Goal: Information Seeking & Learning: Learn about a topic

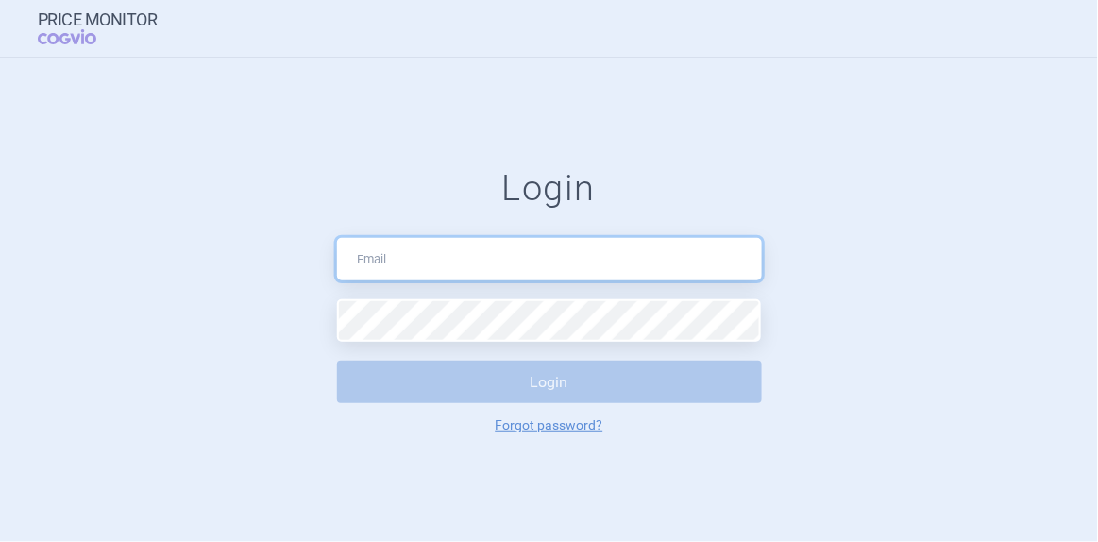
click at [575, 267] on input "text" at bounding box center [549, 259] width 425 height 42
type input "[EMAIL_ADDRESS][DOMAIN_NAME]"
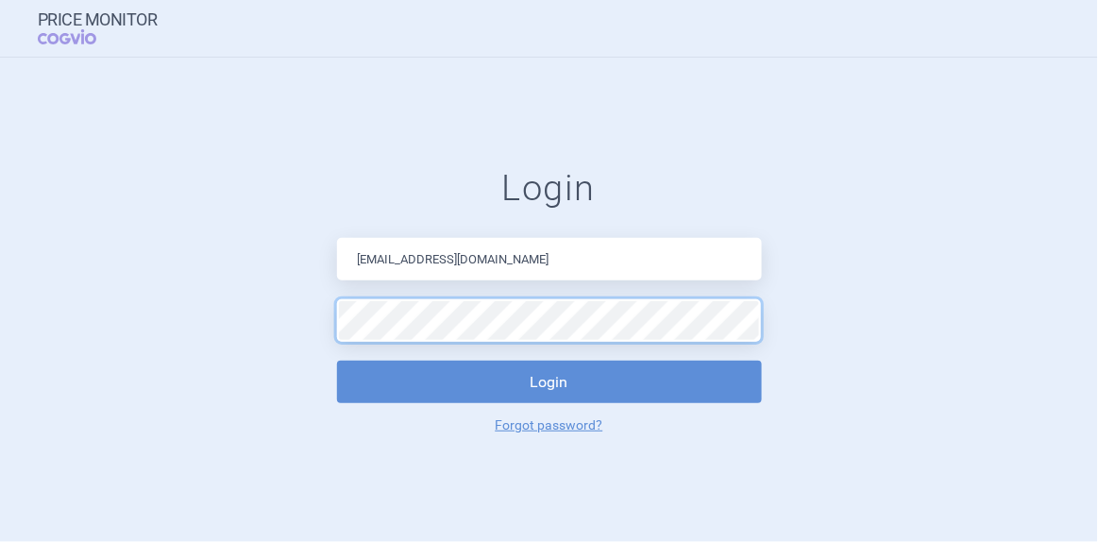
click at [337, 361] on button "Login" at bounding box center [549, 382] width 425 height 42
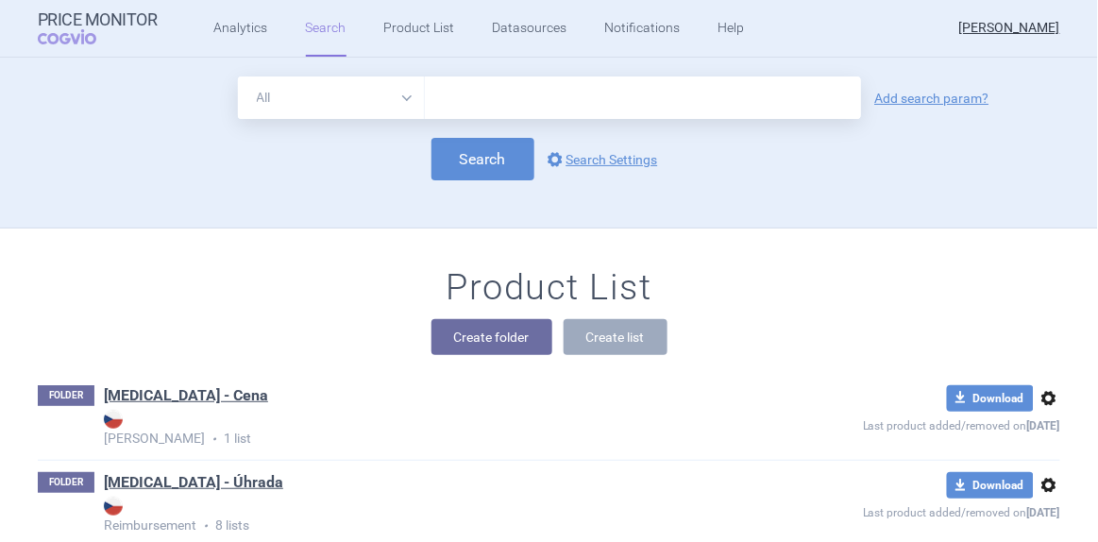
click at [400, 102] on select "All Brand Name ATC Company Active Substance Country Newer than" at bounding box center [331, 97] width 187 height 42
select select "brandName"
click at [238, 76] on select "All Brand Name ATC Company Active Substance Country Newer than" at bounding box center [331, 97] width 187 height 42
click at [458, 107] on input "text" at bounding box center [643, 97] width 436 height 42
type input "[MEDICAL_DATA]"
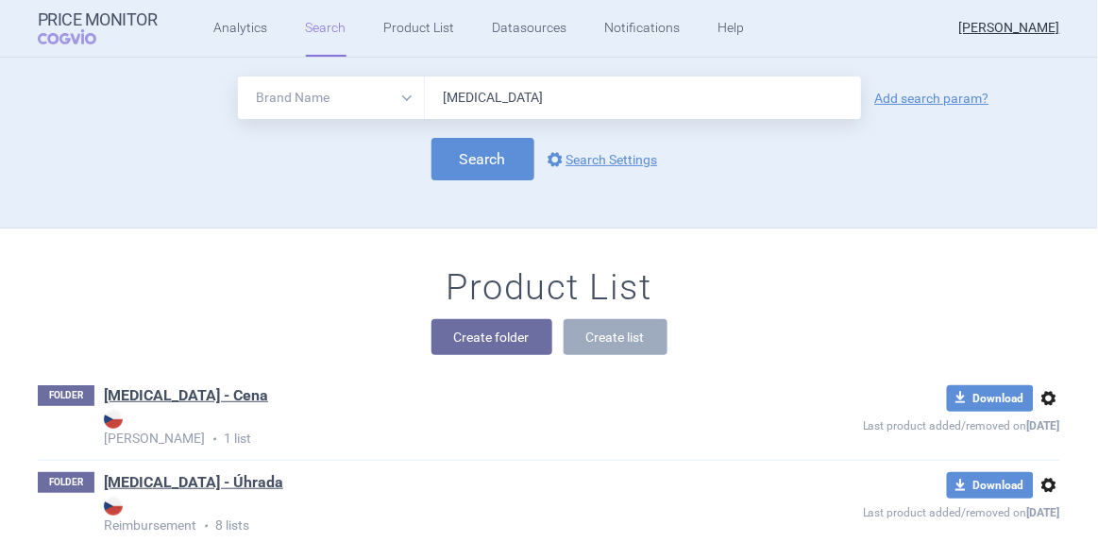
click button "Search" at bounding box center [482, 159] width 103 height 42
select select "brandName"
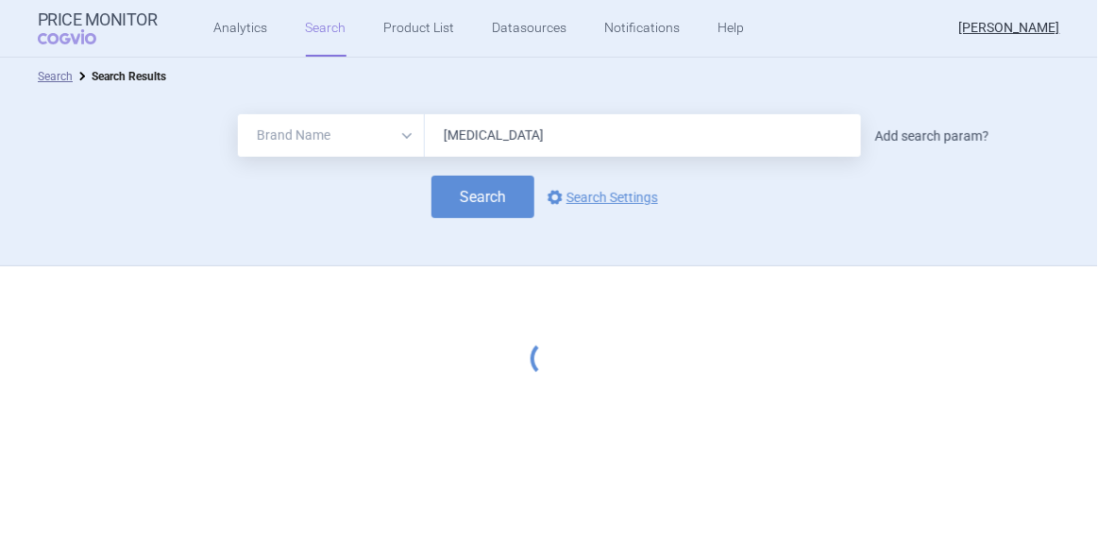
click at [901, 130] on link "Add search param?" at bounding box center [932, 135] width 114 height 13
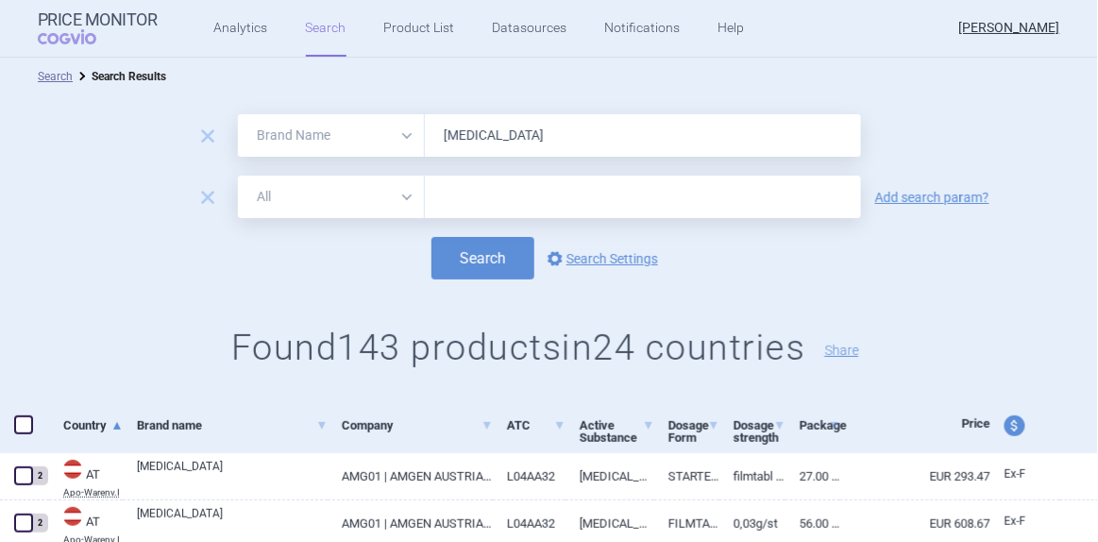
click at [407, 189] on select "All Brand Name ATC Company Active Substance Country Newer than" at bounding box center [331, 197] width 187 height 42
select select "newerThan"
click at [238, 176] on select "All Brand Name ATC Company Active Substance Country Newer than" at bounding box center [331, 197] width 187 height 42
click at [471, 204] on input "text" at bounding box center [643, 197] width 436 height 42
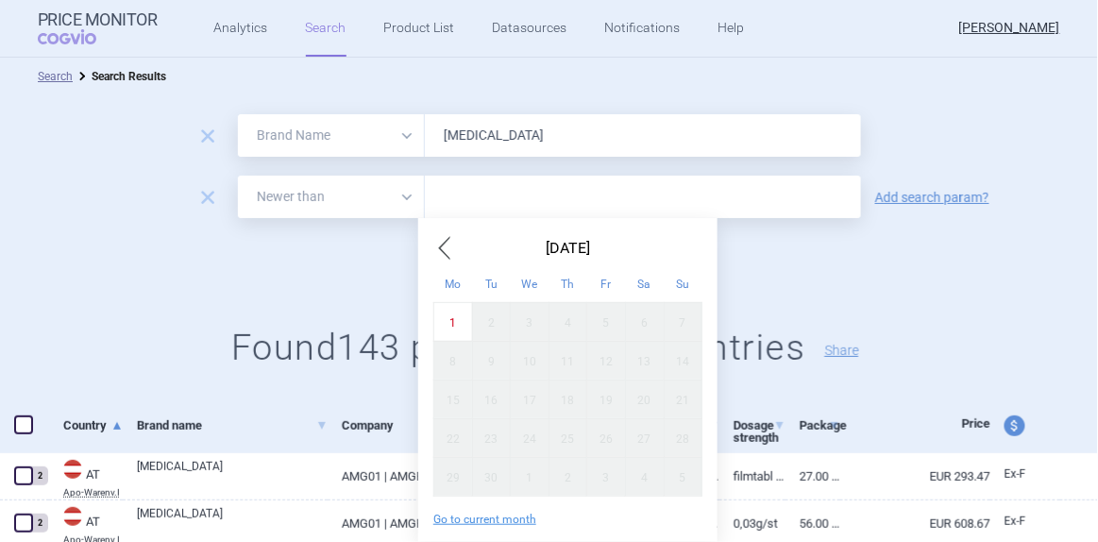
click at [456, 201] on input "text" at bounding box center [643, 197] width 436 height 42
click at [447, 240] on span "Previous Month" at bounding box center [444, 248] width 23 height 30
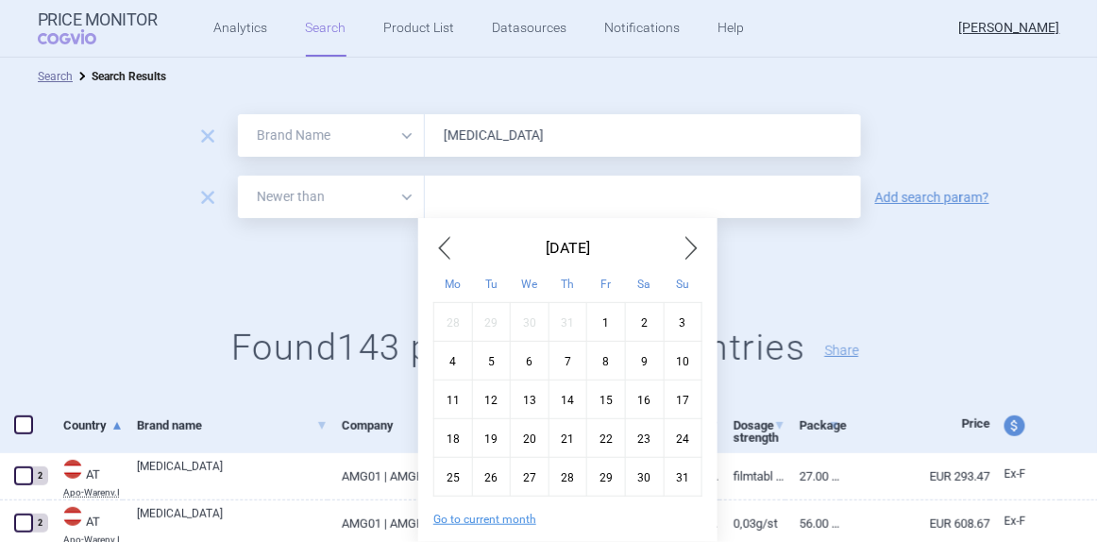
click at [446, 241] on span "Previous Month" at bounding box center [444, 248] width 23 height 30
click at [667, 333] on div "1" at bounding box center [683, 321] width 39 height 39
type input "1. 6. 2025"
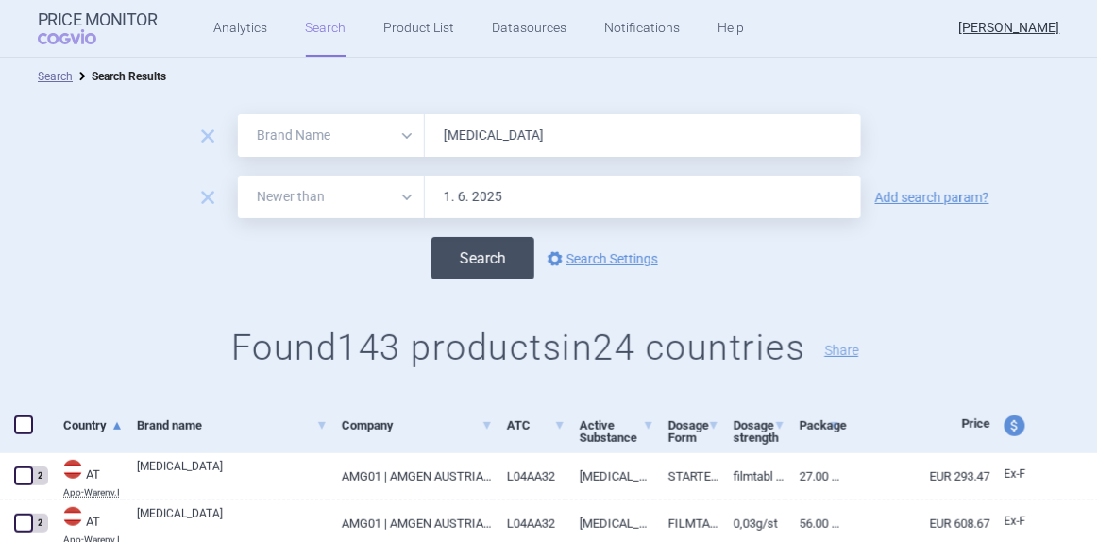
click at [508, 279] on button "Search" at bounding box center [482, 258] width 103 height 42
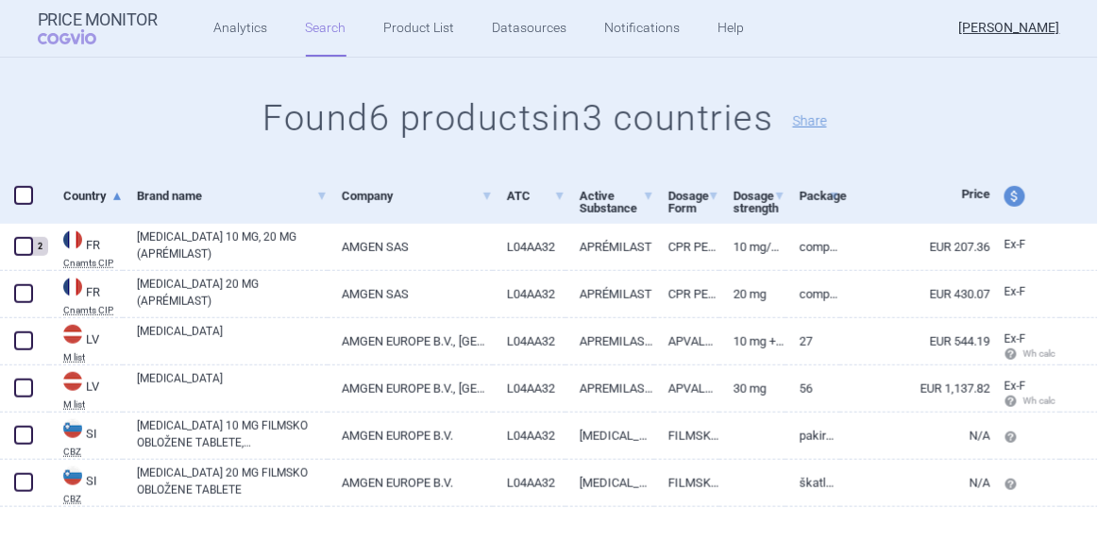
scroll to position [256, 0]
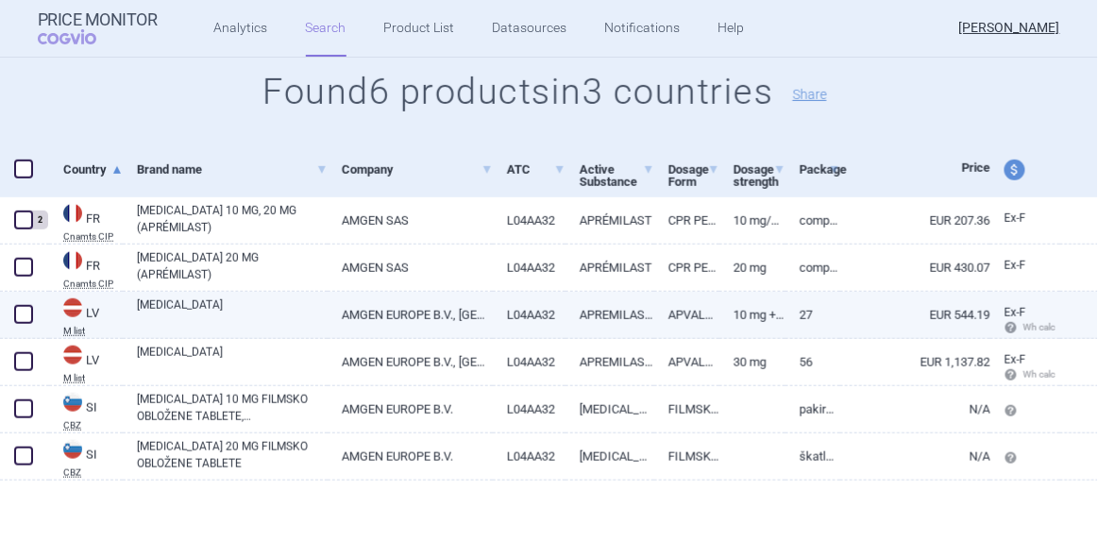
click at [25, 315] on span at bounding box center [23, 314] width 19 height 19
checkbox input "true"
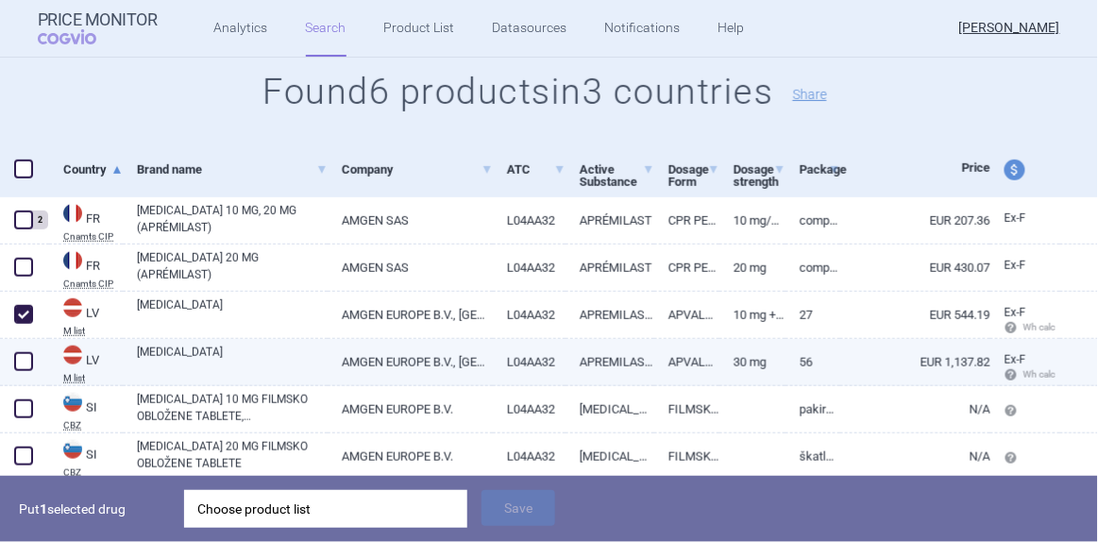
click at [23, 356] on span at bounding box center [23, 361] width 19 height 19
click at [25, 354] on span at bounding box center [23, 361] width 19 height 19
checkbox input "false"
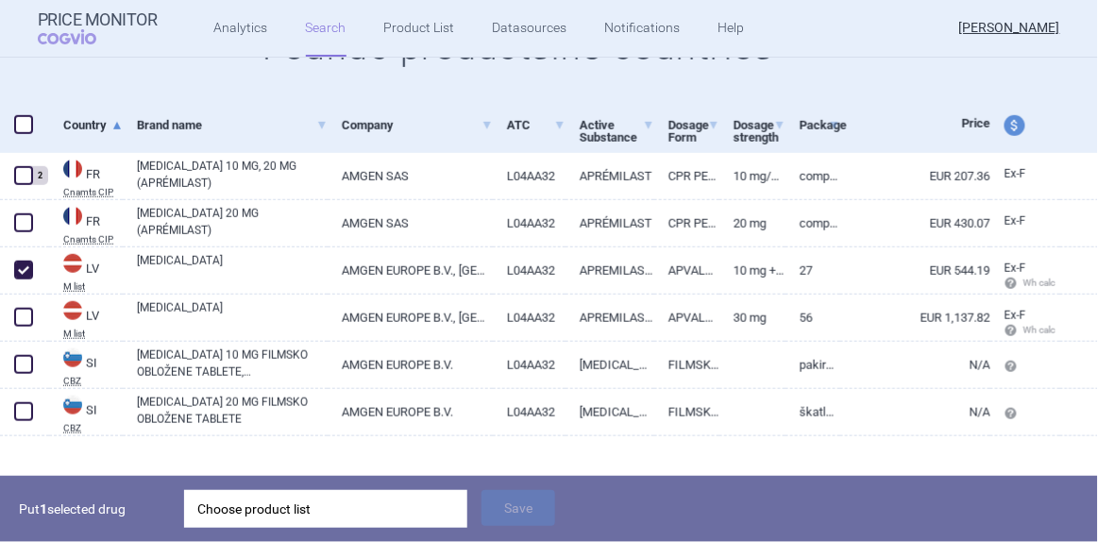
scroll to position [322, 0]
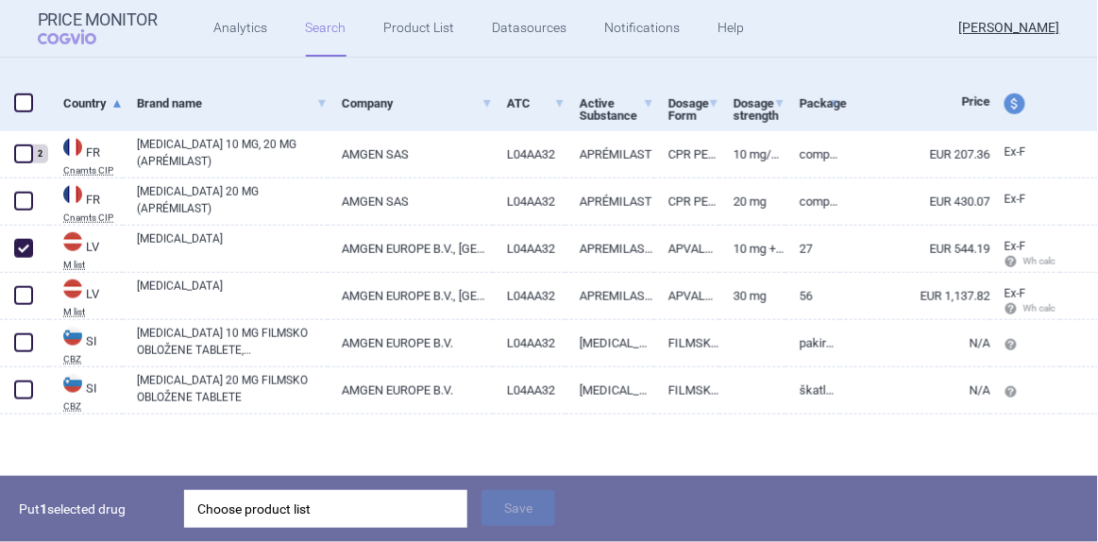
click at [279, 502] on div "Choose product list" at bounding box center [325, 509] width 257 height 38
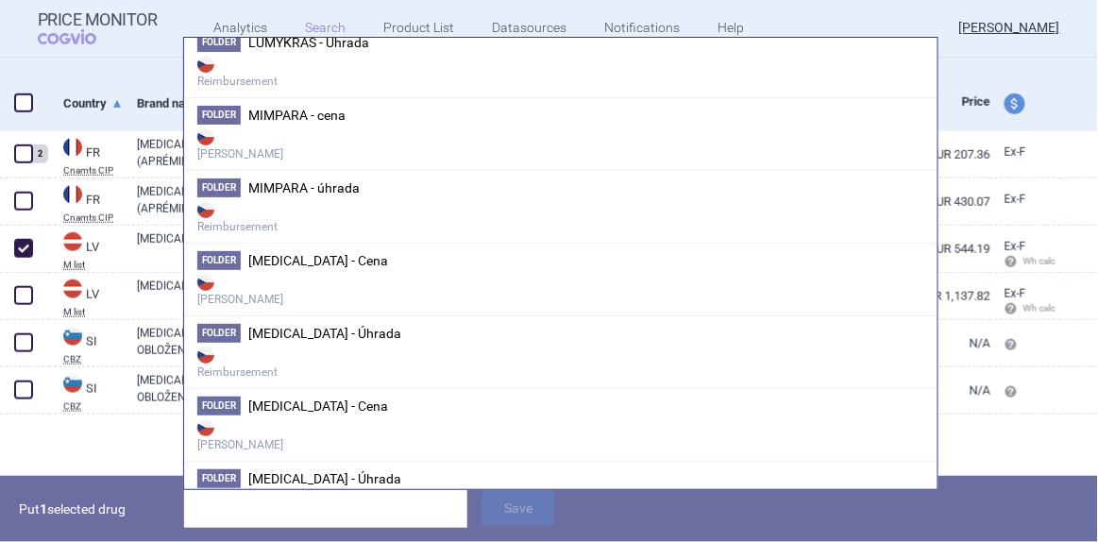
scroll to position [1287, 0]
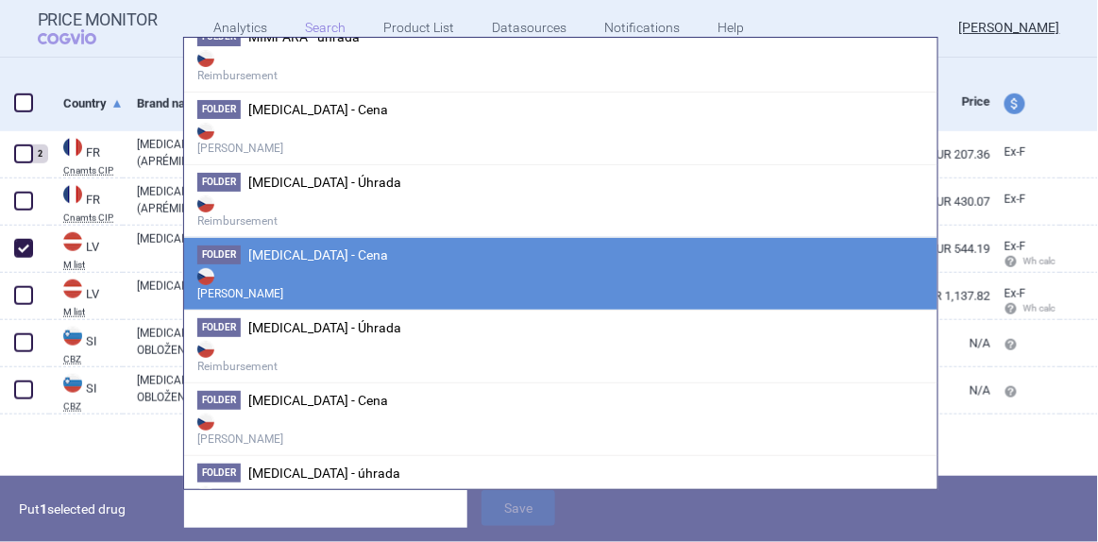
click at [310, 264] on strong "[PERSON_NAME]" at bounding box center [560, 283] width 727 height 38
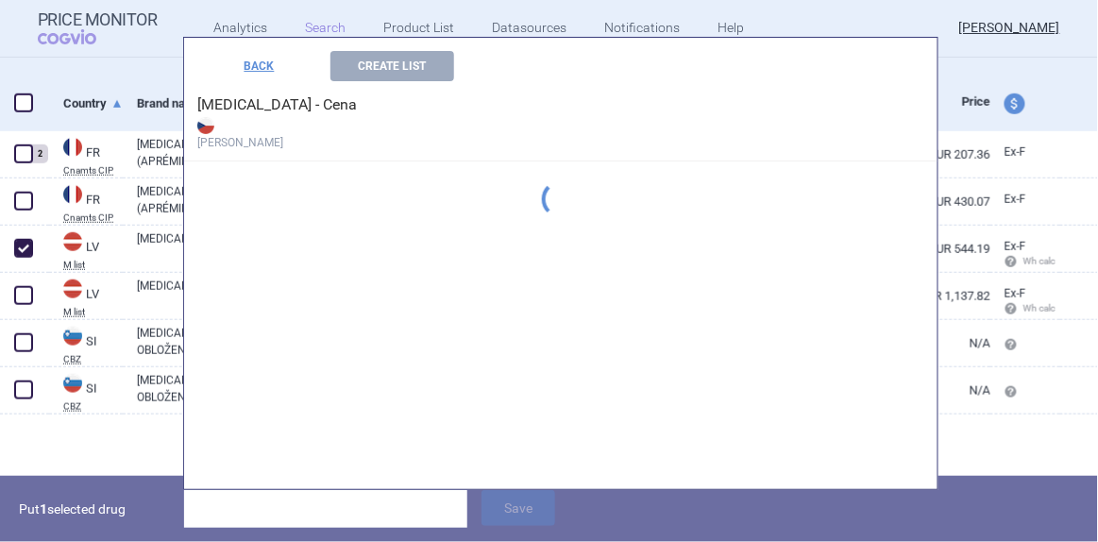
scroll to position [1098, 0]
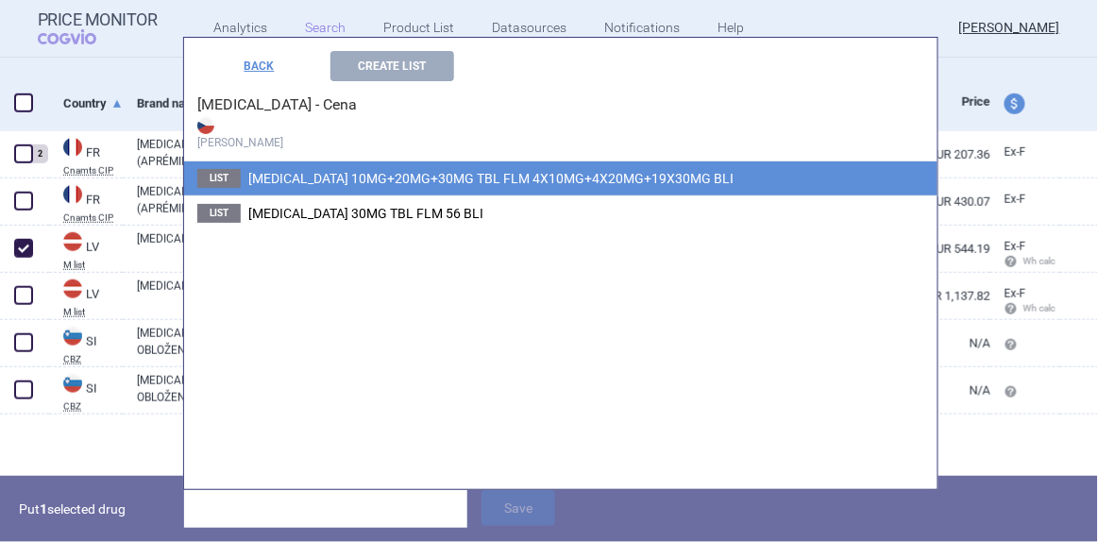
click at [334, 180] on span "[MEDICAL_DATA] 10MG+20MG+30MG TBL FLM 4X10MG+4X20MG+19X30MG BLI" at bounding box center [490, 178] width 485 height 15
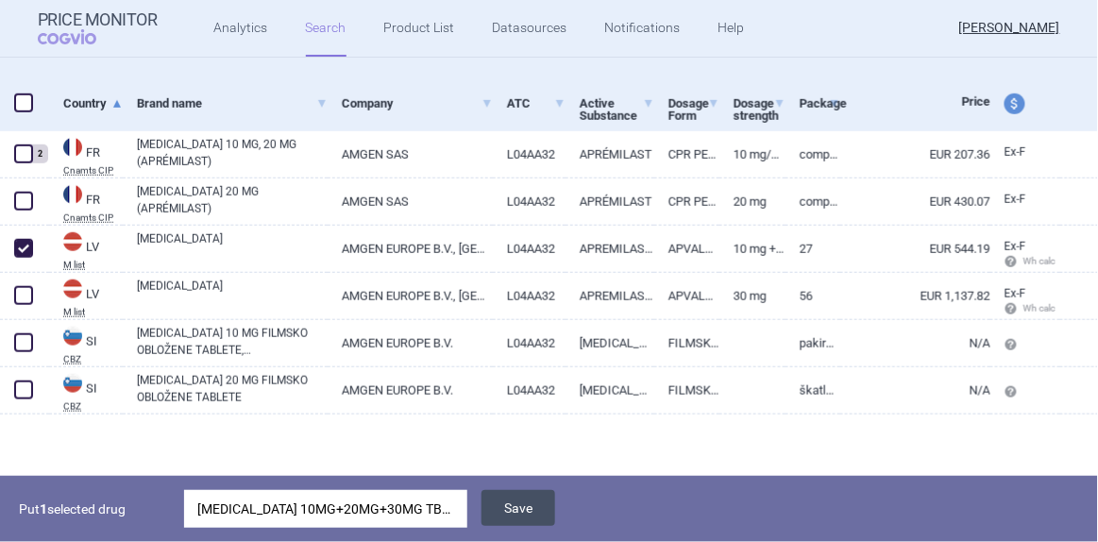
click at [514, 502] on button "Save" at bounding box center [519, 508] width 74 height 36
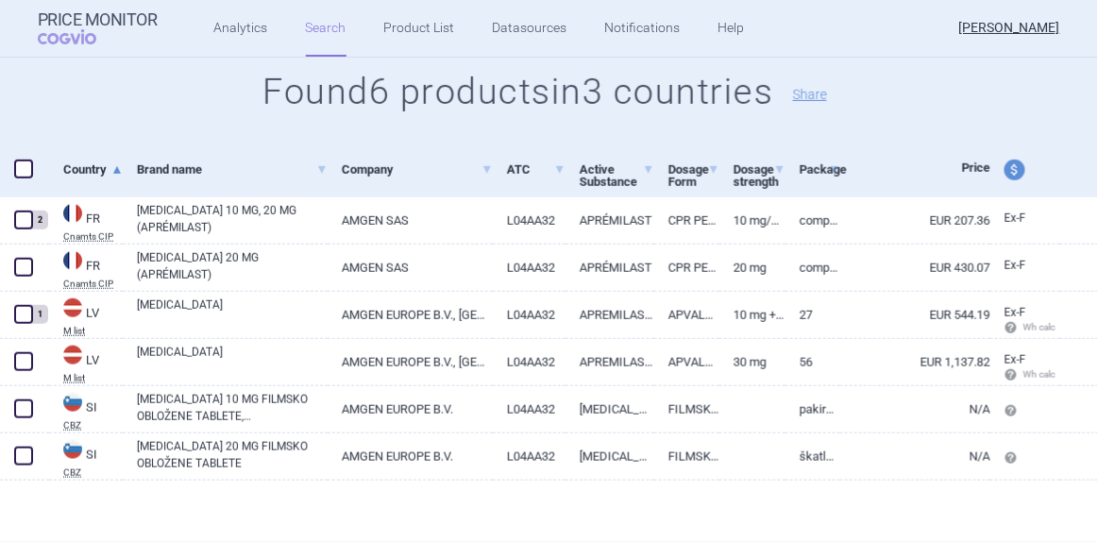
scroll to position [256, 0]
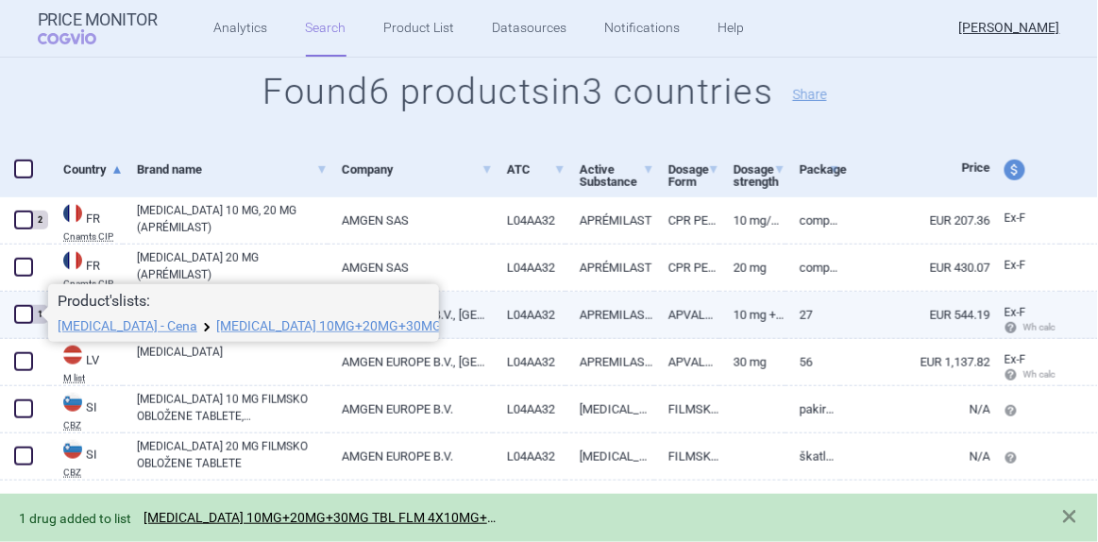
click at [24, 314] on span at bounding box center [23, 314] width 19 height 19
checkbox input "true"
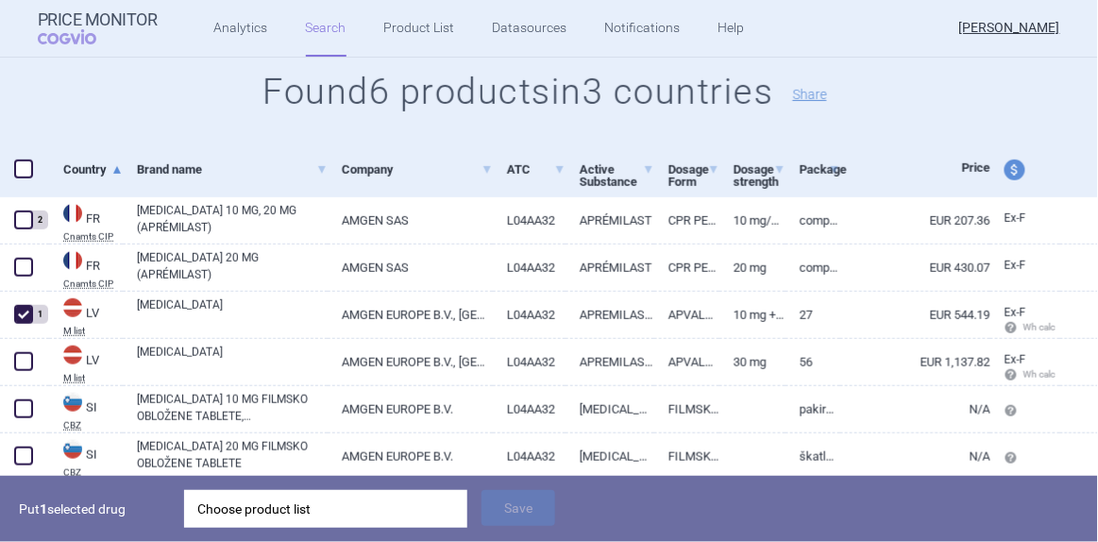
click at [365, 504] on div "Choose product list" at bounding box center [325, 509] width 257 height 38
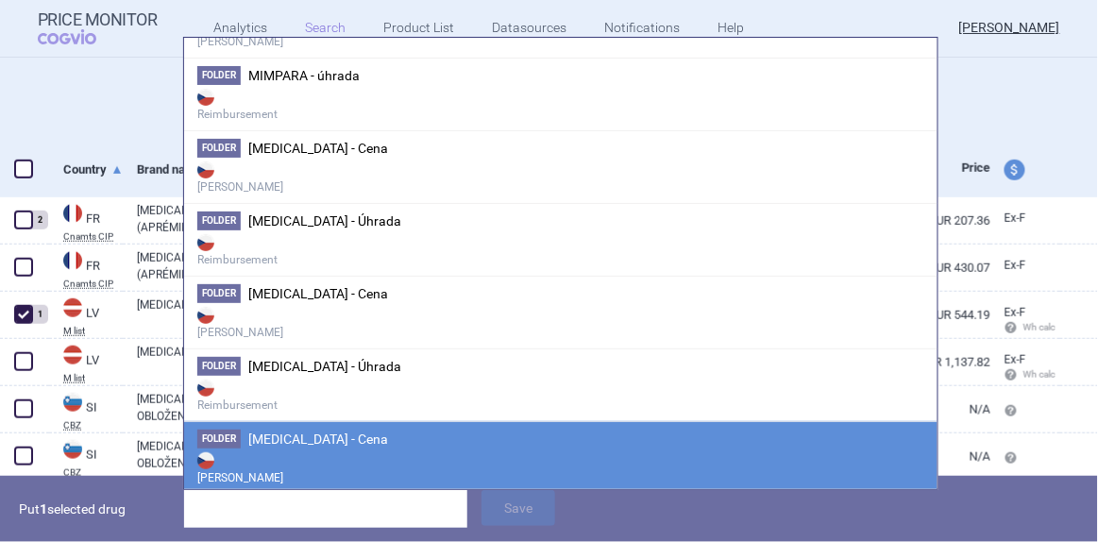
scroll to position [1287, 0]
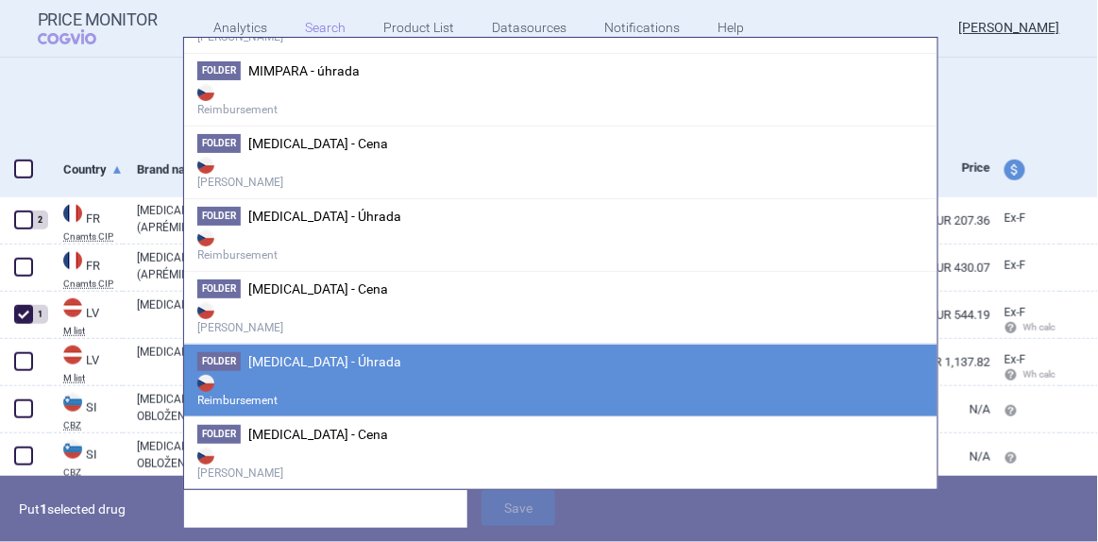
click at [338, 356] on span "[MEDICAL_DATA] - Úhrada" at bounding box center [324, 361] width 153 height 15
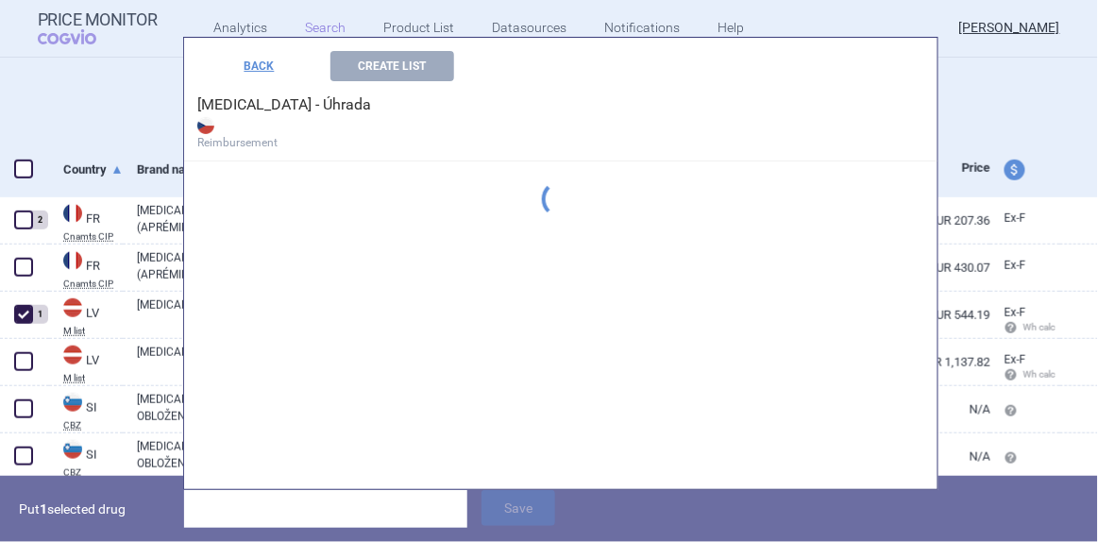
scroll to position [1204, 0]
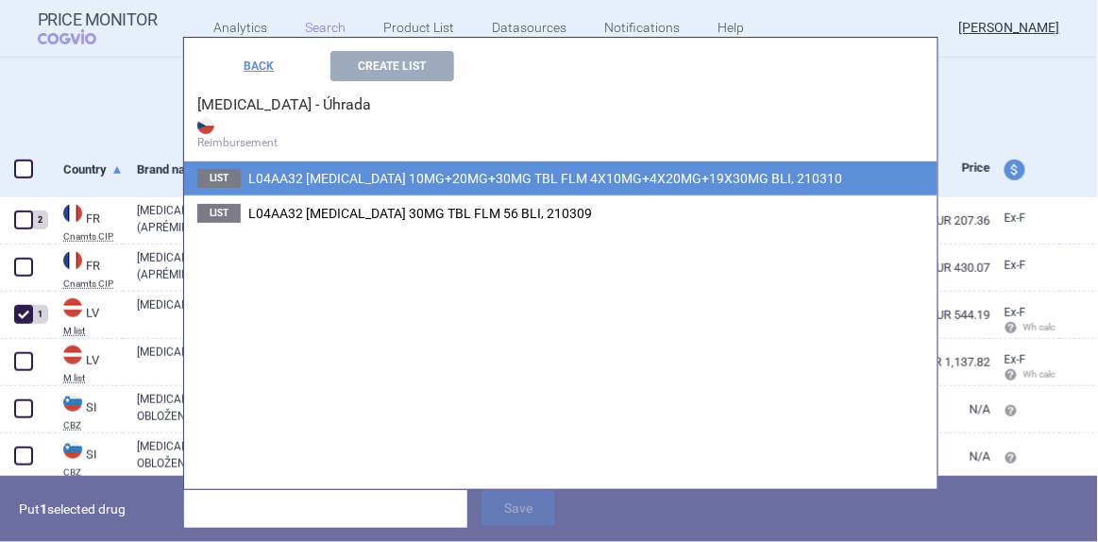
click at [377, 185] on li "List L04AA32 [MEDICAL_DATA] 10MG+20MG+30MG TBL FLM 4X10MG+4X20MG+19X30MG BLI, 2…" at bounding box center [560, 178] width 753 height 34
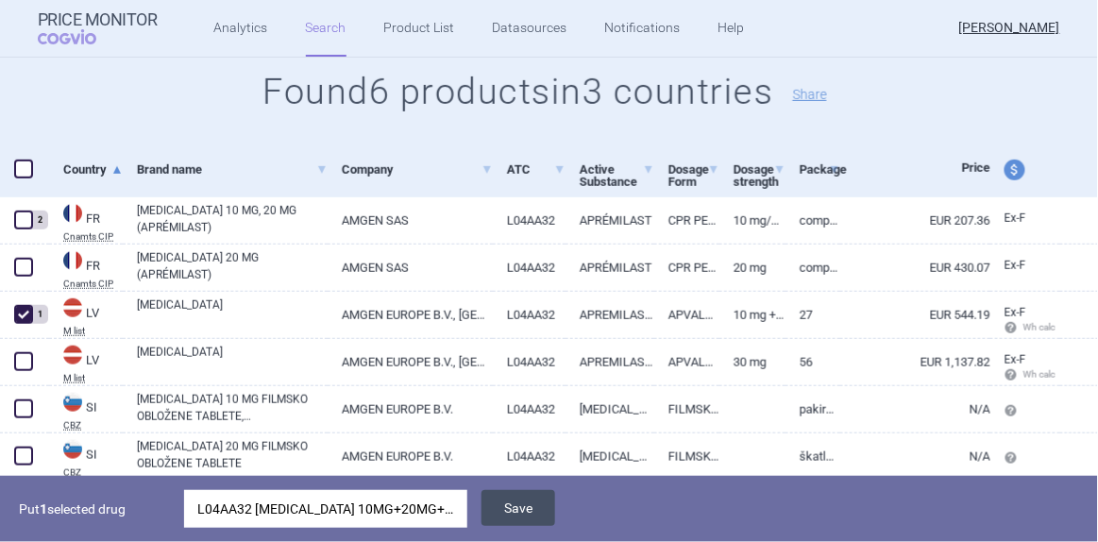
click at [509, 501] on button "Save" at bounding box center [519, 508] width 74 height 36
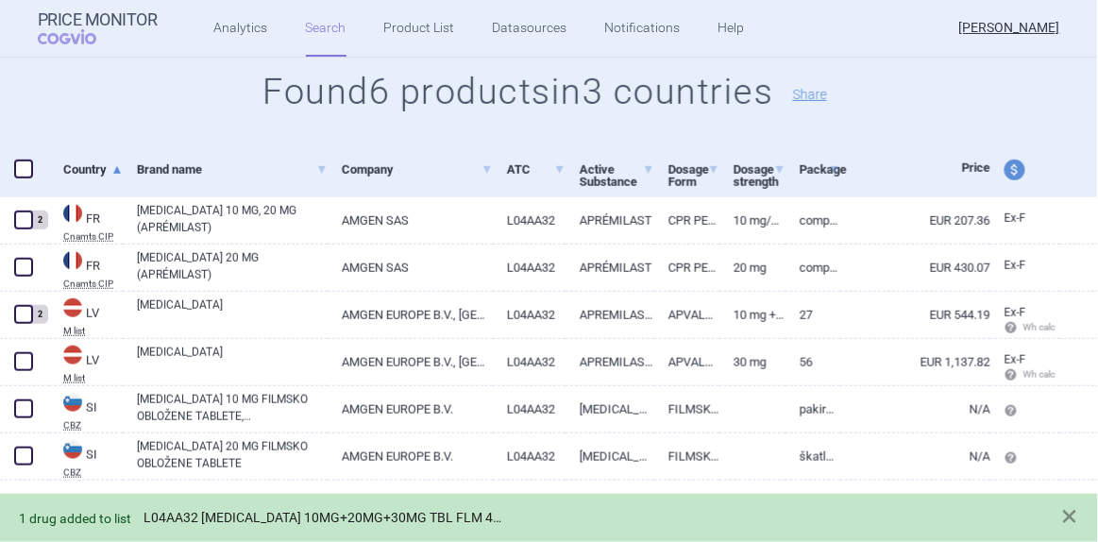
click at [378, 514] on link "L04AA32 [MEDICAL_DATA] 10MG+20MG+30MG TBL FLM 4X10MG+4X20MG+19X30MG BLI, 210310" at bounding box center [323, 518] width 358 height 16
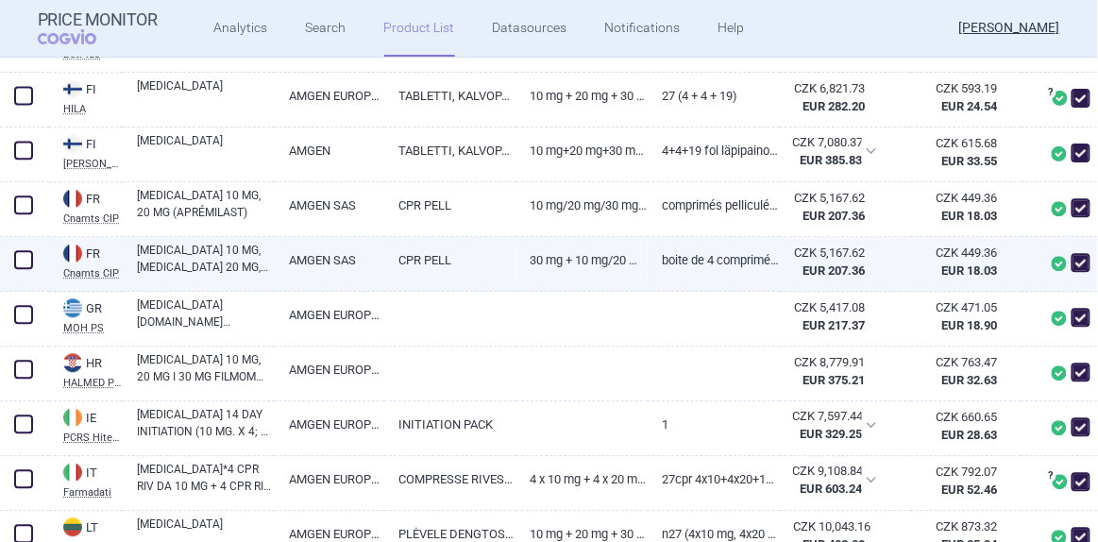
scroll to position [943, 0]
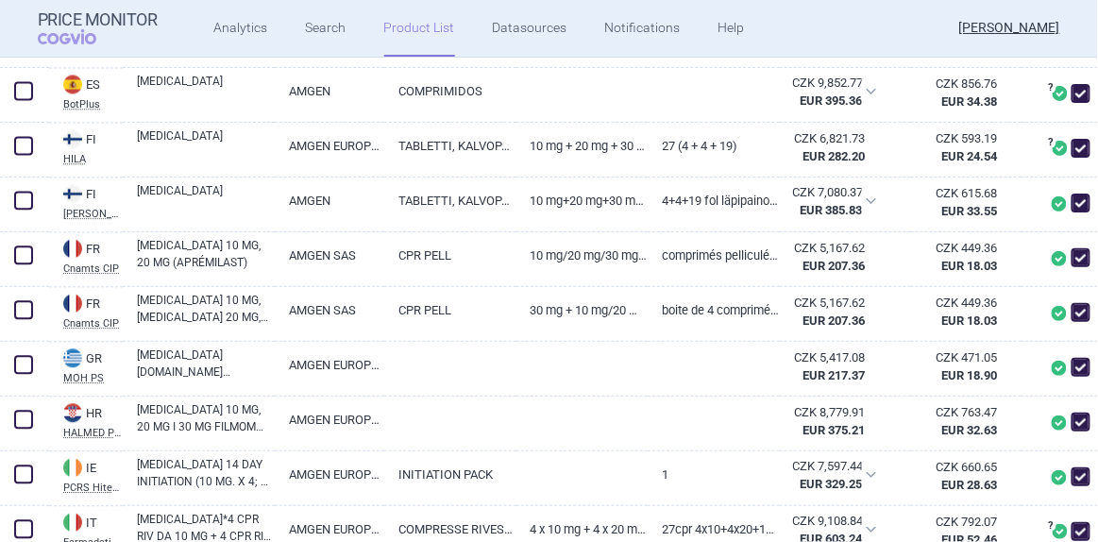
select select "brandName"
select select "newerThan"
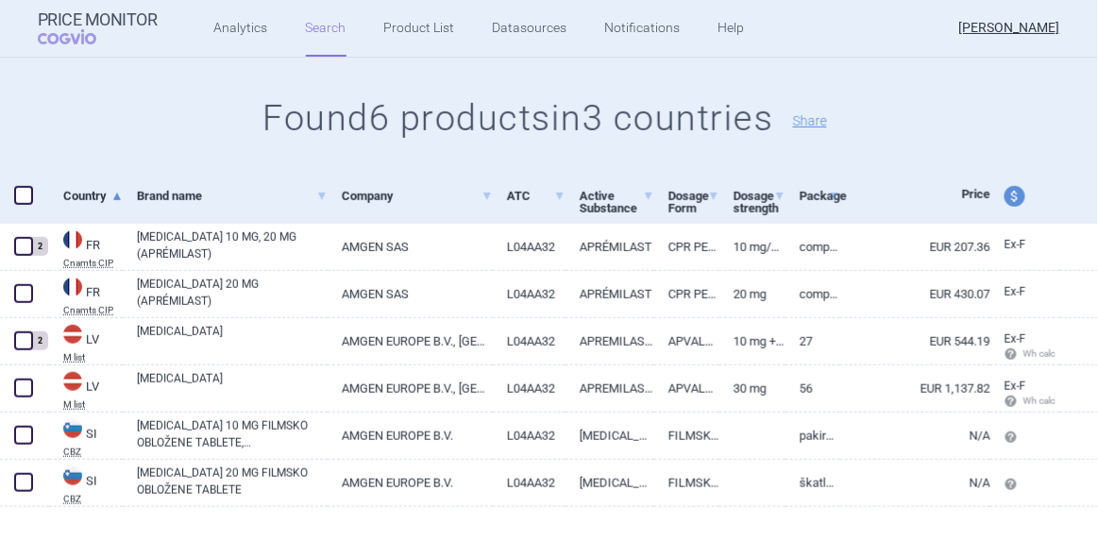
scroll to position [256, 0]
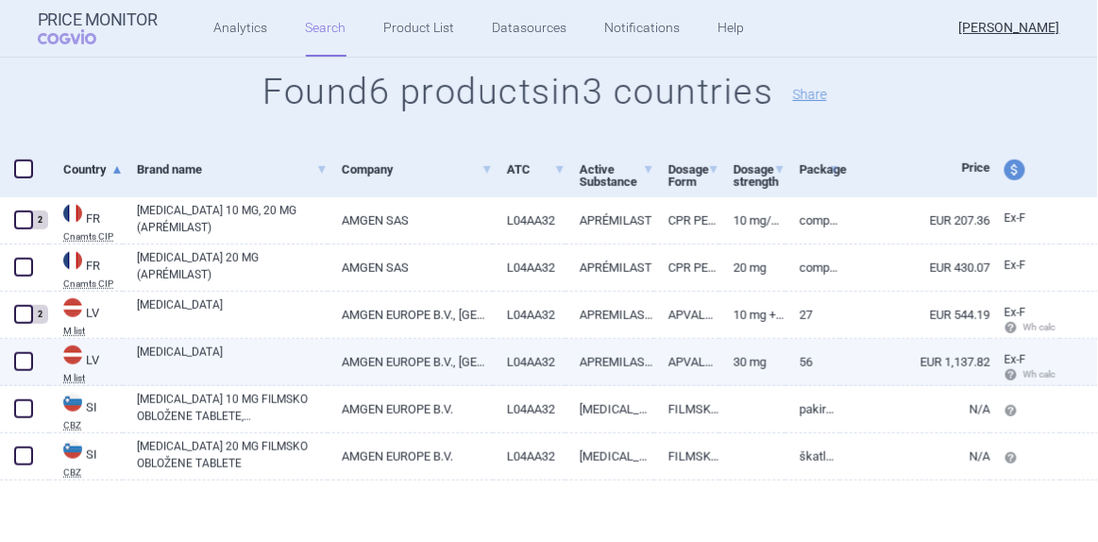
click at [23, 361] on span at bounding box center [23, 361] width 19 height 19
checkbox input "true"
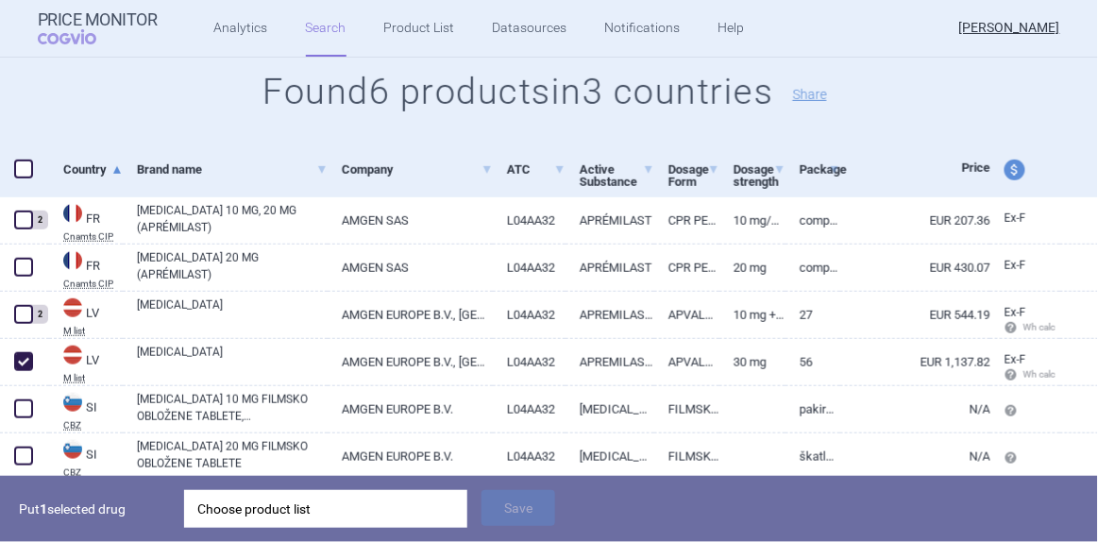
click at [279, 509] on div "Choose product list" at bounding box center [325, 509] width 257 height 38
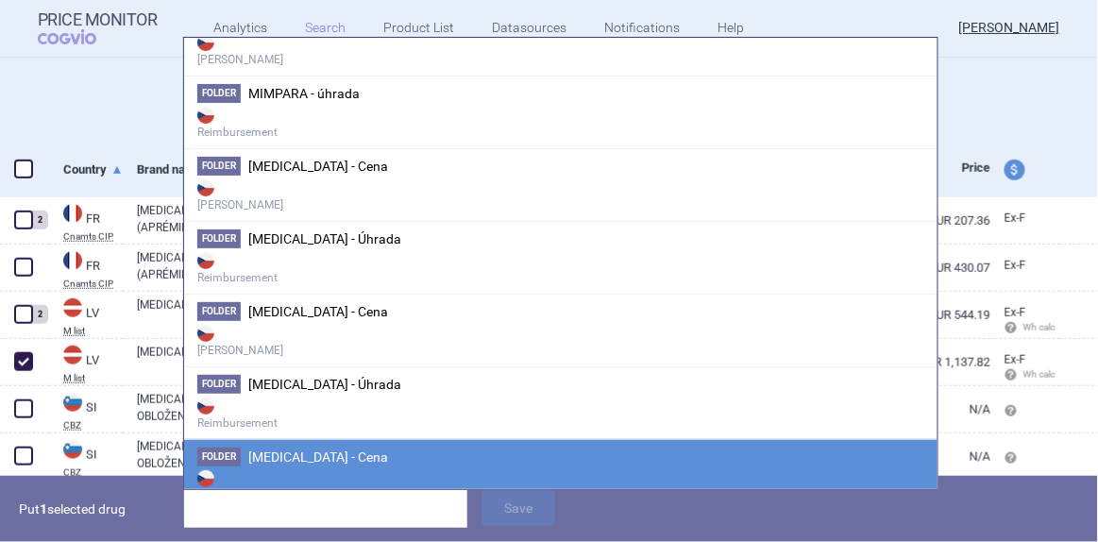
scroll to position [1272, 0]
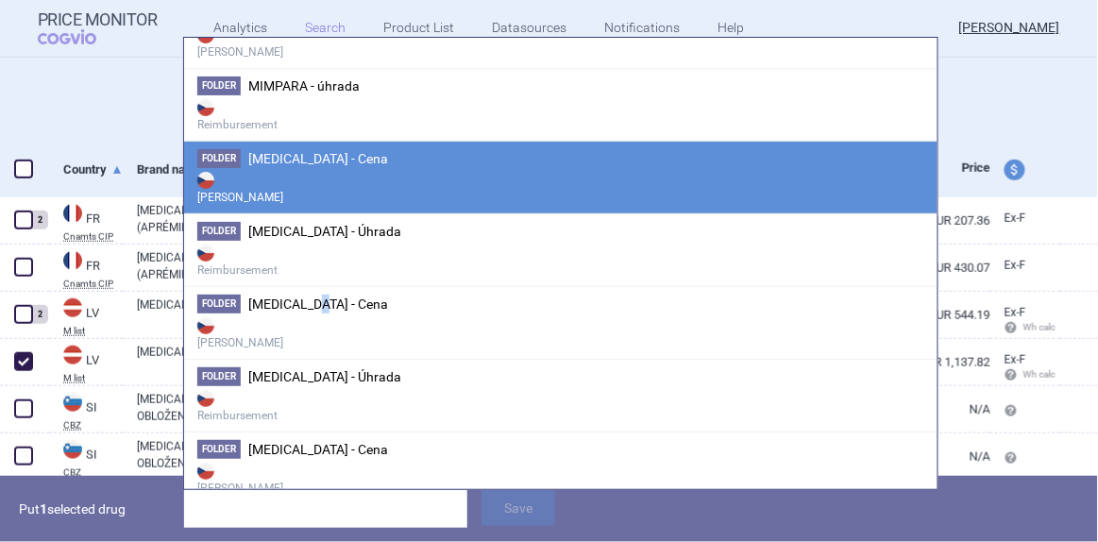
click at [317, 304] on li "Folder [MEDICAL_DATA] - Cena [PERSON_NAME]" at bounding box center [560, 322] width 753 height 73
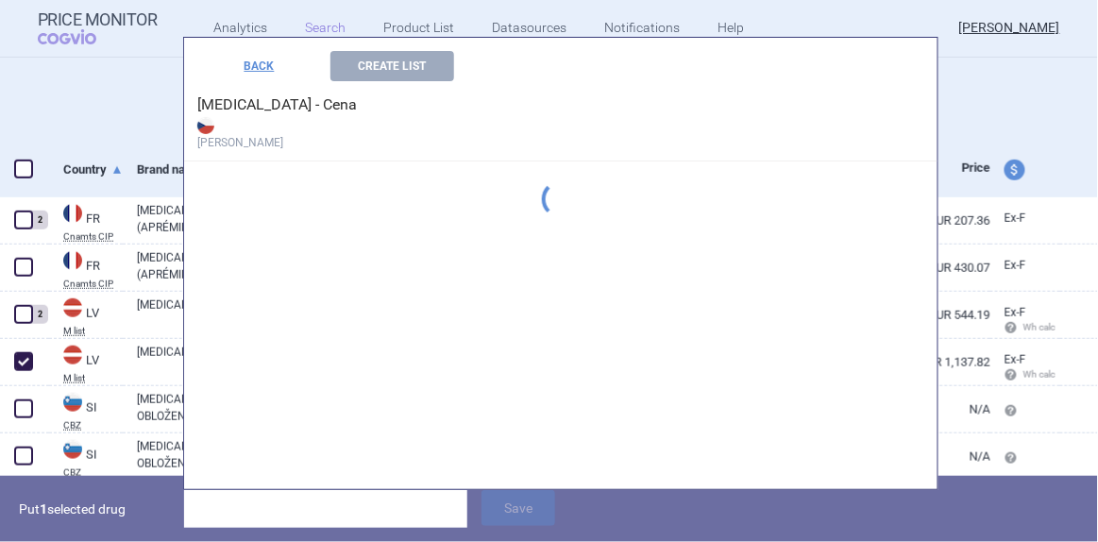
scroll to position [1132, 0]
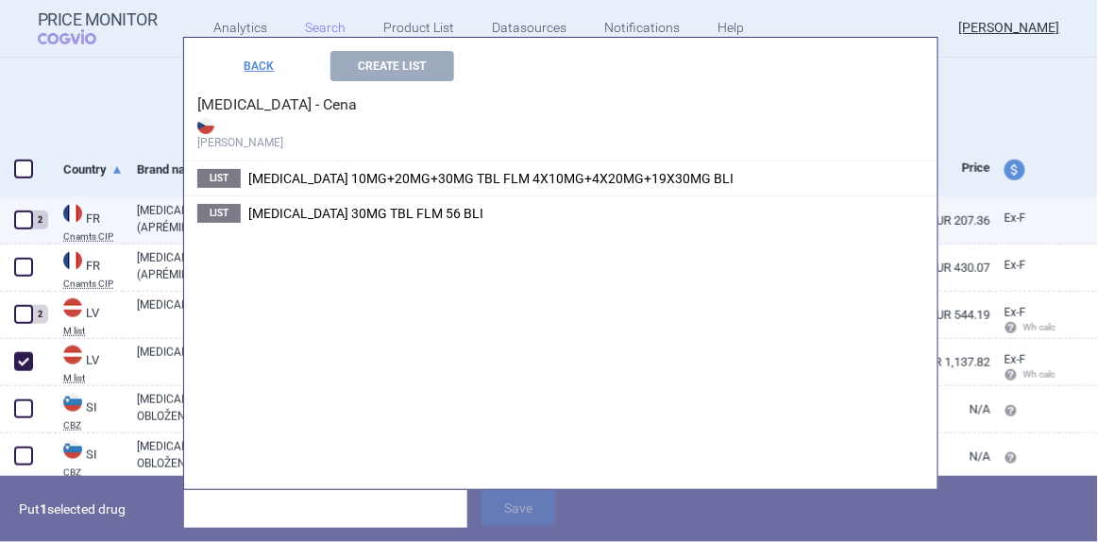
click at [383, 223] on li "List [MEDICAL_DATA] 30MG TBL FLM 56 BLI" at bounding box center [560, 212] width 753 height 35
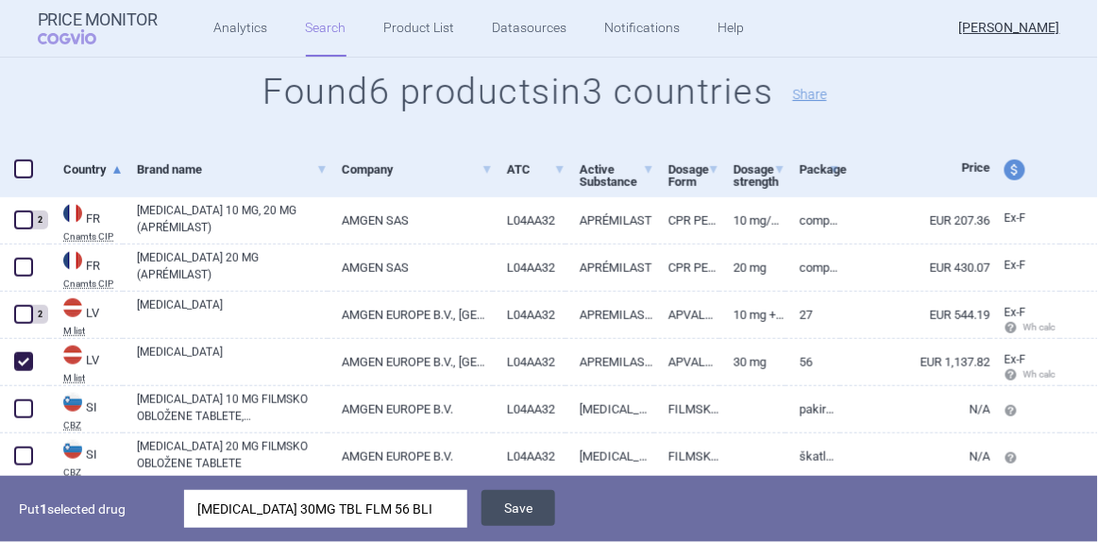
click at [506, 505] on button "Save" at bounding box center [519, 508] width 74 height 36
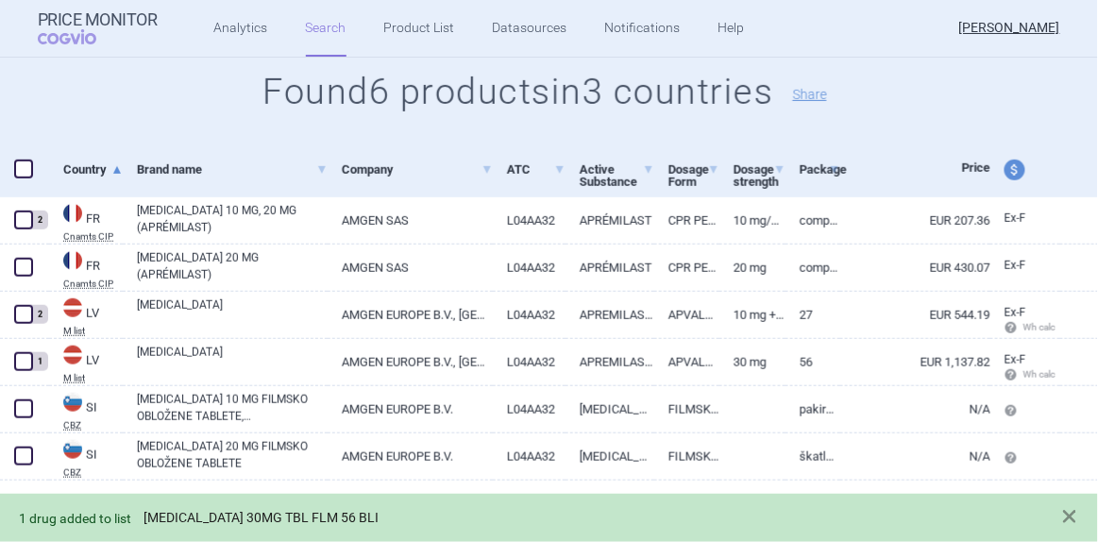
click at [286, 517] on link "[MEDICAL_DATA] 30MG TBL FLM 56 BLI" at bounding box center [261, 518] width 235 height 16
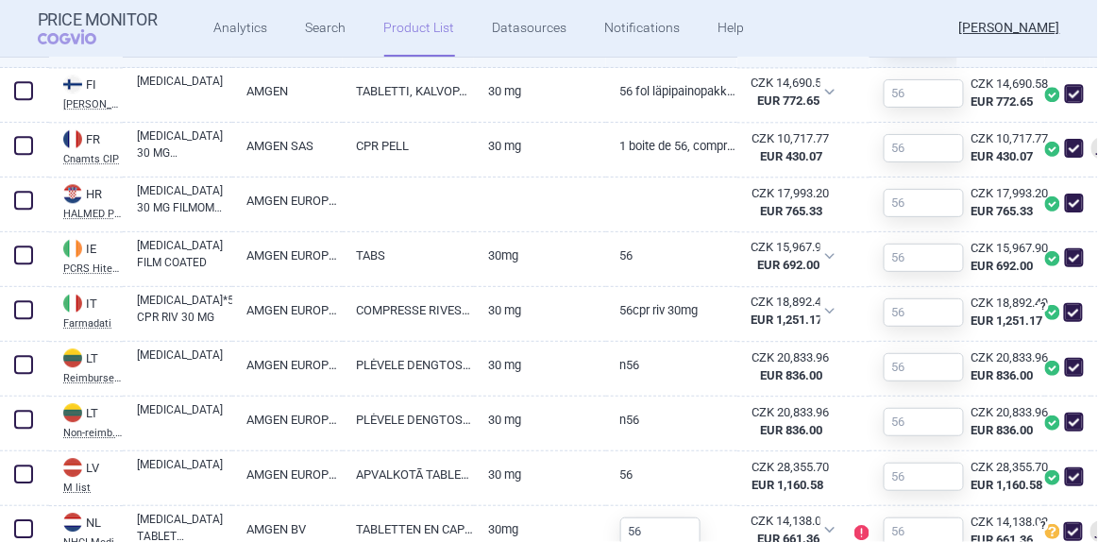
scroll to position [1029, 0]
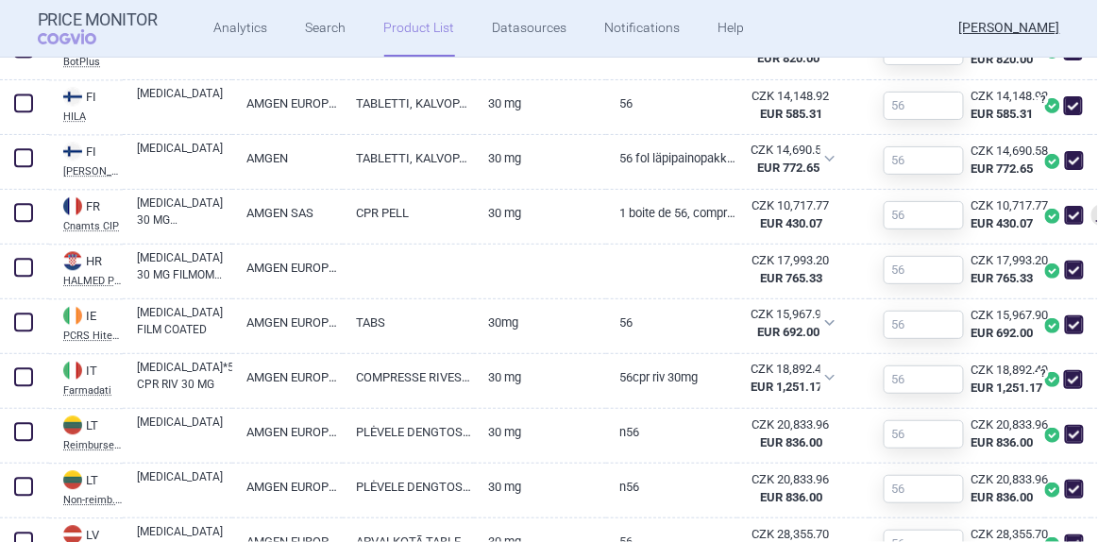
select select "brandName"
select select "newerThan"
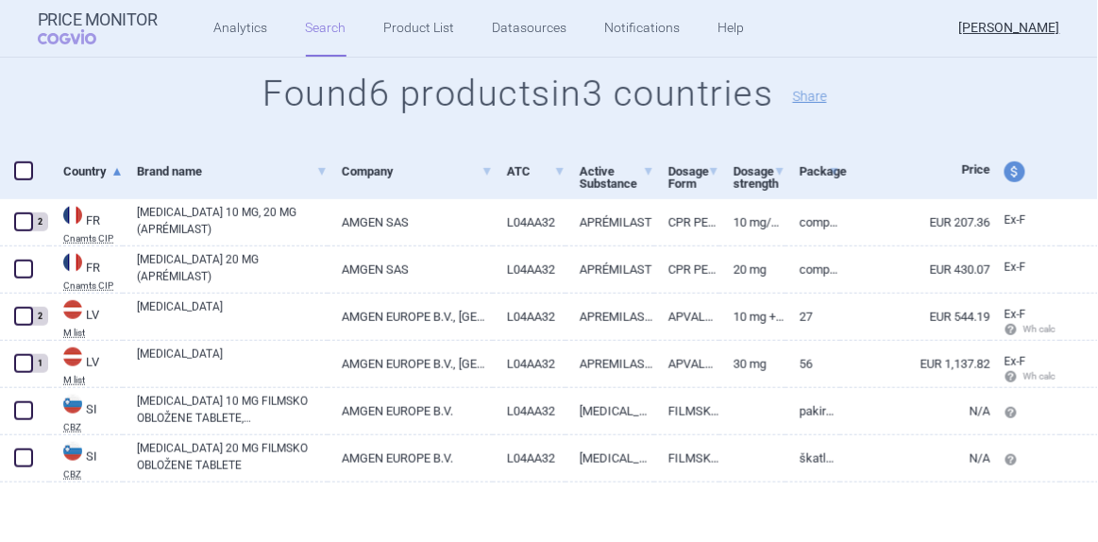
scroll to position [256, 0]
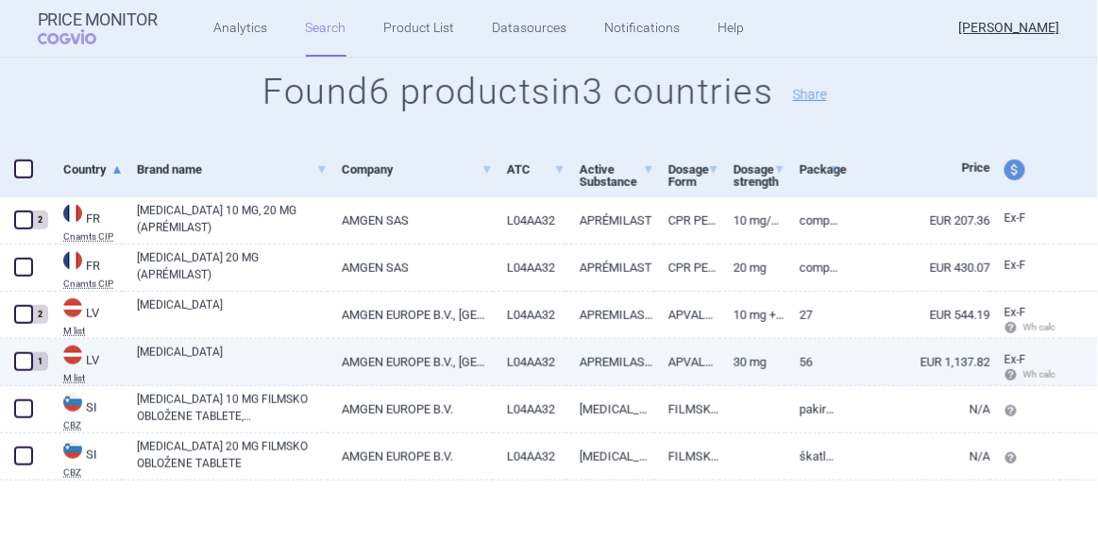
click at [22, 363] on span at bounding box center [23, 361] width 19 height 19
checkbox input "true"
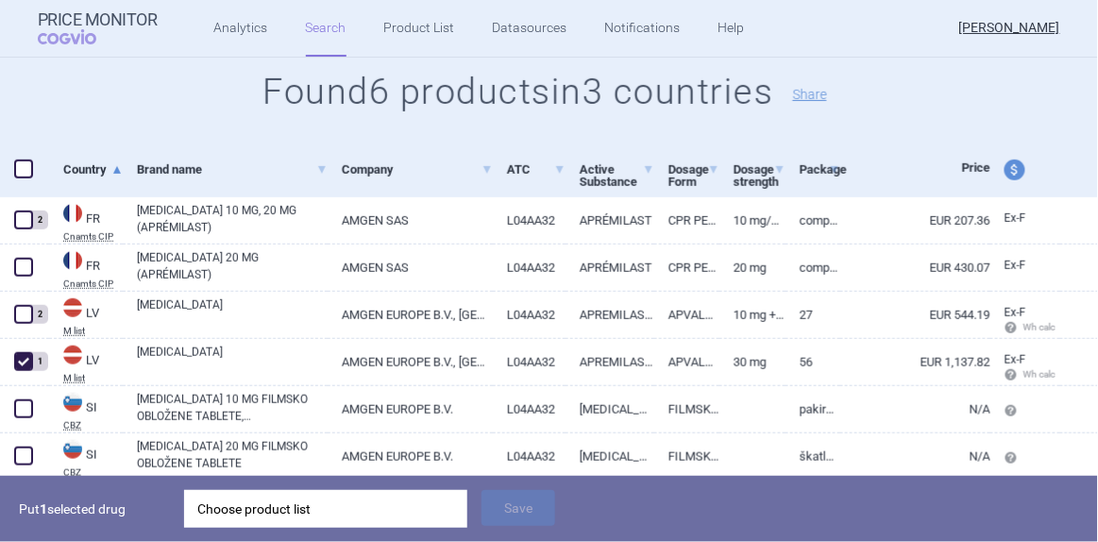
click at [436, 507] on div "Choose product list" at bounding box center [325, 509] width 257 height 38
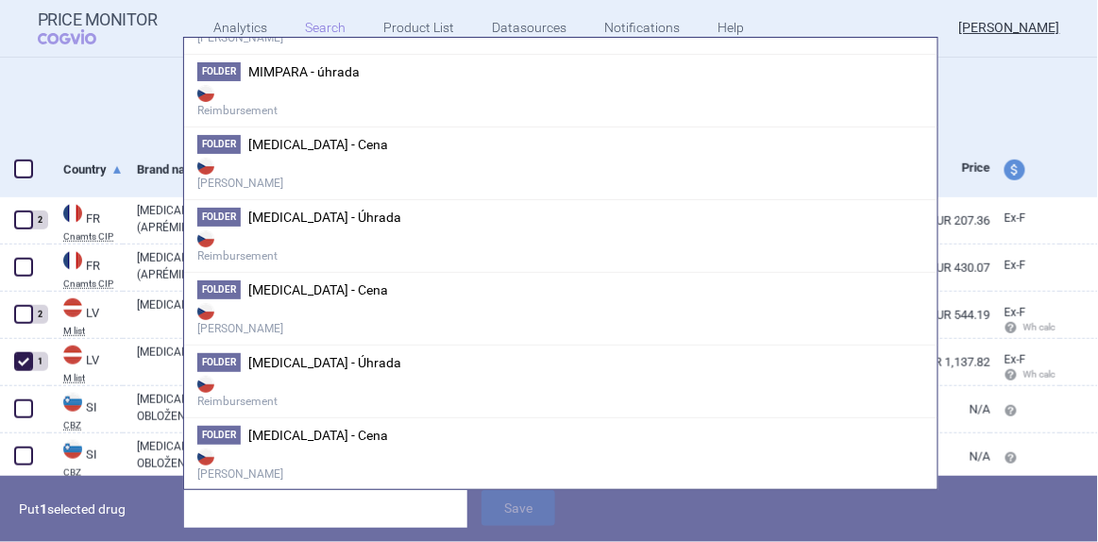
scroll to position [1287, 0]
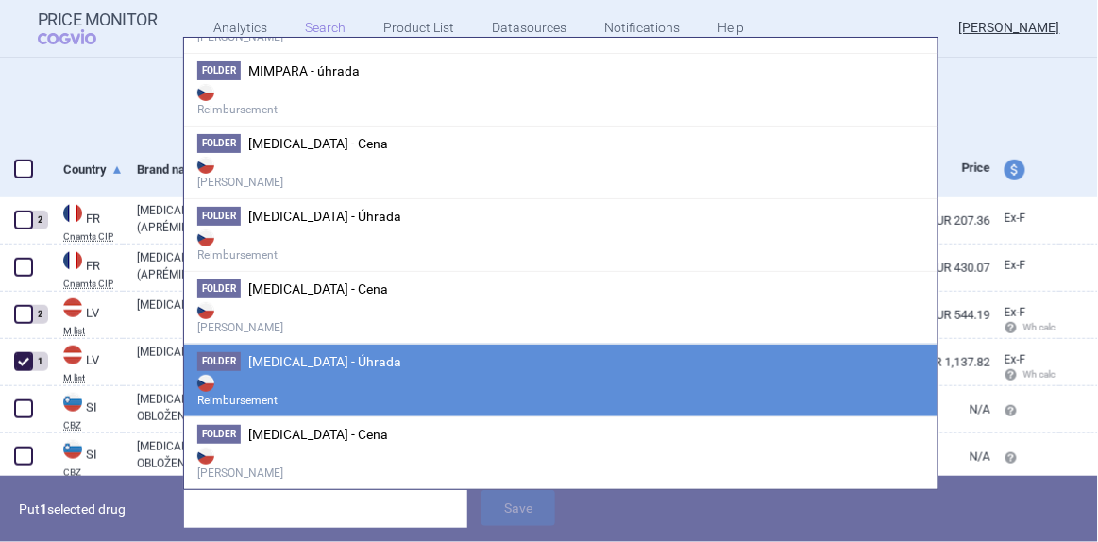
click at [330, 371] on strong "Reimbursement" at bounding box center [560, 390] width 727 height 38
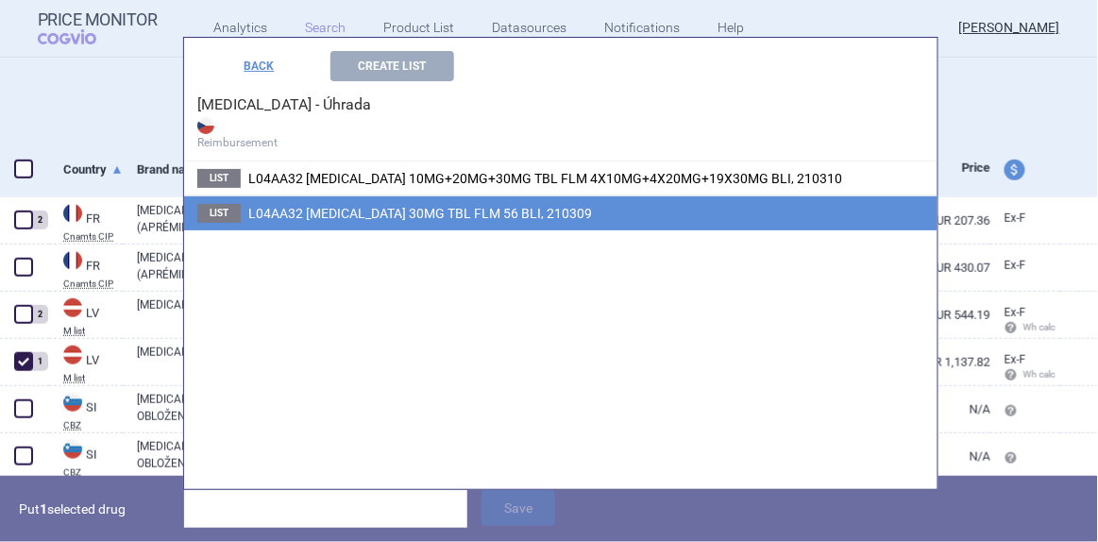
click at [381, 217] on span "L04AA32 [MEDICAL_DATA] 30MG TBL FLM 56 BLI, 210309" at bounding box center [420, 213] width 344 height 15
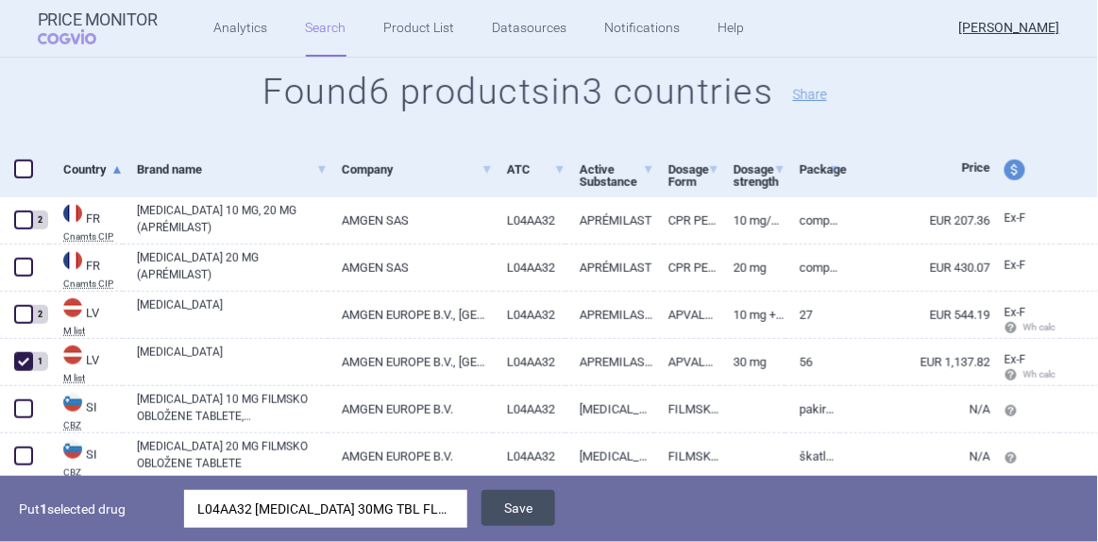
click at [507, 506] on button "Save" at bounding box center [519, 508] width 74 height 36
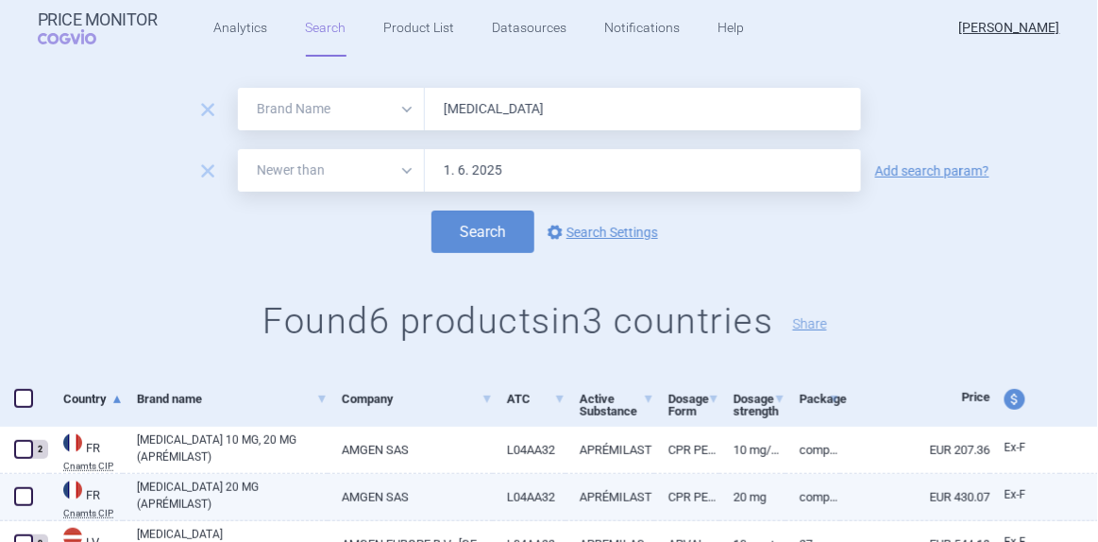
scroll to position [0, 0]
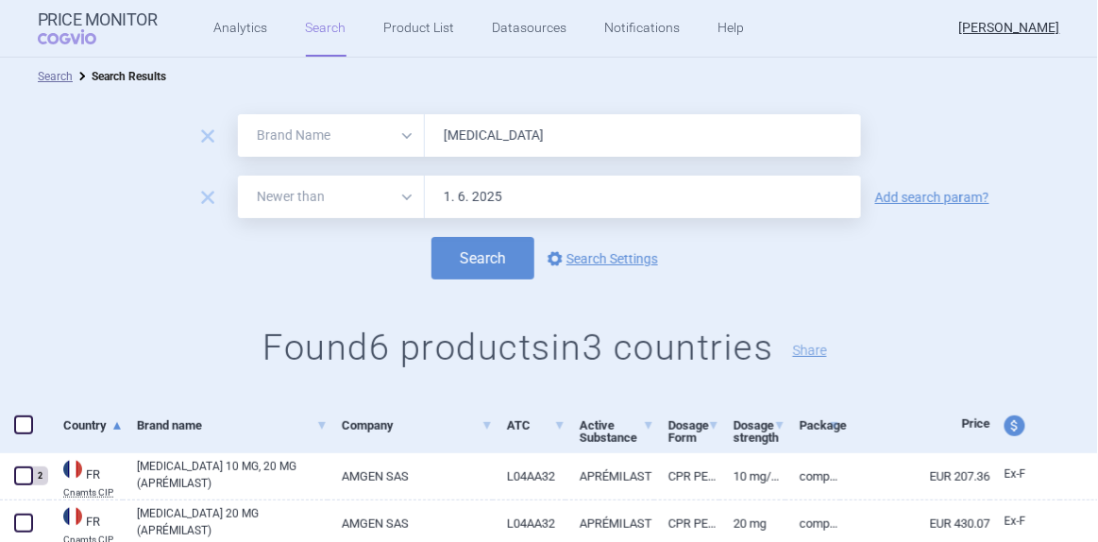
click at [463, 135] on input "[MEDICAL_DATA]" at bounding box center [643, 135] width 436 height 42
click at [431, 237] on button "Search" at bounding box center [482, 258] width 103 height 42
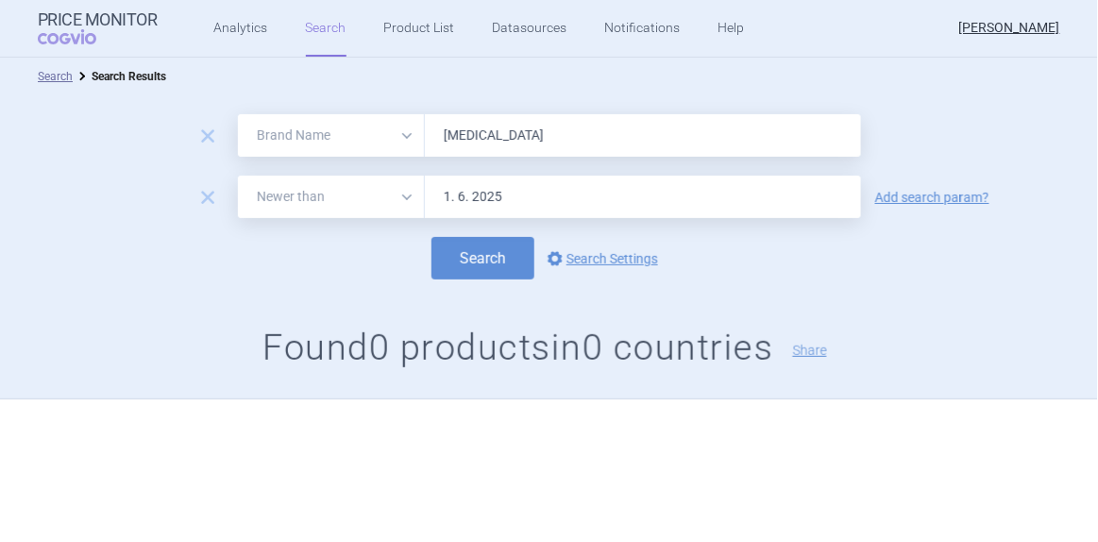
click at [473, 143] on input "[MEDICAL_DATA]" at bounding box center [643, 135] width 436 height 42
click at [431, 237] on button "Search" at bounding box center [482, 258] width 103 height 42
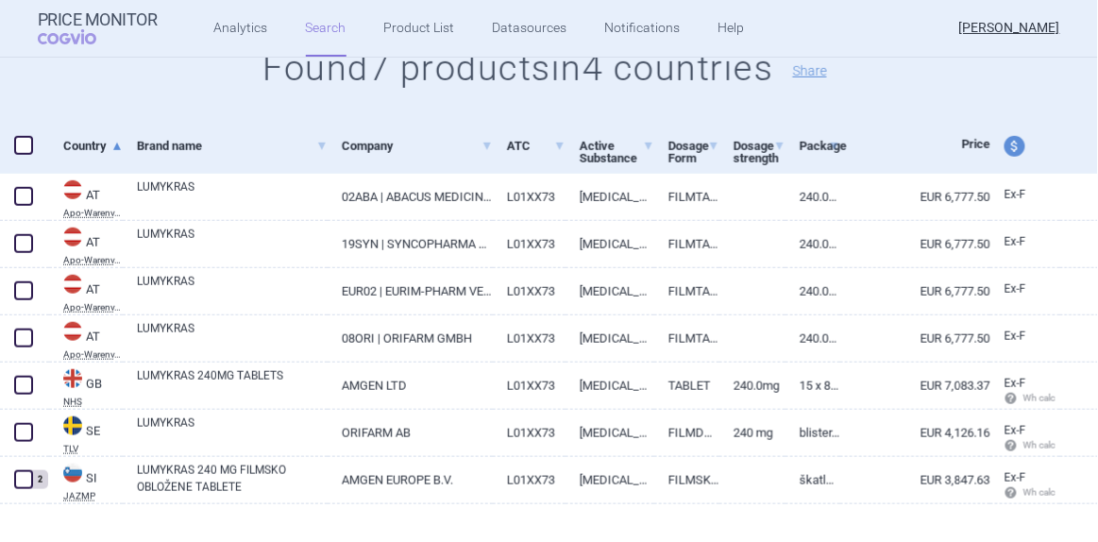
scroll to position [303, 0]
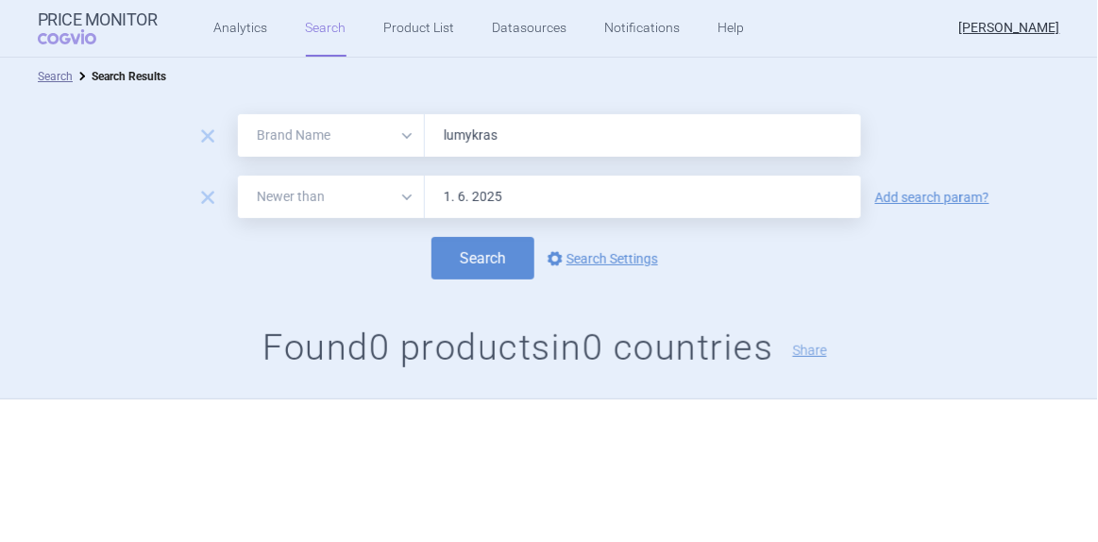
click at [476, 139] on input "lumykras" at bounding box center [643, 135] width 436 height 42
type input "[MEDICAL_DATA]"
click at [431, 237] on button "Search" at bounding box center [482, 258] width 103 height 42
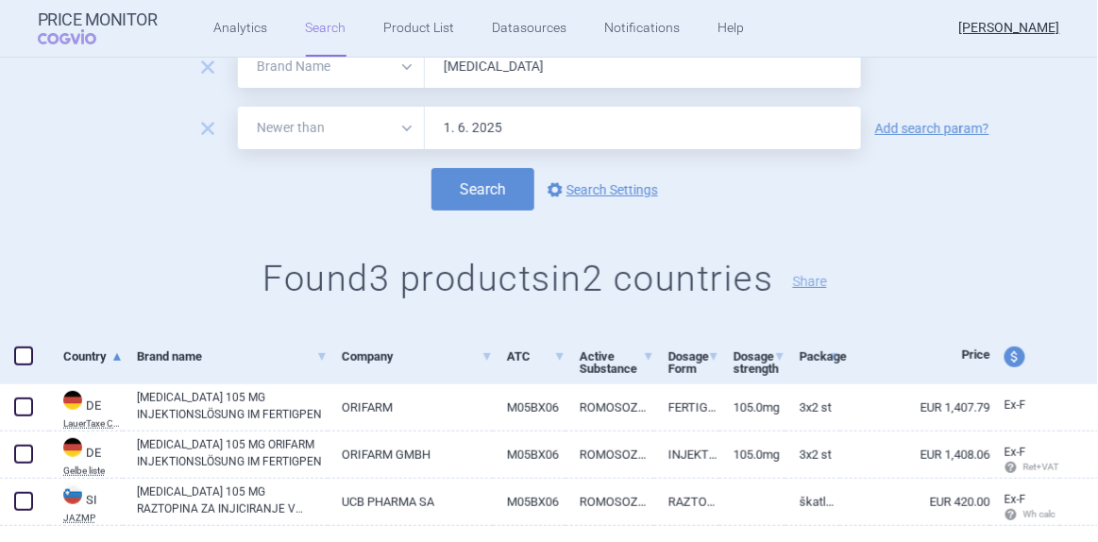
scroll to position [114, 0]
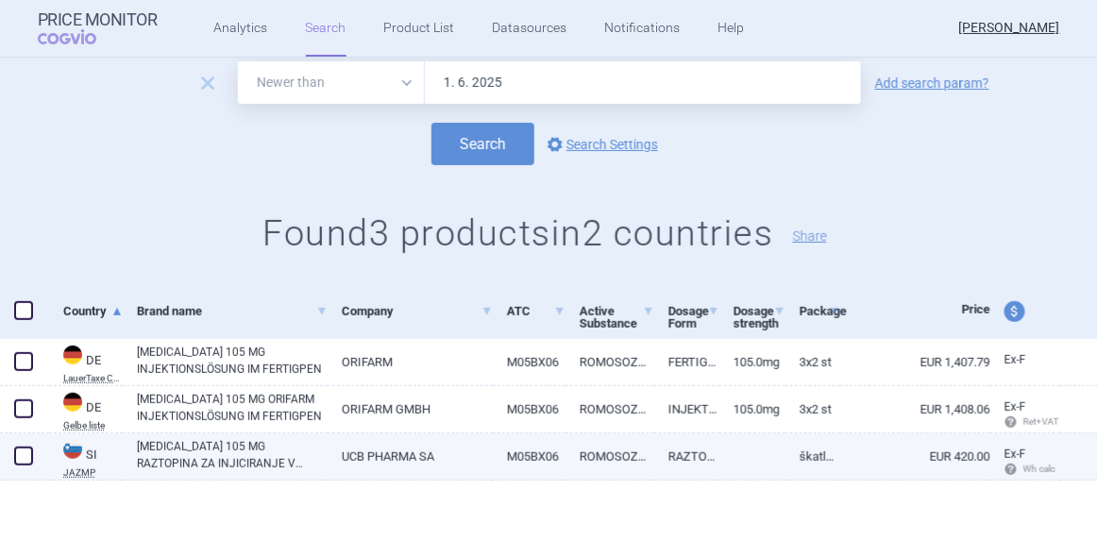
click at [341, 452] on link "UCB PHARMA SA" at bounding box center [410, 456] width 165 height 46
select select "EUR"
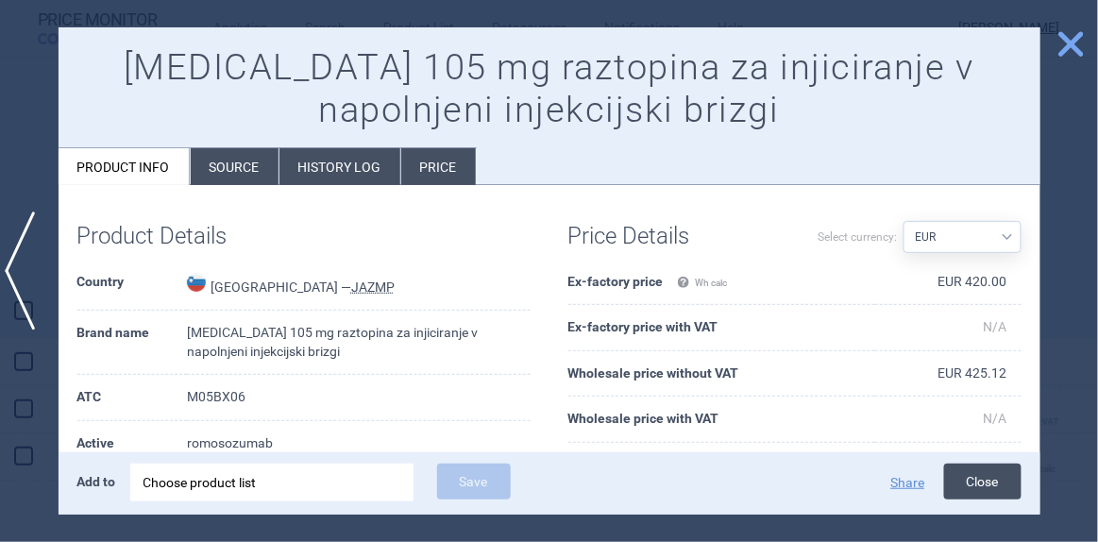
click at [974, 488] on button "Close" at bounding box center [982, 482] width 77 height 36
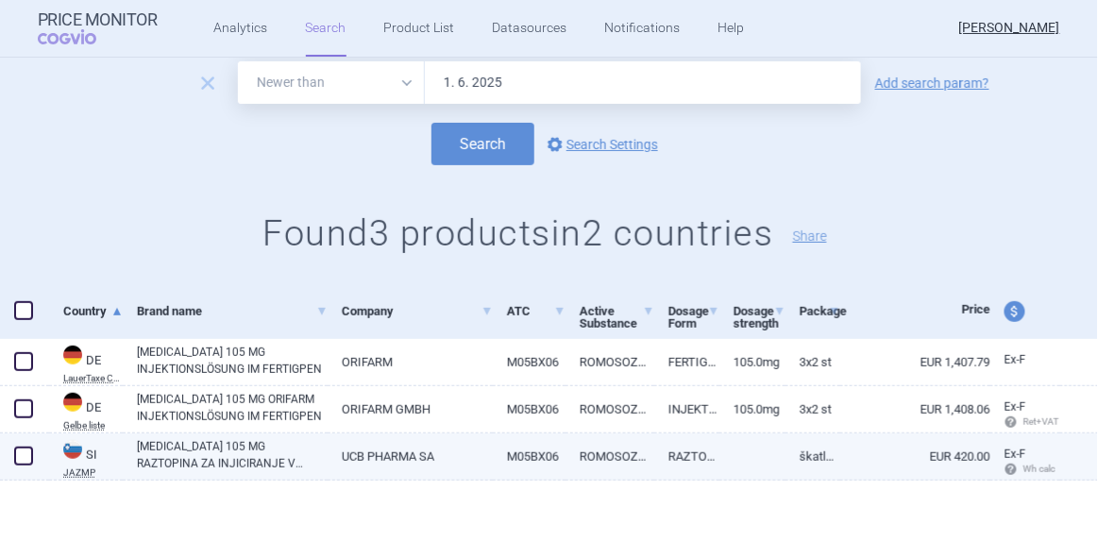
click at [27, 456] on span at bounding box center [23, 456] width 19 height 19
checkbox input "true"
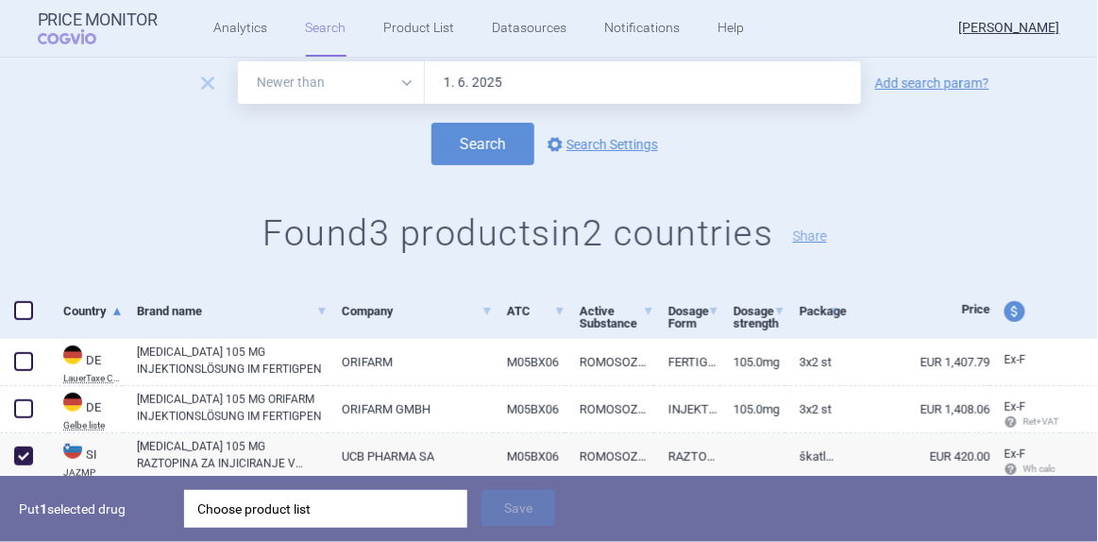
click at [308, 494] on div "Choose product list" at bounding box center [325, 509] width 257 height 38
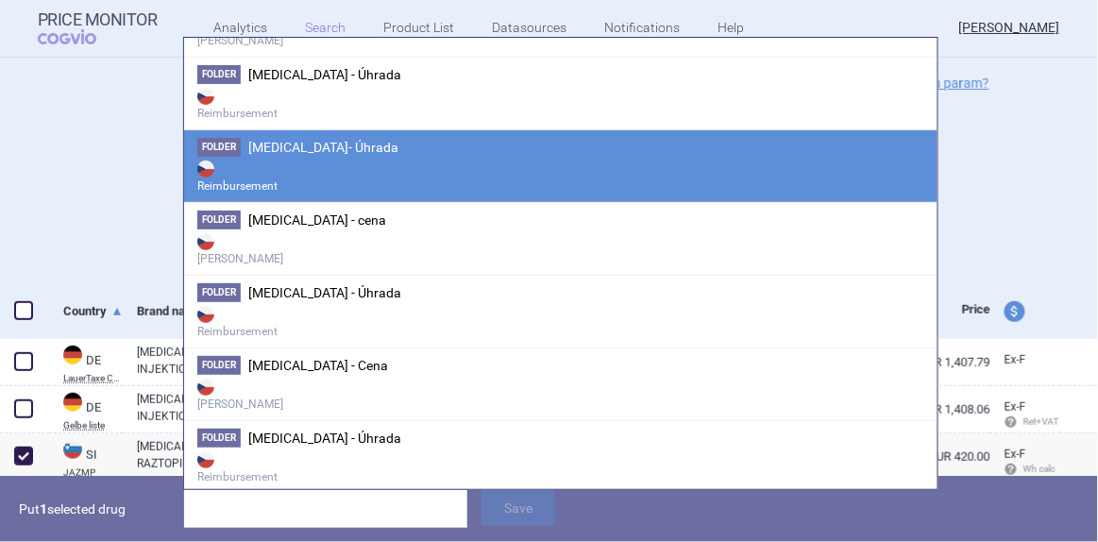
scroll to position [343, 0]
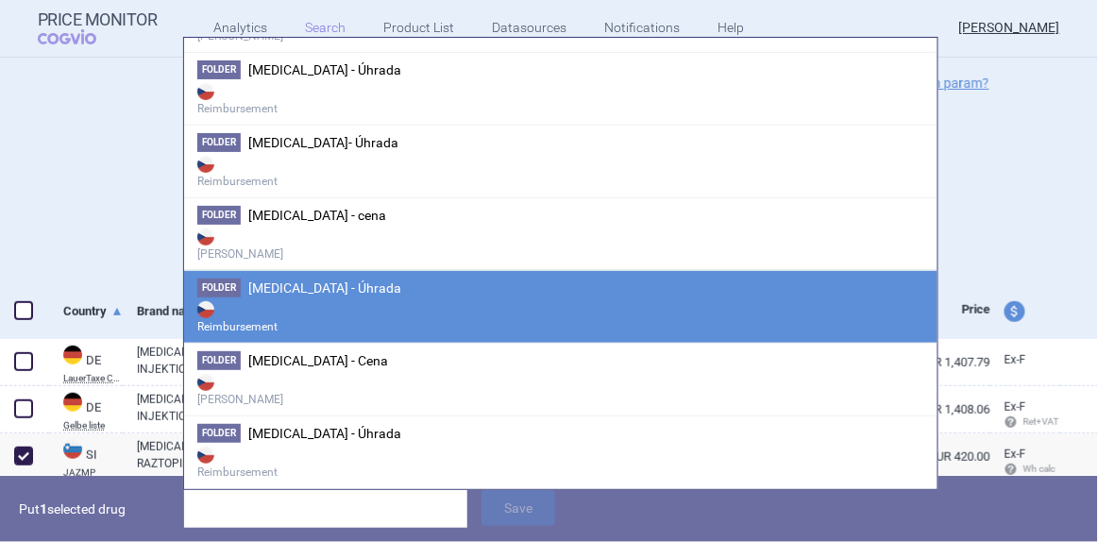
click at [312, 353] on span "[MEDICAL_DATA] - Cena" at bounding box center [318, 360] width 140 height 15
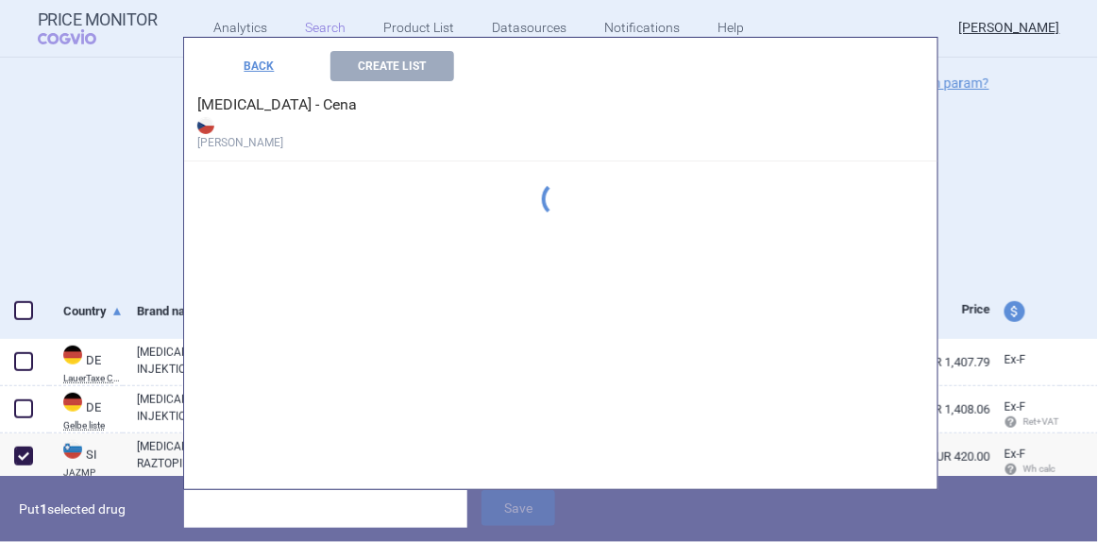
scroll to position [264, 0]
click at [359, 182] on span "[MEDICAL_DATA] 105MG/1.17ML INJ SOL 2 PEP" at bounding box center [391, 178] width 286 height 15
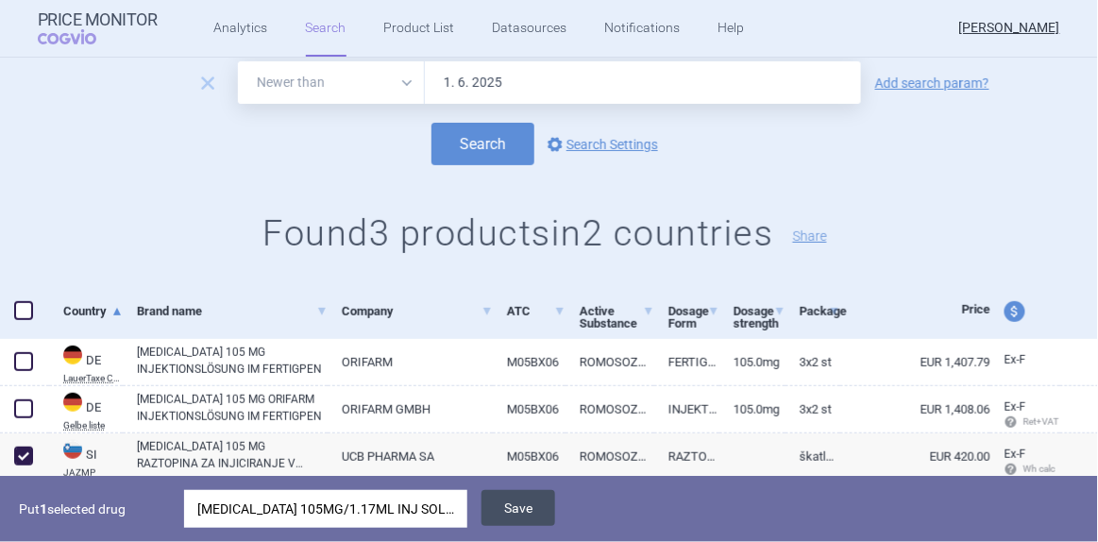
click at [525, 505] on button "Save" at bounding box center [519, 508] width 74 height 36
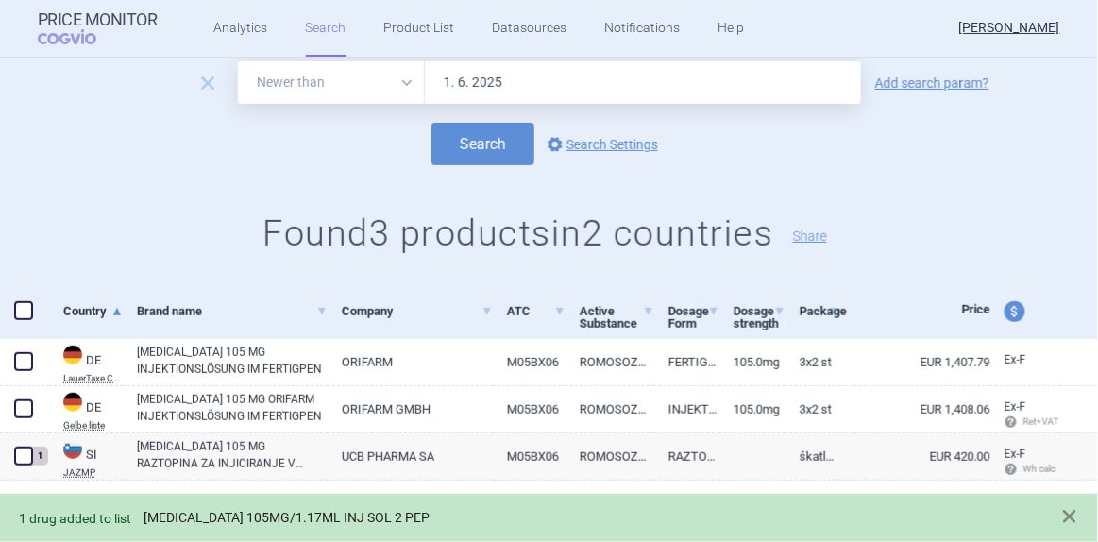
click at [359, 513] on link "[MEDICAL_DATA] 105MG/1.17ML INJ SOL 2 PEP" at bounding box center [287, 518] width 286 height 16
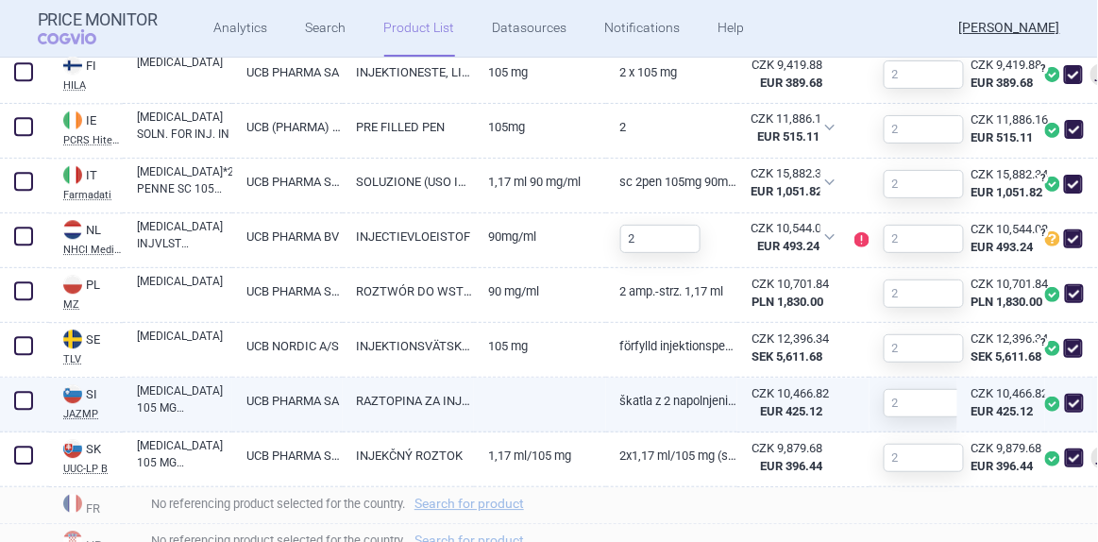
scroll to position [1029, 0]
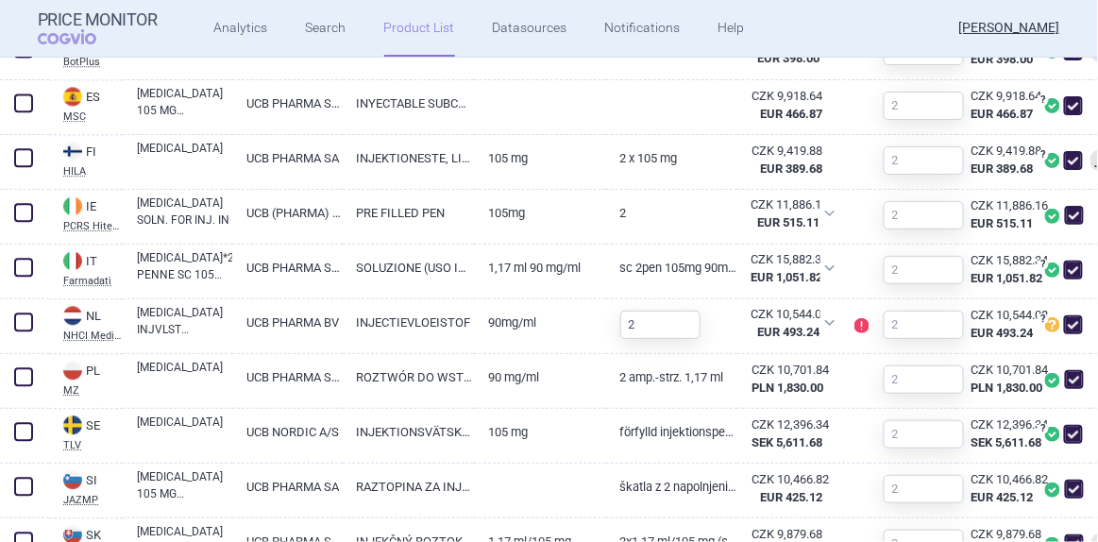
select select "brandName"
select select "newerThan"
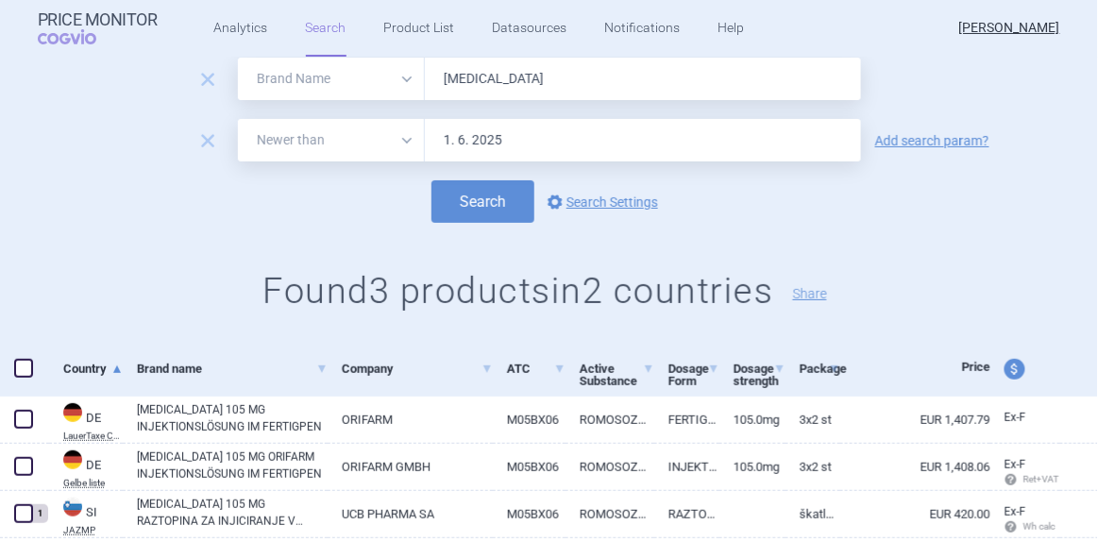
scroll to position [114, 0]
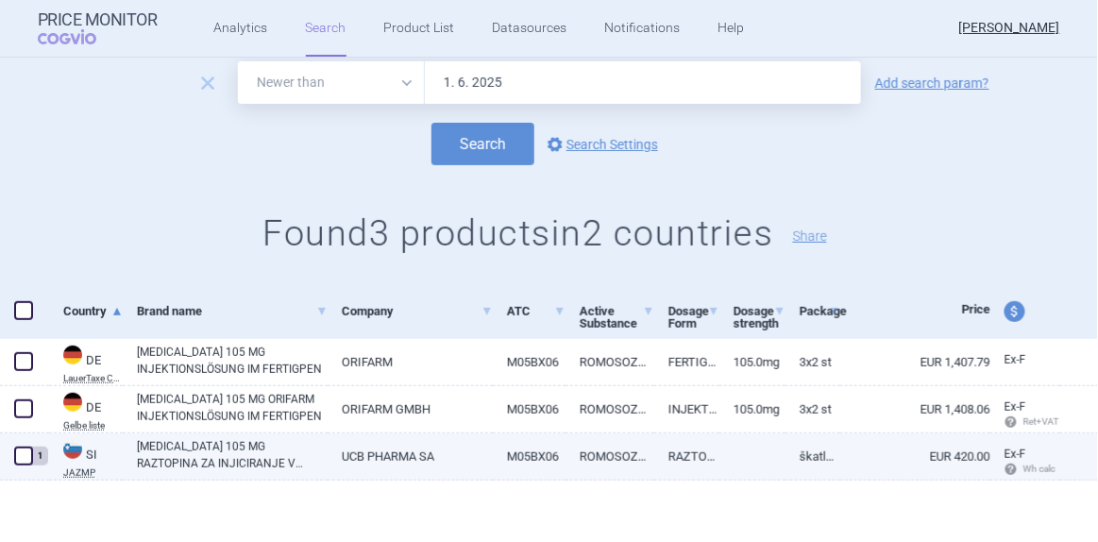
click at [25, 455] on span at bounding box center [23, 456] width 19 height 19
checkbox input "true"
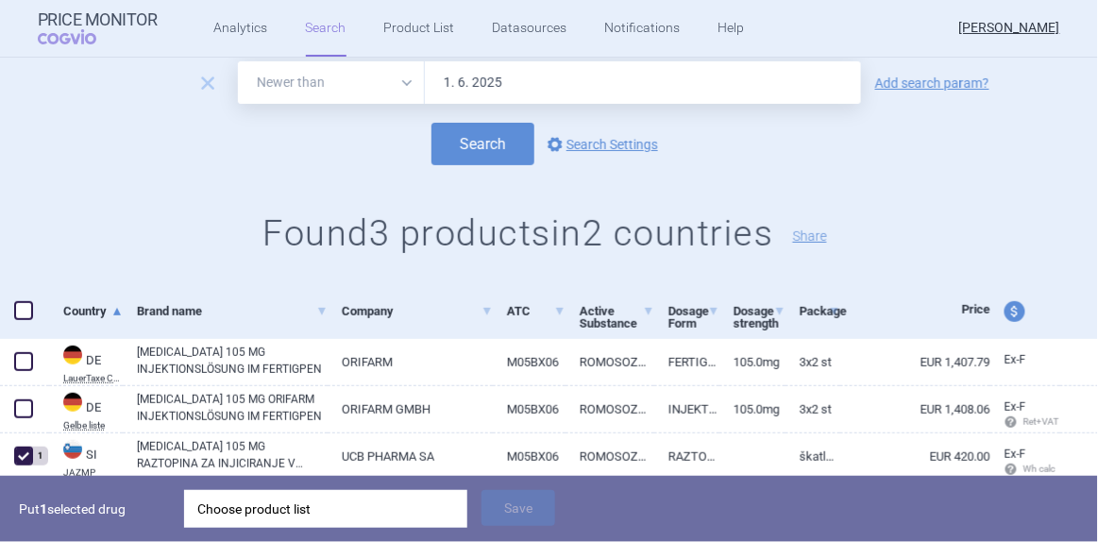
click at [412, 509] on div "Choose product list" at bounding box center [325, 509] width 257 height 38
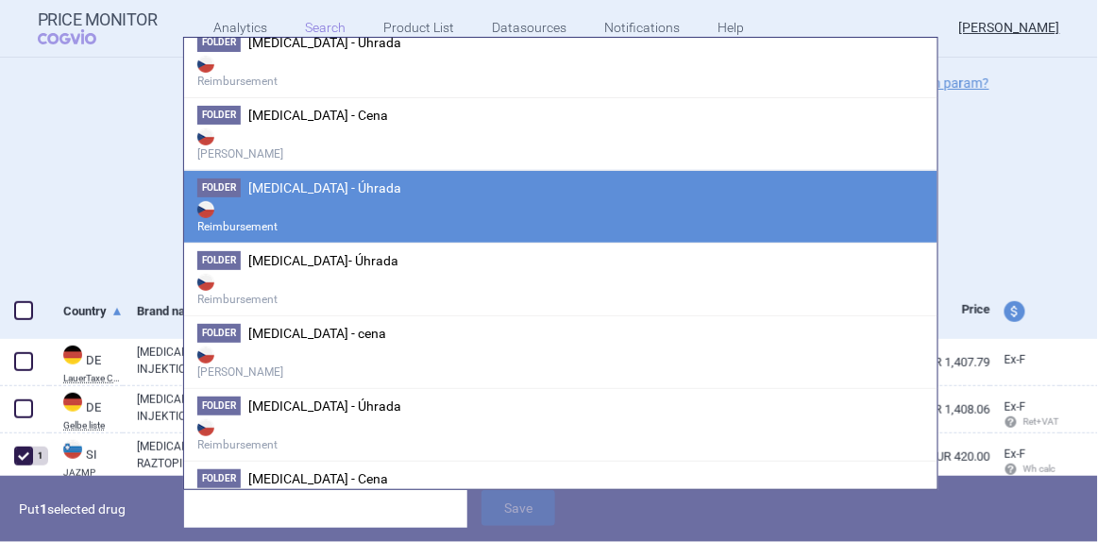
scroll to position [257, 0]
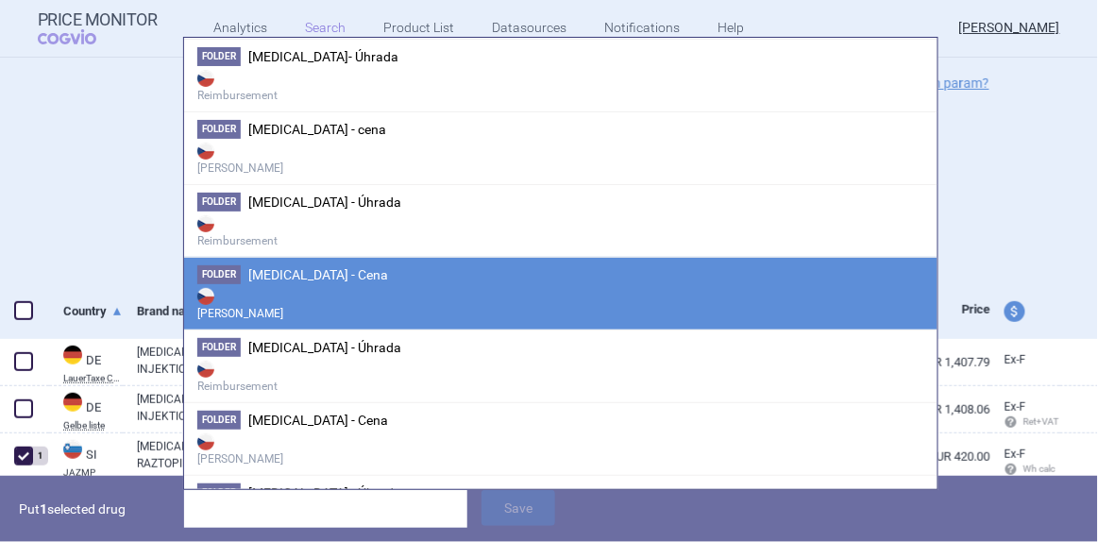
click at [315, 348] on span "[MEDICAL_DATA] - Úhrada" at bounding box center [324, 347] width 153 height 15
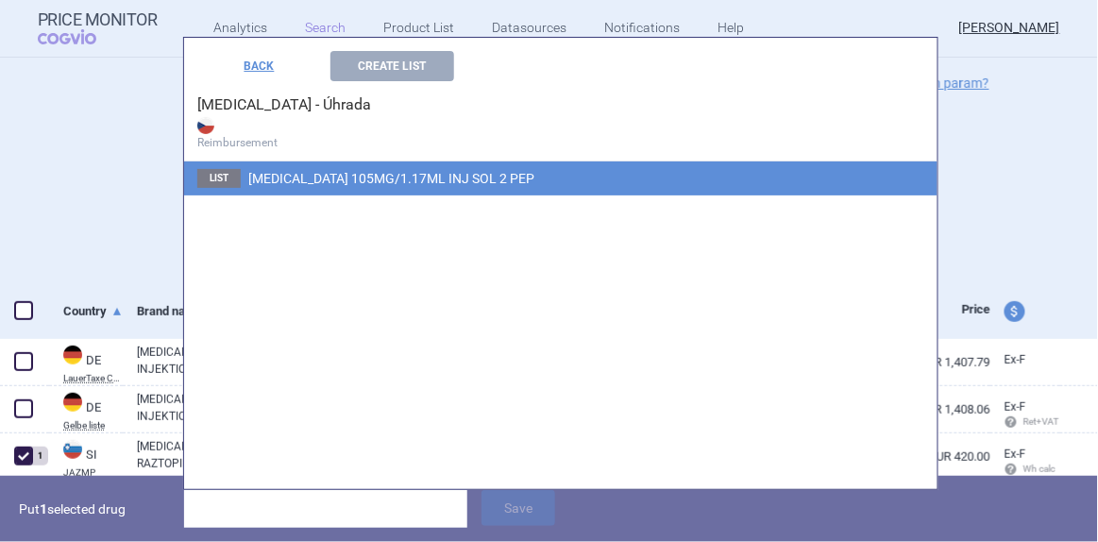
click at [377, 178] on span "[MEDICAL_DATA] 105MG/1.17ML INJ SOL 2 PEP" at bounding box center [391, 178] width 286 height 15
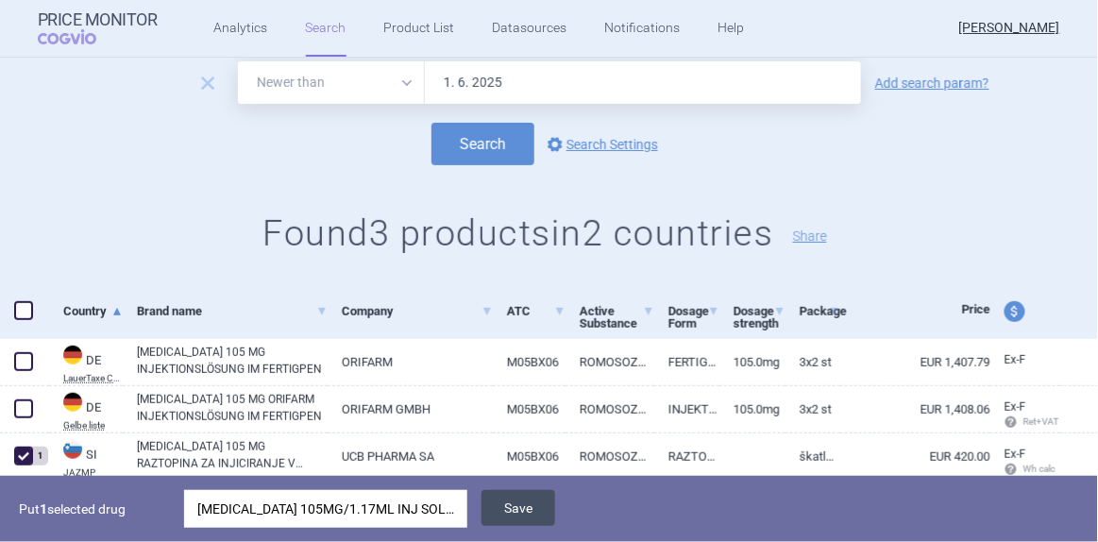
click at [503, 509] on button "Save" at bounding box center [519, 508] width 74 height 36
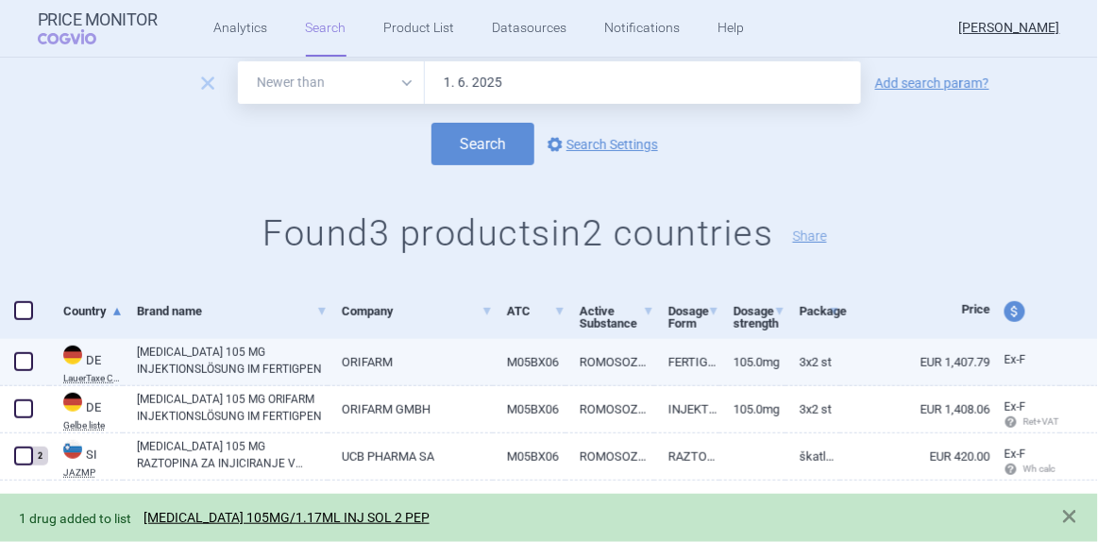
scroll to position [0, 0]
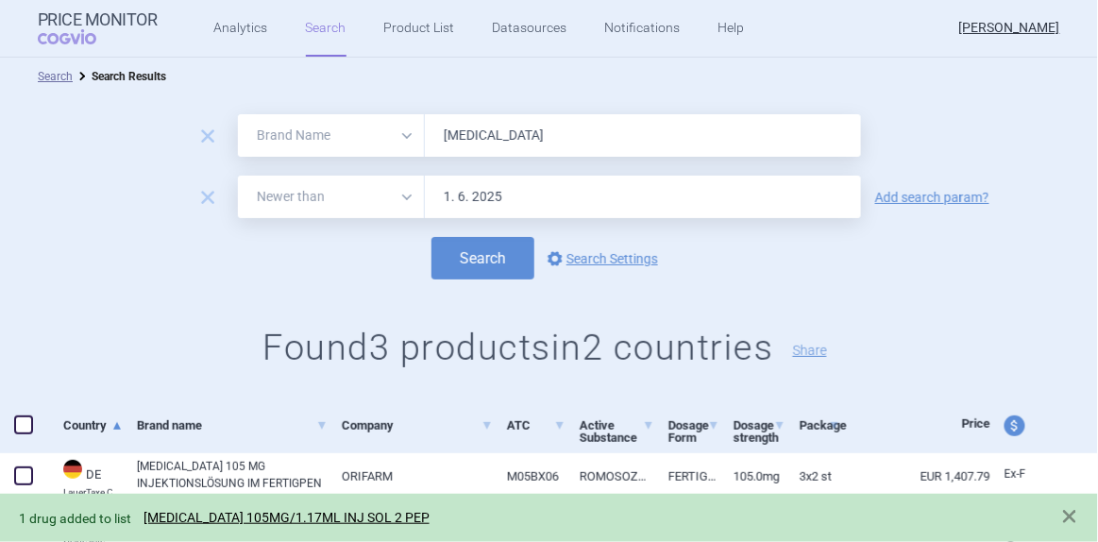
click at [459, 139] on input "[MEDICAL_DATA]" at bounding box center [643, 135] width 436 height 42
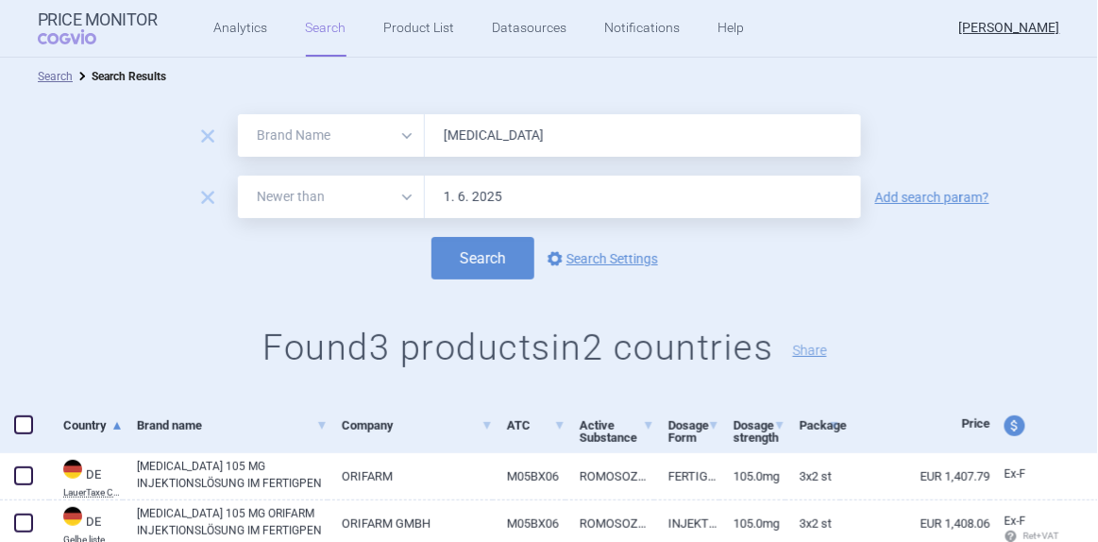
click at [431, 237] on button "Search" at bounding box center [482, 258] width 103 height 42
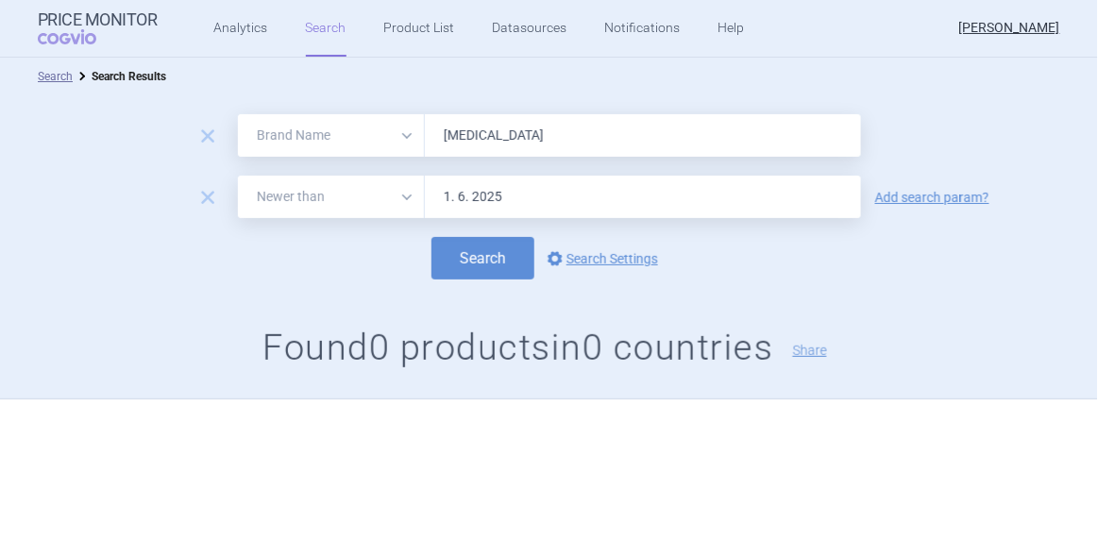
click at [469, 141] on input "[MEDICAL_DATA]" at bounding box center [643, 135] width 436 height 42
click at [431, 237] on button "Search" at bounding box center [482, 258] width 103 height 42
click at [460, 140] on input "[MEDICAL_DATA]" at bounding box center [643, 135] width 436 height 42
click at [461, 141] on input "[MEDICAL_DATA]" at bounding box center [643, 135] width 436 height 42
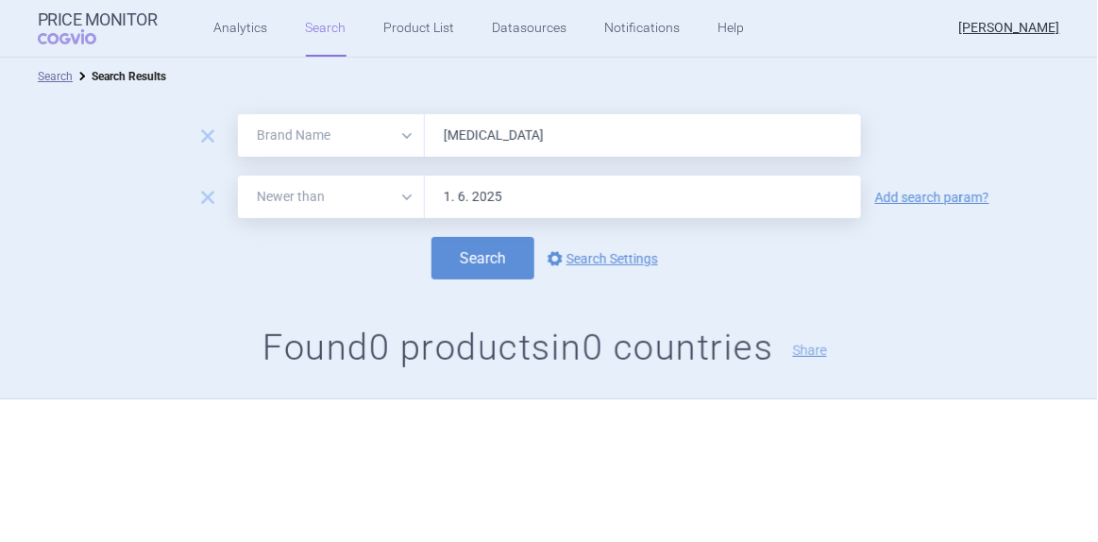
click at [461, 141] on input "[MEDICAL_DATA]" at bounding box center [643, 135] width 436 height 42
click at [460, 141] on input "[MEDICAL_DATA]" at bounding box center [643, 135] width 436 height 42
type input "[MEDICAL_DATA]"
click at [431, 237] on button "Search" at bounding box center [482, 258] width 103 height 42
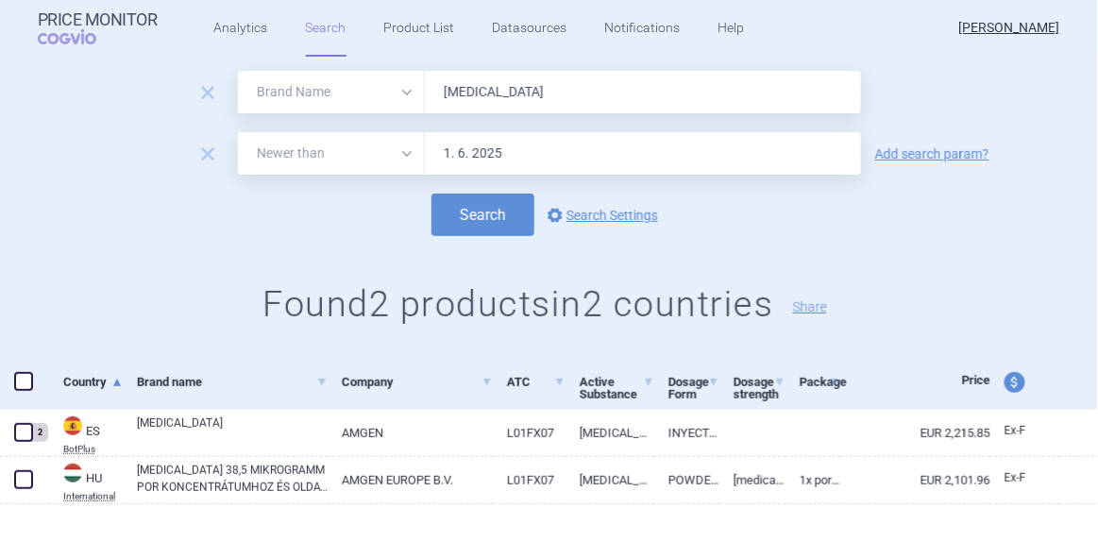
scroll to position [67, 0]
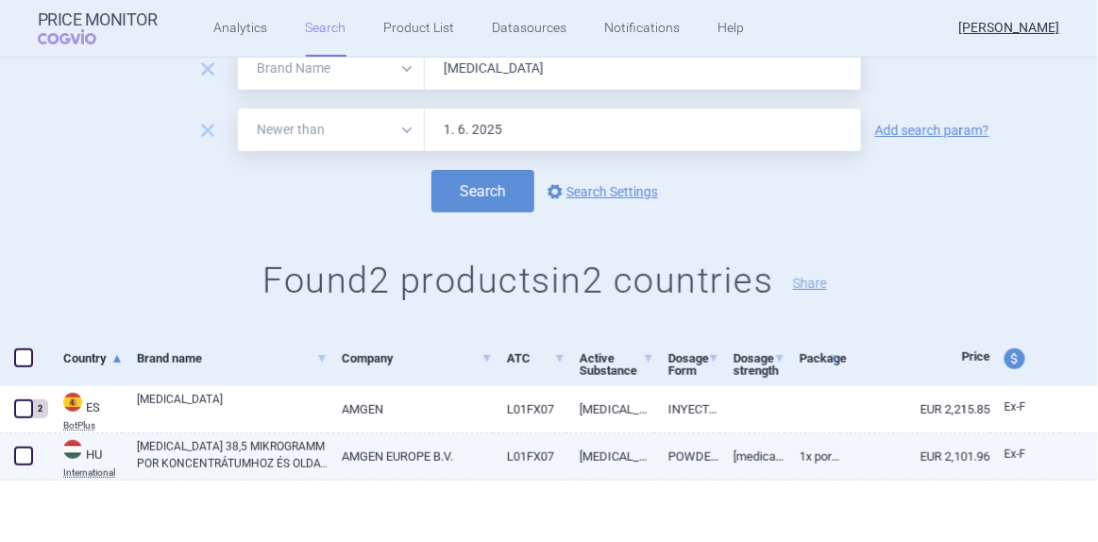
click at [24, 458] on span at bounding box center [23, 456] width 19 height 19
checkbox input "true"
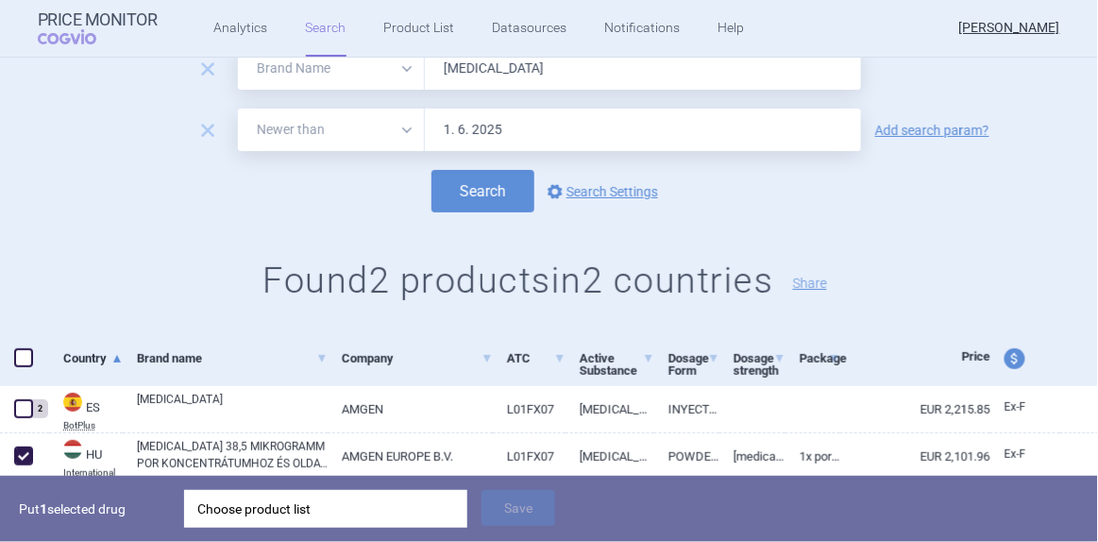
click at [438, 507] on div "Choose product list" at bounding box center [325, 509] width 257 height 38
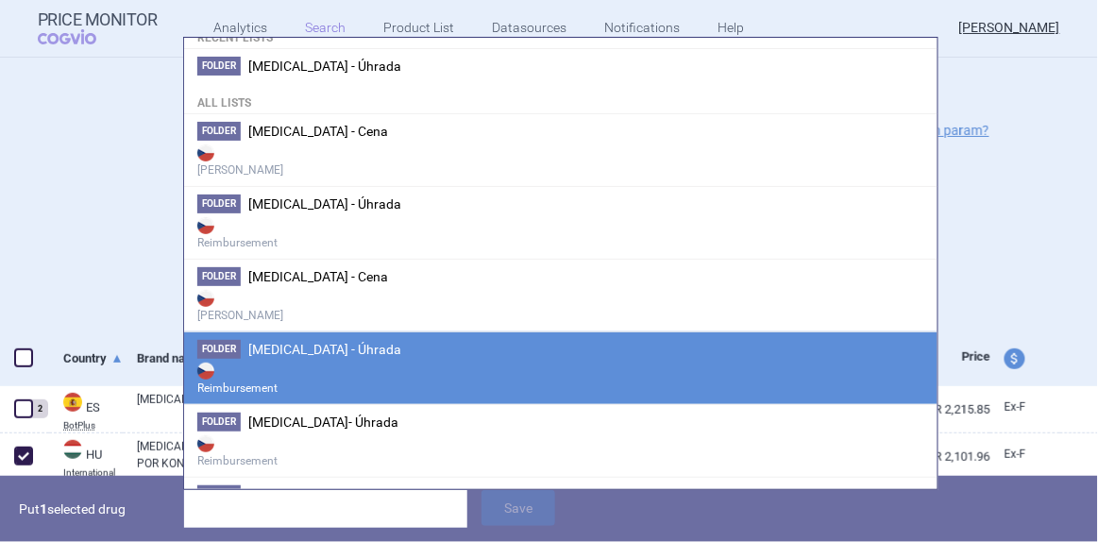
scroll to position [85, 0]
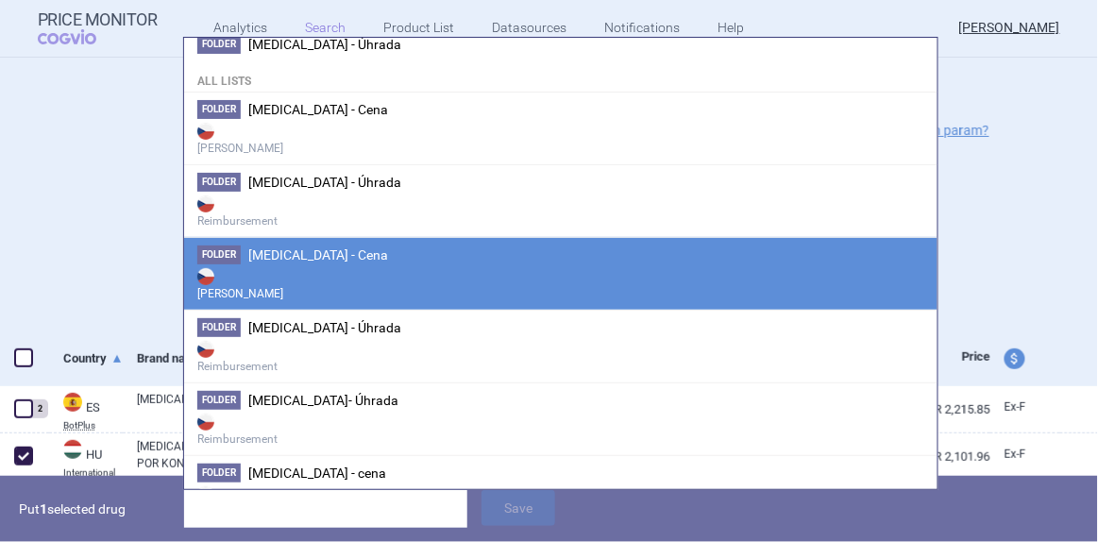
click at [320, 267] on strong "[PERSON_NAME]" at bounding box center [560, 283] width 727 height 38
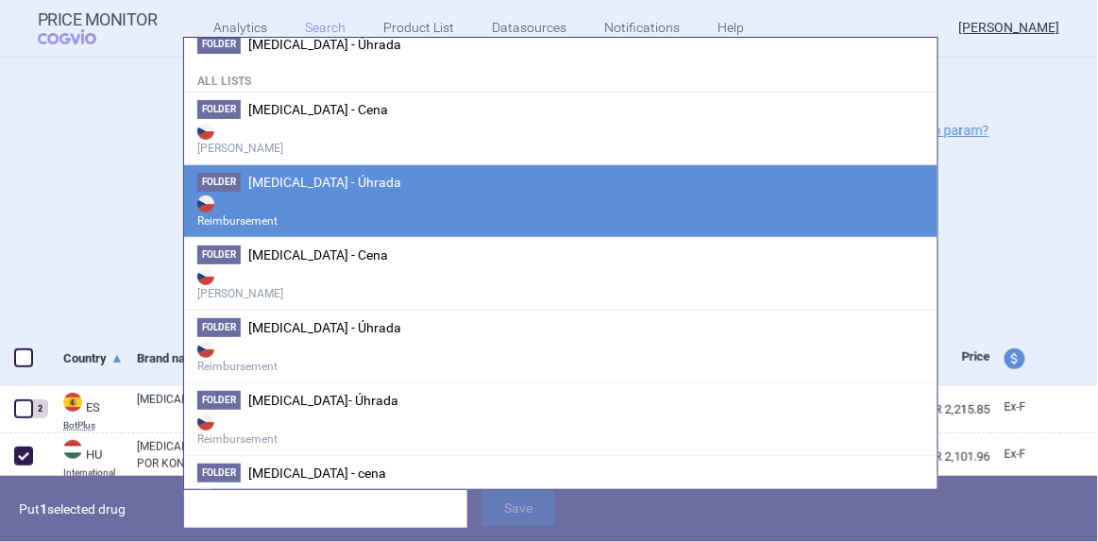
scroll to position [0, 0]
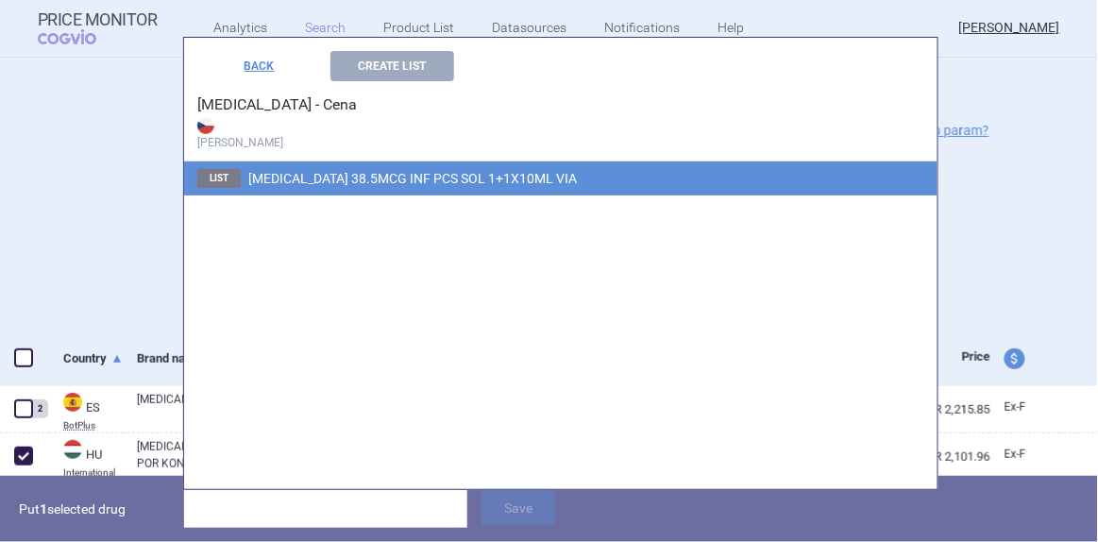
click at [344, 185] on span "[MEDICAL_DATA] 38.5MCG INF PCS SOL 1+1X10ML VIA" at bounding box center [412, 178] width 329 height 15
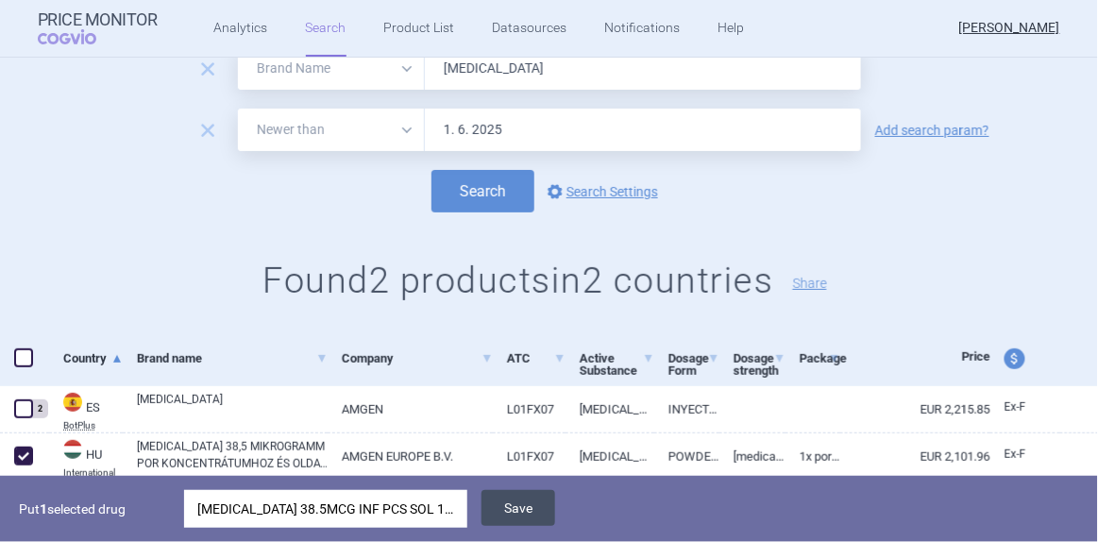
click at [518, 504] on button "Save" at bounding box center [519, 508] width 74 height 36
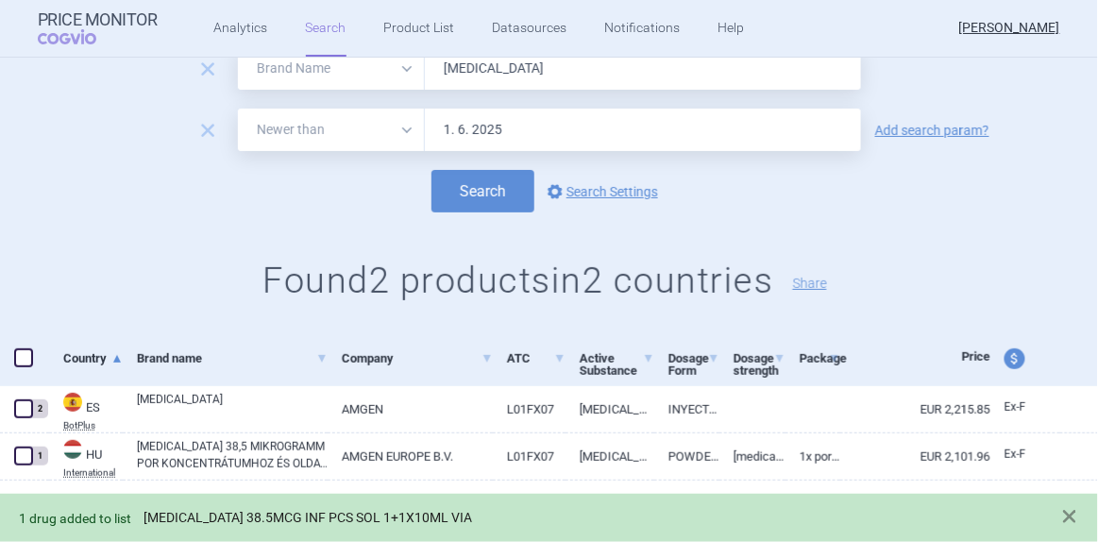
click at [406, 512] on link "[MEDICAL_DATA] 38.5MCG INF PCS SOL 1+1X10ML VIA" at bounding box center [308, 518] width 329 height 16
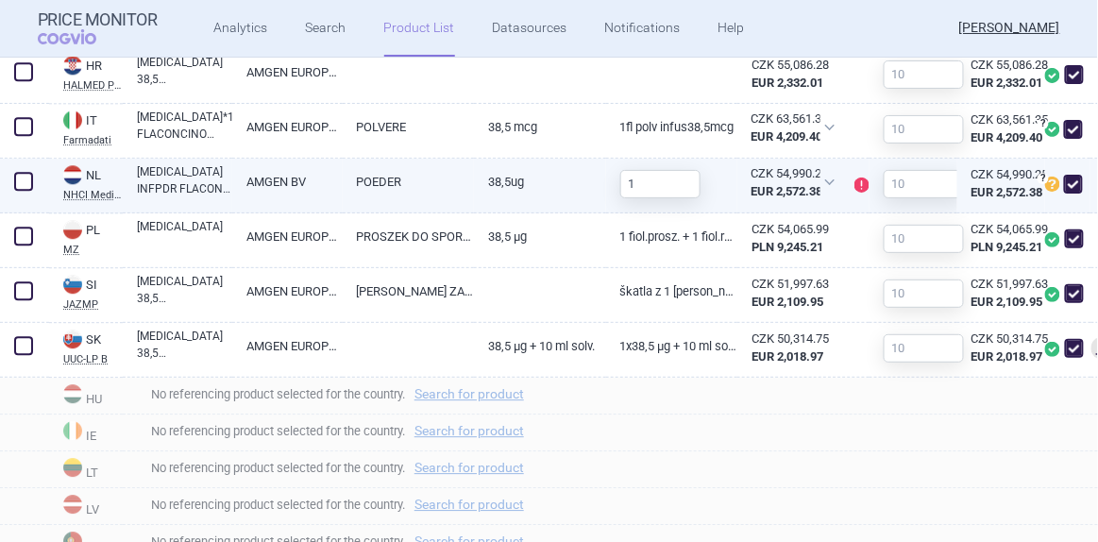
scroll to position [1201, 0]
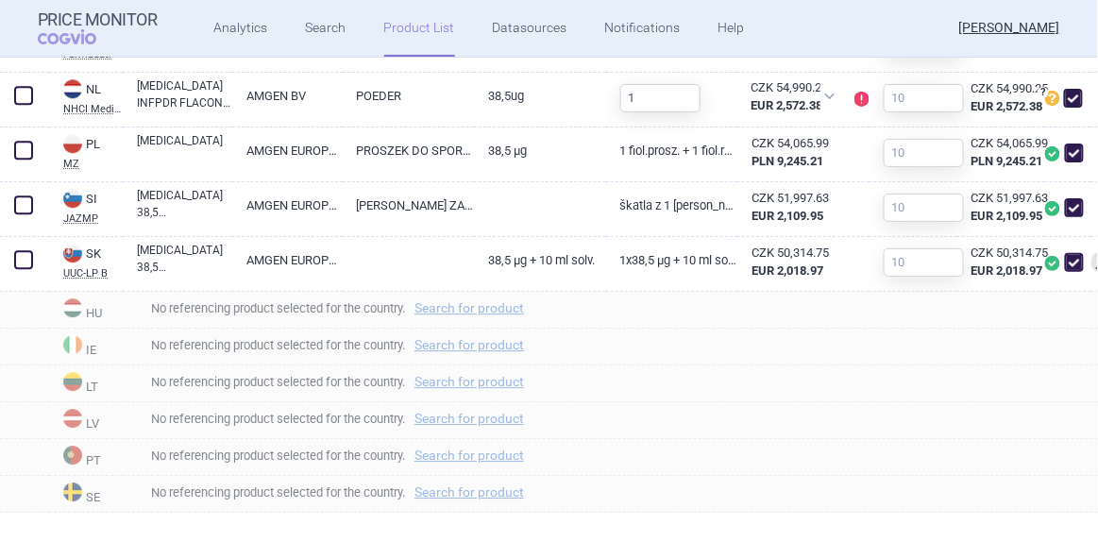
select select "brandName"
select select "newerThan"
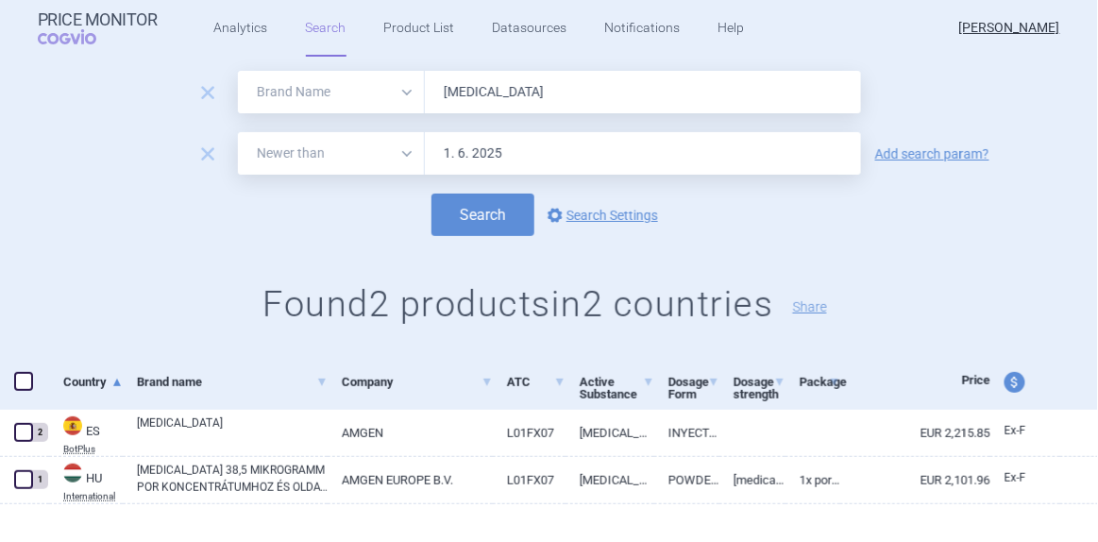
scroll to position [67, 0]
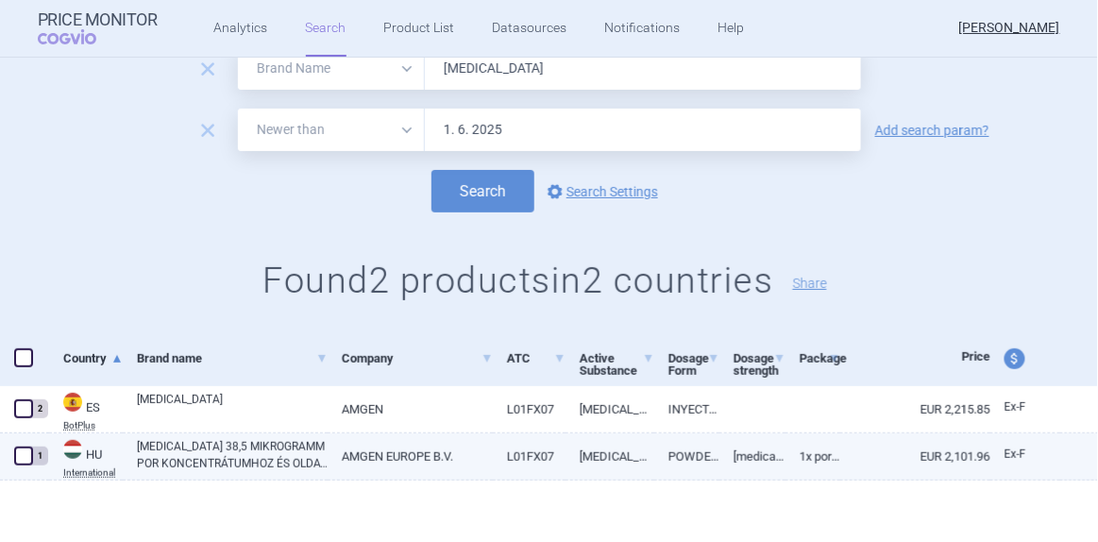
click at [471, 462] on link "AMGEN EUROPE B.V." at bounding box center [410, 456] width 165 height 46
select select "EUR"
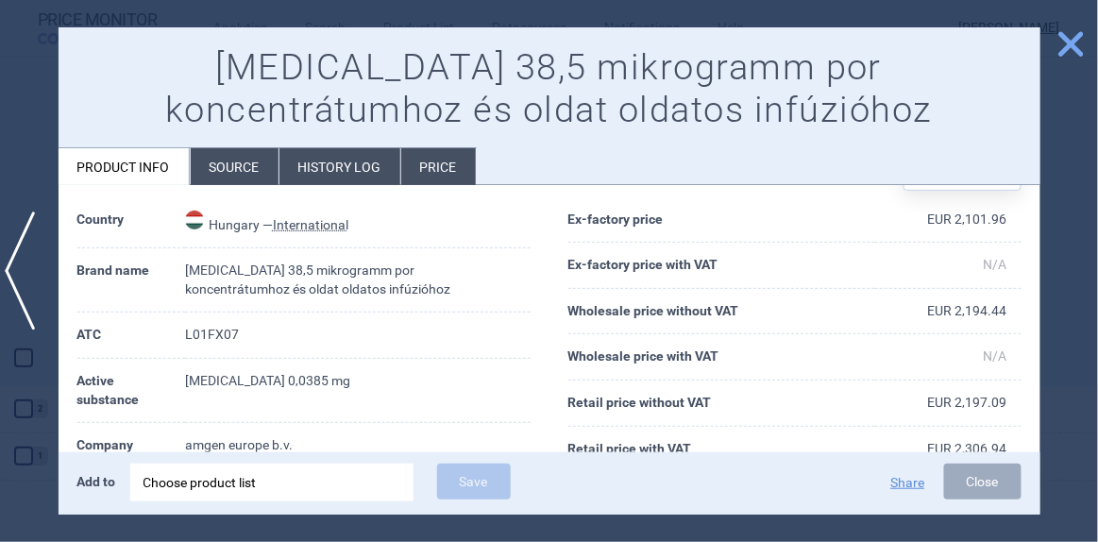
scroll to position [85, 0]
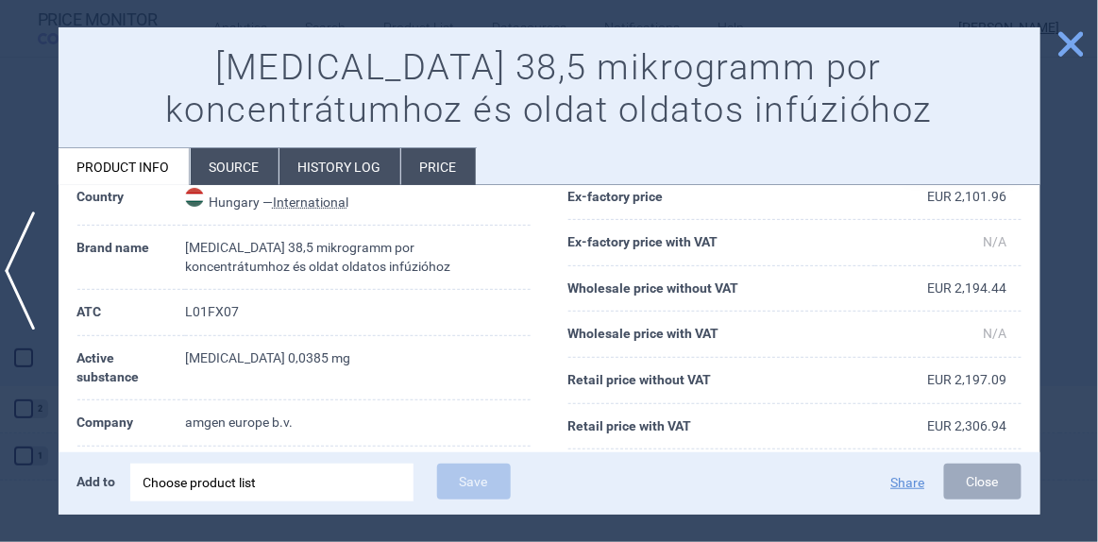
click at [964, 473] on button "Close" at bounding box center [982, 482] width 77 height 36
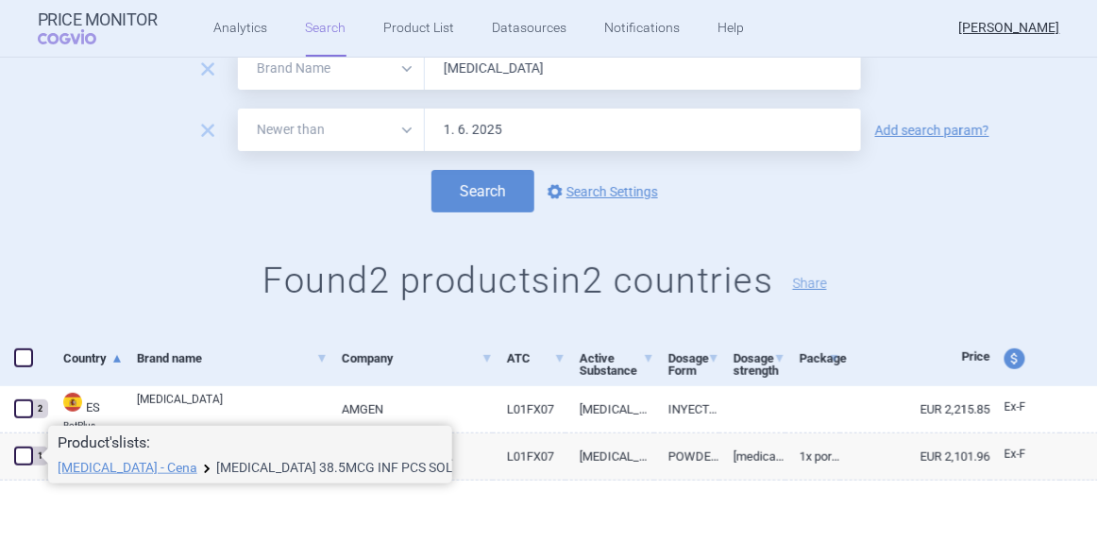
click at [226, 464] on link "[MEDICAL_DATA] 38.5MCG INF PCS SOL 1+1X10ML VIA" at bounding box center [348, 467] width 264 height 13
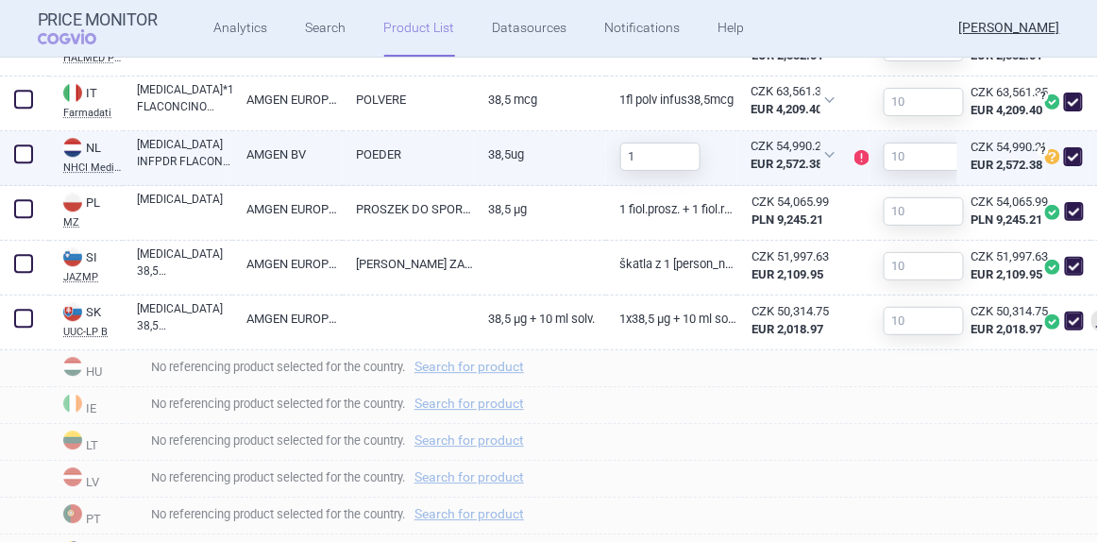
scroll to position [1201, 0]
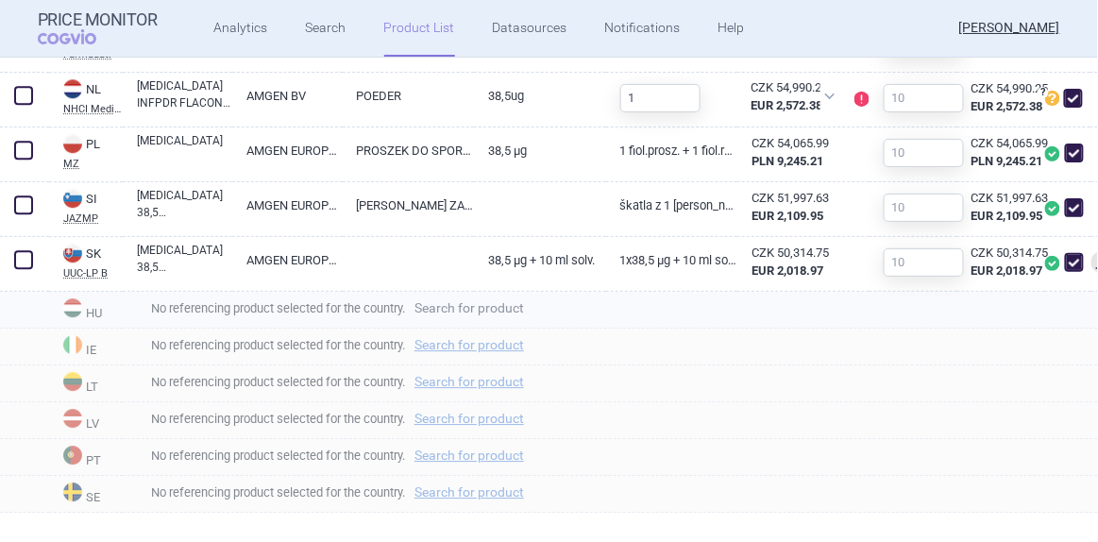
click at [462, 314] on link "Search for product" at bounding box center [469, 307] width 110 height 13
select select "country"
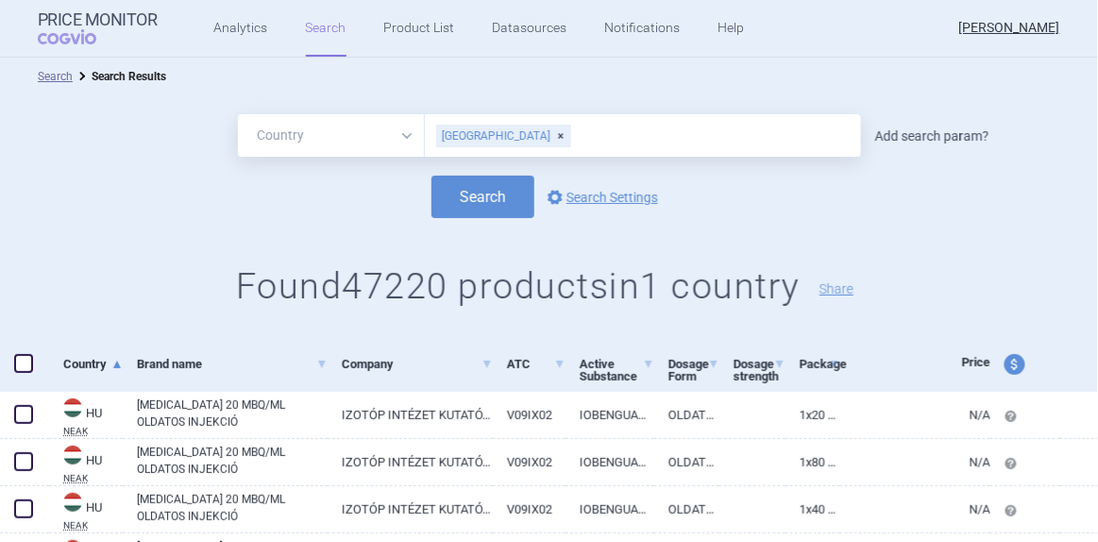
click at [905, 131] on link "Add search param?" at bounding box center [932, 135] width 114 height 13
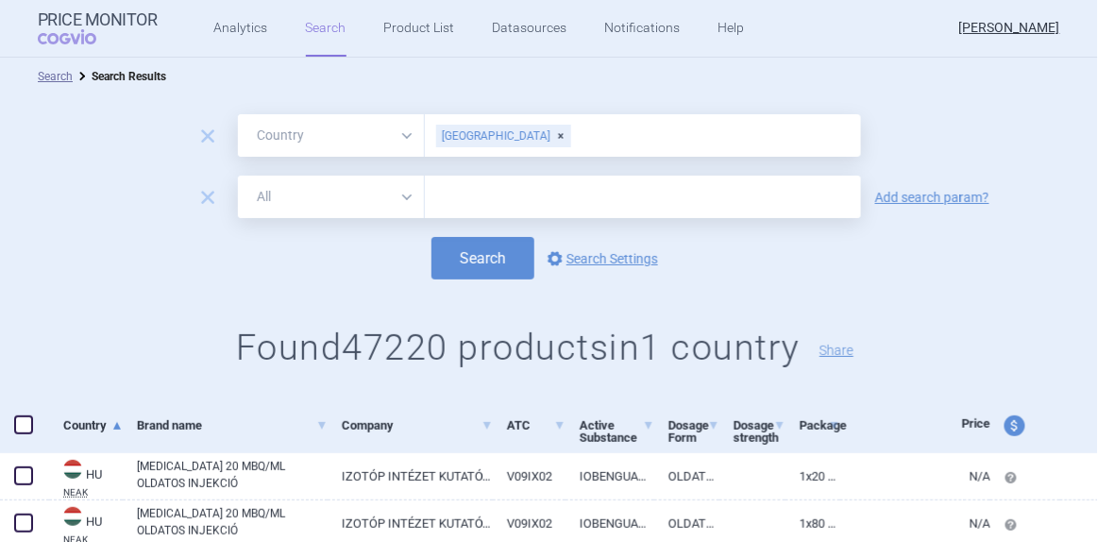
click at [405, 199] on select "All Brand Name ATC Company Active Substance Country Newer than" at bounding box center [331, 197] width 187 height 42
select select "brandName"
click at [238, 176] on select "All Brand Name ATC Company Active Substance Country Newer than" at bounding box center [331, 197] width 187 height 42
click at [471, 196] on input "text" at bounding box center [643, 197] width 436 height 42
type input "[MEDICAL_DATA]"
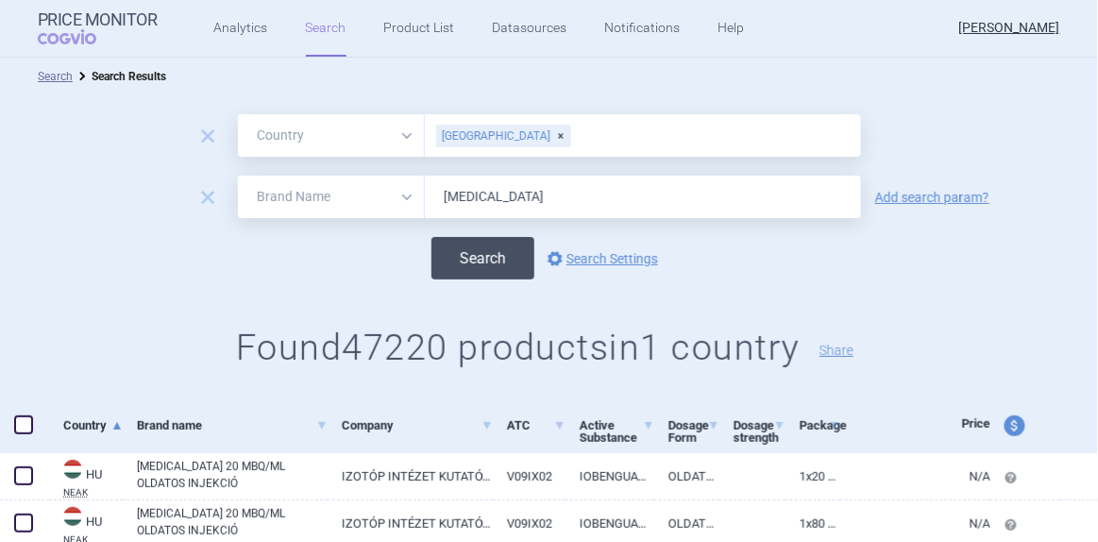
click at [508, 269] on button "Search" at bounding box center [482, 258] width 103 height 42
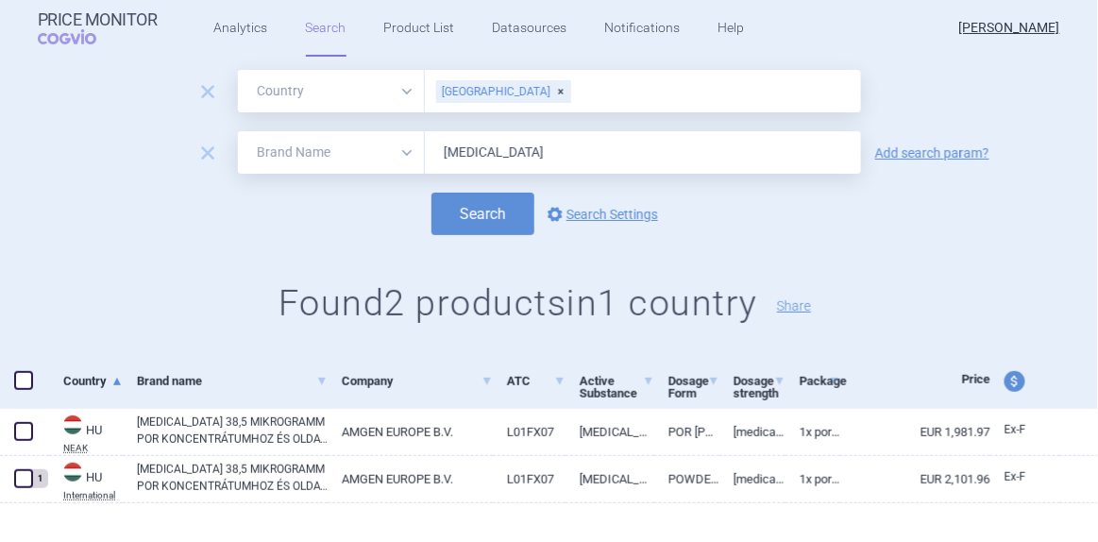
scroll to position [67, 0]
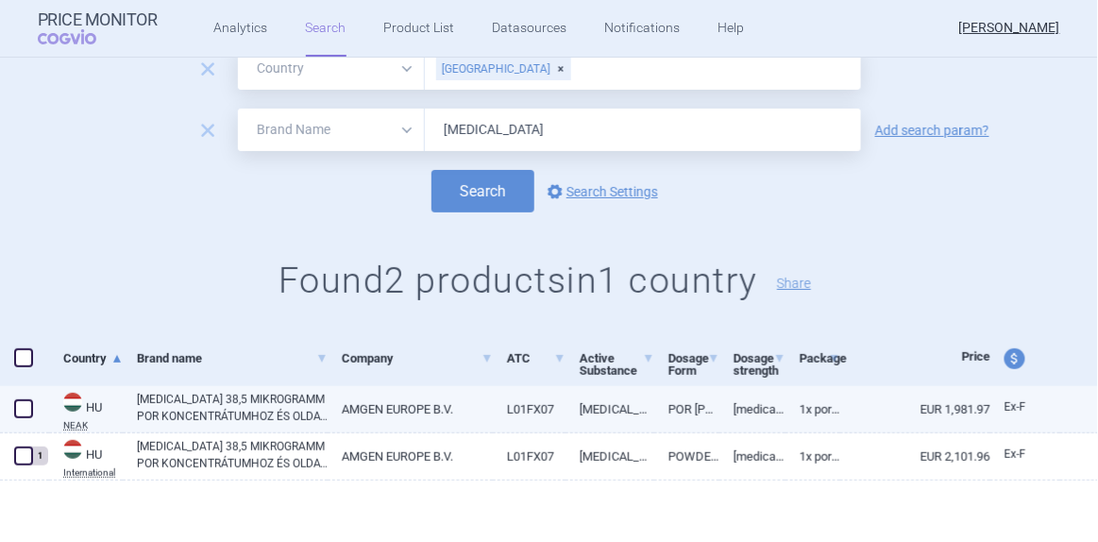
click at [567, 416] on link "[MEDICAL_DATA]" at bounding box center [610, 409] width 88 height 46
select select "EUR"
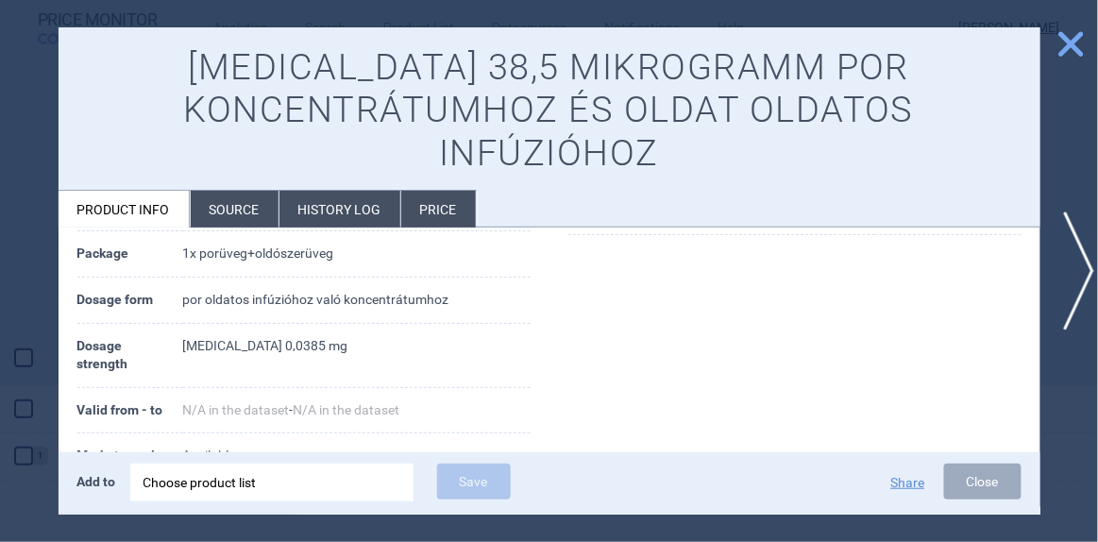
scroll to position [343, 0]
click at [1057, 45] on span "close" at bounding box center [1071, 43] width 33 height 33
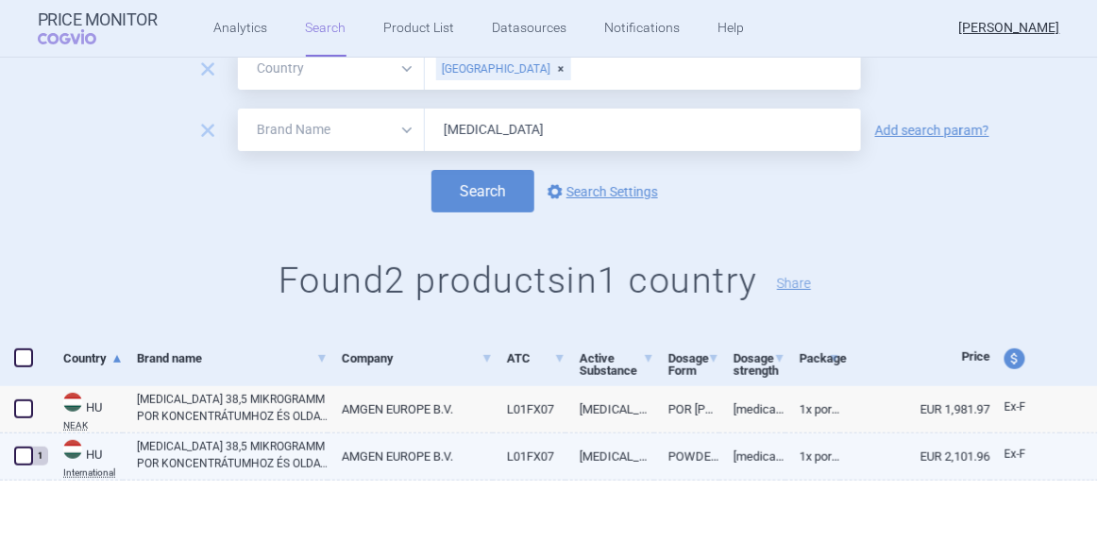
click at [241, 443] on link "[MEDICAL_DATA] 38,5 MIKROGRAMM POR KONCENTRÁTUMHOZ ÉS OLDAT OLDATOS INFÚZIÓHOZ" at bounding box center [232, 455] width 191 height 34
select select "EUR"
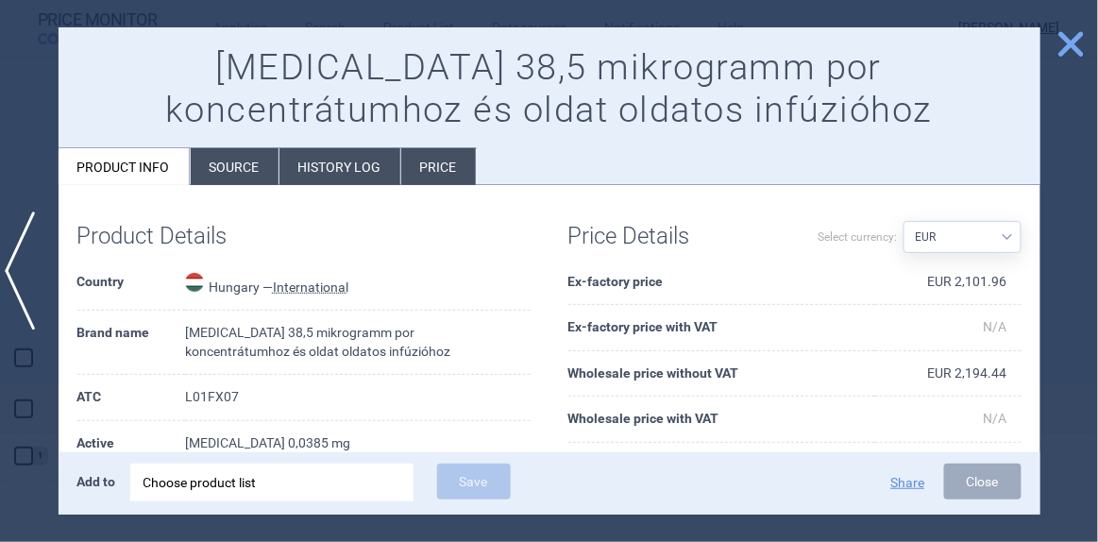
click at [254, 164] on li "Source" at bounding box center [235, 166] width 88 height 37
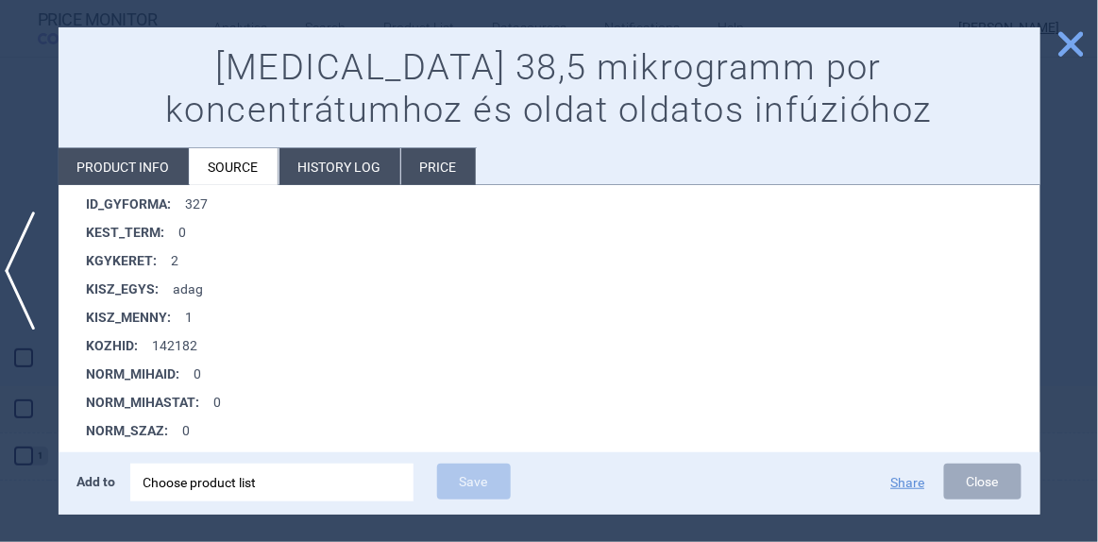
scroll to position [1973, 0]
click at [1060, 48] on span "close" at bounding box center [1071, 43] width 33 height 33
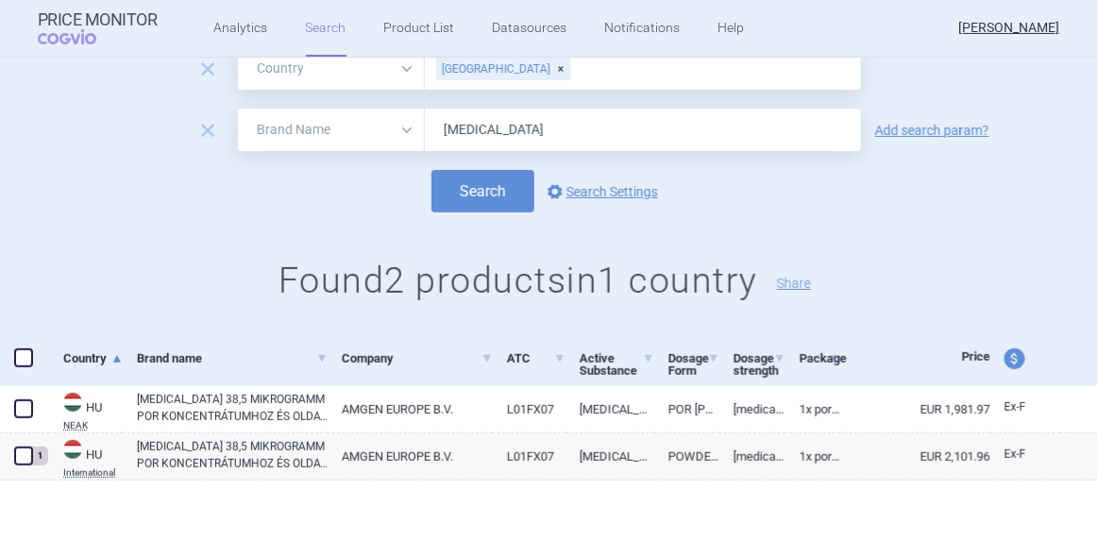
scroll to position [33, 0]
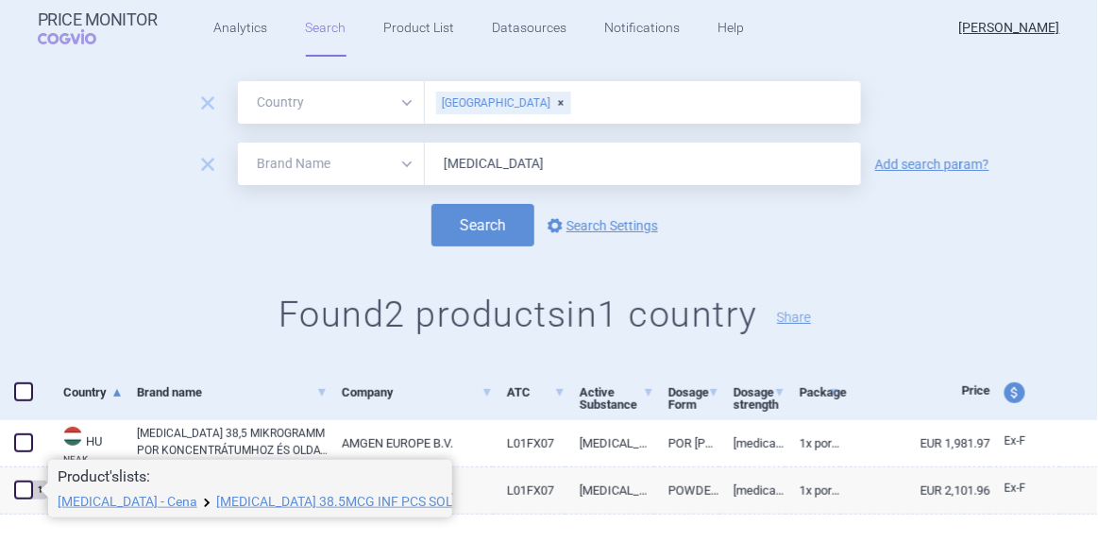
click at [39, 488] on span at bounding box center [40, 489] width 15 height 15
click at [40, 490] on span at bounding box center [40, 489] width 15 height 15
click at [216, 503] on link "[MEDICAL_DATA] 38.5MCG INF PCS SOL 1+1X10ML VIA" at bounding box center [348, 501] width 264 height 13
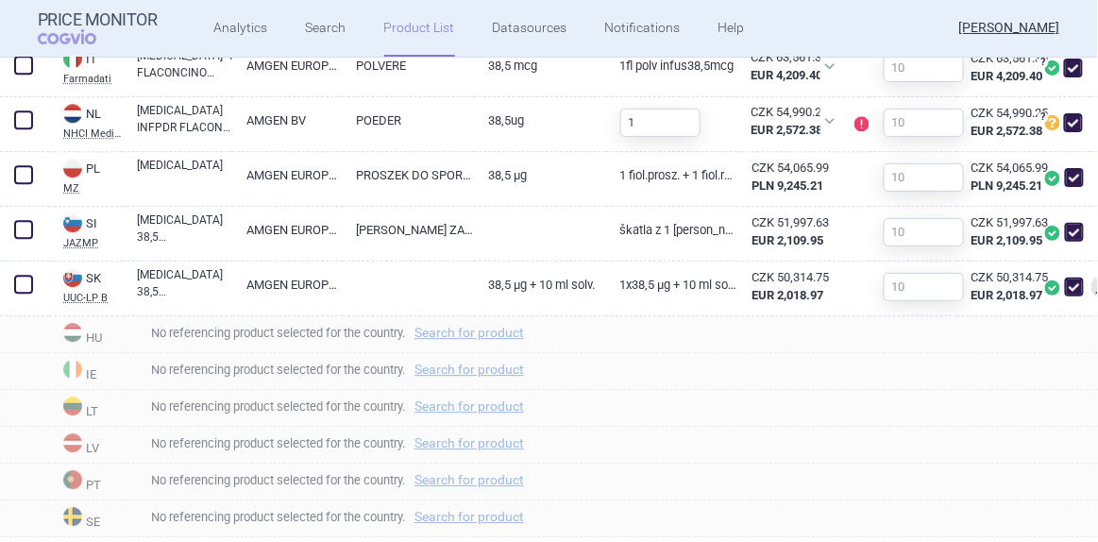
scroll to position [1201, 0]
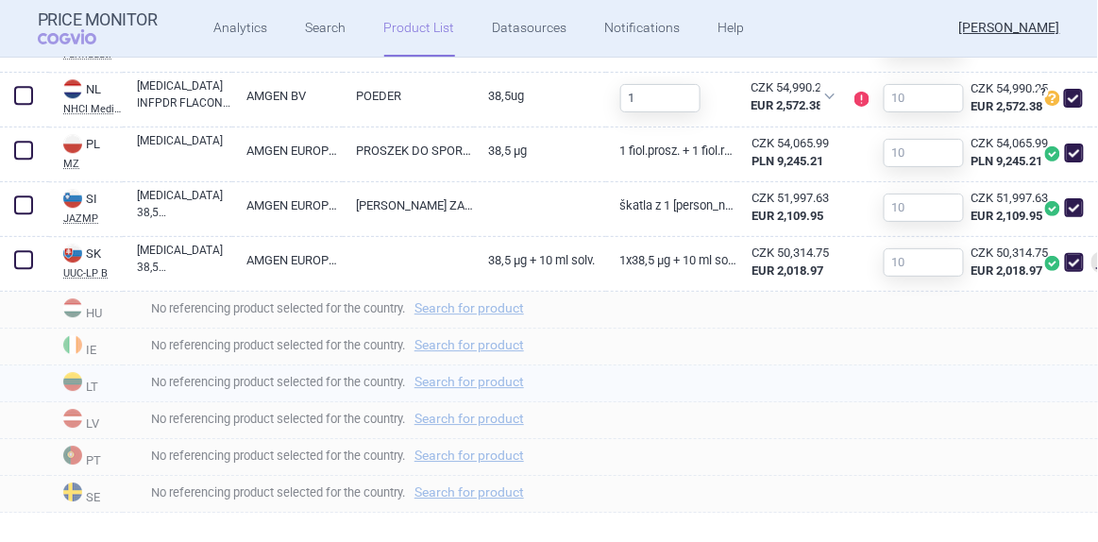
click at [659, 393] on span "No referencing product selected for the country. Search for product" at bounding box center [617, 381] width 961 height 23
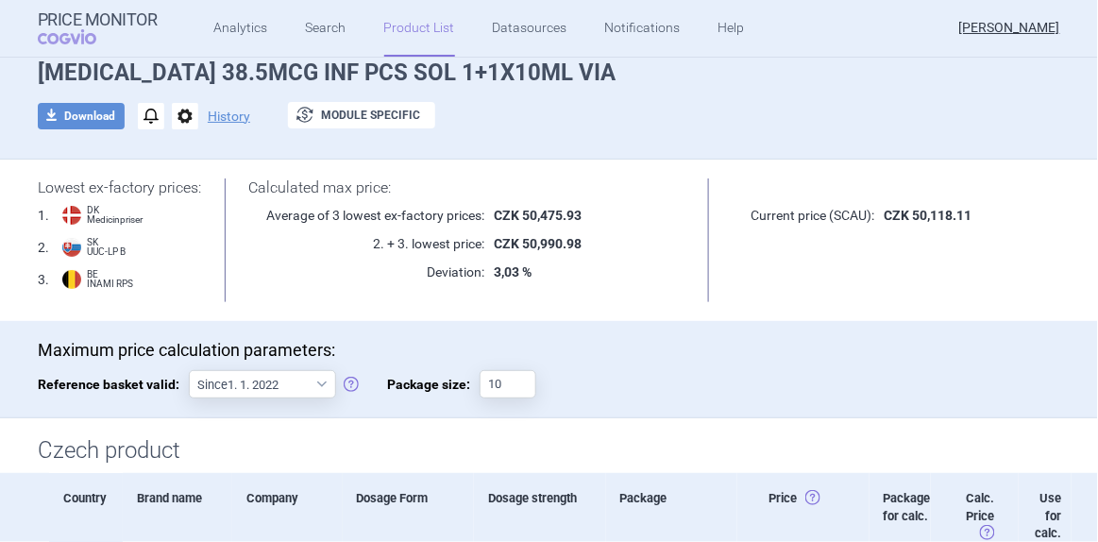
scroll to position [0, 0]
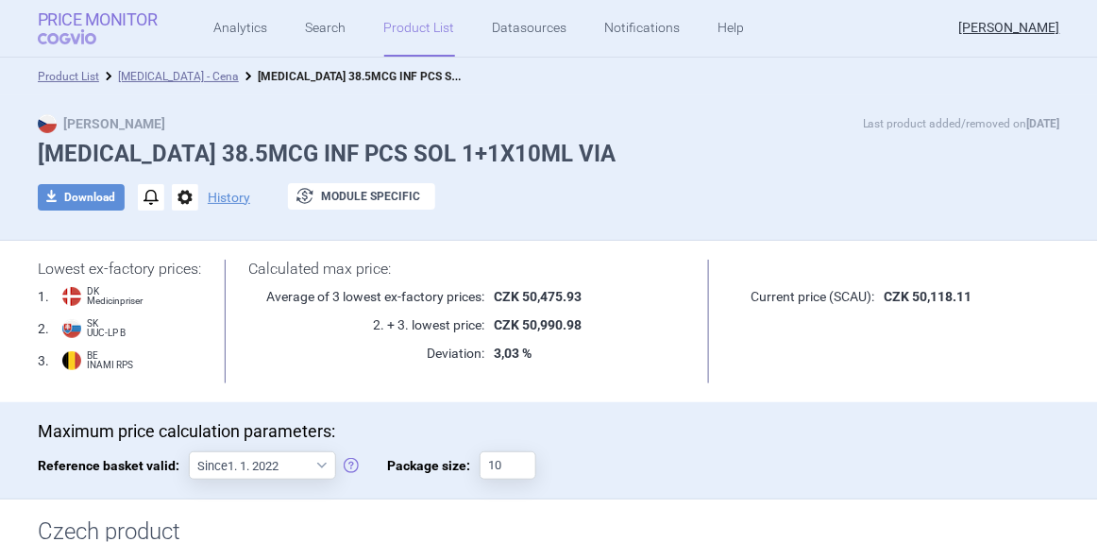
click at [56, 12] on strong "Price Monitor" at bounding box center [98, 19] width 120 height 19
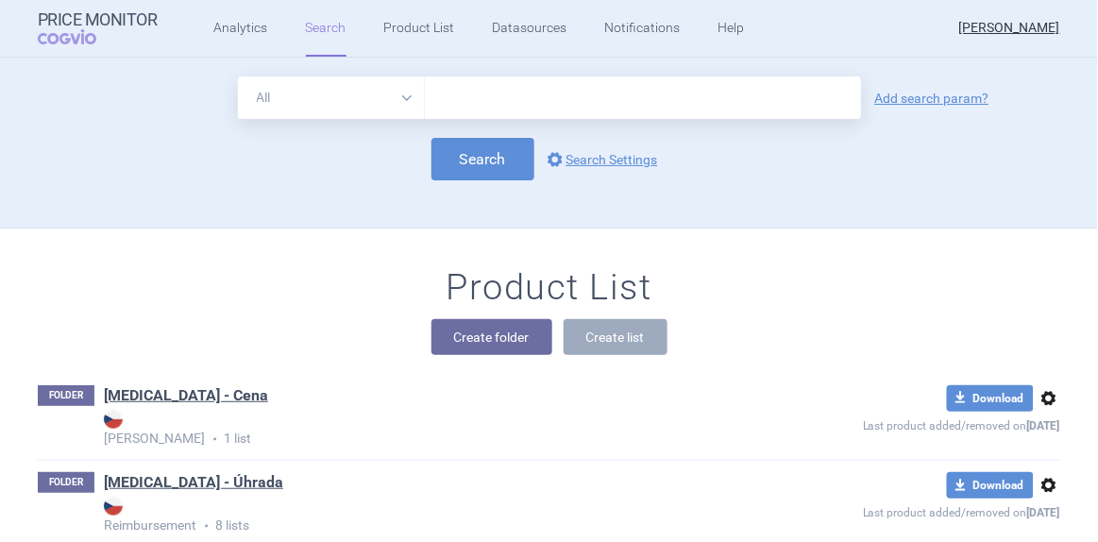
click at [402, 97] on select "All Brand Name ATC Company Active Substance Country Newer than" at bounding box center [331, 97] width 187 height 42
select select "brandName"
click at [238, 76] on select "All Brand Name ATC Company Active Substance Country Newer than" at bounding box center [331, 97] width 187 height 42
click at [447, 96] on input "text" at bounding box center [643, 97] width 436 height 42
click at [433, 99] on input "text" at bounding box center [643, 97] width 436 height 42
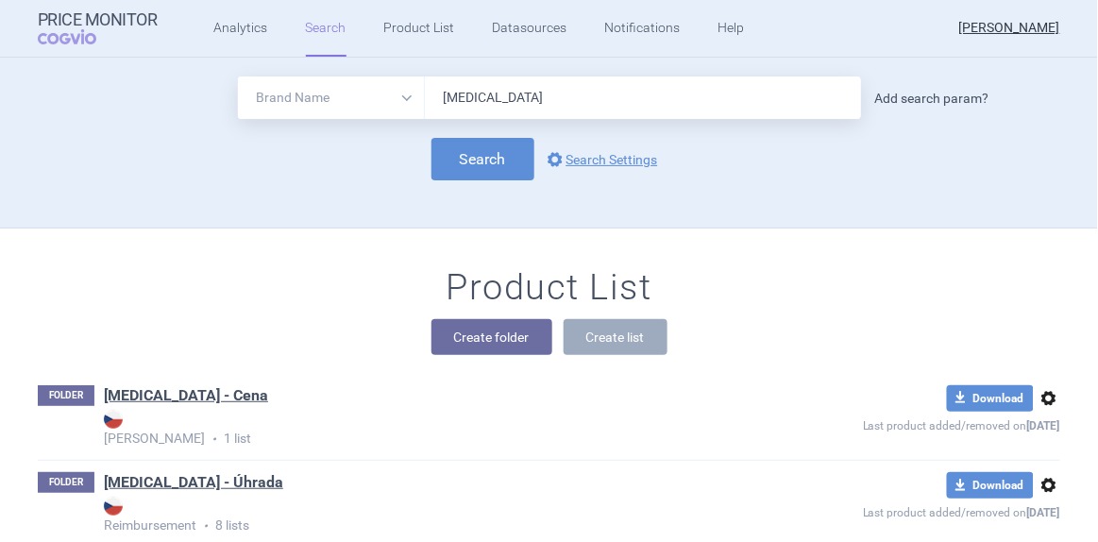
type input "[MEDICAL_DATA]"
click at [880, 103] on link "Add search param?" at bounding box center [932, 98] width 114 height 13
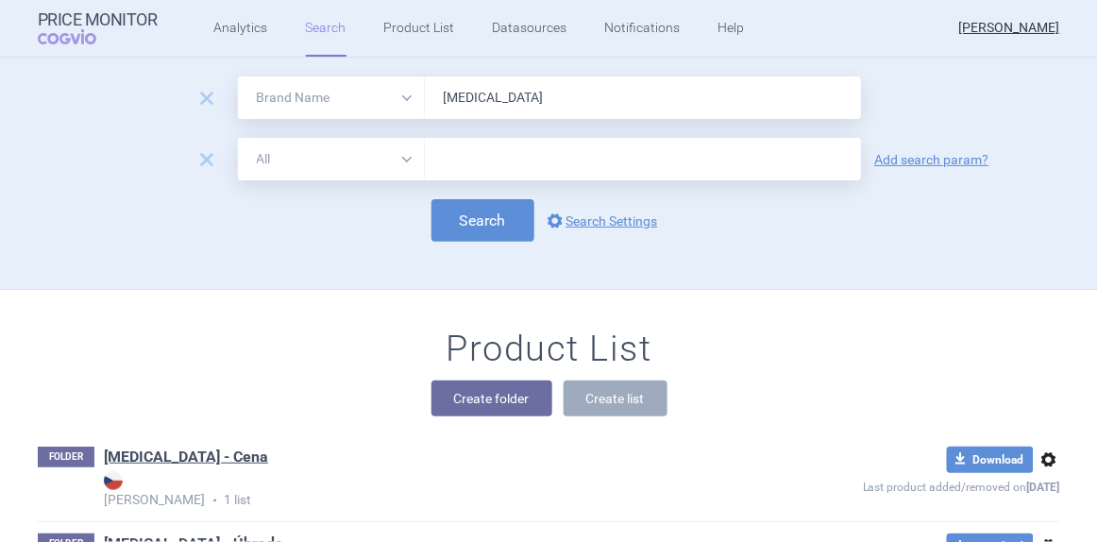
click at [396, 161] on select "All Brand Name ATC Company Active Substance Country Newer than" at bounding box center [331, 159] width 187 height 42
select select "newerThan"
click at [238, 138] on select "All Brand Name ATC Company Active Substance Country Newer than" at bounding box center [331, 159] width 187 height 42
click at [436, 167] on input "text" at bounding box center [643, 159] width 436 height 42
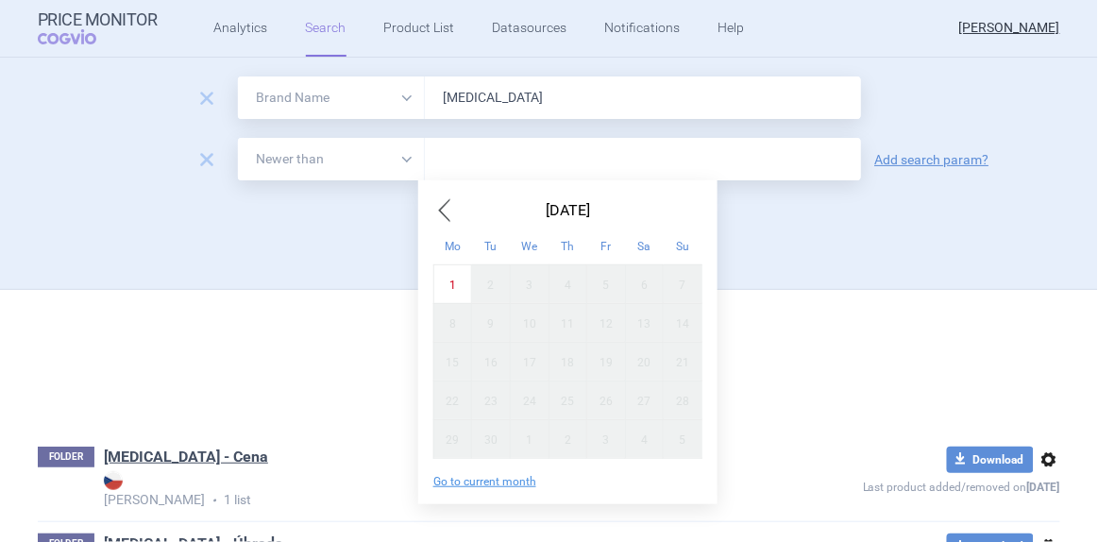
click at [446, 207] on span "Previous Month" at bounding box center [444, 210] width 23 height 30
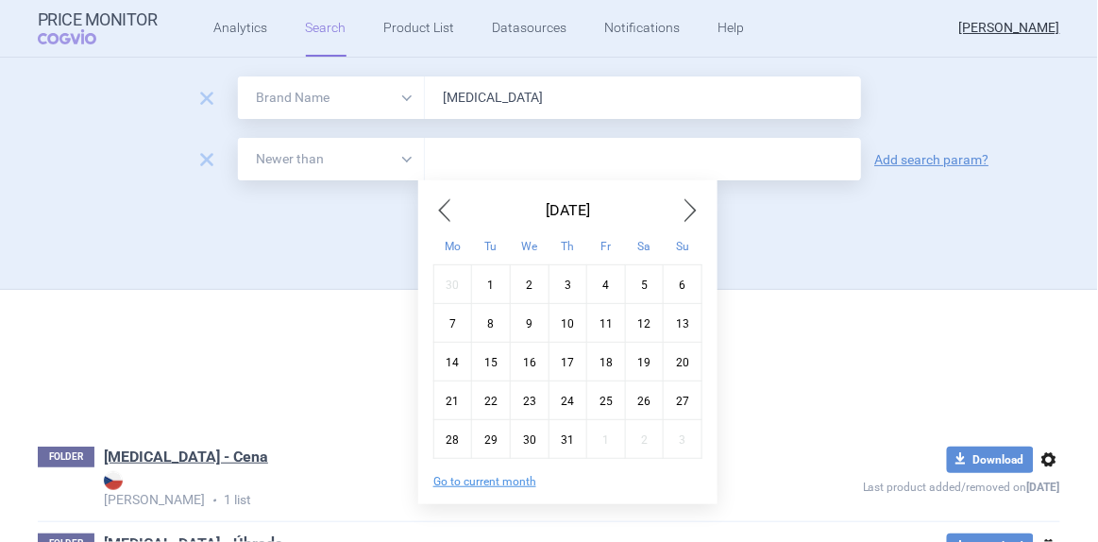
click at [446, 207] on span "Previous Month" at bounding box center [444, 210] width 23 height 30
click at [671, 288] on div "1" at bounding box center [683, 283] width 39 height 39
type input "1. 6. 2025"
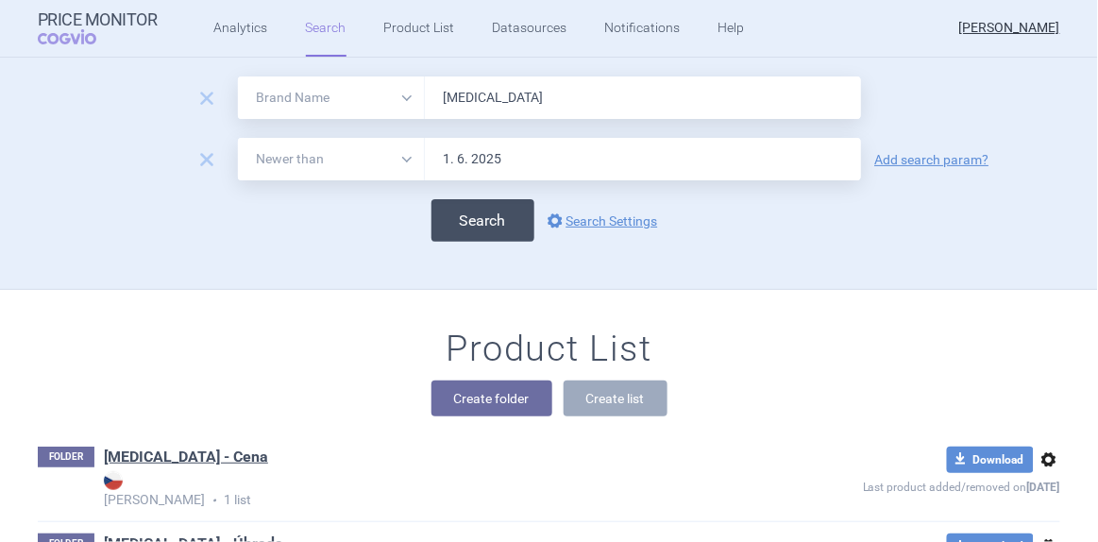
click at [496, 237] on button "Search" at bounding box center [482, 220] width 103 height 42
select select "brandName"
select select "newerThan"
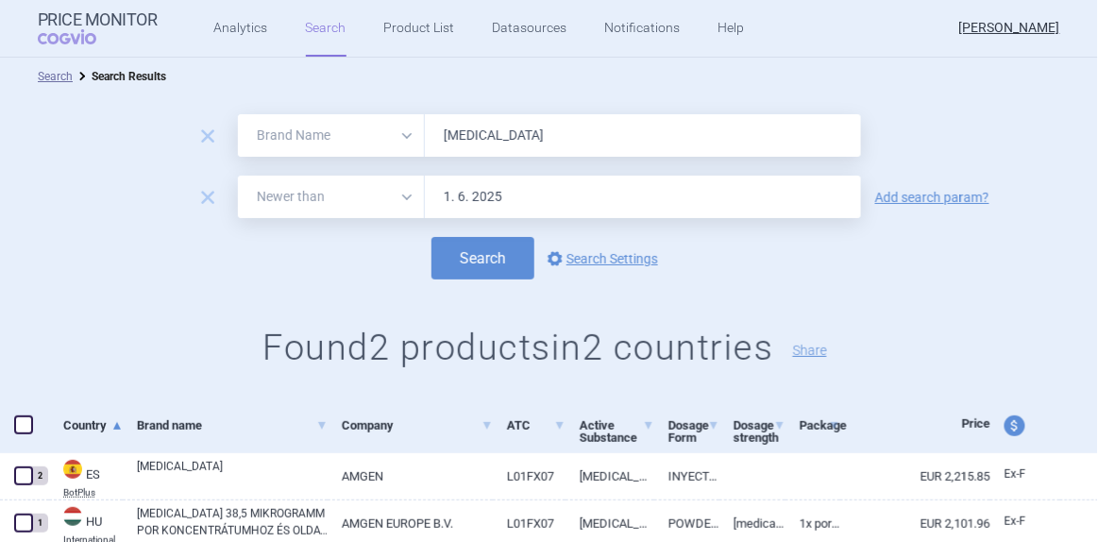
scroll to position [67, 0]
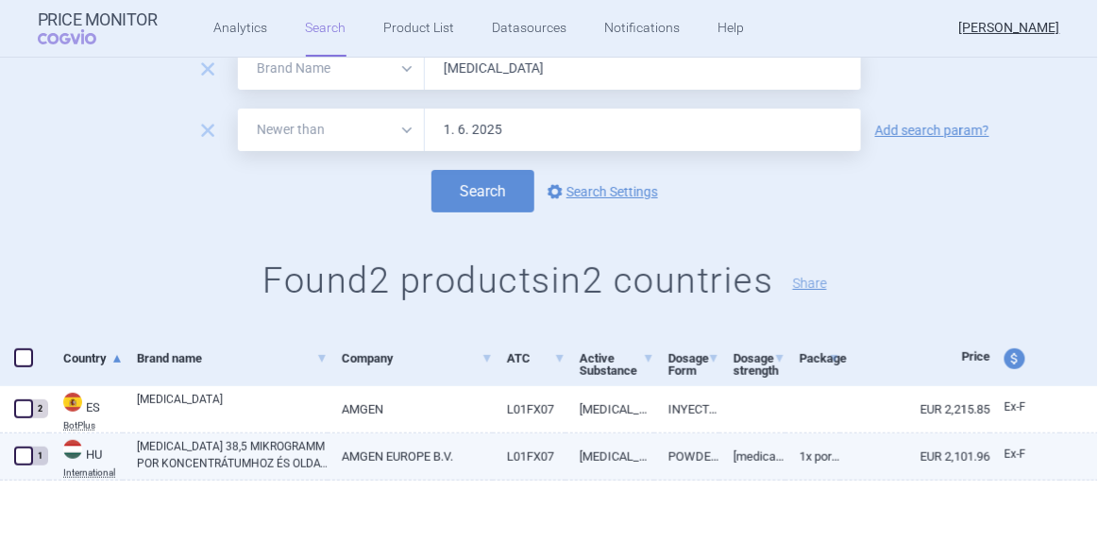
click at [21, 455] on span at bounding box center [23, 456] width 19 height 19
checkbox input "true"
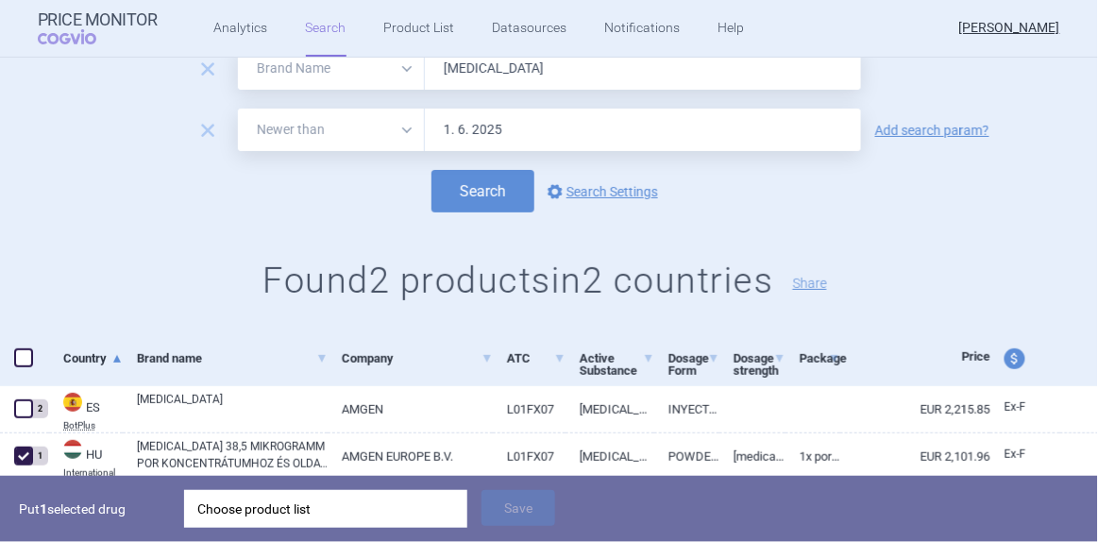
click at [355, 506] on div "Choose product list" at bounding box center [325, 509] width 257 height 38
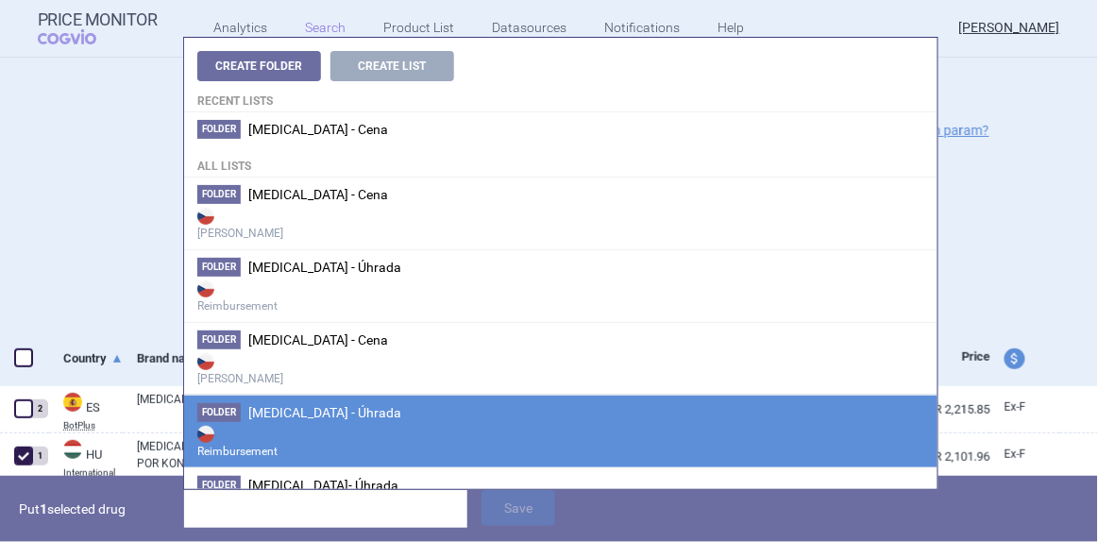
click at [309, 405] on span "[MEDICAL_DATA] - Úhrada" at bounding box center [324, 412] width 153 height 15
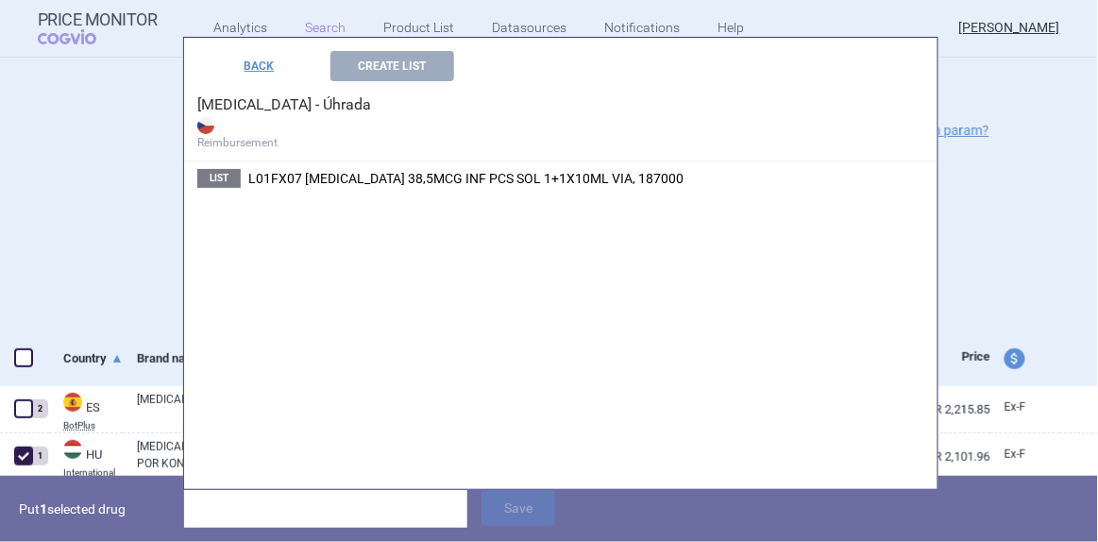
drag, startPoint x: 318, startPoint y: 187, endPoint x: 320, endPoint y: 204, distance: 17.1
click at [317, 188] on li "List L01FX07 [MEDICAL_DATA] 38,5MCG INF PCS SOL 1+1X10ML VIA, 187000" at bounding box center [560, 178] width 753 height 34
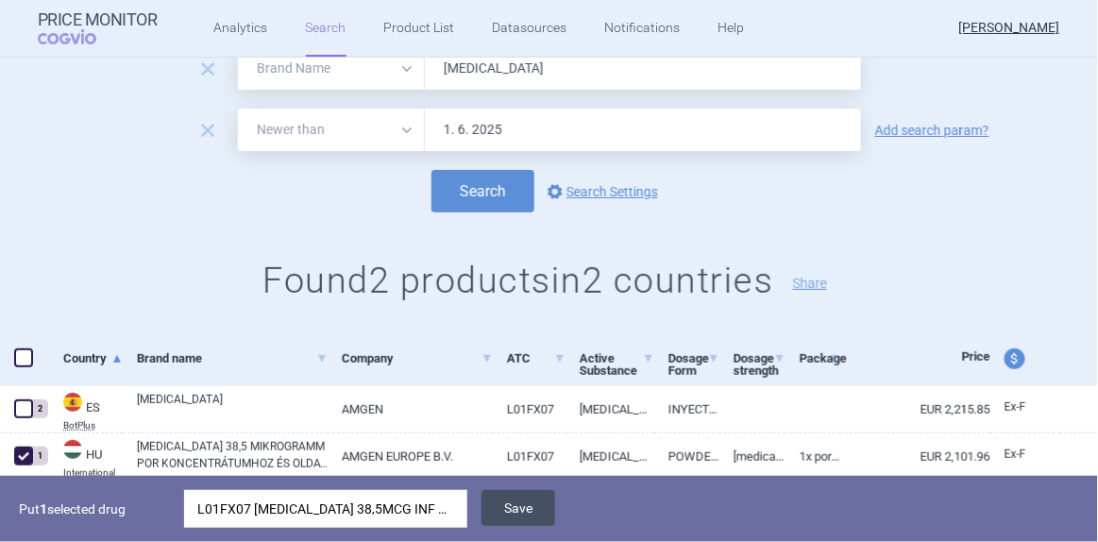
click at [505, 500] on button "Save" at bounding box center [519, 508] width 74 height 36
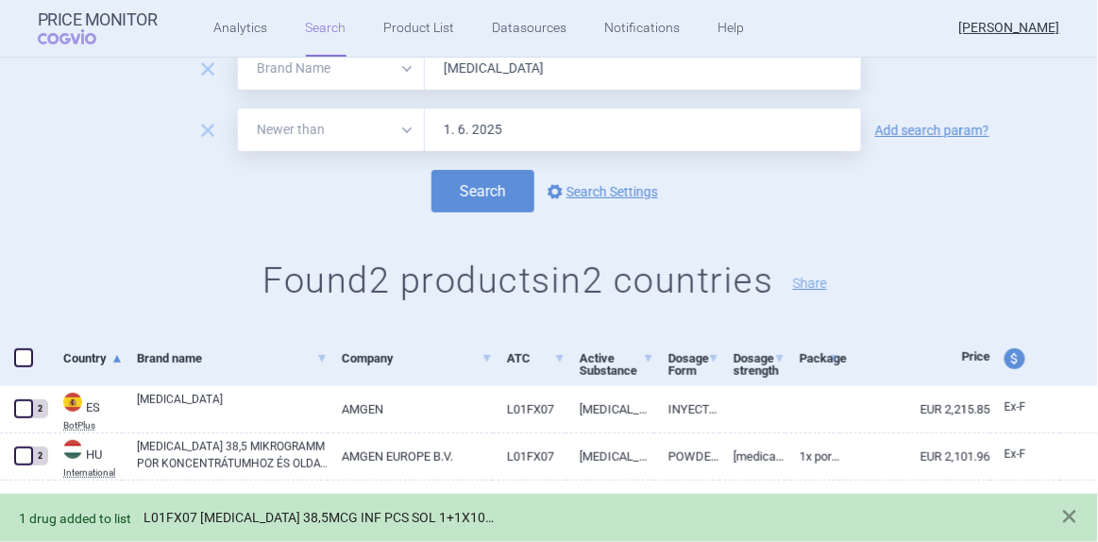
click at [460, 515] on link "L01FX07 [MEDICAL_DATA] 38,5MCG INF PCS SOL 1+1X10ML VIA, 187000" at bounding box center [323, 518] width 358 height 16
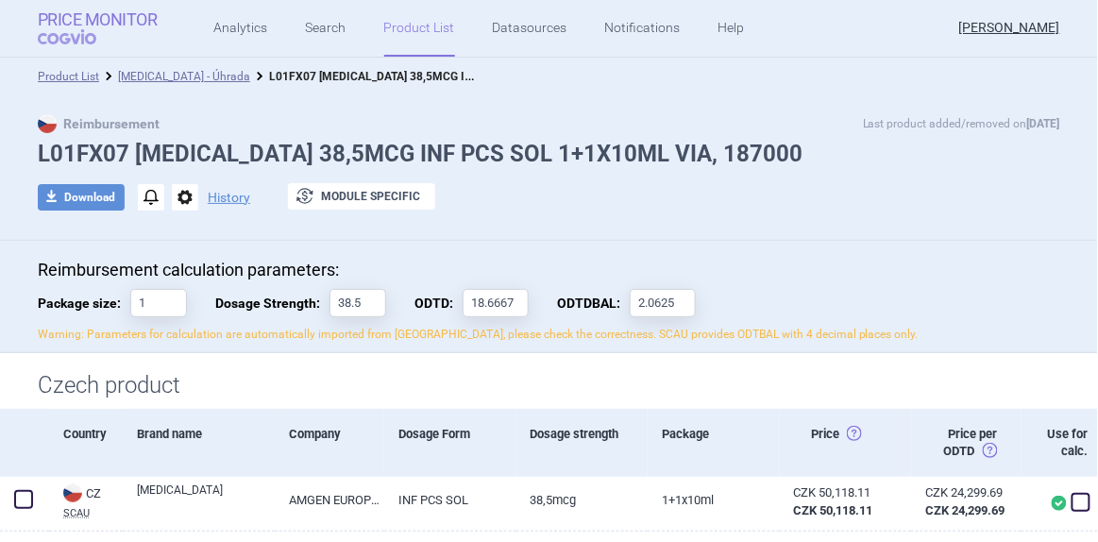
select select "brandName"
select select "newerThan"
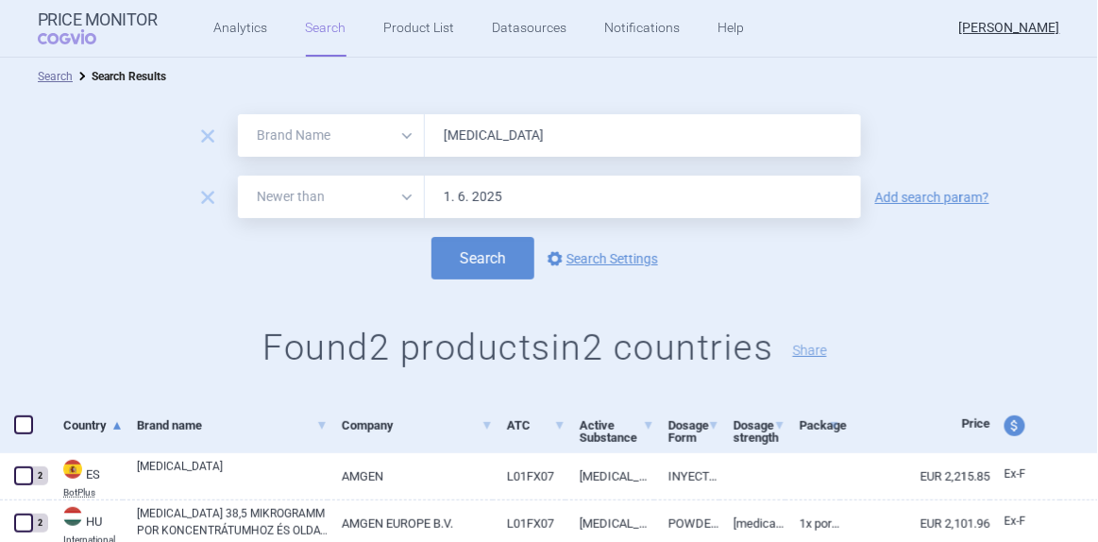
click at [471, 134] on input "[MEDICAL_DATA]" at bounding box center [643, 135] width 436 height 42
type input "[MEDICAL_DATA]"
click at [431, 237] on button "Search" at bounding box center [482, 258] width 103 height 42
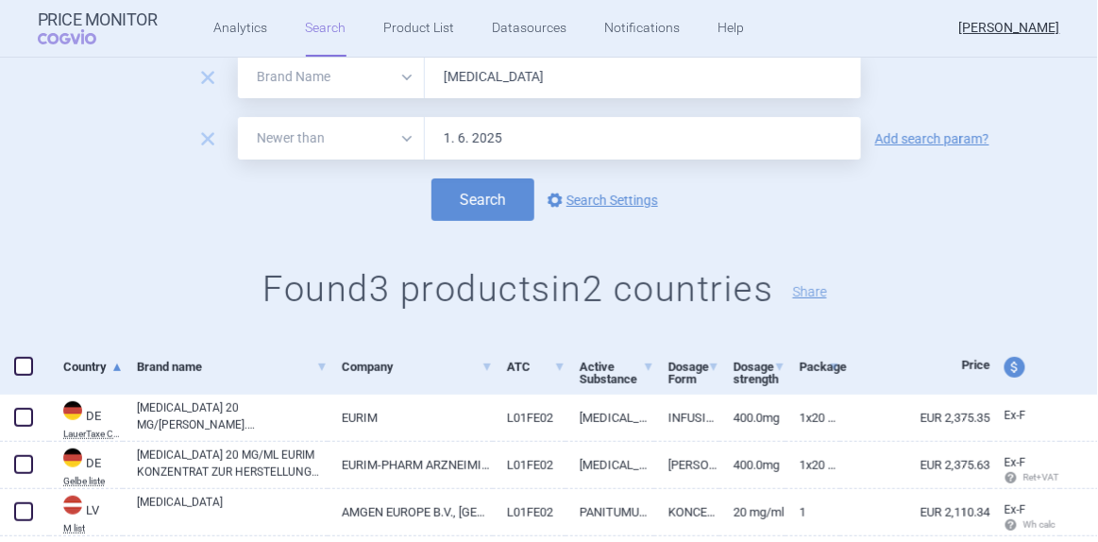
scroll to position [114, 0]
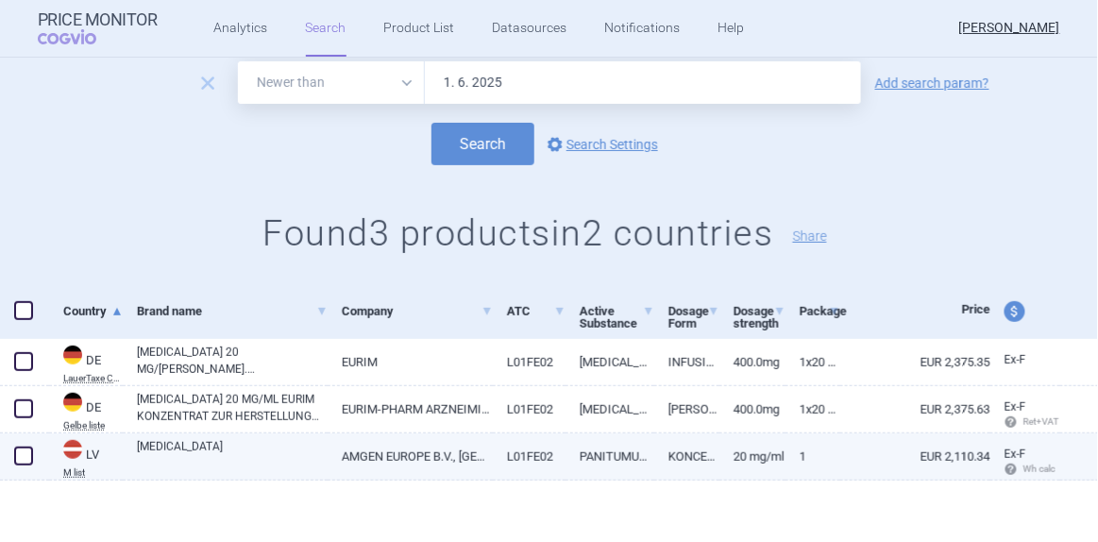
click at [25, 453] on span at bounding box center [23, 456] width 19 height 19
checkbox input "true"
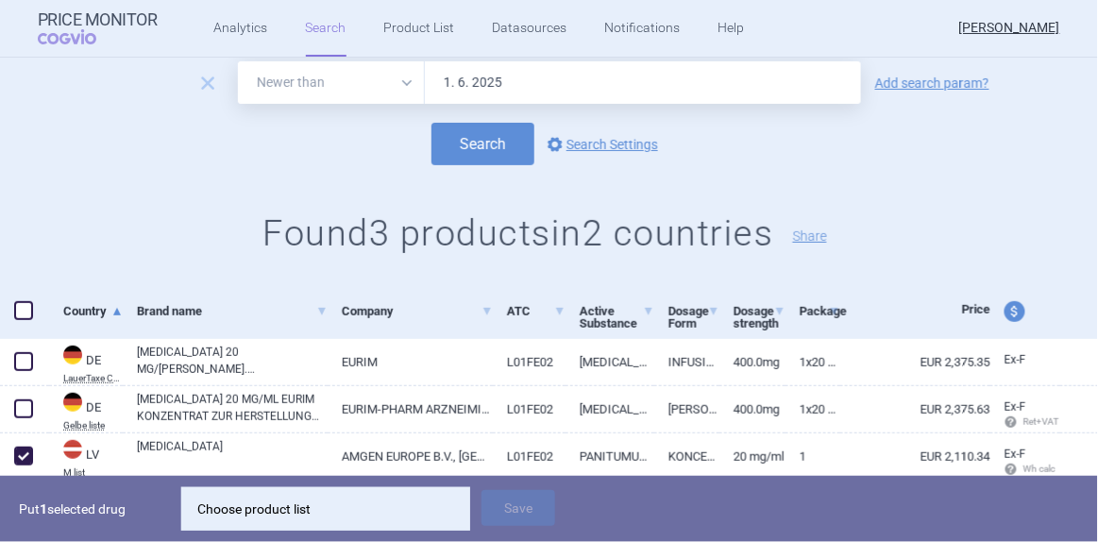
click at [300, 504] on div "Choose product list" at bounding box center [325, 509] width 257 height 38
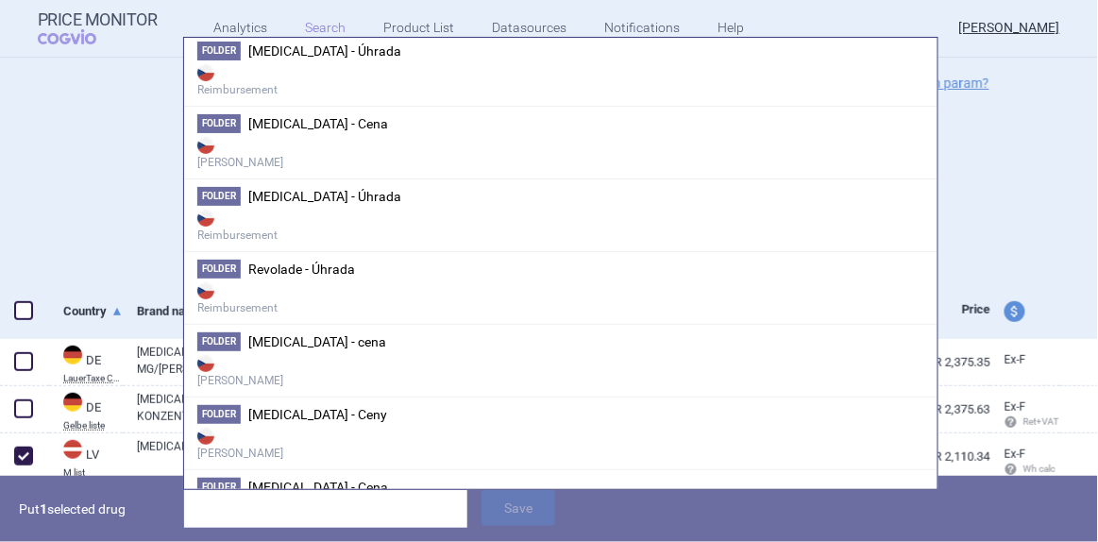
scroll to position [2145, 0]
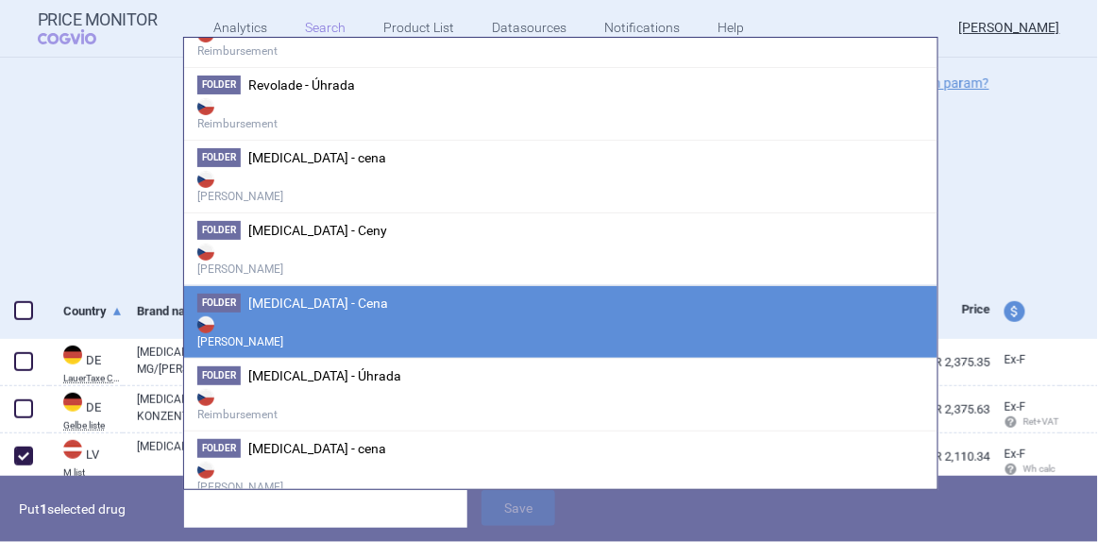
click at [327, 296] on span "[MEDICAL_DATA] - Cena" at bounding box center [318, 303] width 140 height 15
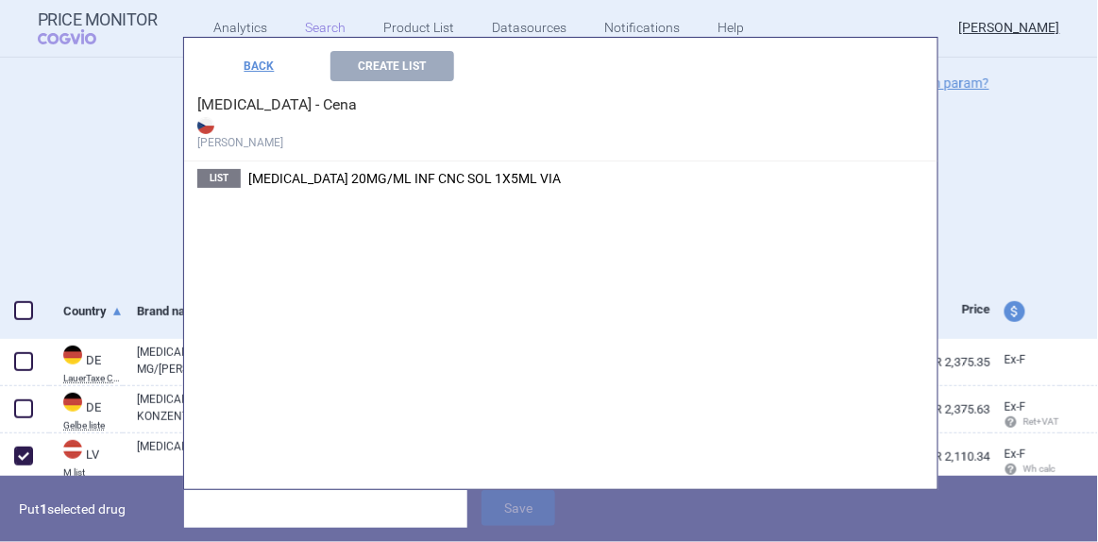
scroll to position [1675, 0]
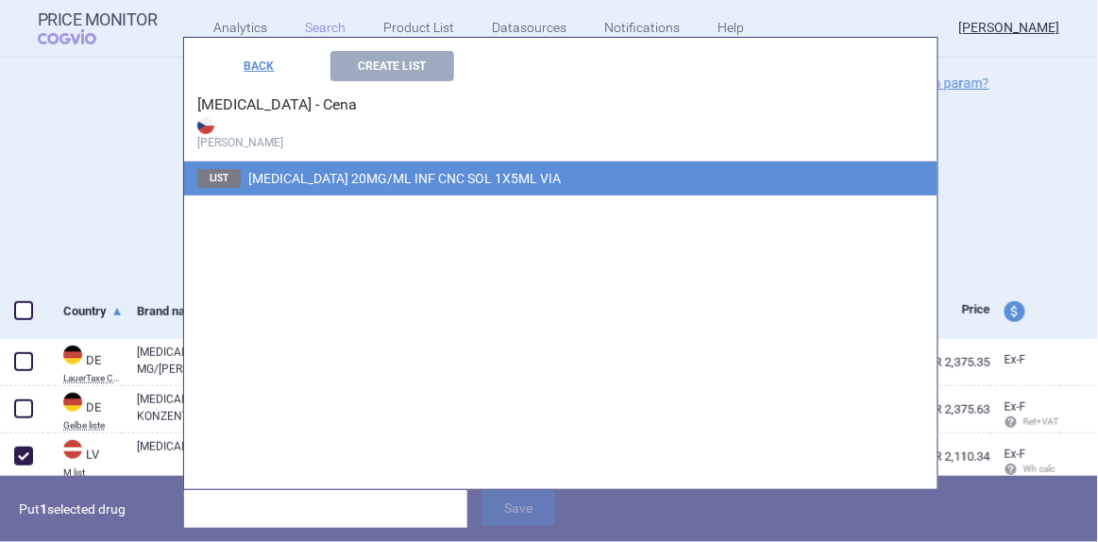
click at [402, 185] on span "[MEDICAL_DATA] 20MG/ML INF CNC SOL 1X5ML VIA" at bounding box center [404, 178] width 313 height 15
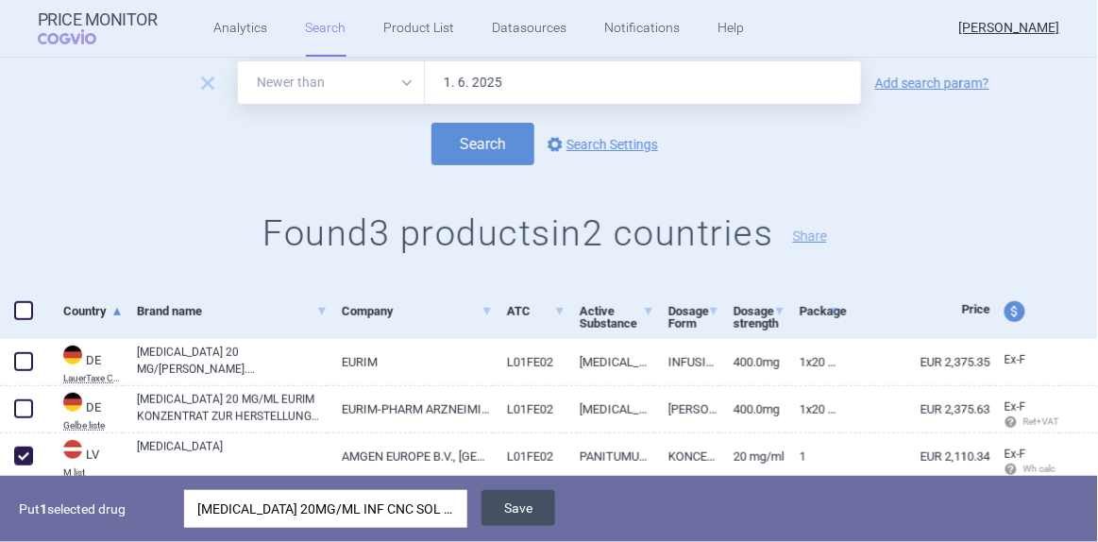
click at [518, 512] on button "Save" at bounding box center [519, 508] width 74 height 36
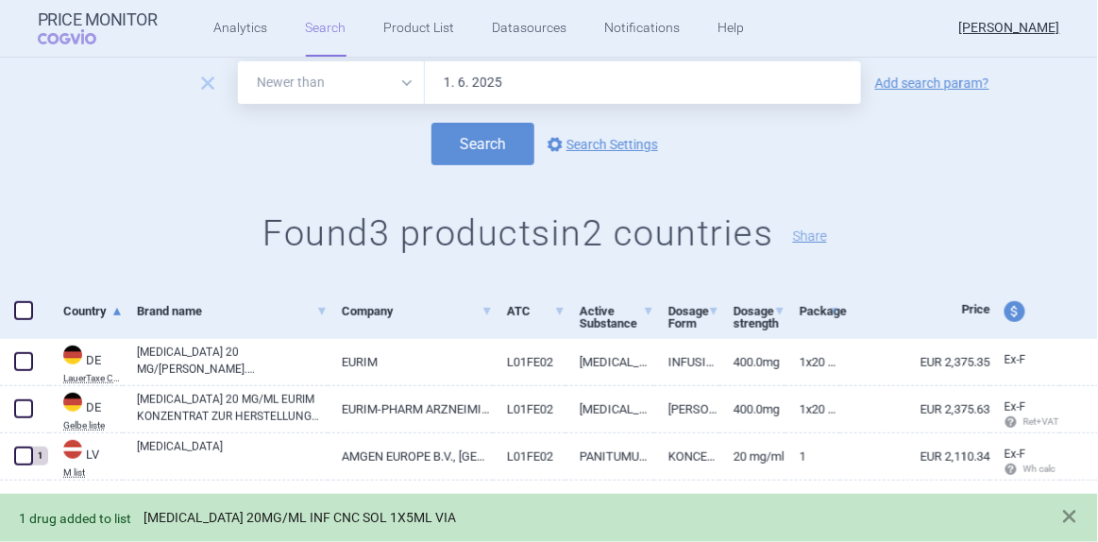
click at [373, 517] on link "[MEDICAL_DATA] 20MG/ML INF CNC SOL 1X5ML VIA" at bounding box center [300, 518] width 313 height 16
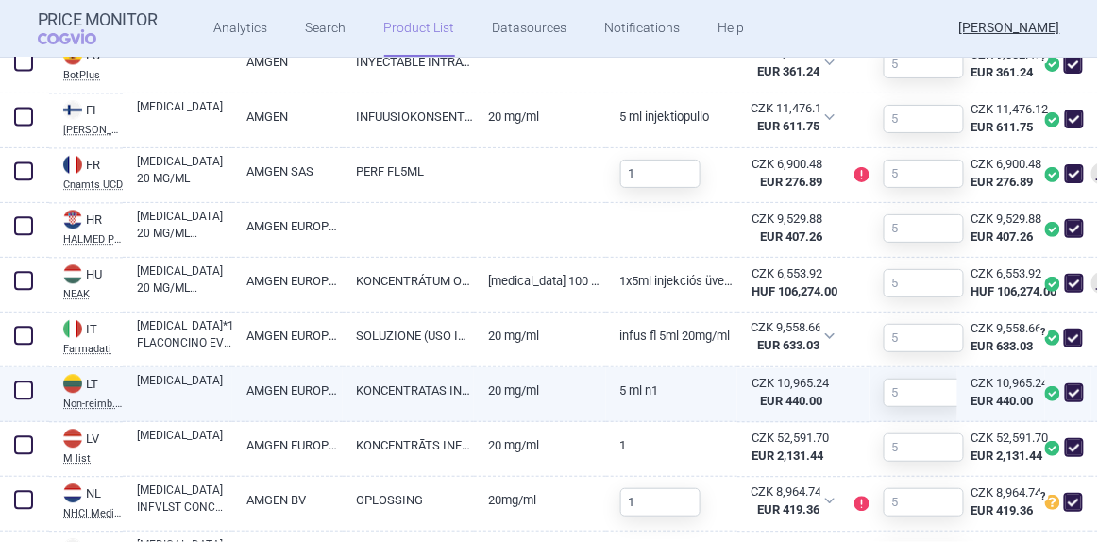
scroll to position [1115, 0]
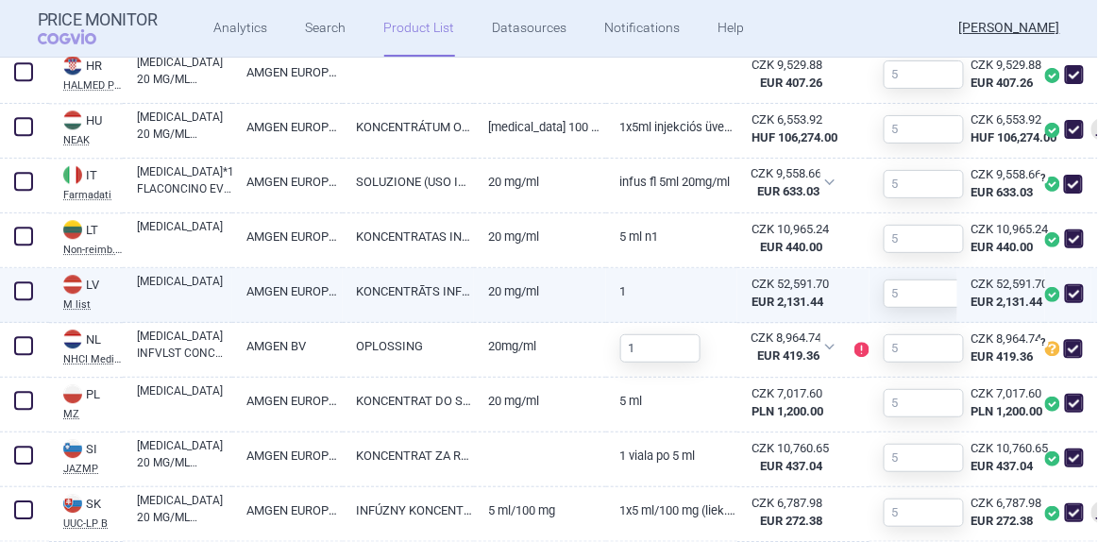
click at [381, 301] on link "KONCENTRĀTS INFŪZIJU ŠĶĪDUMA PAGATAVOŠANAI" at bounding box center [409, 291] width 132 height 46
select select "EUR"
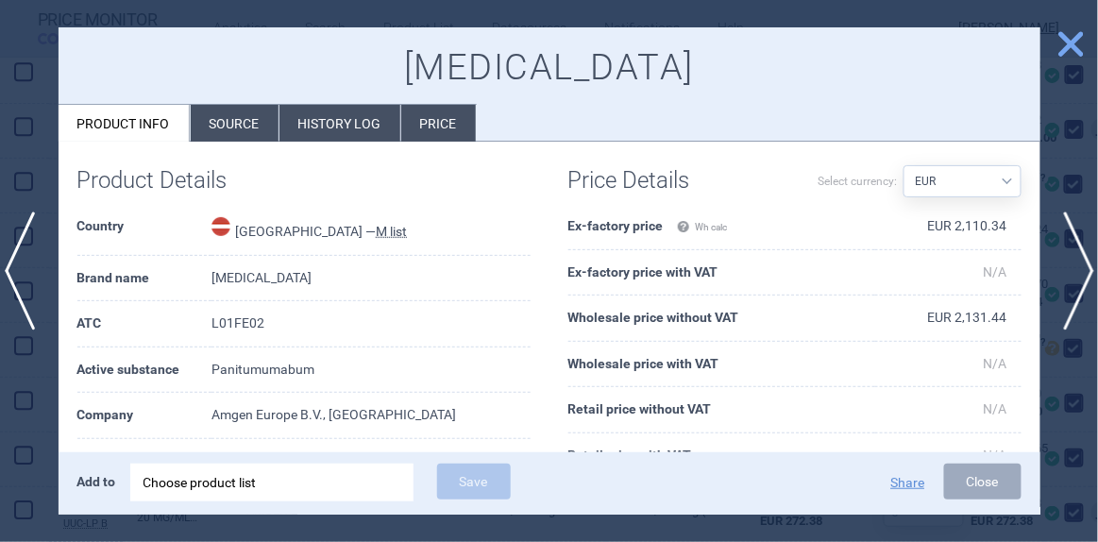
scroll to position [8, 0]
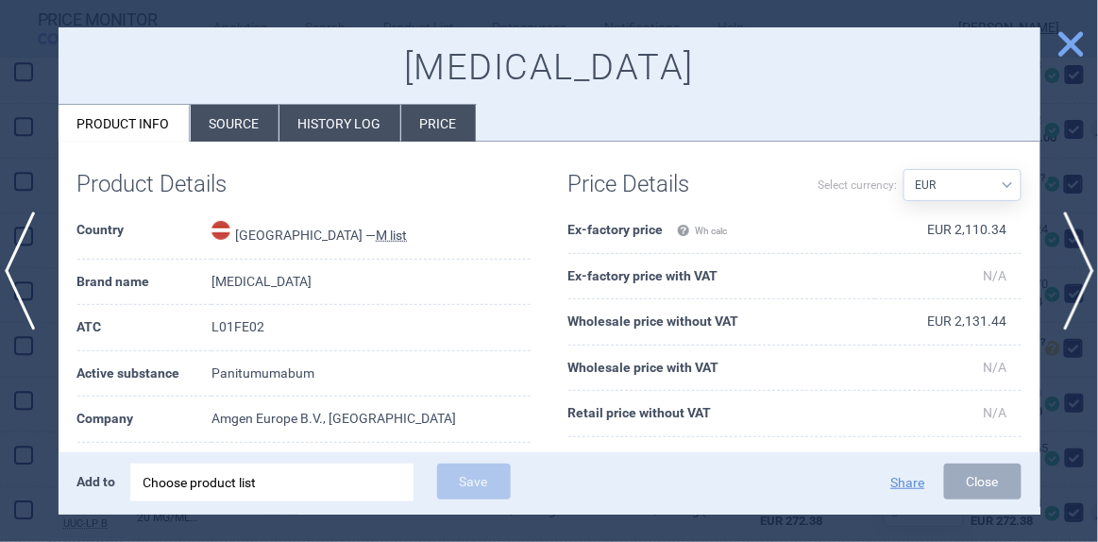
click at [255, 122] on li "Source" at bounding box center [235, 123] width 88 height 37
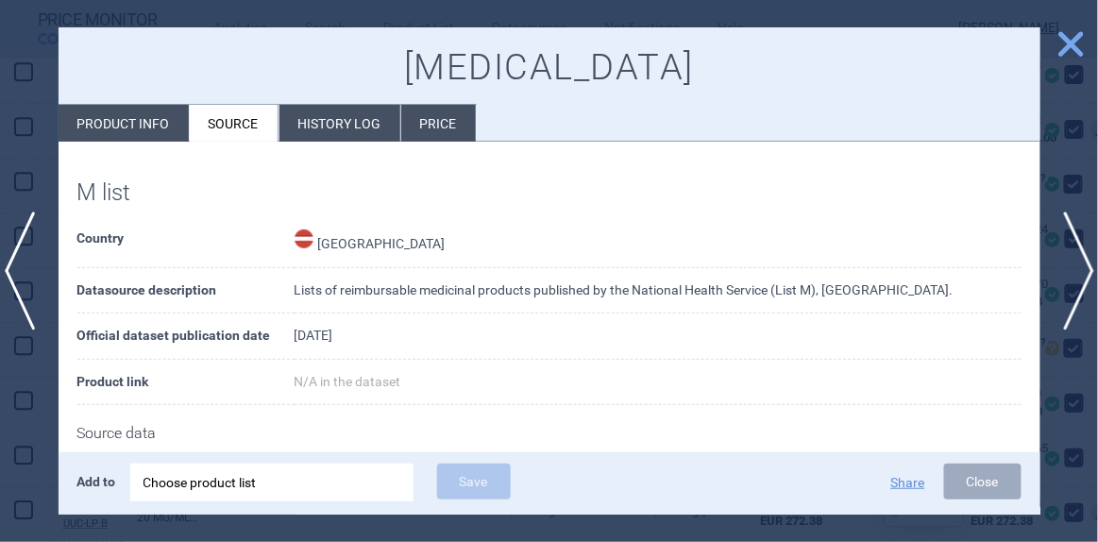
click at [328, 127] on li "History log" at bounding box center [339, 123] width 121 height 37
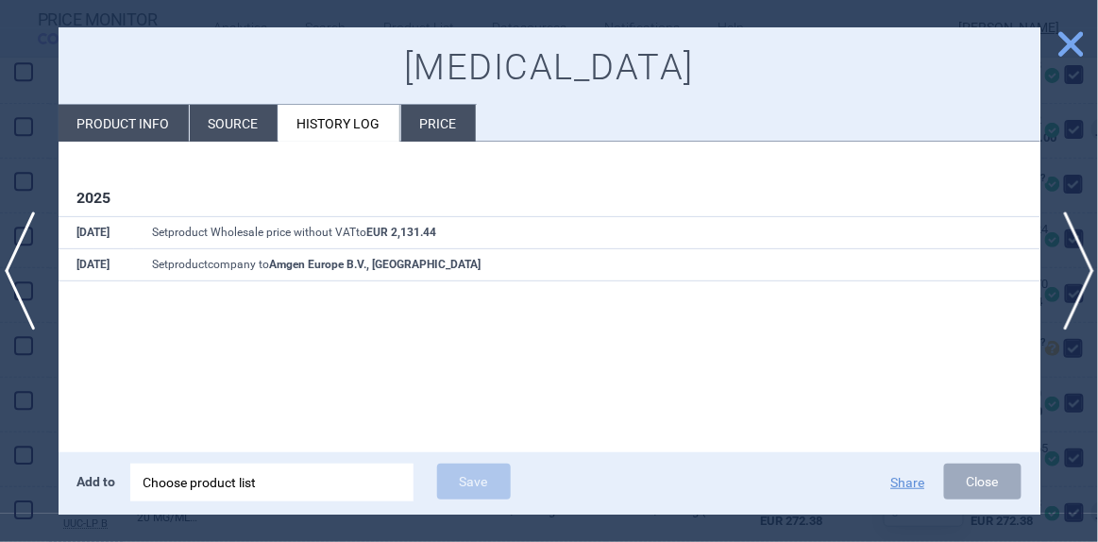
click at [441, 120] on li "Price" at bounding box center [438, 123] width 75 height 37
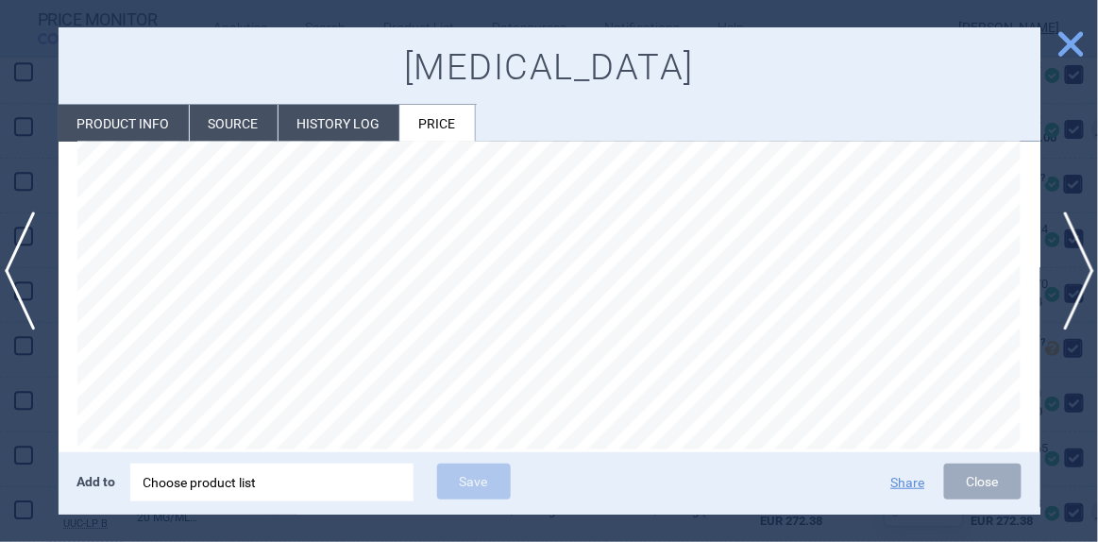
scroll to position [78, 0]
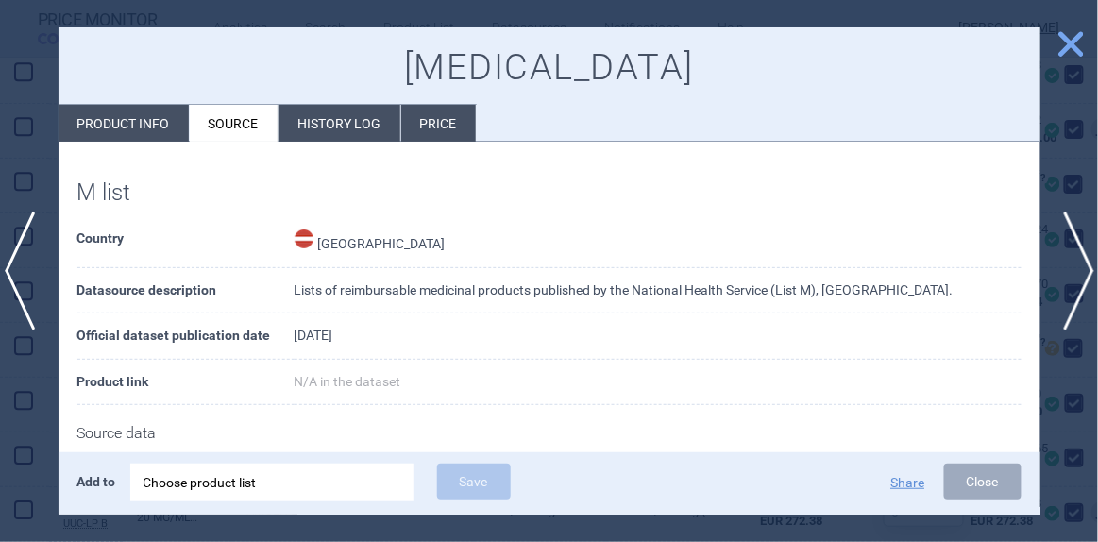
click at [1069, 46] on span "close" at bounding box center [1071, 43] width 33 height 33
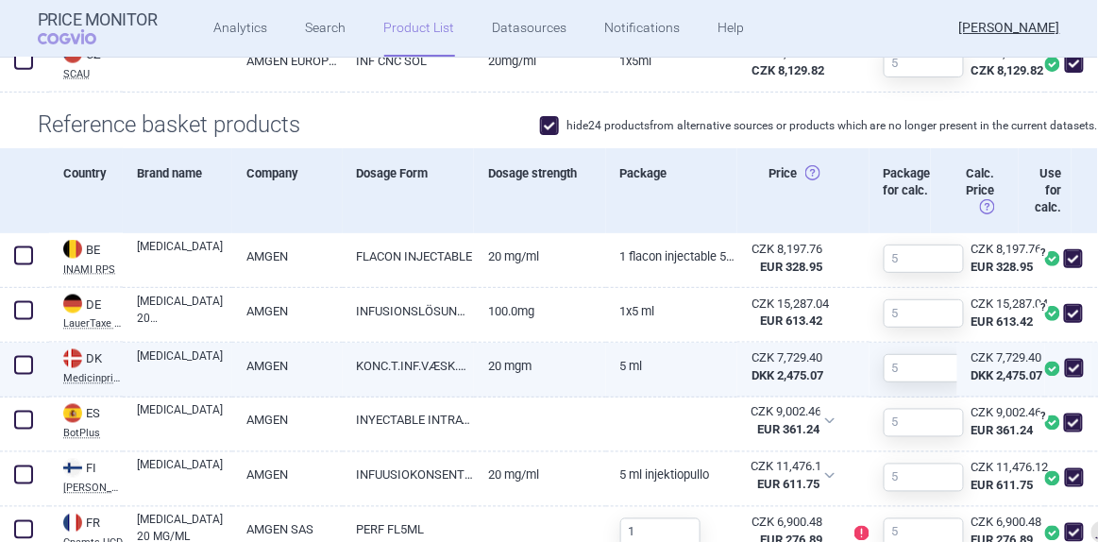
scroll to position [600, 0]
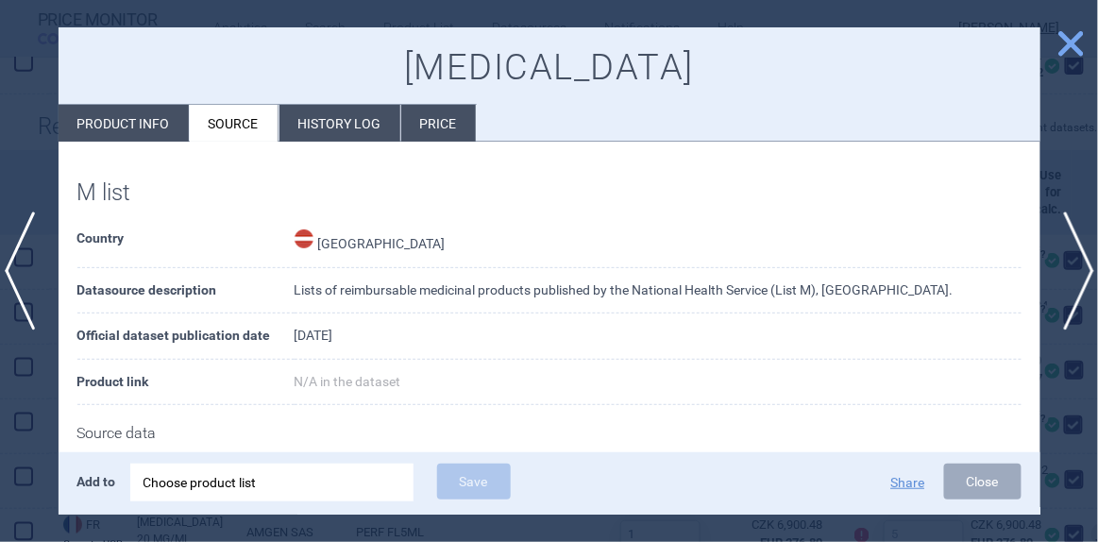
click at [1061, 43] on span "close" at bounding box center [1071, 43] width 33 height 33
click at [1067, 43] on span "close" at bounding box center [1071, 43] width 33 height 33
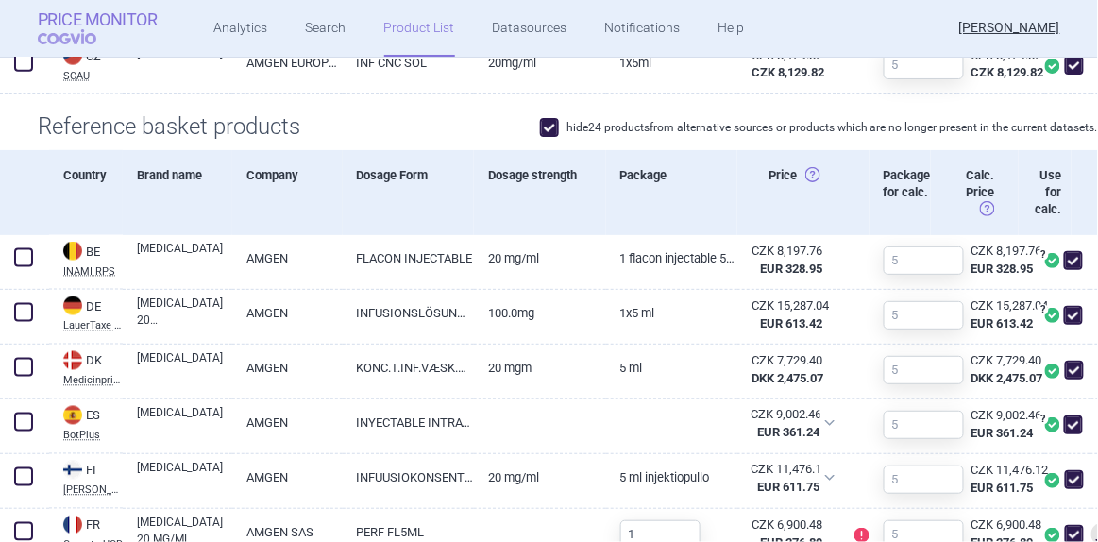
click at [99, 26] on strong "Price Monitor" at bounding box center [98, 19] width 120 height 19
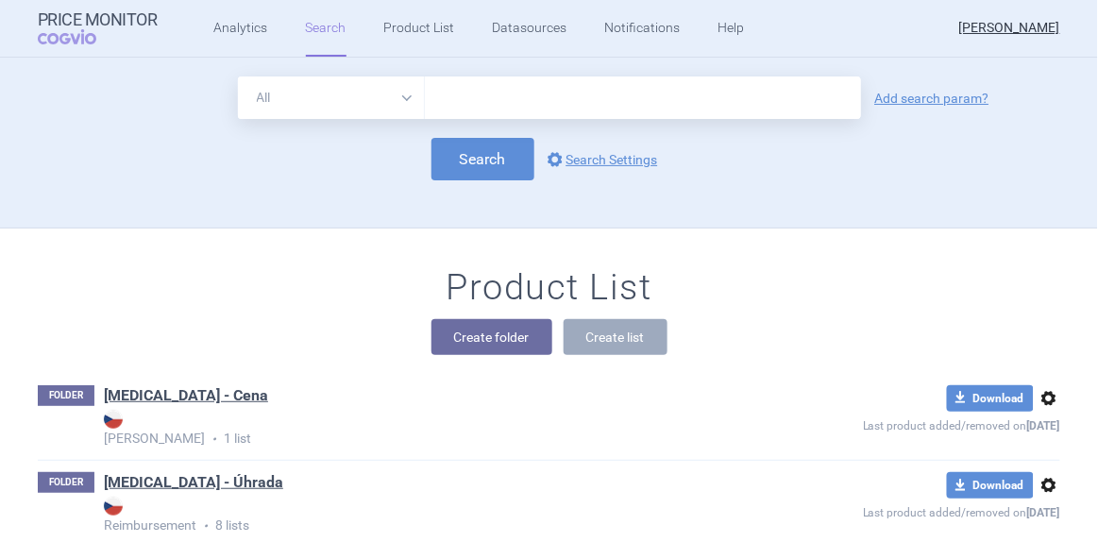
click at [406, 99] on select "All Brand Name ATC Company Active Substance Country Newer than" at bounding box center [331, 97] width 187 height 42
select select "brandName"
click at [238, 76] on select "All Brand Name ATC Company Active Substance Country Newer than" at bounding box center [331, 97] width 187 height 42
click at [459, 97] on input "text" at bounding box center [643, 97] width 436 height 42
type input "[MEDICAL_DATA]"
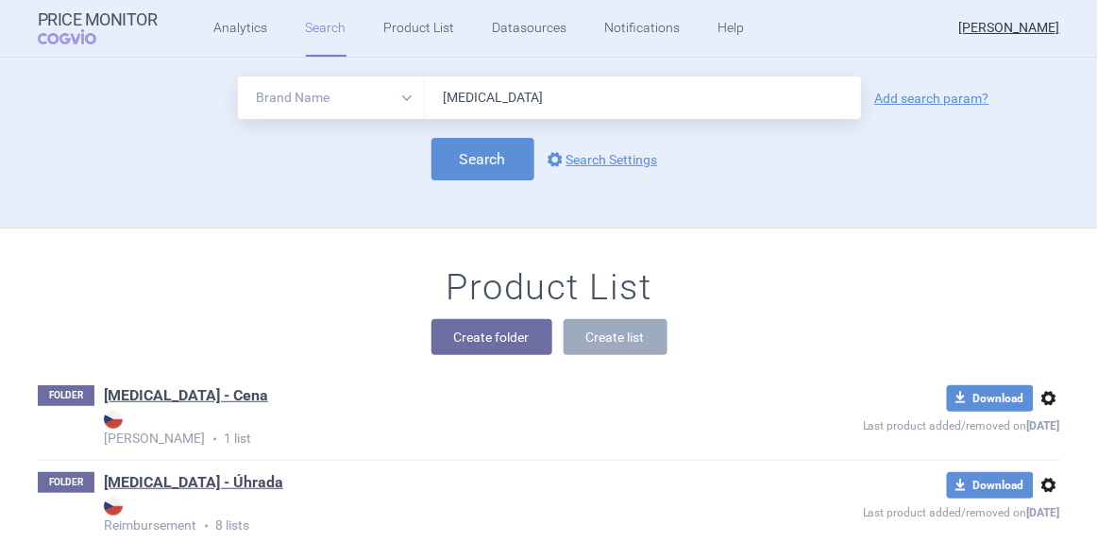
click at [934, 100] on link "Add search param?" at bounding box center [932, 98] width 114 height 13
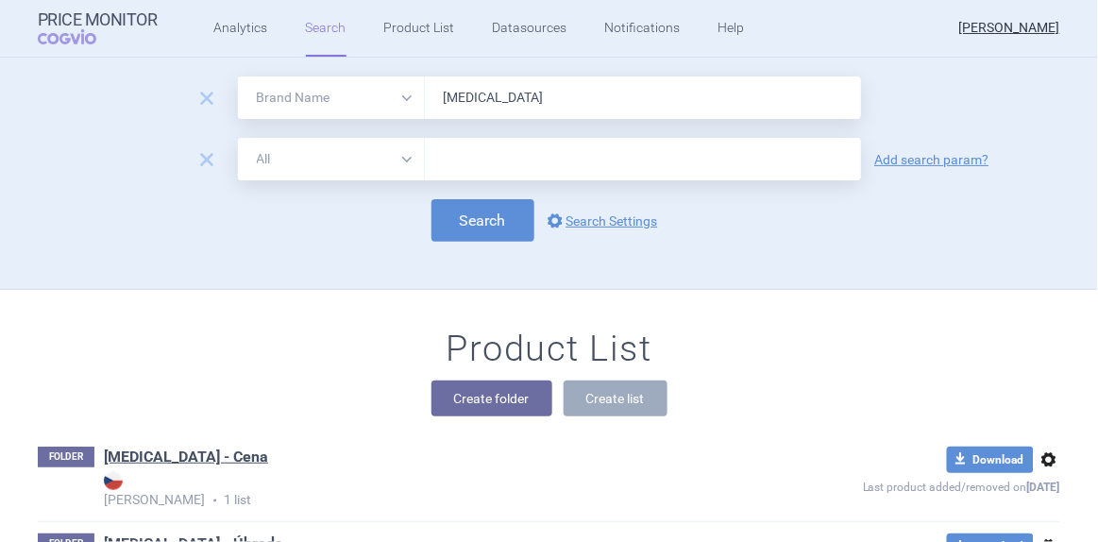
click at [400, 157] on select "All Brand Name ATC Company Active Substance Country Newer than" at bounding box center [331, 159] width 187 height 42
select select "newerThan"
click at [238, 138] on select "All Brand Name ATC Company Active Substance Country Newer than" at bounding box center [331, 159] width 187 height 42
click at [454, 166] on input "text" at bounding box center [643, 159] width 436 height 42
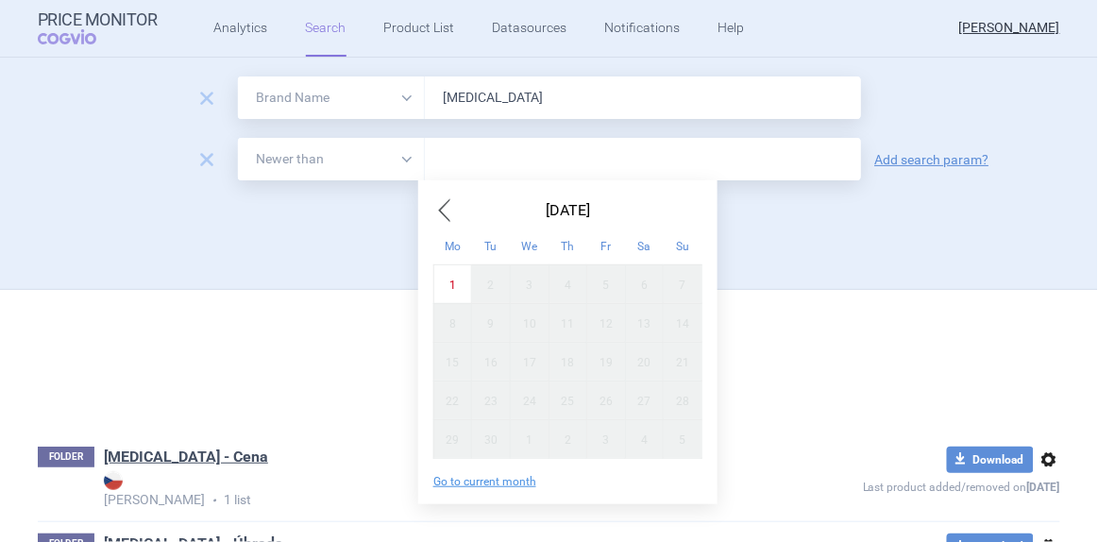
click at [455, 206] on span "Previous Month" at bounding box center [444, 210] width 23 height 30
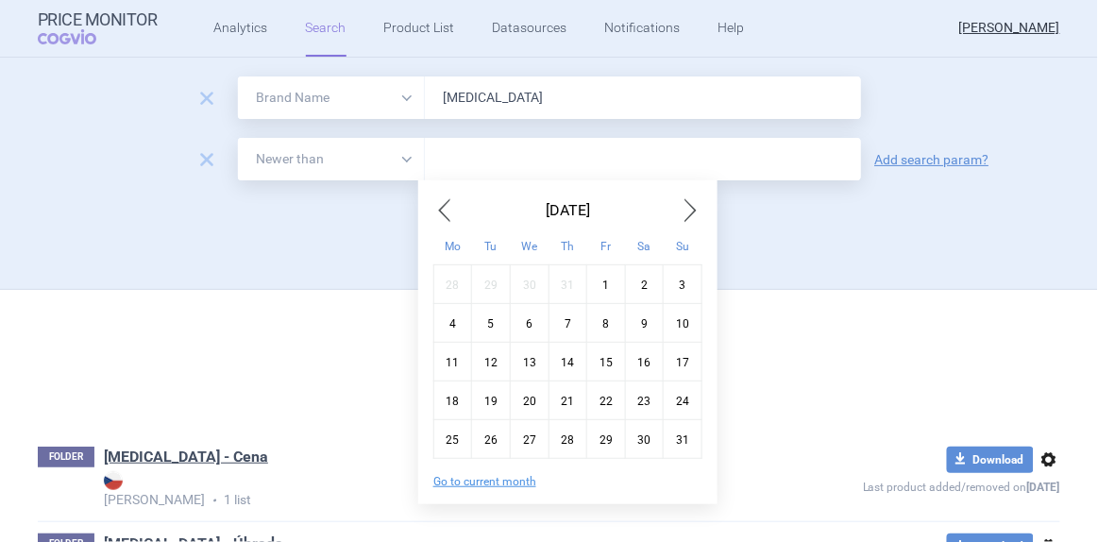
click at [455, 206] on span "Previous Month" at bounding box center [444, 210] width 23 height 30
click at [453, 206] on span "Previous Month" at bounding box center [444, 210] width 23 height 30
click at [677, 278] on div "1" at bounding box center [683, 283] width 39 height 39
type input "1. 6. 2025"
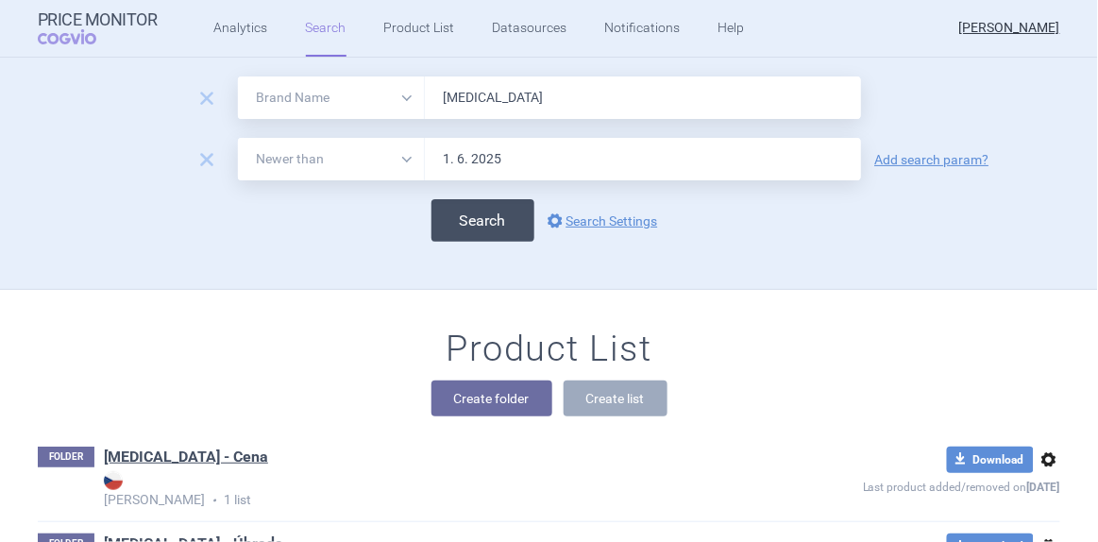
click at [499, 236] on button "Search" at bounding box center [482, 220] width 103 height 42
select select "brandName"
select select "newerThan"
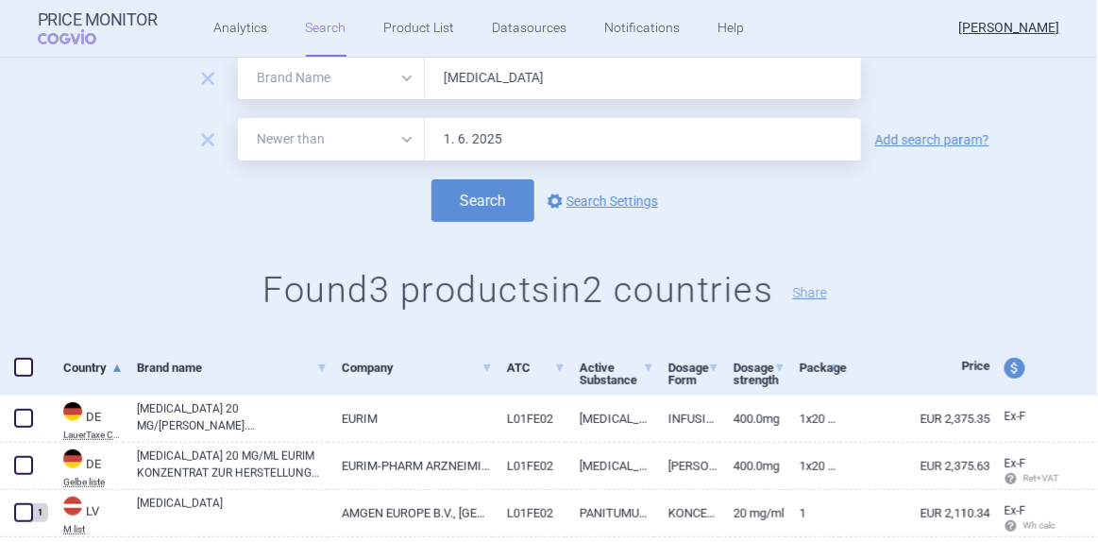
scroll to position [114, 0]
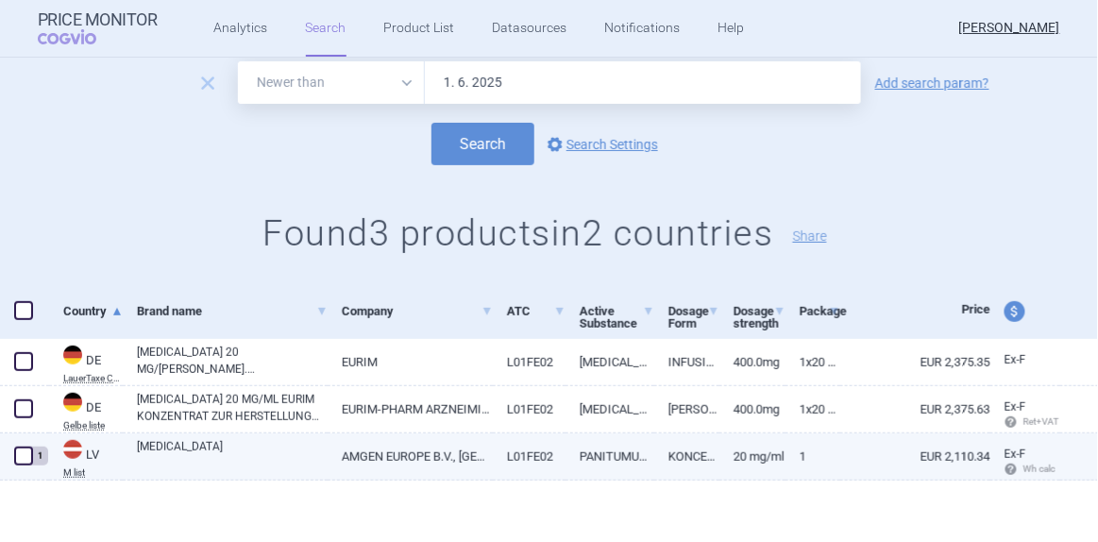
click at [27, 458] on span at bounding box center [23, 456] width 19 height 19
checkbox input "true"
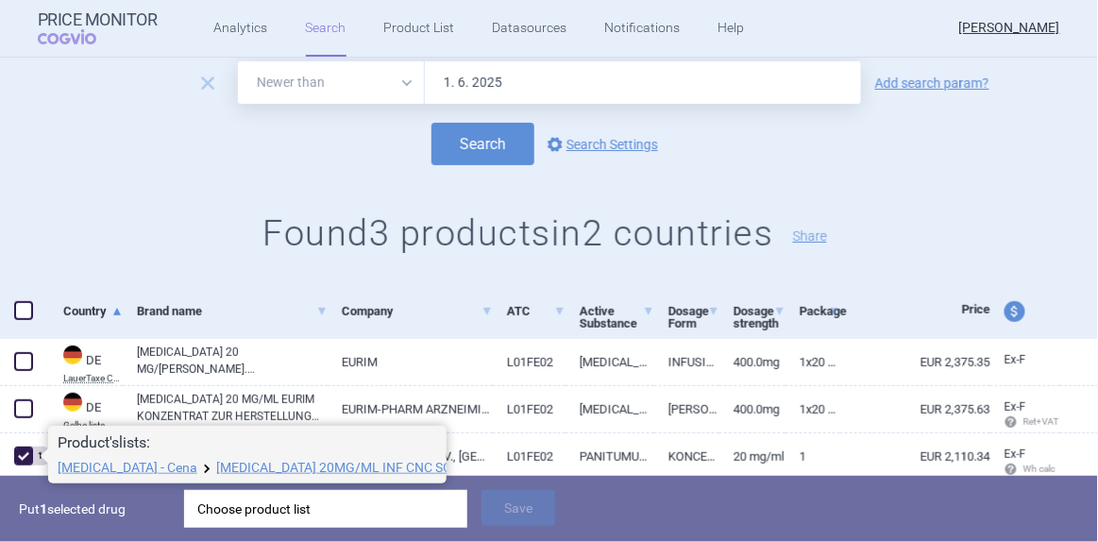
click at [283, 499] on div "Choose product list" at bounding box center [325, 509] width 257 height 38
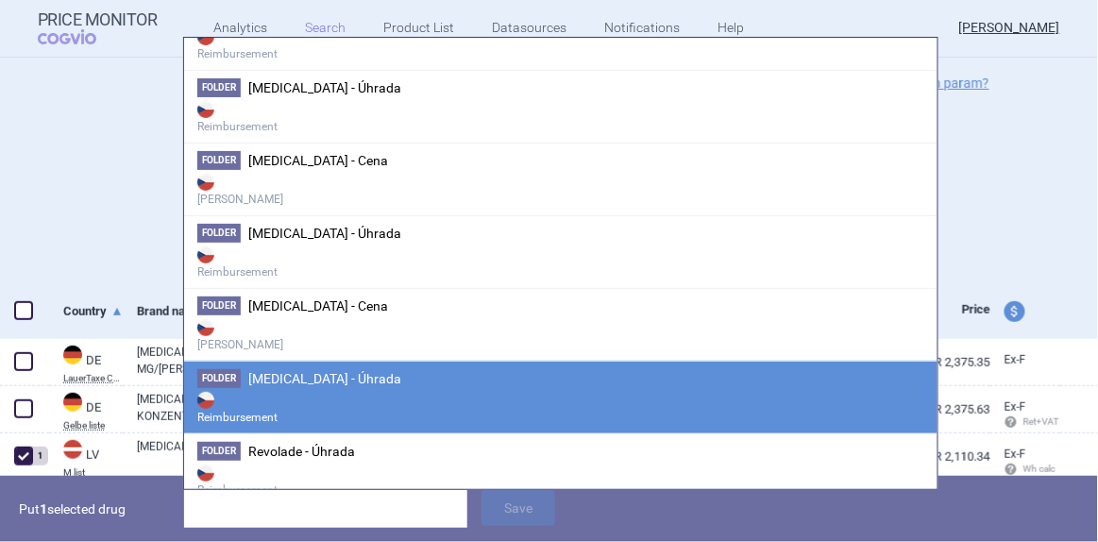
scroll to position [2216, 0]
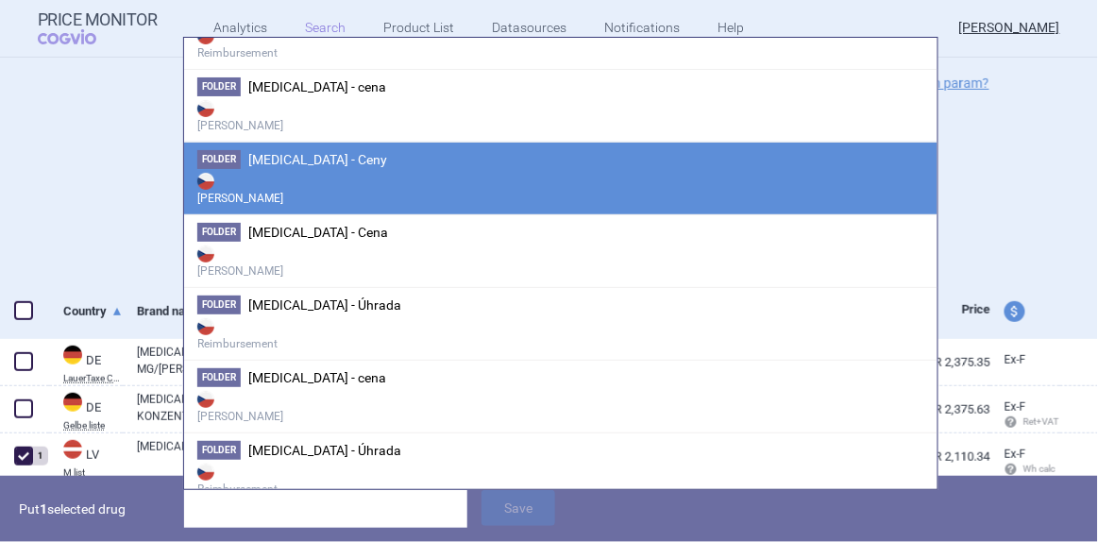
click at [326, 297] on span "[MEDICAL_DATA] - Úhrada" at bounding box center [324, 304] width 153 height 15
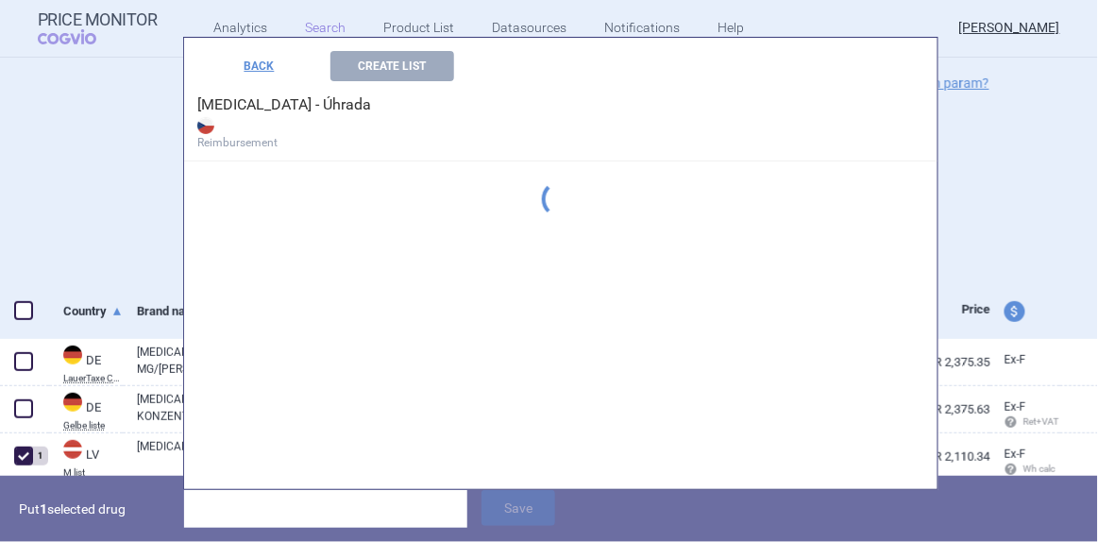
scroll to position [1675, 0]
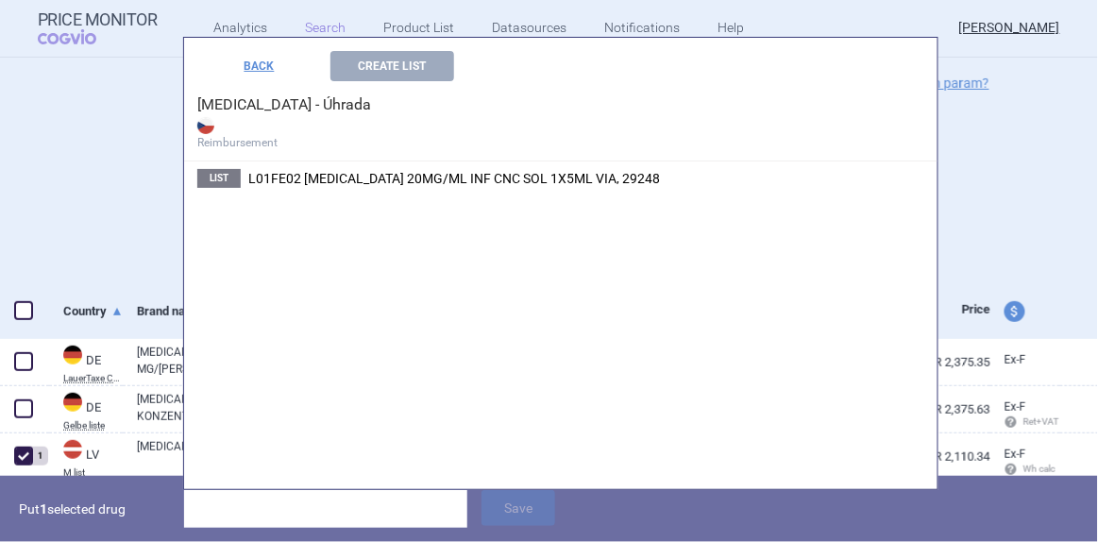
click at [410, 178] on span "L01FE02 [MEDICAL_DATA] 20MG/ML INF CNC SOL 1X5ML VIA, 29248" at bounding box center [454, 178] width 412 height 15
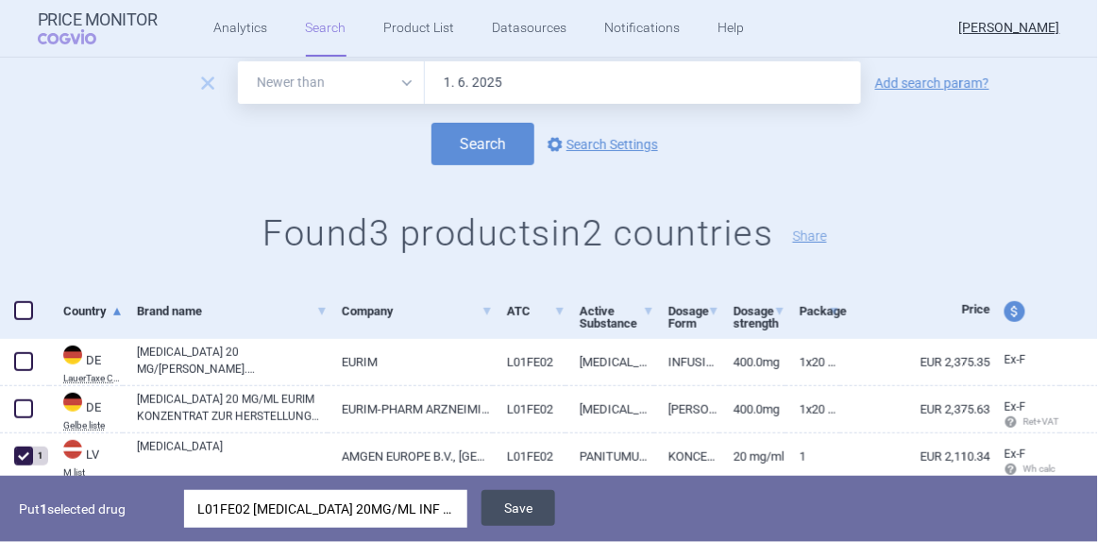
click at [516, 496] on button "Save" at bounding box center [519, 508] width 74 height 36
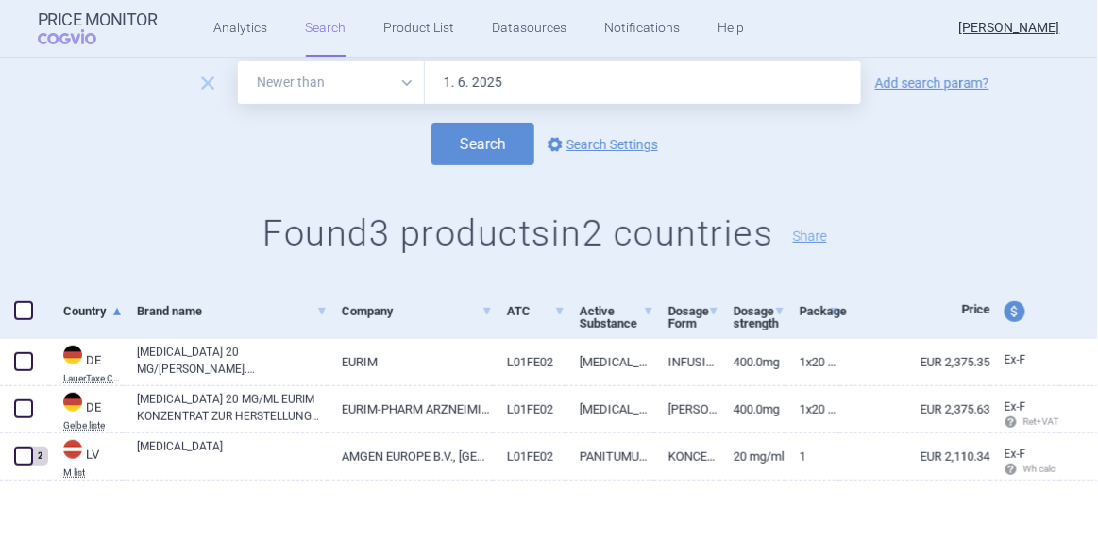
scroll to position [0, 0]
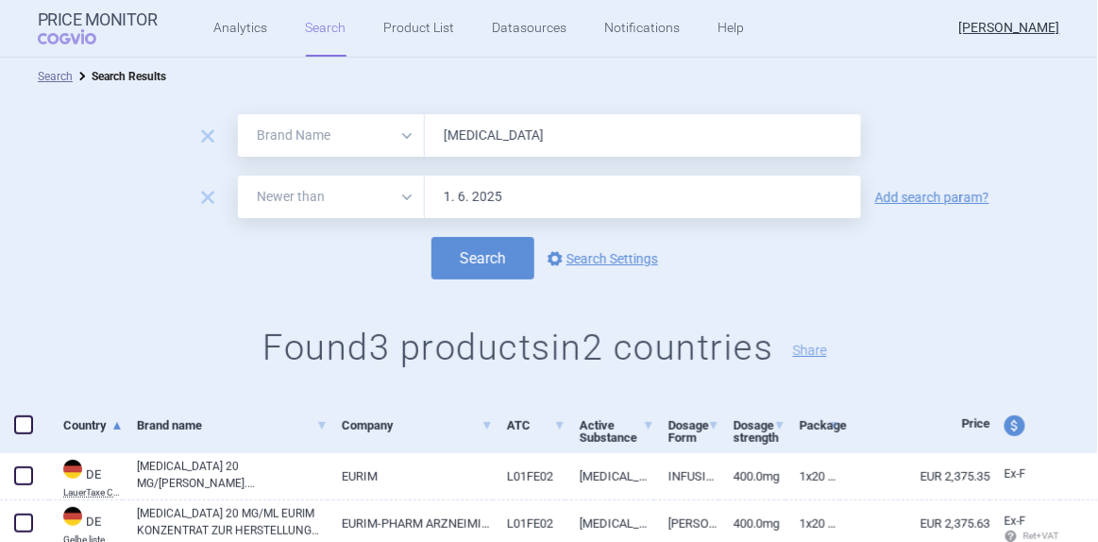
click at [455, 135] on input "[MEDICAL_DATA]" at bounding box center [643, 135] width 436 height 42
type input "[MEDICAL_DATA]"
click at [431, 237] on button "Search" at bounding box center [482, 258] width 103 height 42
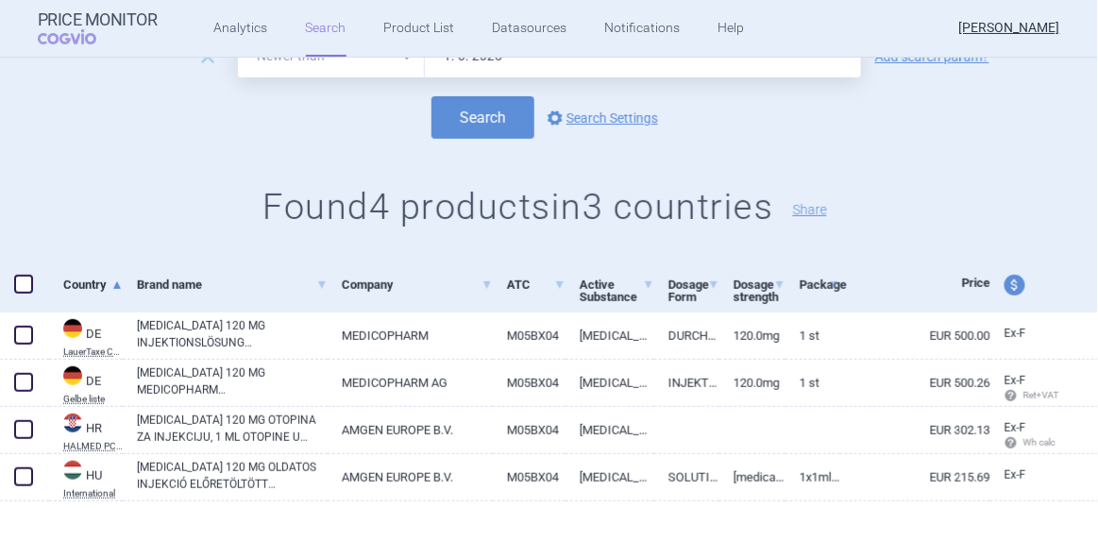
scroll to position [161, 0]
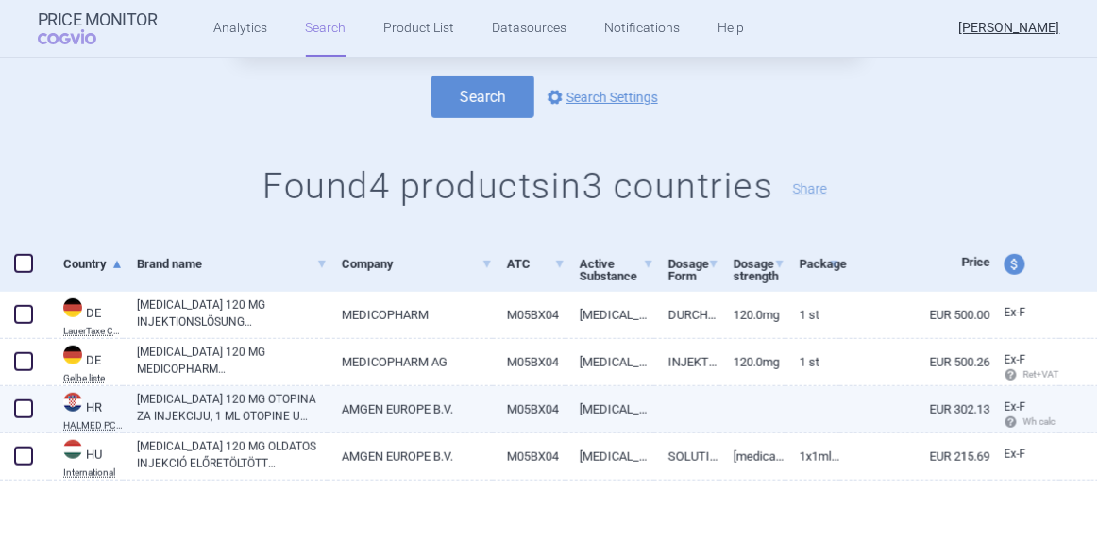
click at [28, 409] on span at bounding box center [23, 408] width 19 height 19
checkbox input "true"
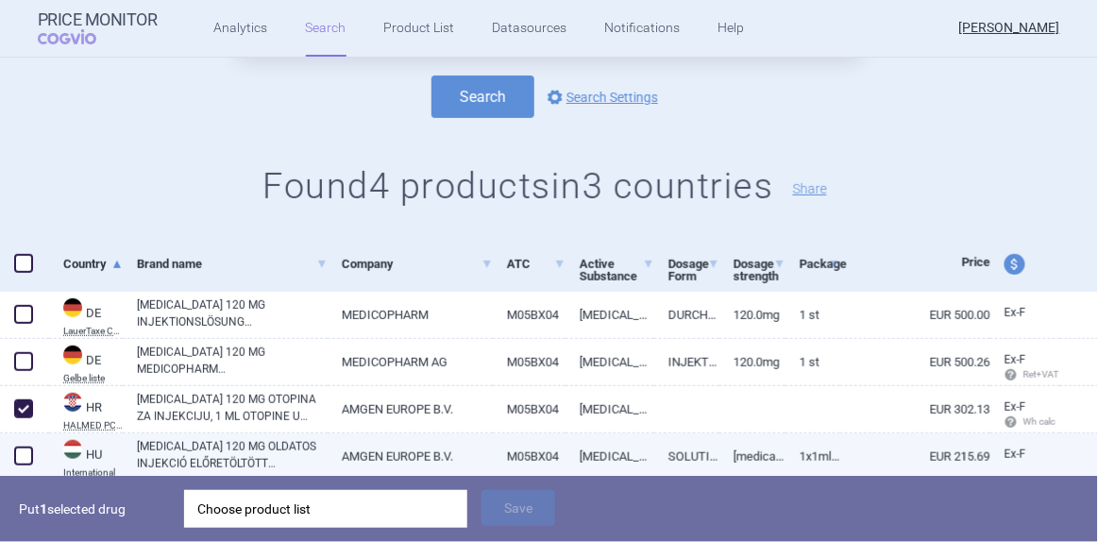
click at [28, 456] on span at bounding box center [23, 456] width 19 height 19
checkbox input "true"
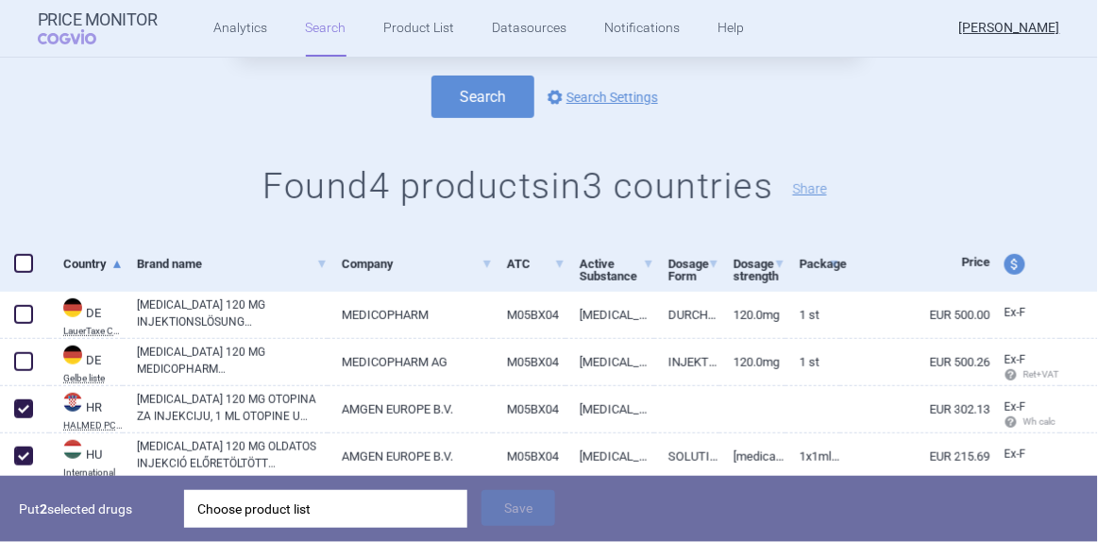
click at [262, 497] on div "Choose product list" at bounding box center [325, 509] width 257 height 38
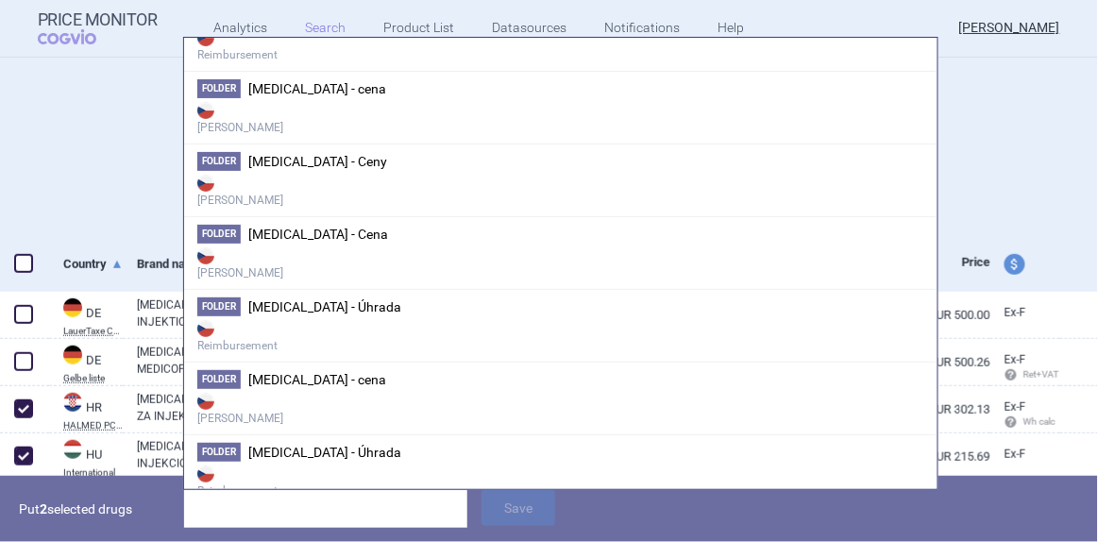
scroll to position [2216, 0]
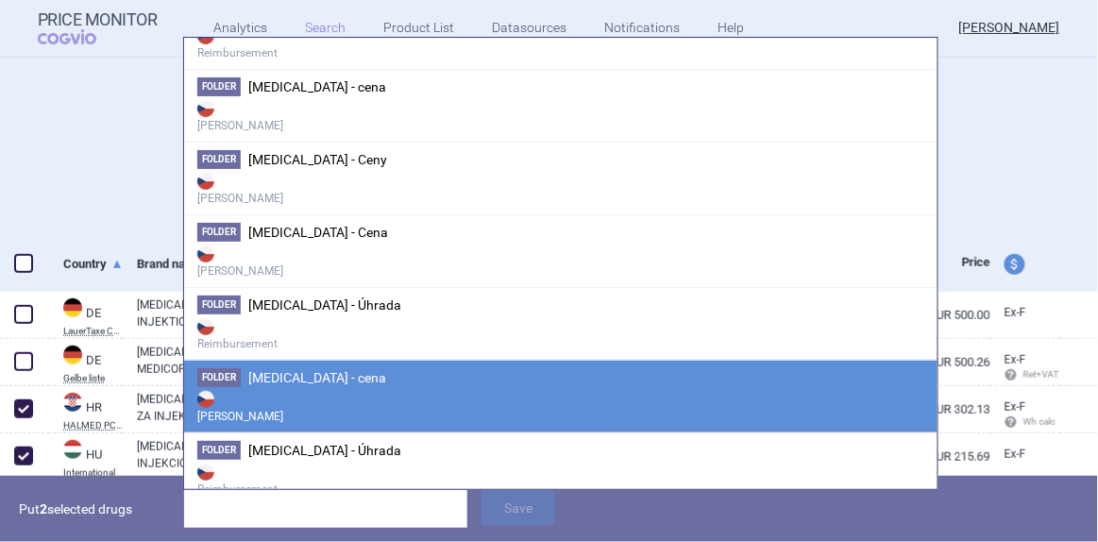
click at [306, 370] on span "[MEDICAL_DATA] - cena" at bounding box center [317, 377] width 138 height 15
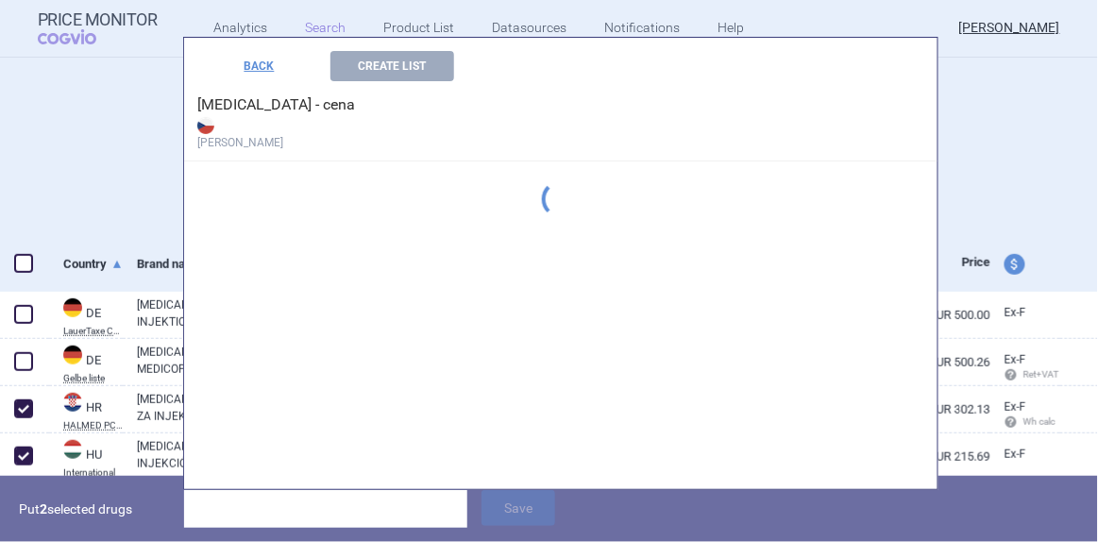
scroll to position [1675, 0]
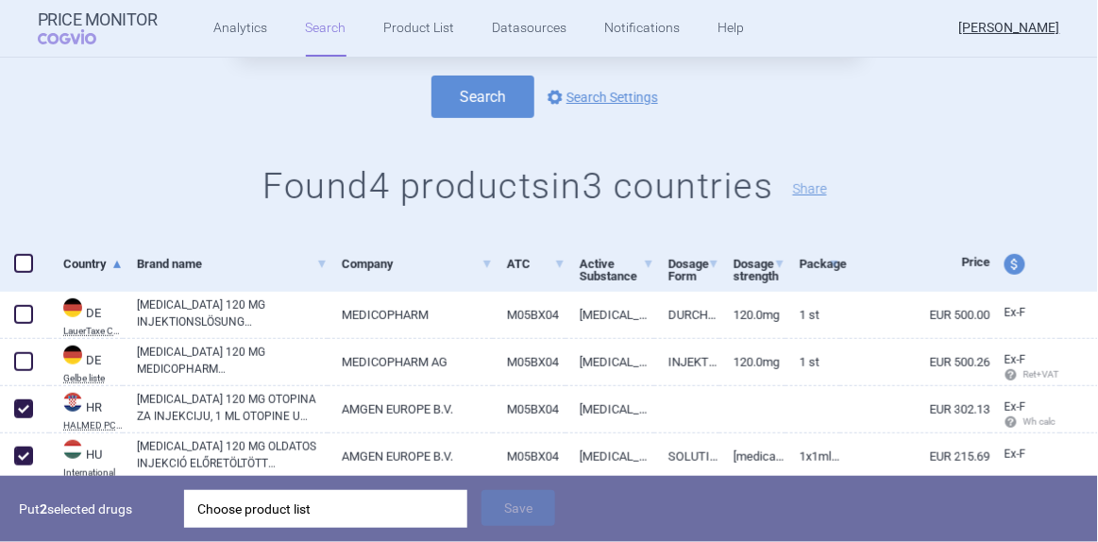
click at [1000, 183] on h1 "Found 4 products in 3 countries Share" at bounding box center [549, 186] width 1099 height 43
click at [328, 505] on div "Choose product list" at bounding box center [325, 509] width 257 height 38
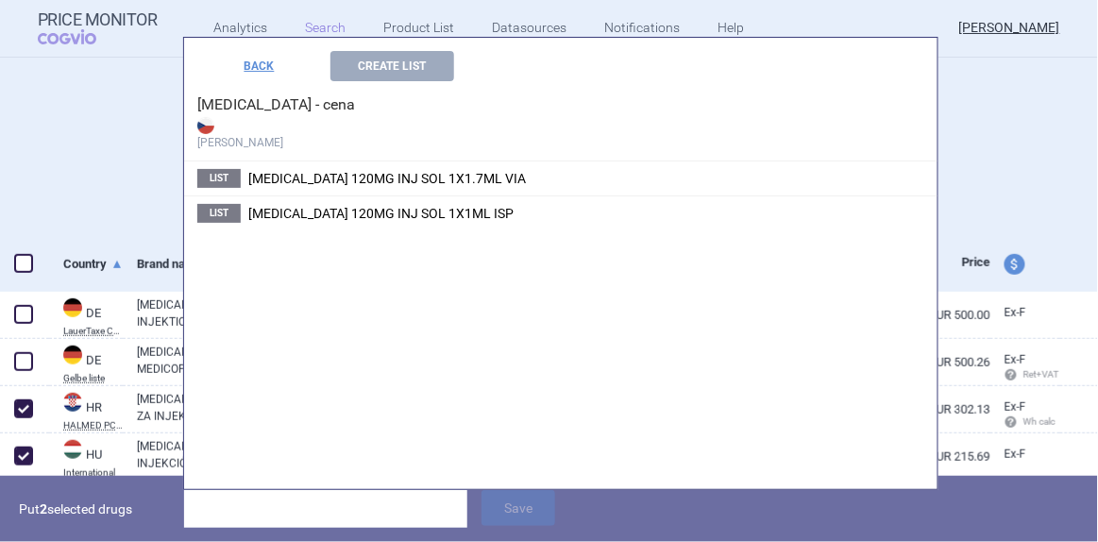
scroll to position [2144, 0]
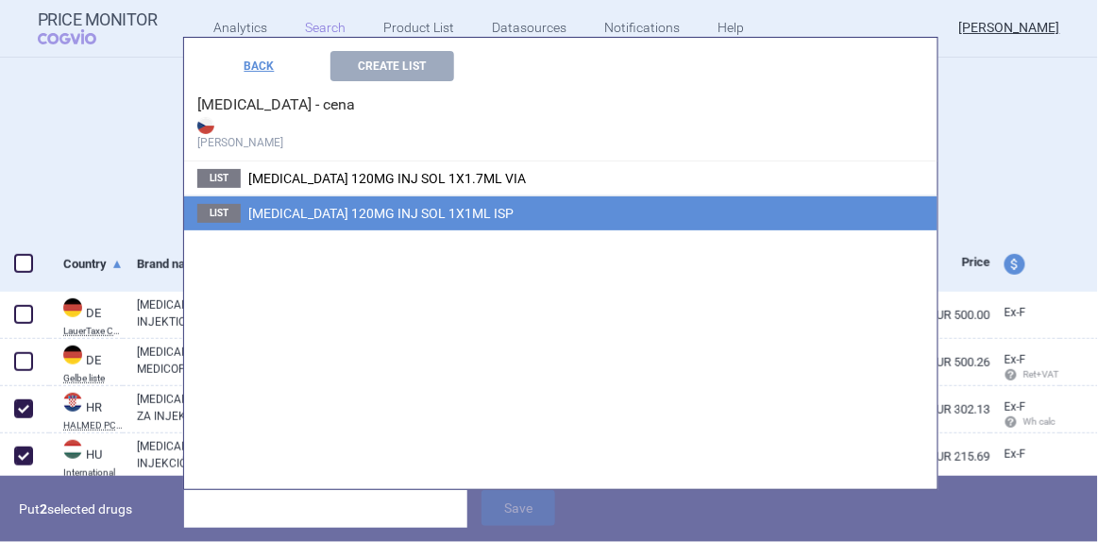
click at [368, 215] on span "[MEDICAL_DATA] 120MG INJ SOL 1X1ML ISP" at bounding box center [380, 213] width 265 height 15
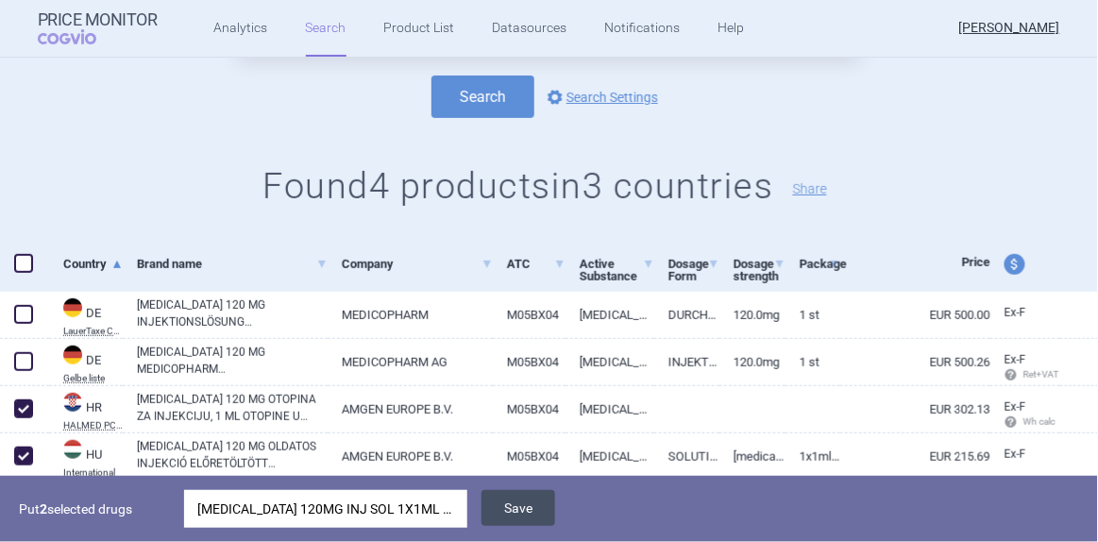
click at [514, 506] on button "Save" at bounding box center [519, 508] width 74 height 36
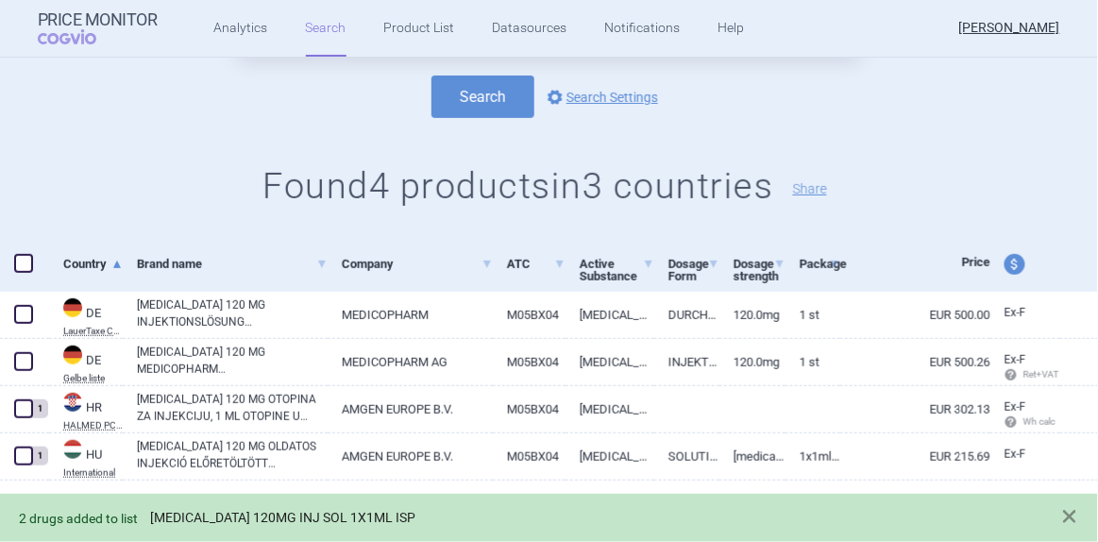
click at [234, 523] on link "[MEDICAL_DATA] 120MG INJ SOL 1X1ML ISP" at bounding box center [282, 518] width 265 height 16
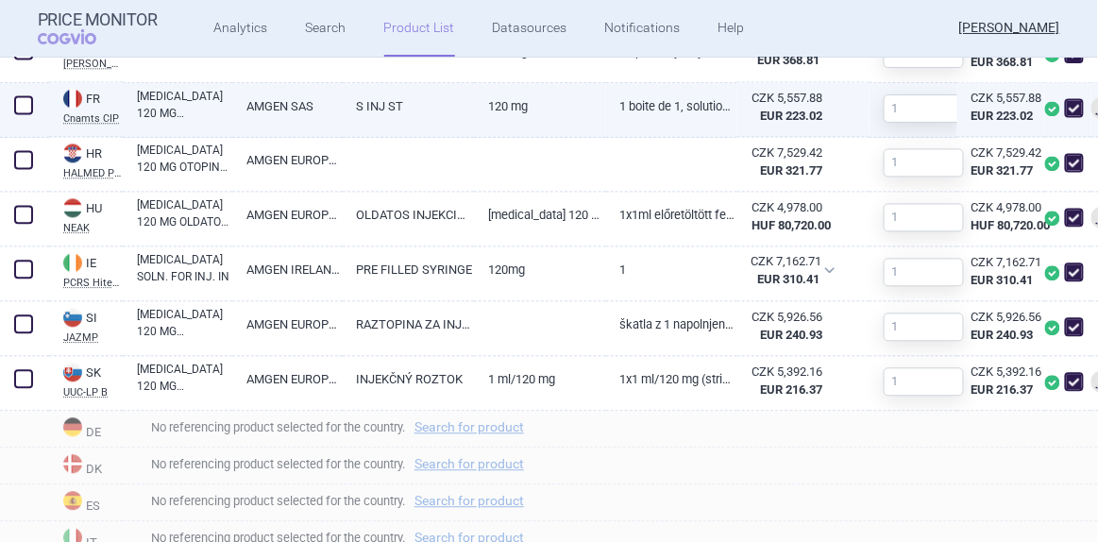
scroll to position [943, 0]
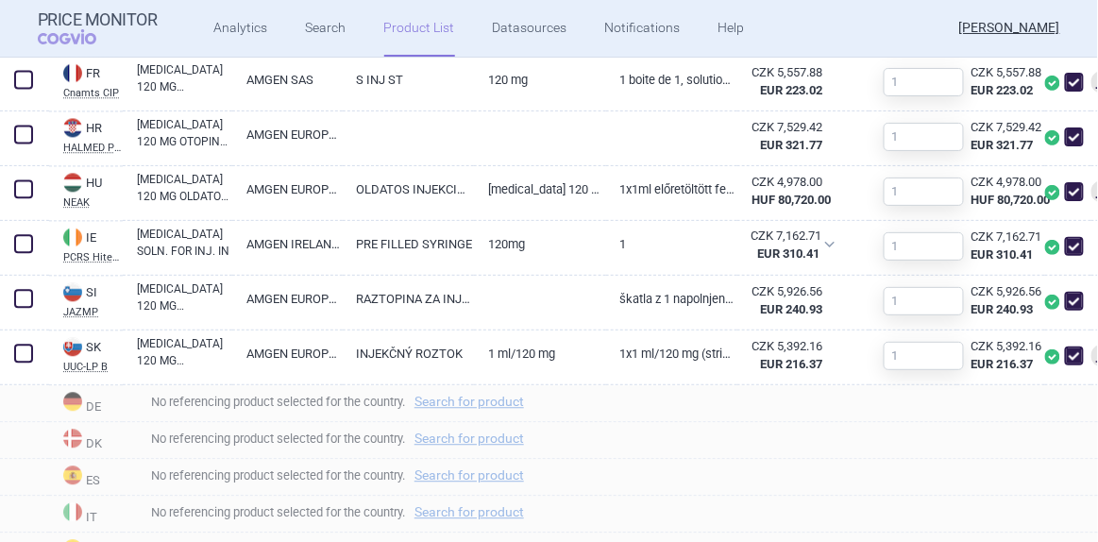
select select "brandName"
select select "newerThan"
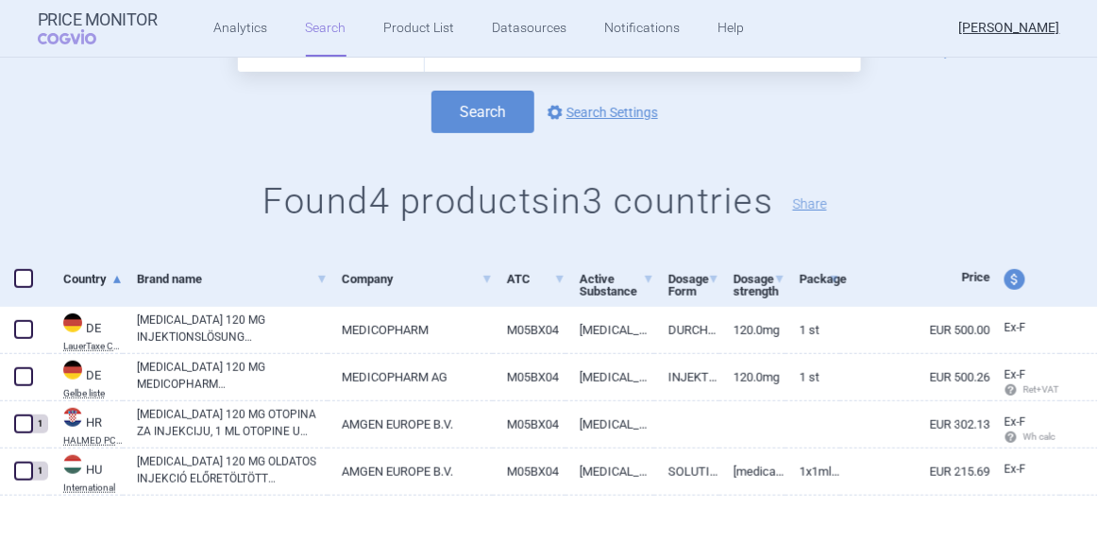
scroll to position [161, 0]
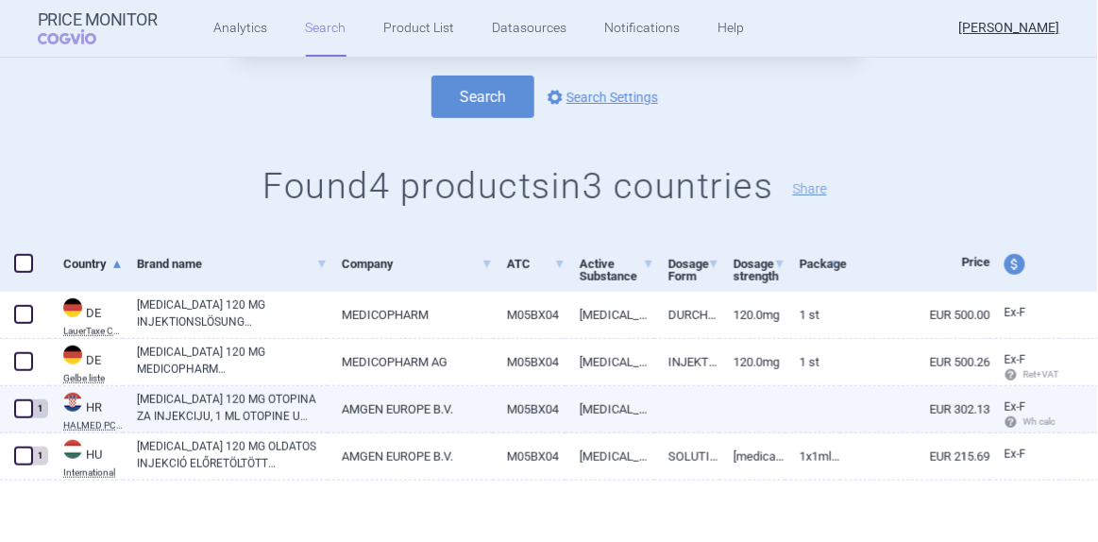
click at [240, 402] on link "[MEDICAL_DATA] 120 MG OTOPINA ZA INJEKCIJU, 1 ML OTOPINE U NAPUNJENOJ ŠTRCALJKI…" at bounding box center [232, 408] width 191 height 34
select select "EUR"
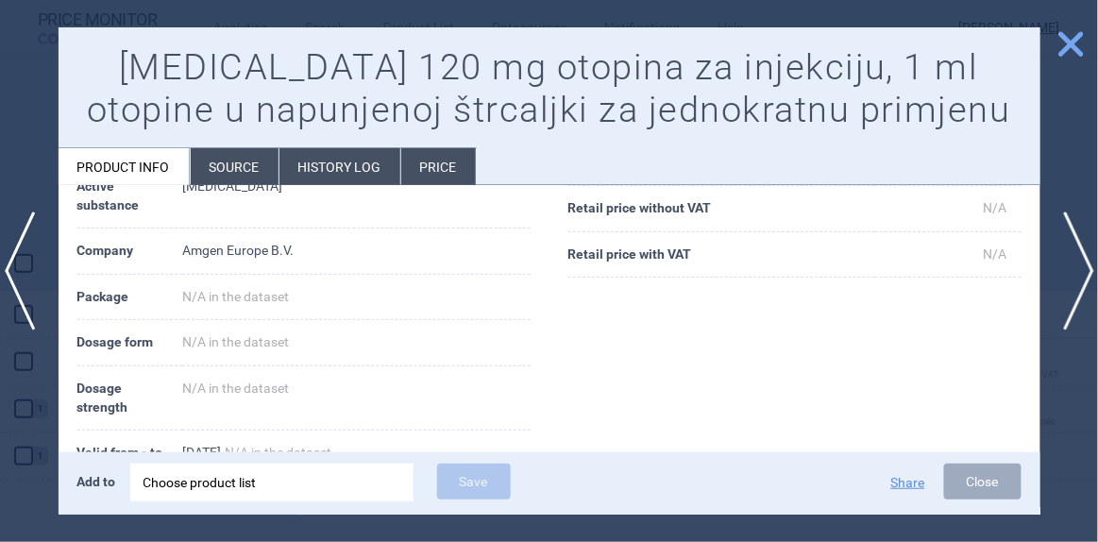
scroll to position [343, 0]
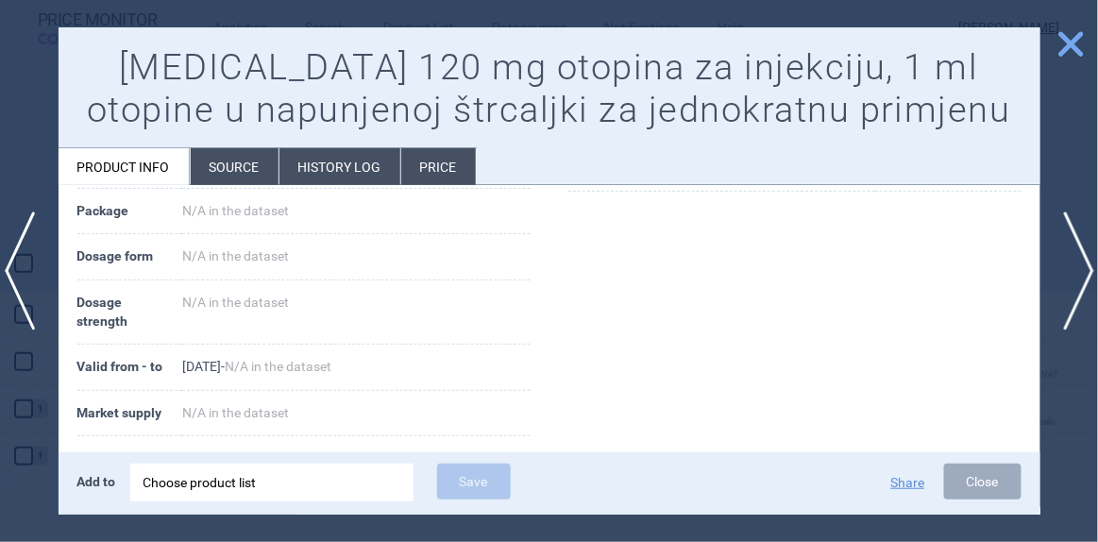
click at [1066, 54] on span "close" at bounding box center [1071, 43] width 33 height 33
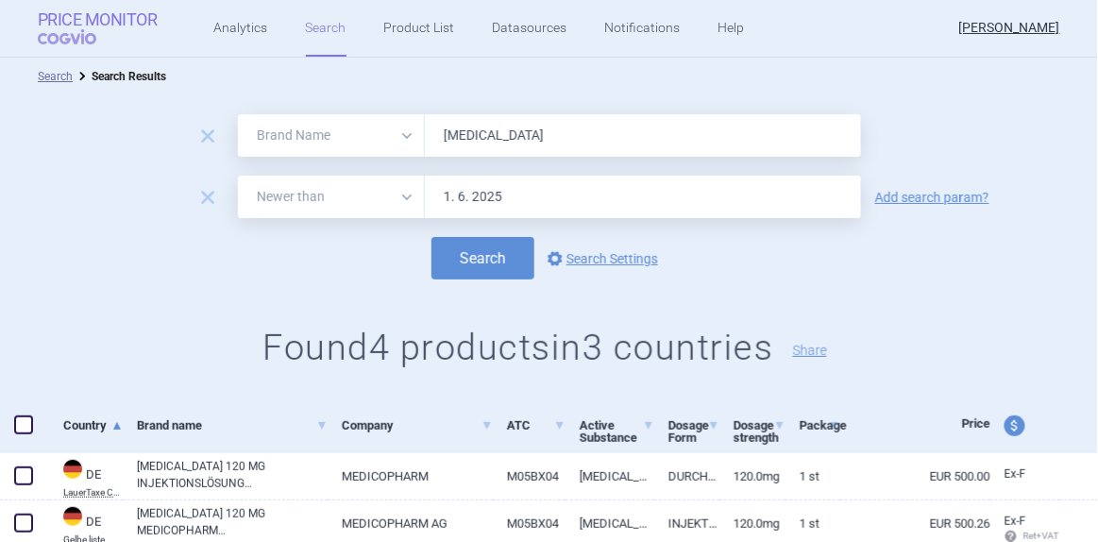
click at [66, 36] on span "COGVIO" at bounding box center [80, 36] width 85 height 15
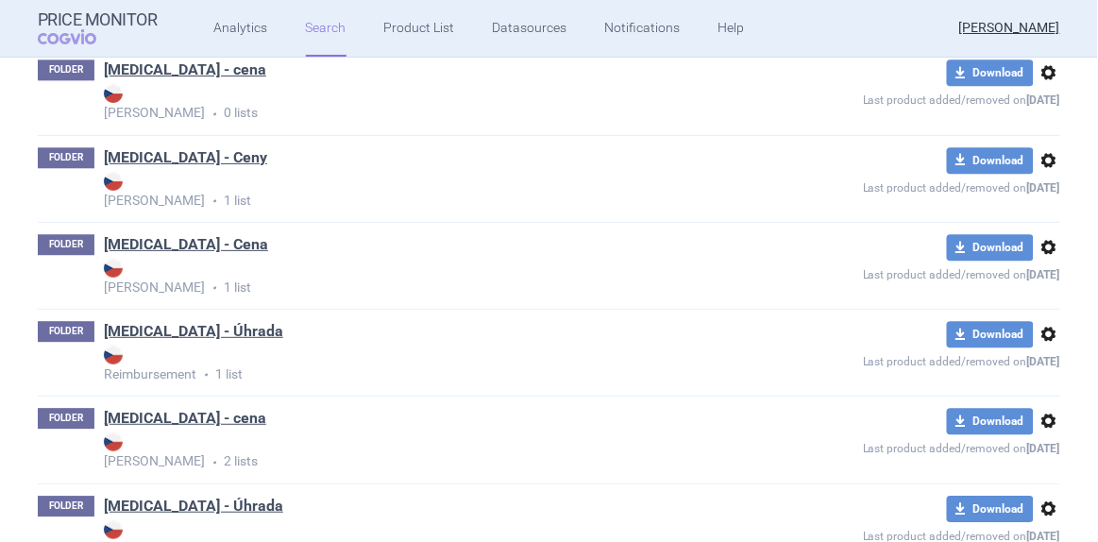
scroll to position [2932, 0]
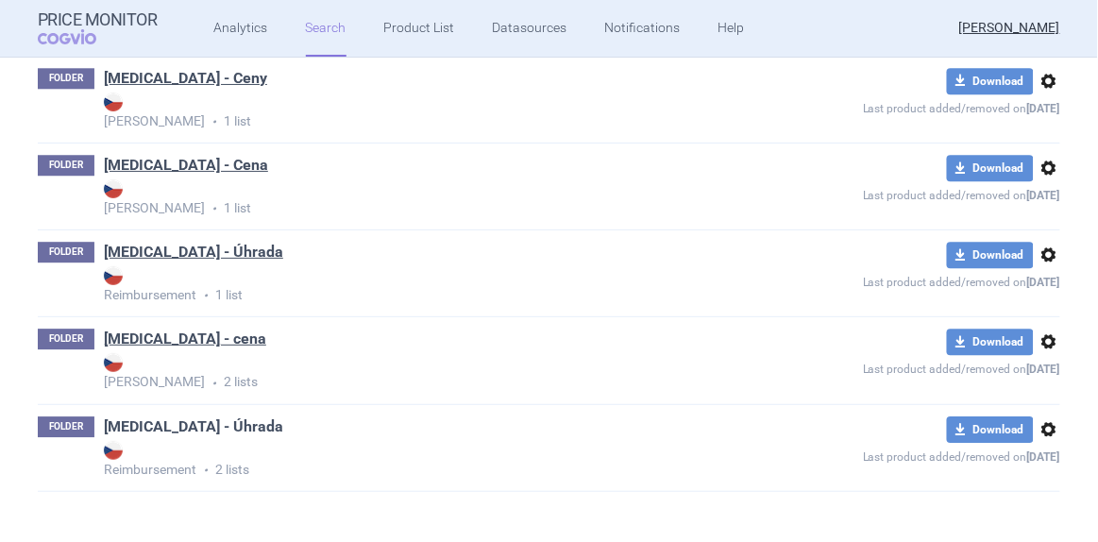
click at [165, 421] on link "[MEDICAL_DATA] - Úhrada" at bounding box center [193, 426] width 179 height 21
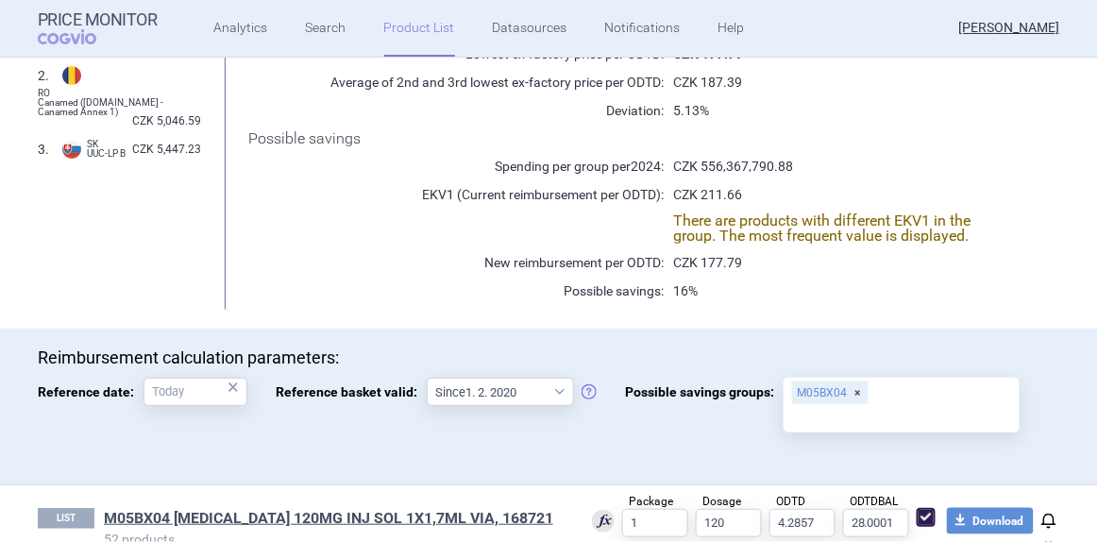
scroll to position [463, 0]
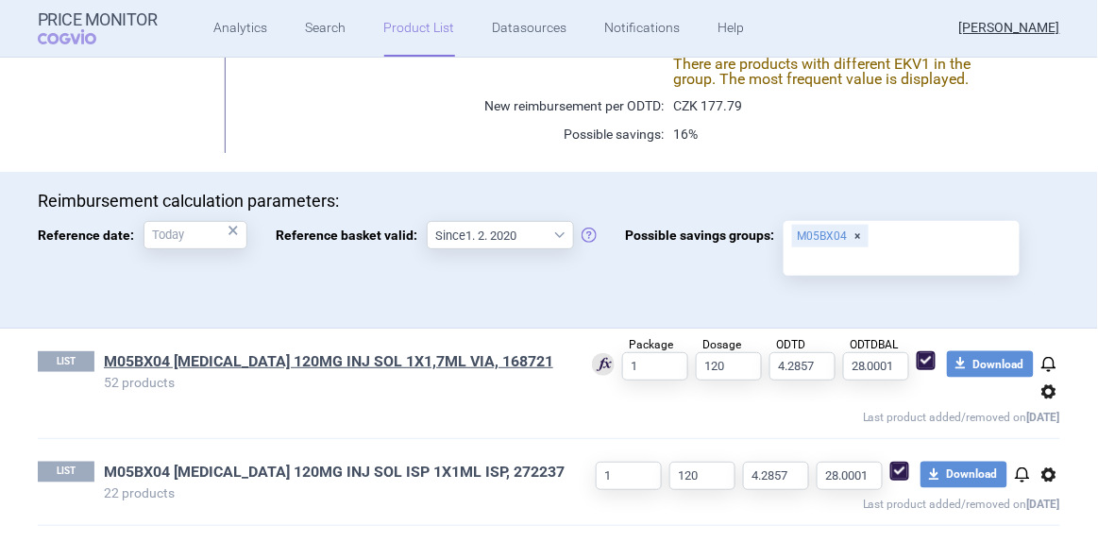
click at [352, 466] on link "M05BX04 [MEDICAL_DATA] 120MG INJ SOL ISP 1X1ML ISP, 272237" at bounding box center [334, 472] width 461 height 21
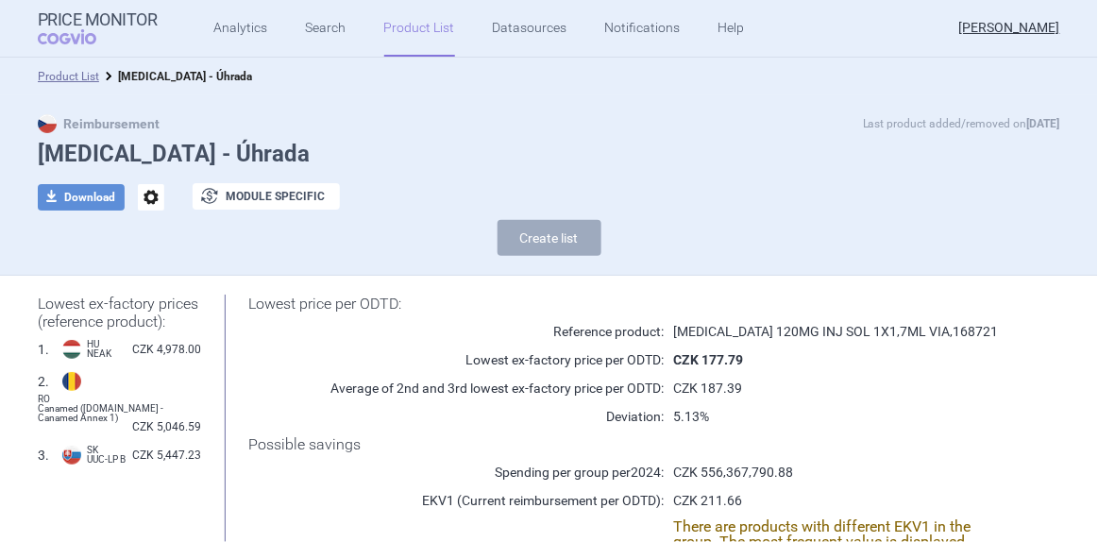
select select "[DATE]"
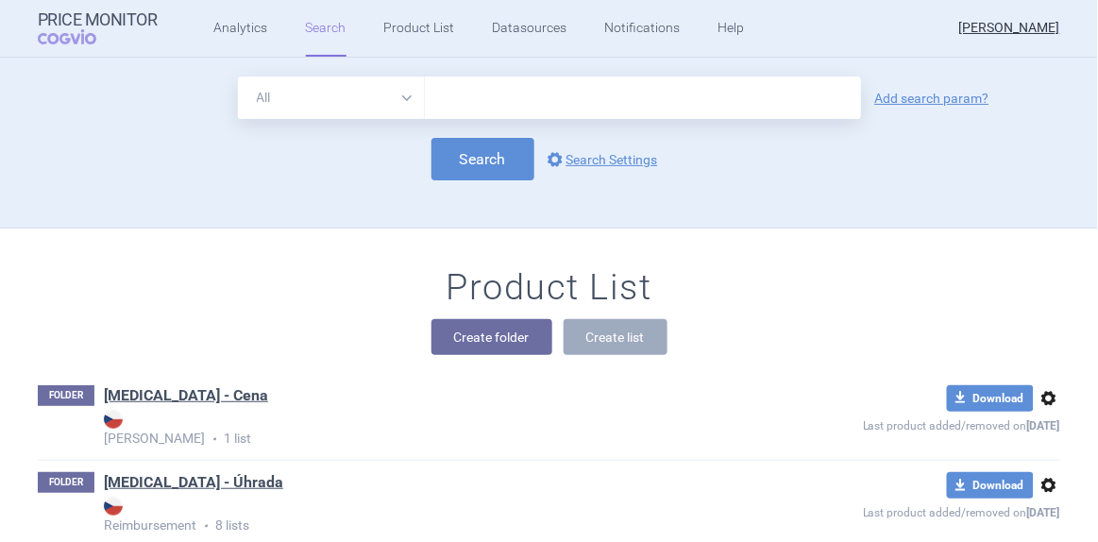
select select "brandName"
select select "newerThan"
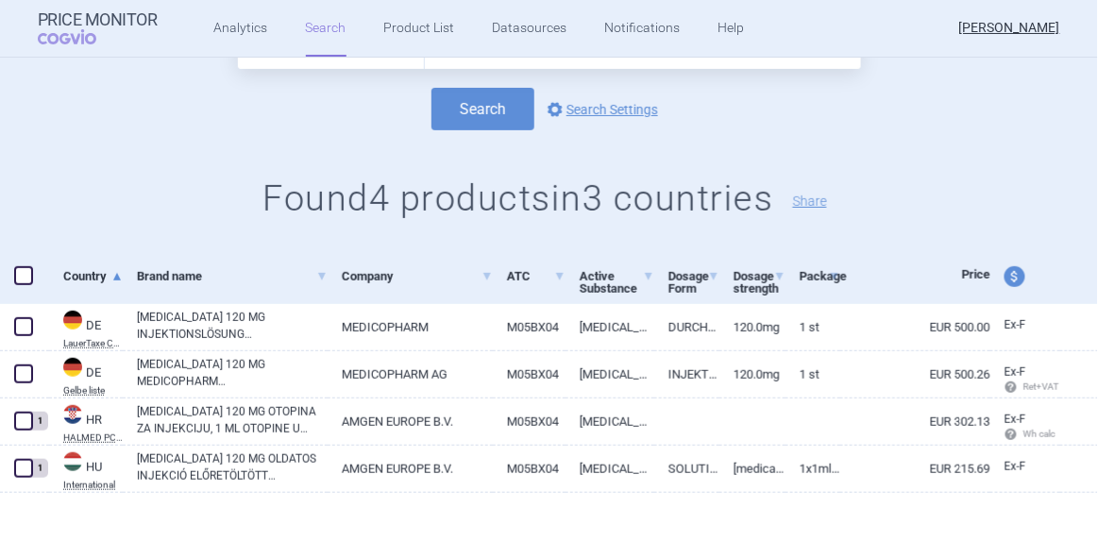
scroll to position [161, 0]
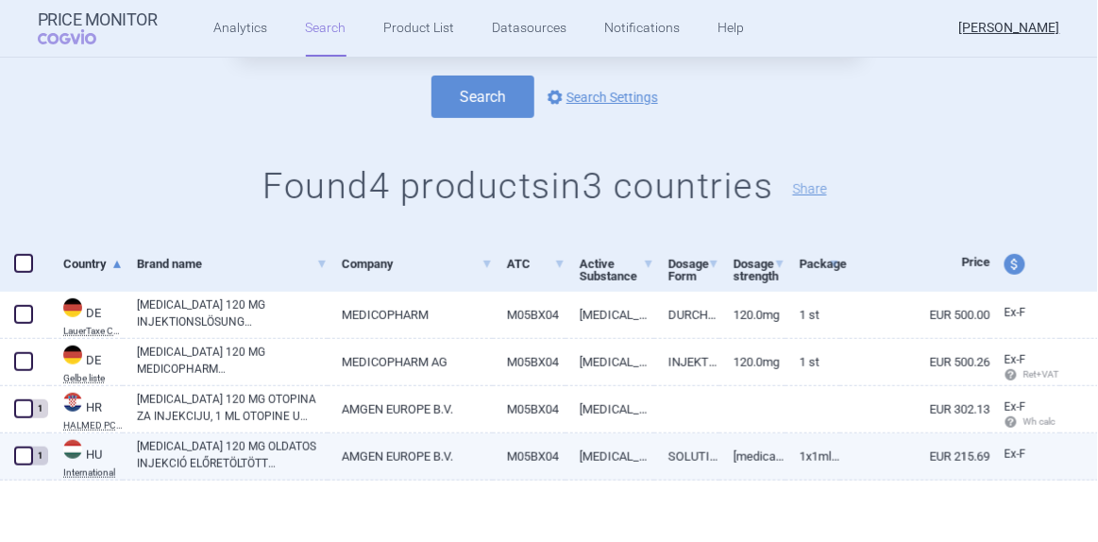
click at [200, 452] on link "[MEDICAL_DATA] 120 MG OLDATOS INJEKCIÓ ELŐRETÖLTÖTT FECSKENDŐBEN" at bounding box center [232, 455] width 191 height 34
select select "EUR"
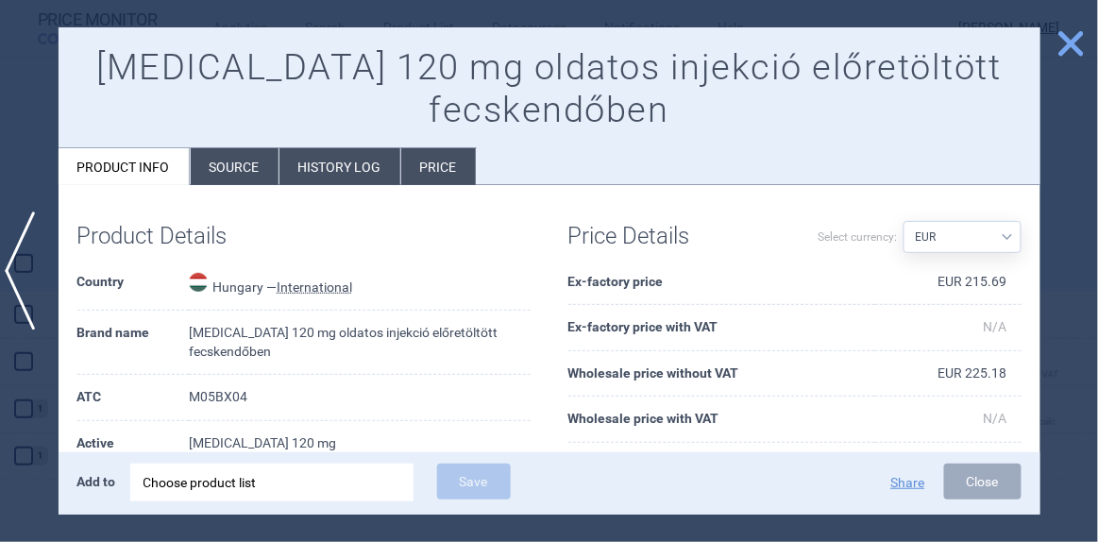
click at [1064, 45] on span "close" at bounding box center [1071, 43] width 33 height 33
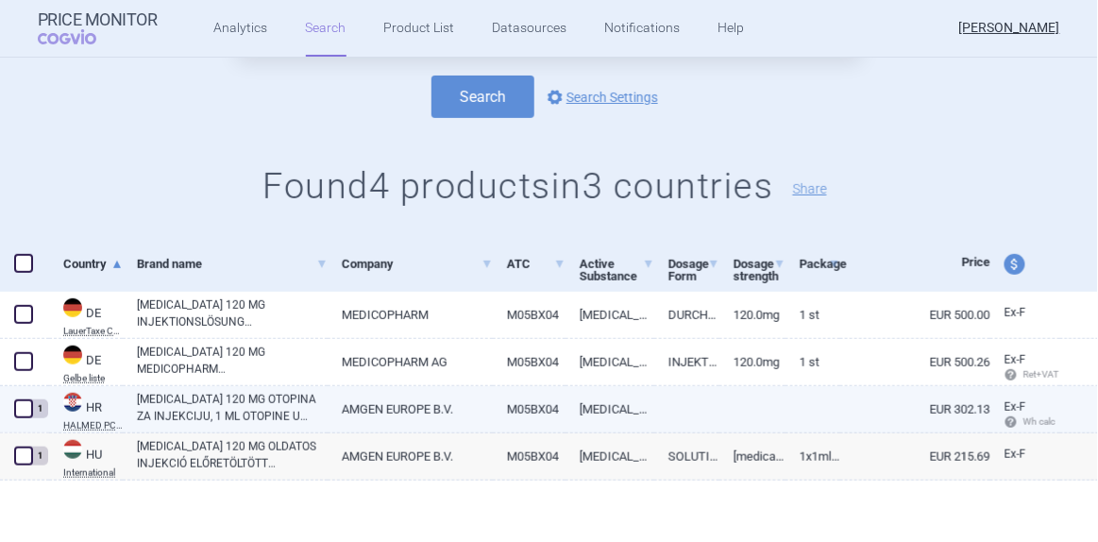
drag, startPoint x: 26, startPoint y: 407, endPoint x: 31, endPoint y: 421, distance: 14.9
click at [28, 408] on span at bounding box center [23, 408] width 19 height 19
checkbox input "true"
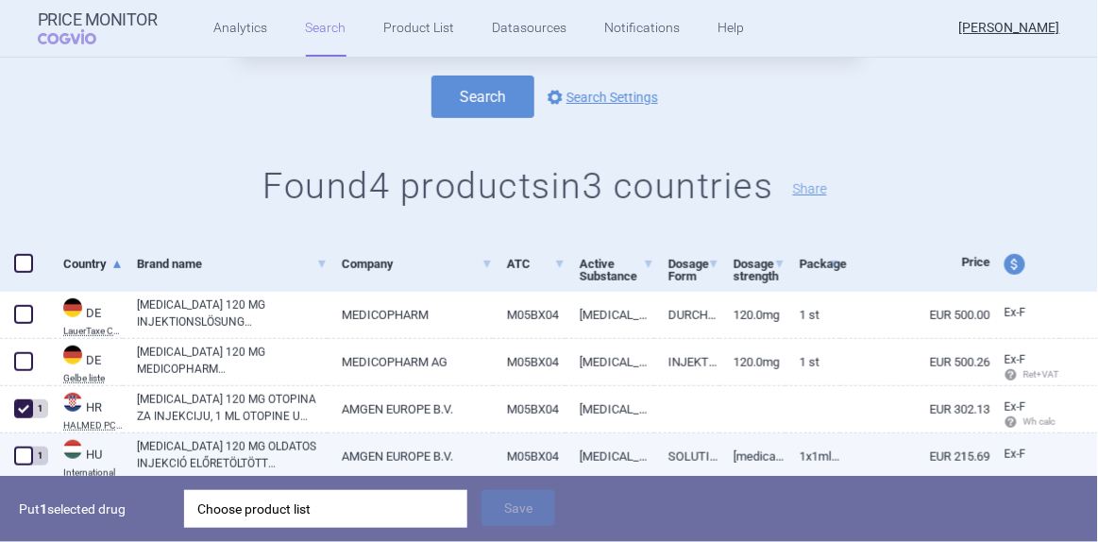
click at [26, 456] on span at bounding box center [23, 456] width 19 height 19
checkbox input "true"
click at [222, 512] on div "Choose product list" at bounding box center [325, 509] width 257 height 38
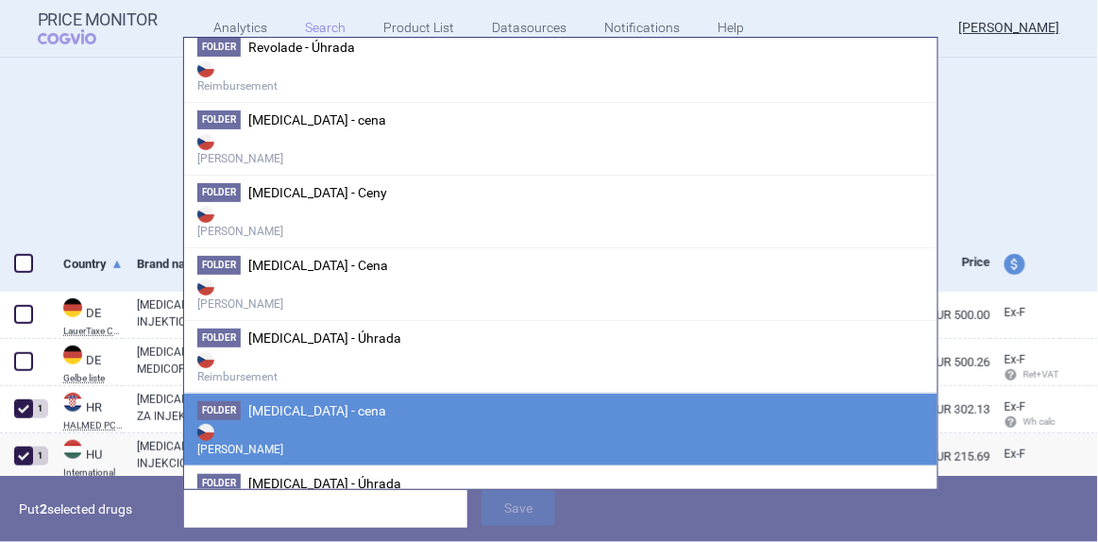
scroll to position [2216, 0]
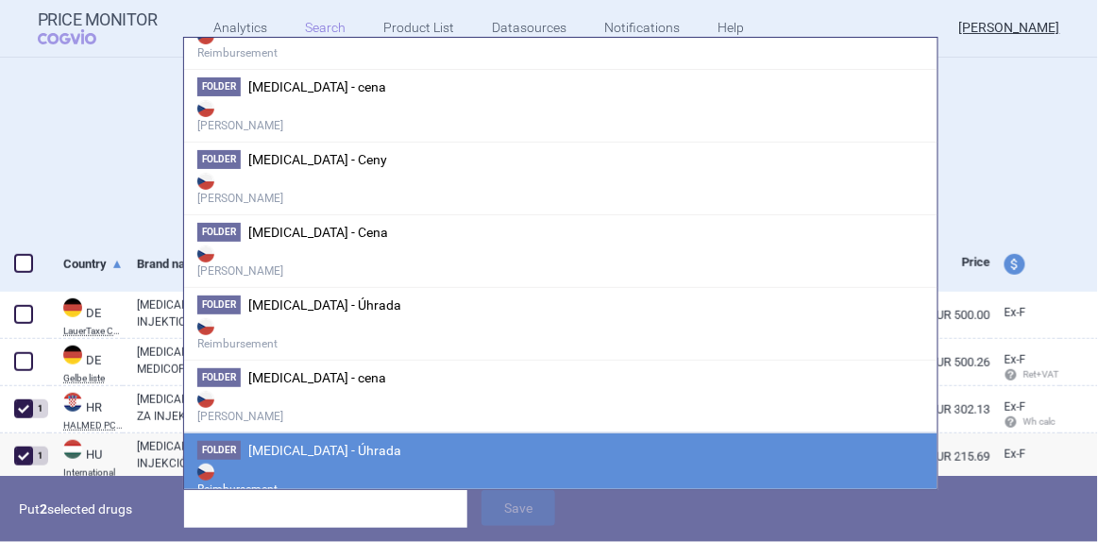
click at [303, 443] on span "[MEDICAL_DATA] - Úhrada" at bounding box center [324, 450] width 153 height 15
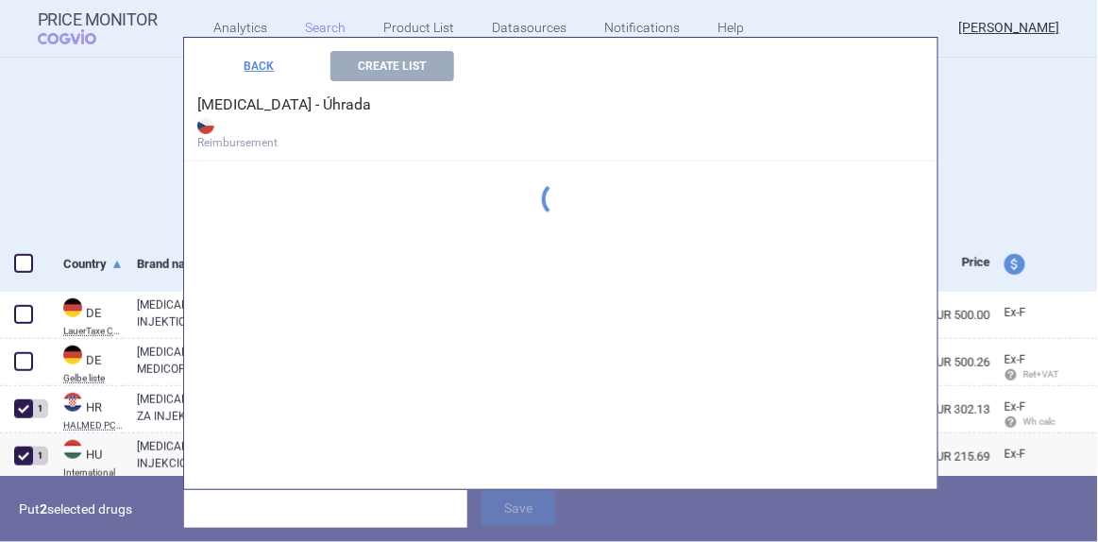
scroll to position [1675, 0]
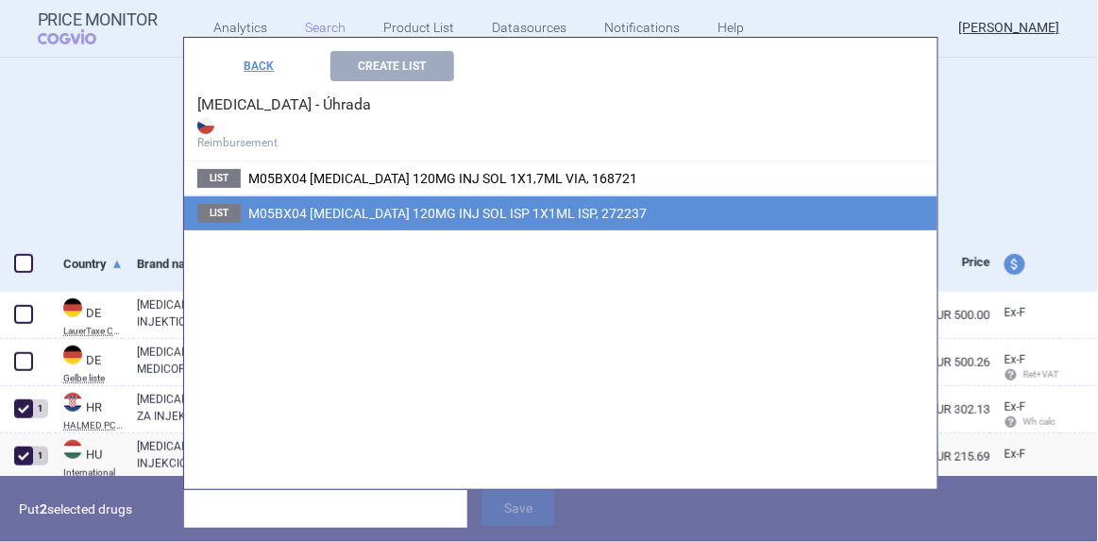
click at [362, 215] on span "M05BX04 [MEDICAL_DATA] 120MG INJ SOL ISP 1X1ML ISP, 272237" at bounding box center [447, 213] width 398 height 15
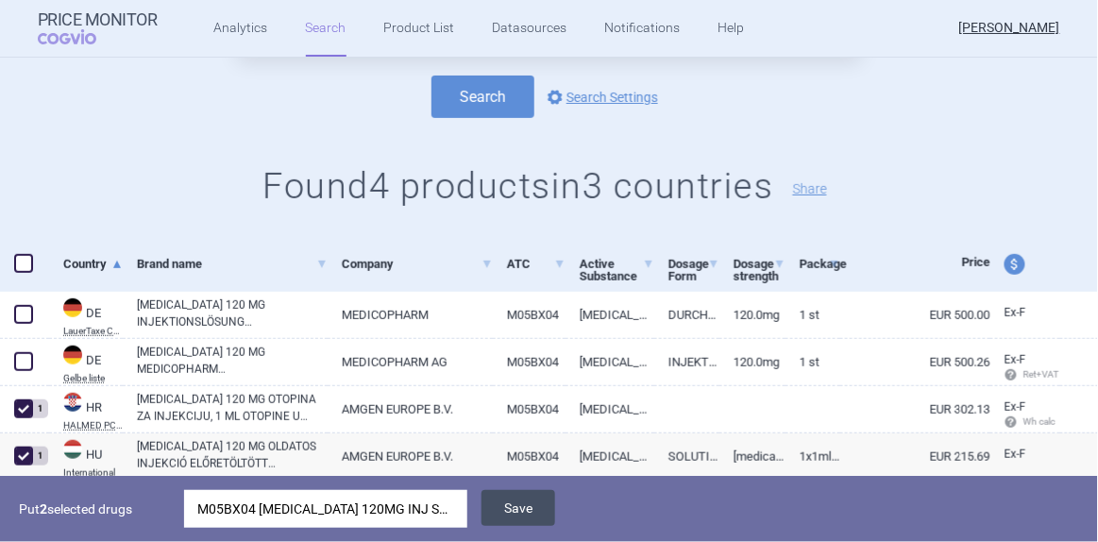
click at [507, 500] on button "Save" at bounding box center [519, 508] width 74 height 36
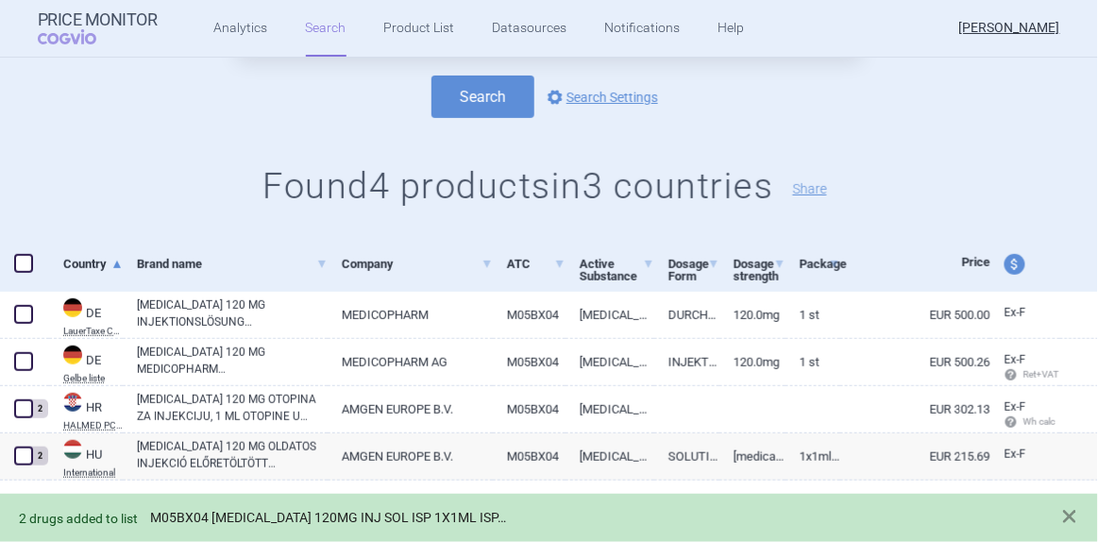
click at [353, 516] on link "M05BX04 [MEDICAL_DATA] 120MG INJ SOL ISP 1X1ML ISP, 272237" at bounding box center [329, 518] width 358 height 16
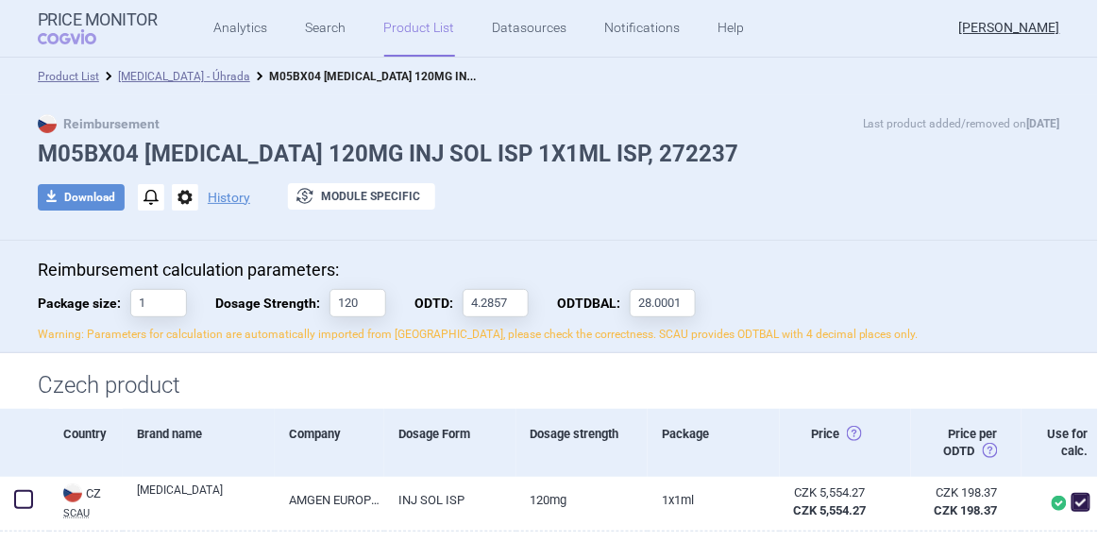
click at [167, 75] on link "[MEDICAL_DATA] - Úhrada" at bounding box center [184, 76] width 132 height 13
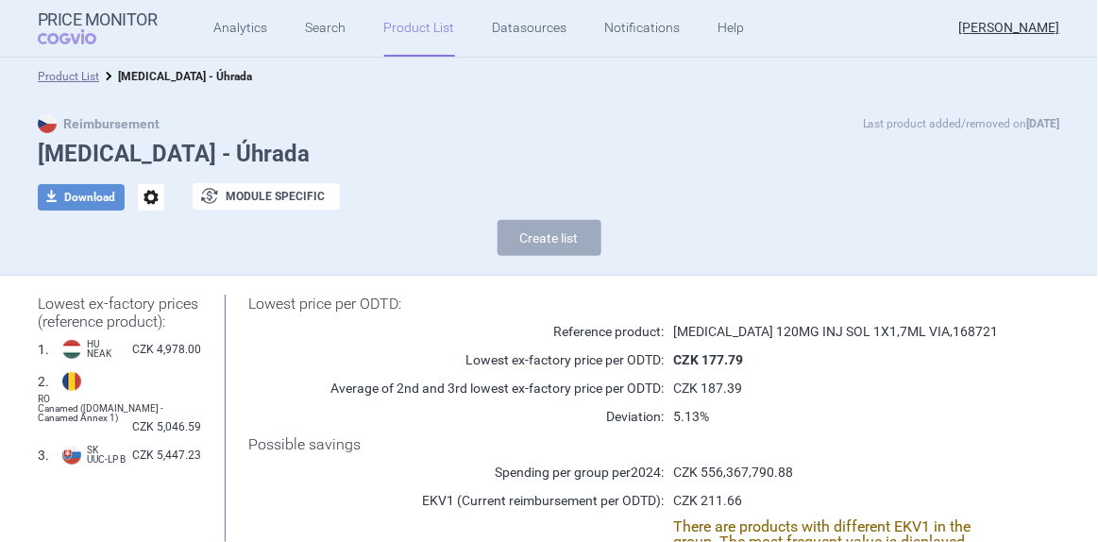
select select "[DATE]"
click at [882, 367] on p "CZK 177.79" at bounding box center [838, 359] width 349 height 19
click at [810, 234] on div "Create list" at bounding box center [549, 242] width 1023 height 45
click at [811, 235] on div "Create list" at bounding box center [549, 242] width 1023 height 45
click at [90, 24] on strong "Price Monitor" at bounding box center [98, 19] width 120 height 19
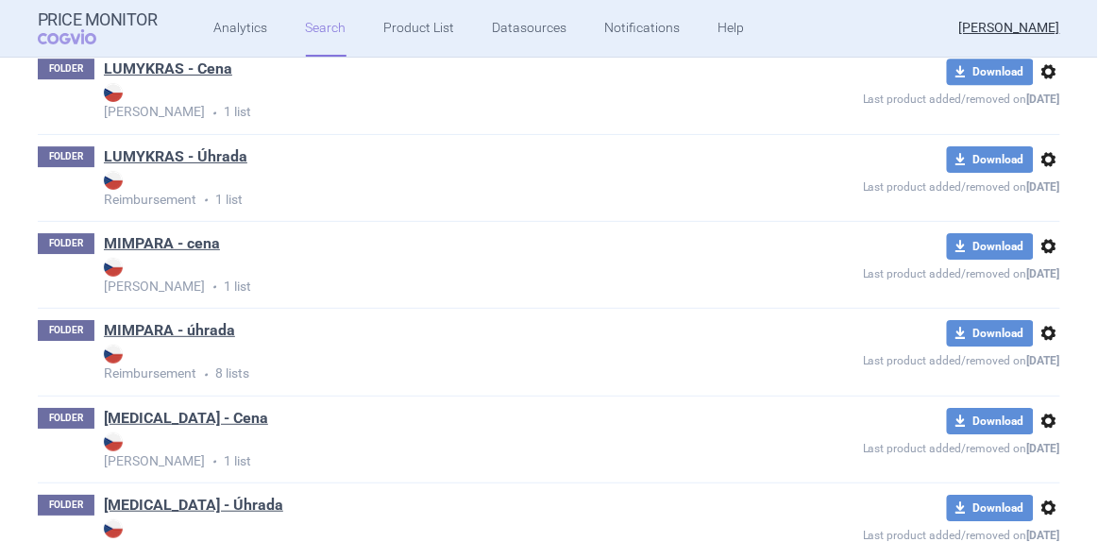
scroll to position [1545, 0]
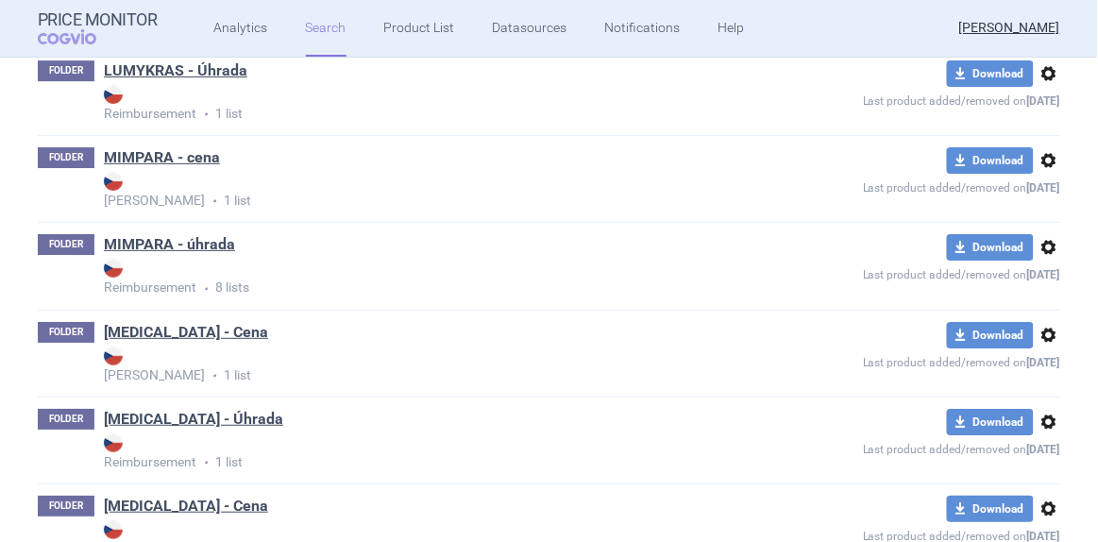
click at [171, 331] on link "[MEDICAL_DATA] - Cena" at bounding box center [186, 332] width 164 height 21
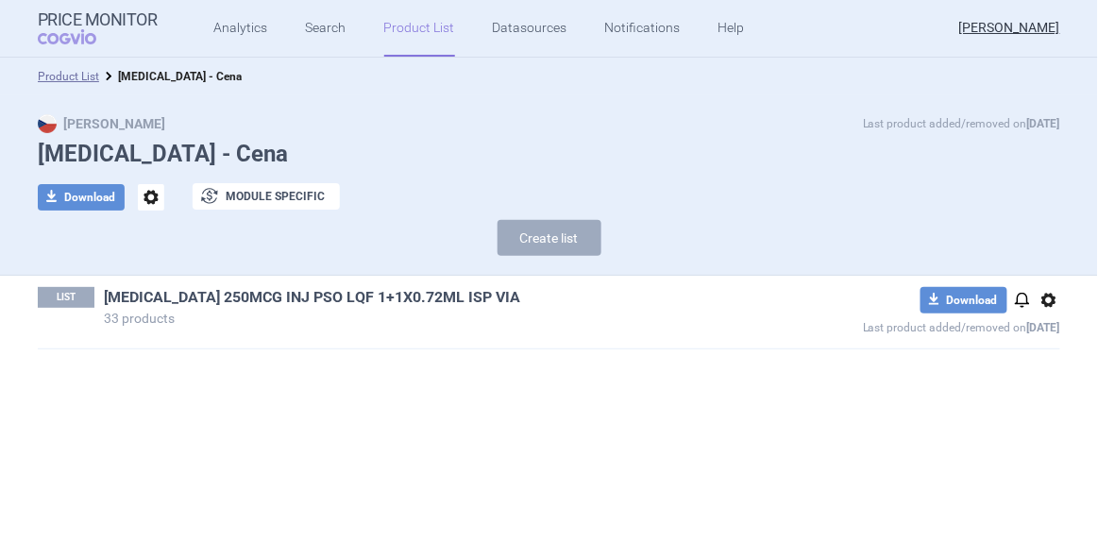
click at [403, 298] on link "[MEDICAL_DATA] 250MCG INJ PSO LQF 1+1X0.72ML ISP VIA" at bounding box center [312, 297] width 416 height 21
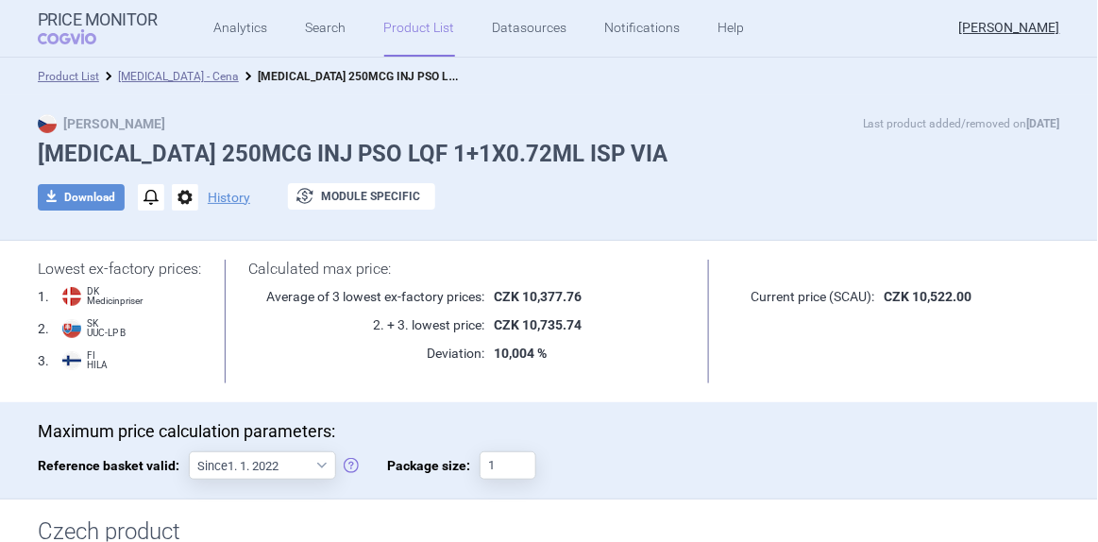
click at [694, 442] on p "Maximum price calculation parameters:" at bounding box center [549, 431] width 1023 height 21
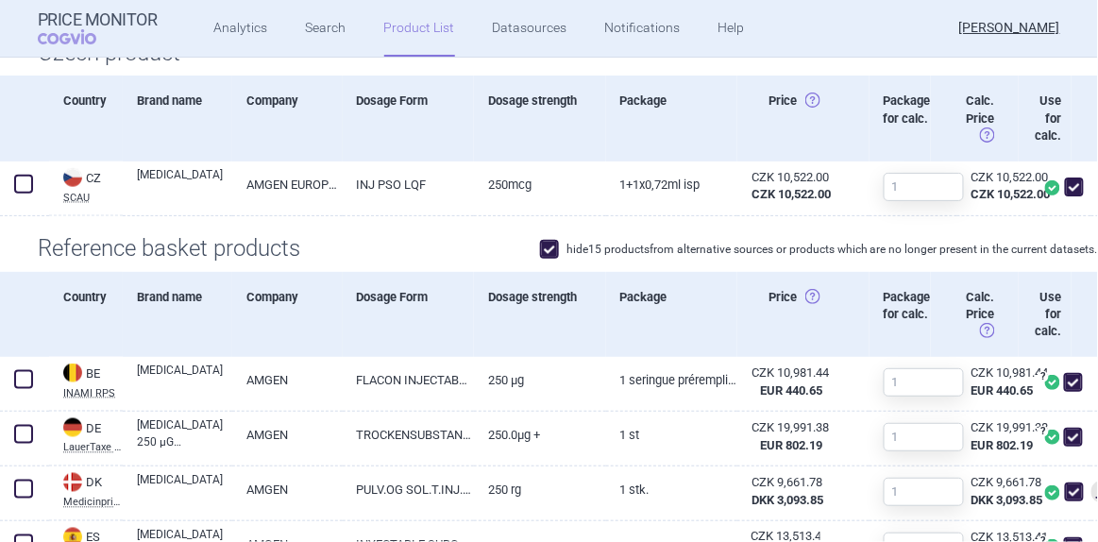
scroll to position [590, 0]
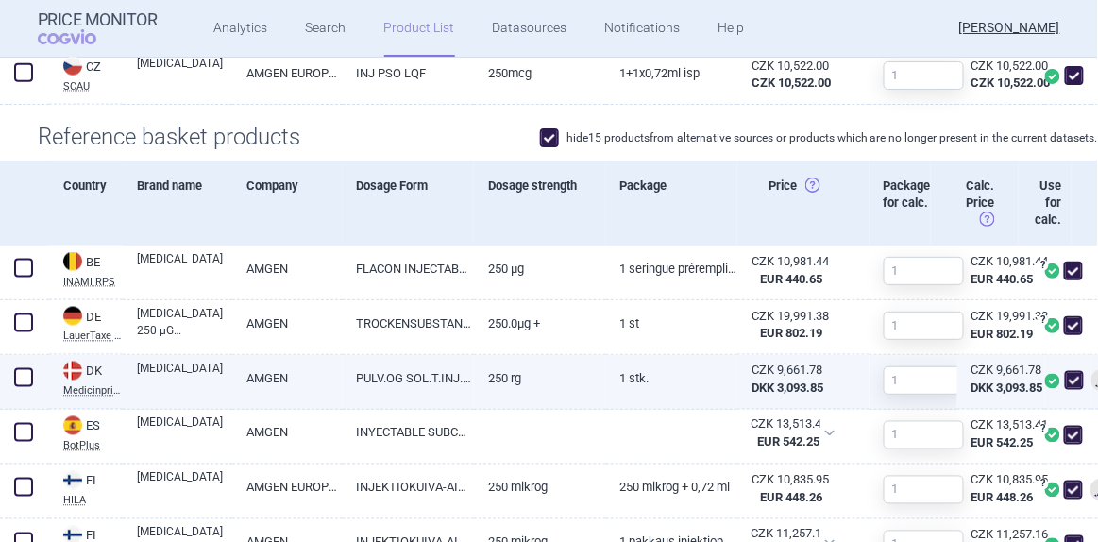
click at [1003, 380] on div "CZK 9,661.78" at bounding box center [997, 371] width 50 height 17
select select "EUR"
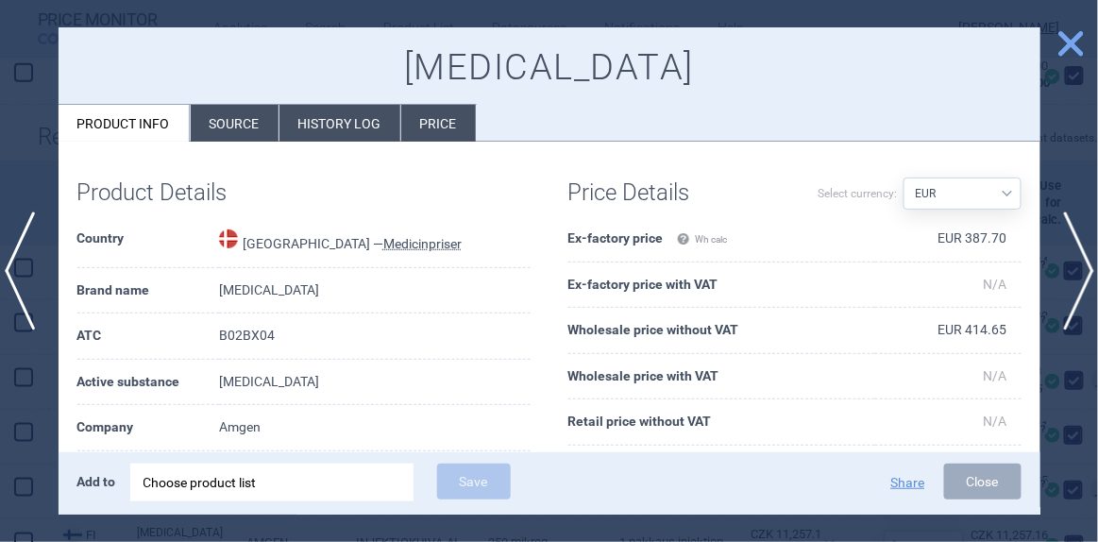
drag, startPoint x: 1069, startPoint y: 48, endPoint x: 1064, endPoint y: 59, distance: 12.3
click at [1069, 48] on span "close" at bounding box center [1071, 43] width 33 height 33
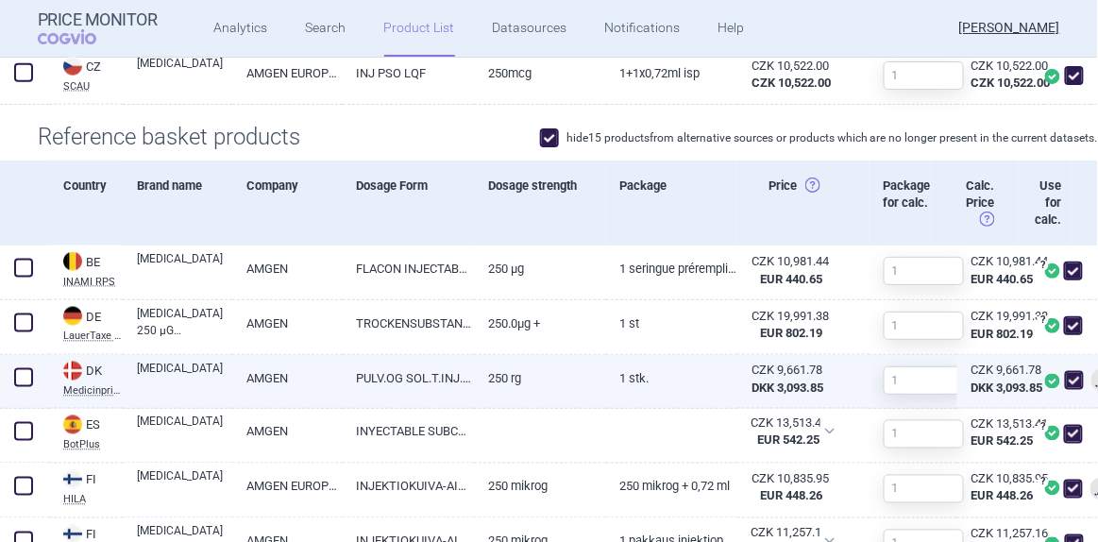
drag, startPoint x: 993, startPoint y: 384, endPoint x: 1005, endPoint y: 385, distance: 11.4
click at [1005, 380] on div "CZK 9,661.78" at bounding box center [997, 371] width 50 height 17
select select "EUR"
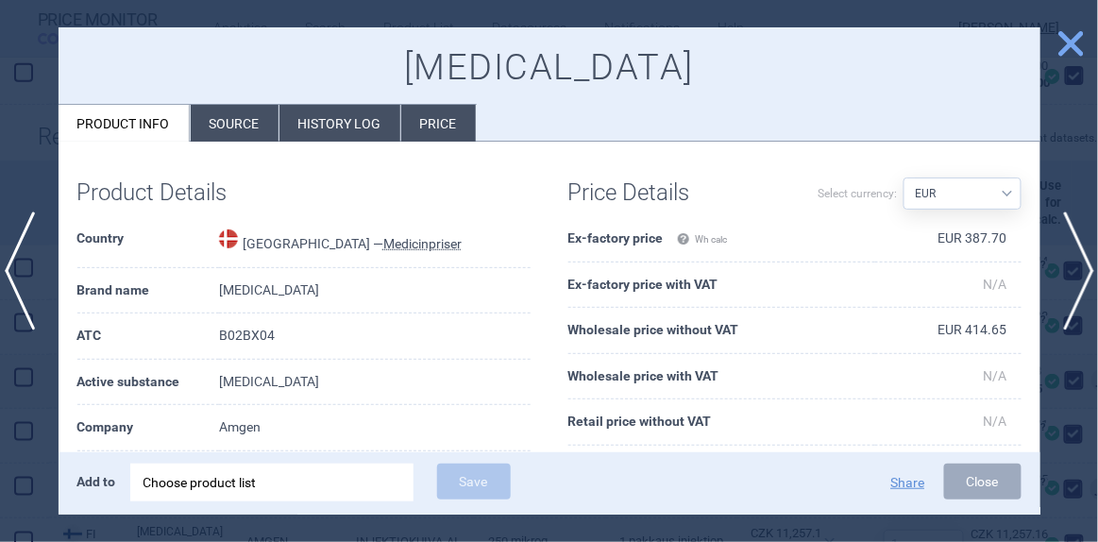
click at [1074, 46] on span "close" at bounding box center [1071, 43] width 33 height 33
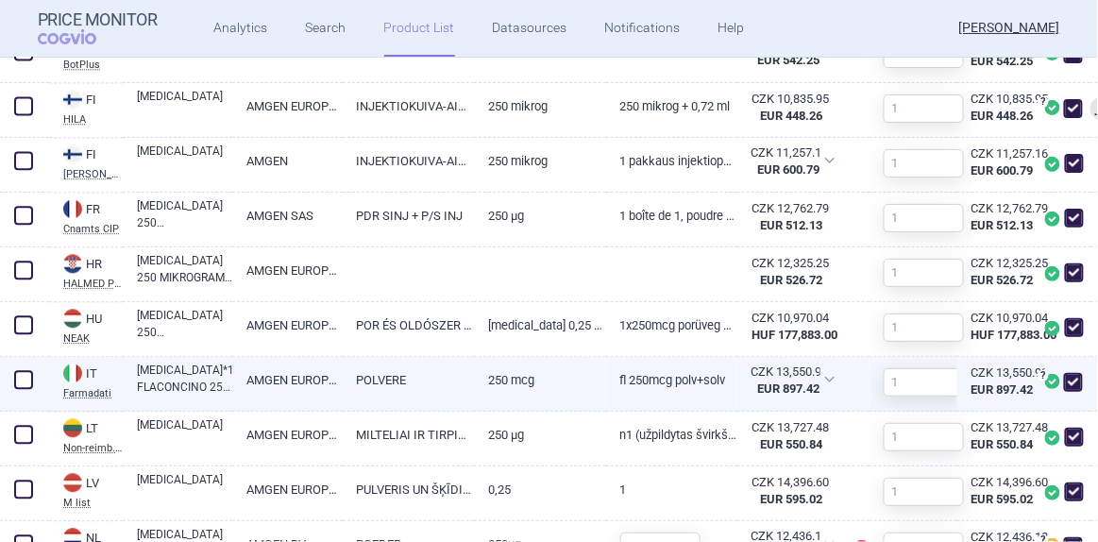
scroll to position [934, 0]
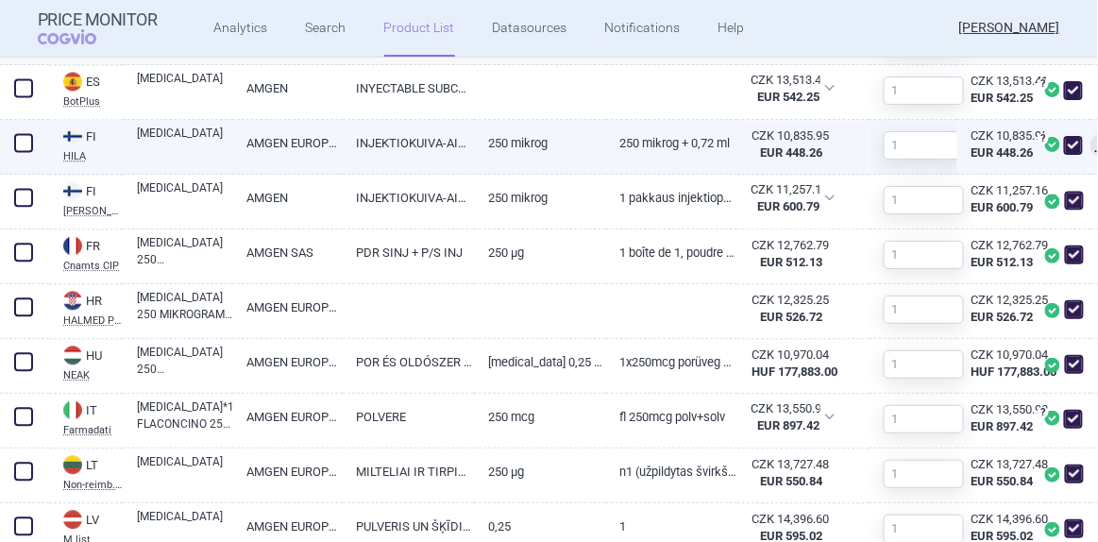
click at [1018, 144] on div "CZK 10,835.95" at bounding box center [997, 135] width 50 height 17
select select "EUR"
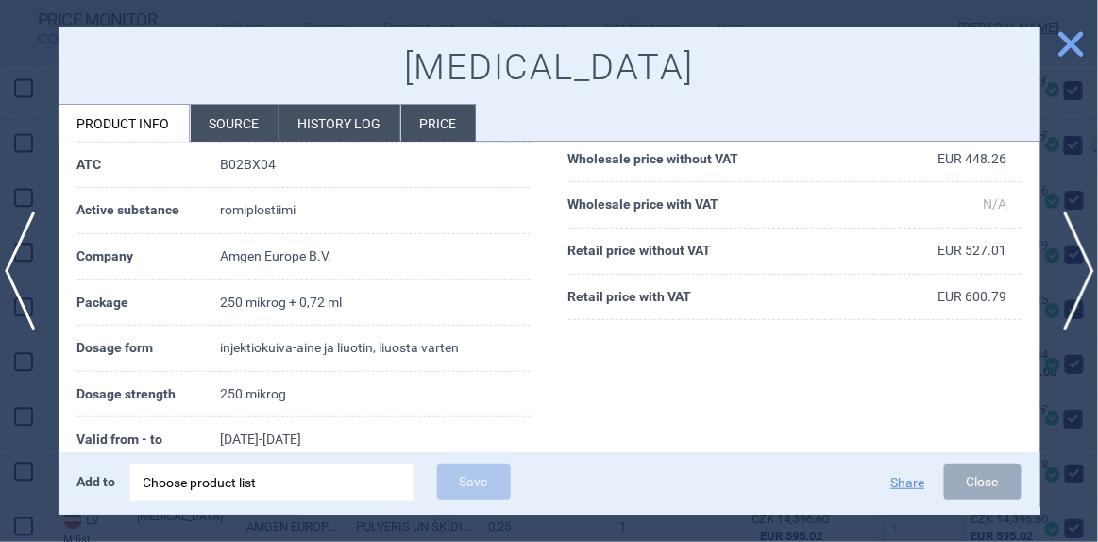
scroll to position [170, 0]
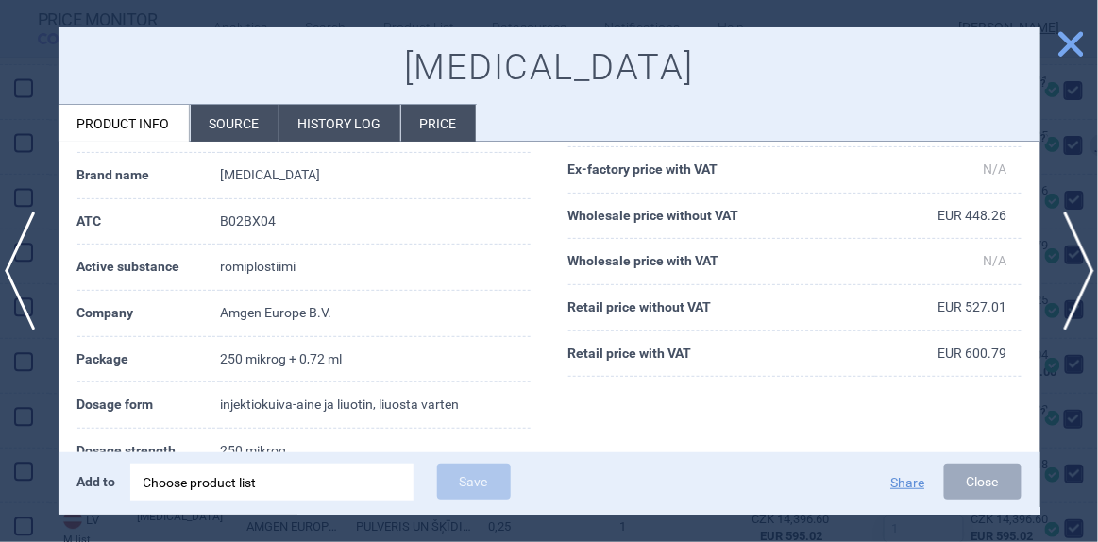
click at [1054, 48] on button "close" at bounding box center [1063, 45] width 47 height 36
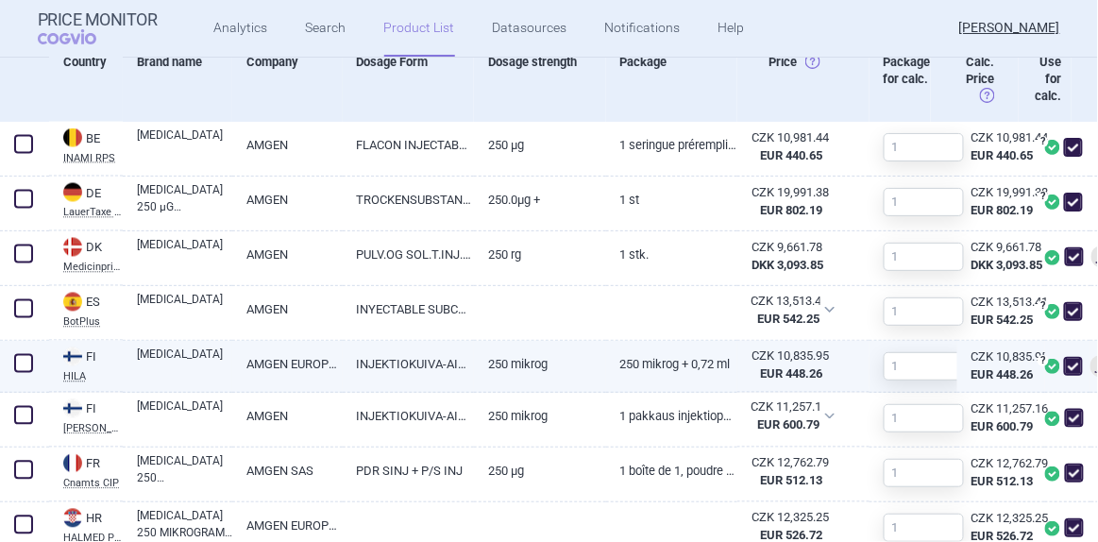
scroll to position [676, 0]
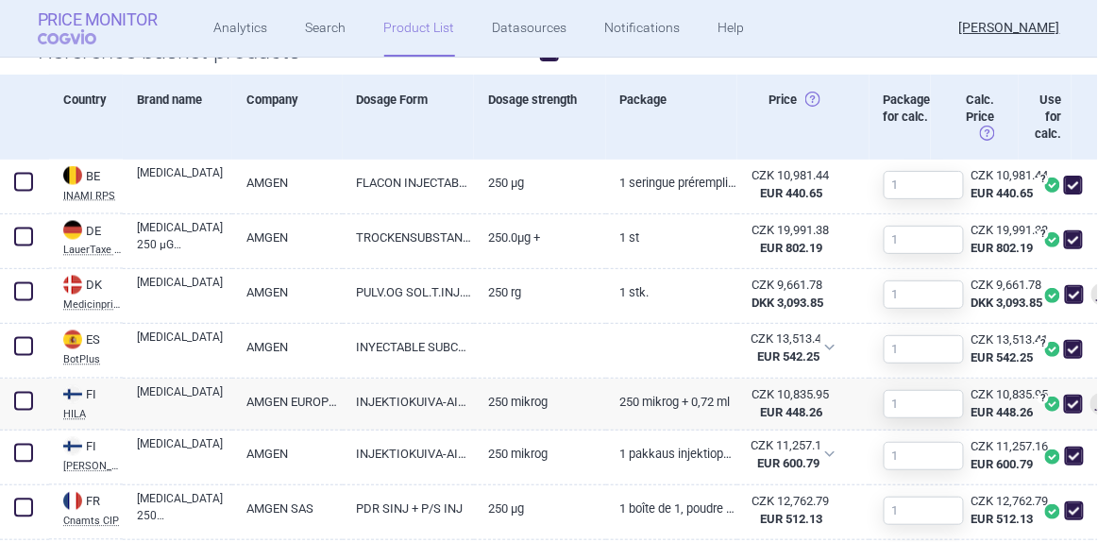
click at [85, 16] on strong "Price Monitor" at bounding box center [98, 19] width 120 height 19
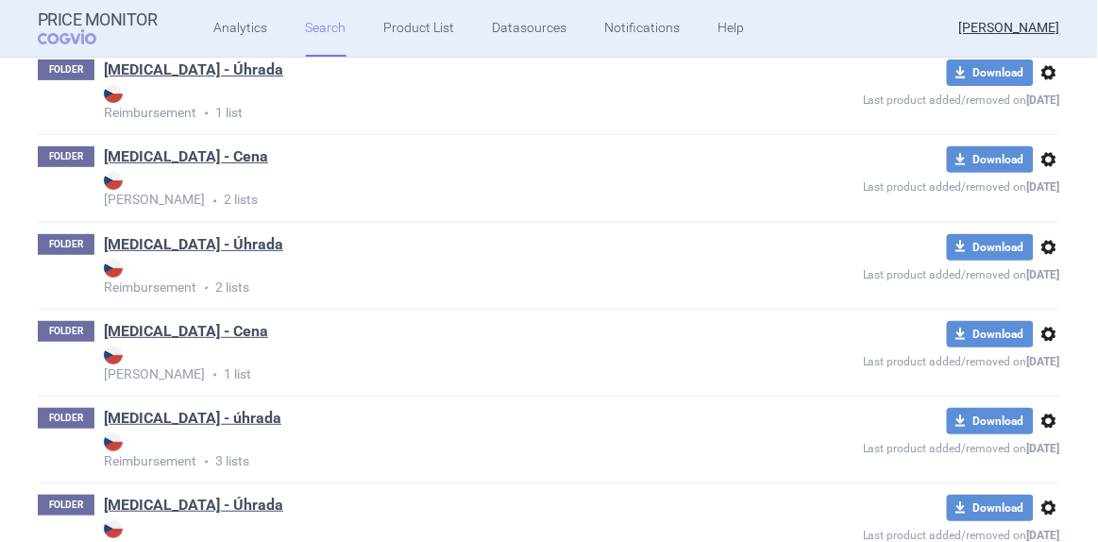
scroll to position [2145, 0]
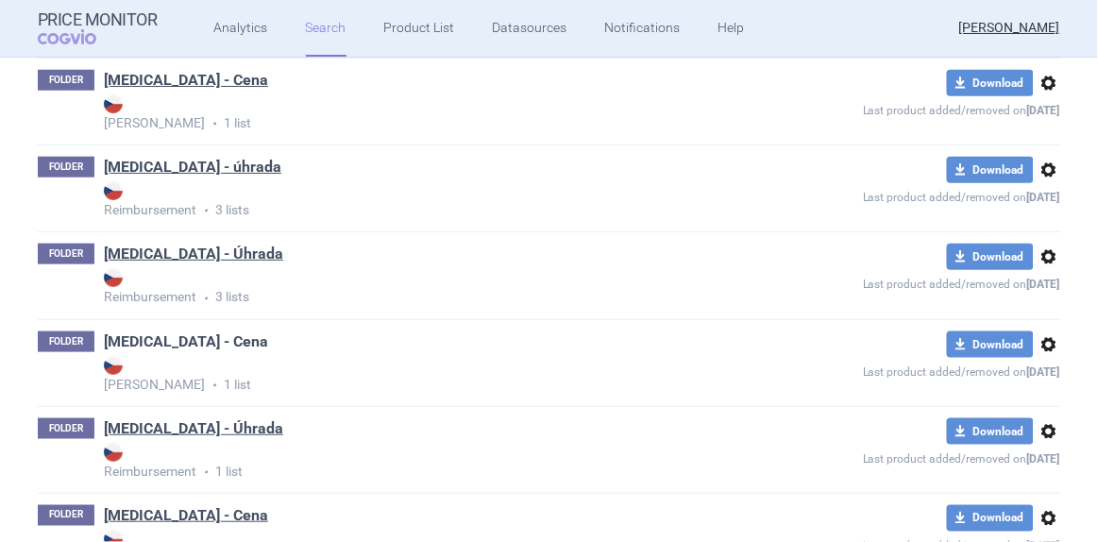
click at [186, 332] on link "[MEDICAL_DATA] - Cena" at bounding box center [186, 341] width 164 height 21
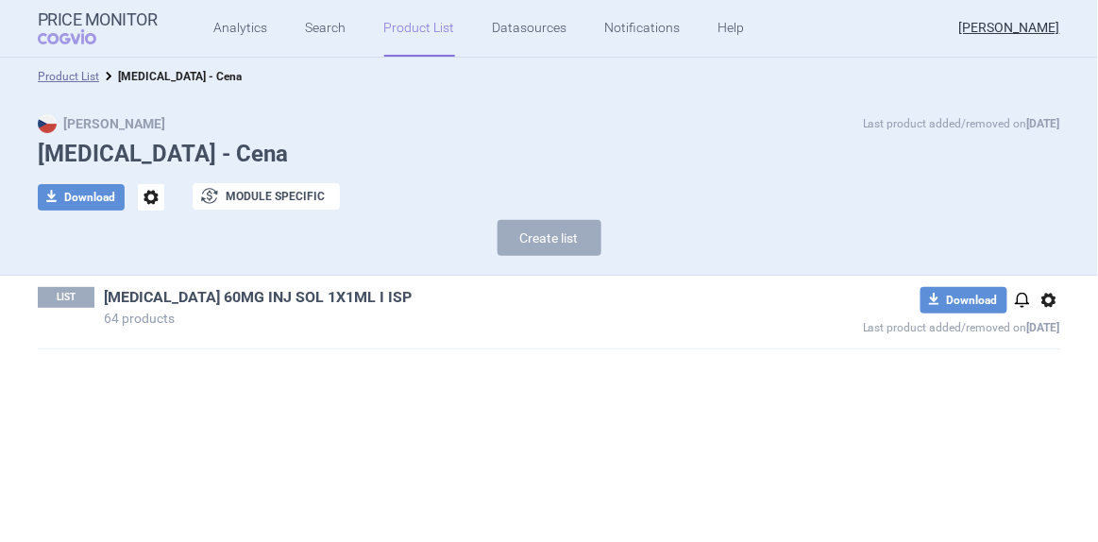
click at [308, 289] on link "[MEDICAL_DATA] 60MG INJ SOL 1X1ML I ISP" at bounding box center [258, 297] width 308 height 21
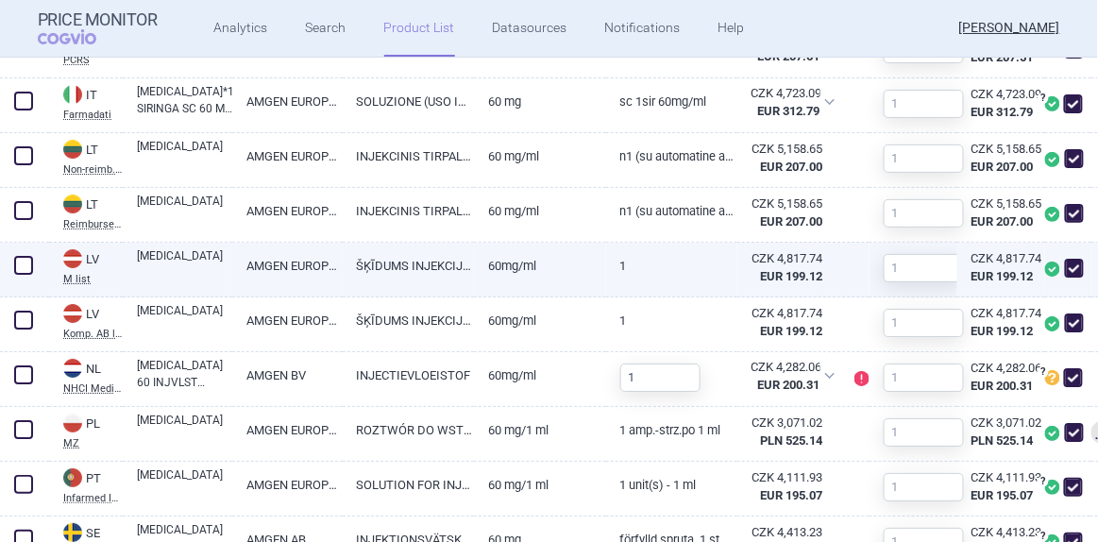
scroll to position [1631, 0]
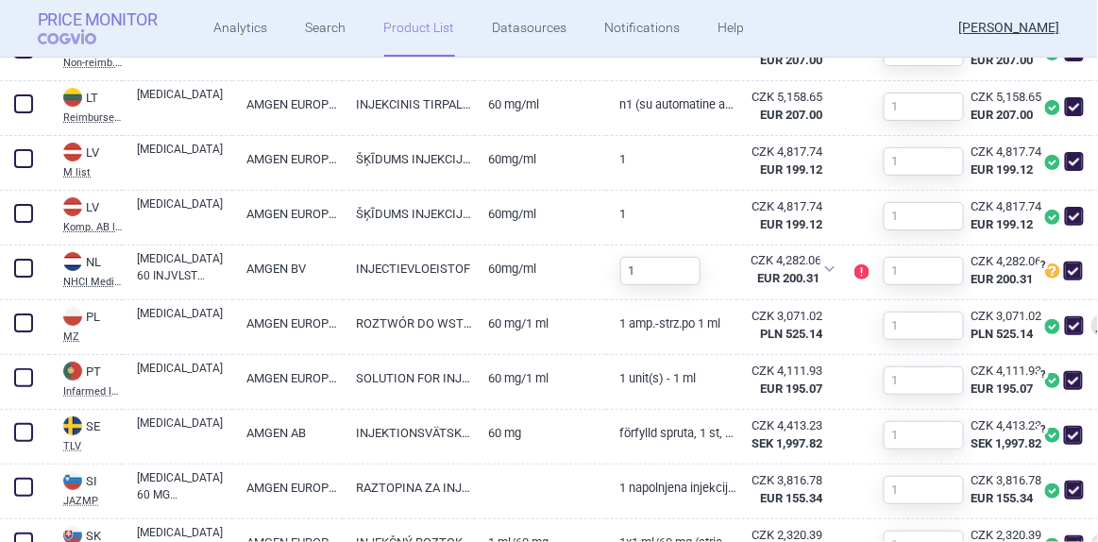
click at [95, 16] on strong "Price Monitor" at bounding box center [98, 19] width 120 height 19
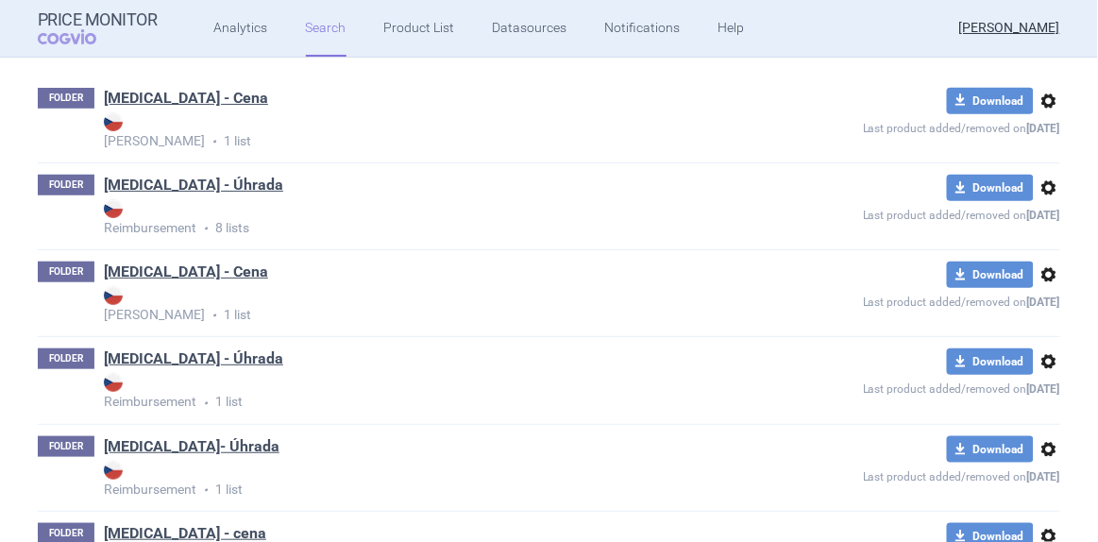
scroll to position [343, 0]
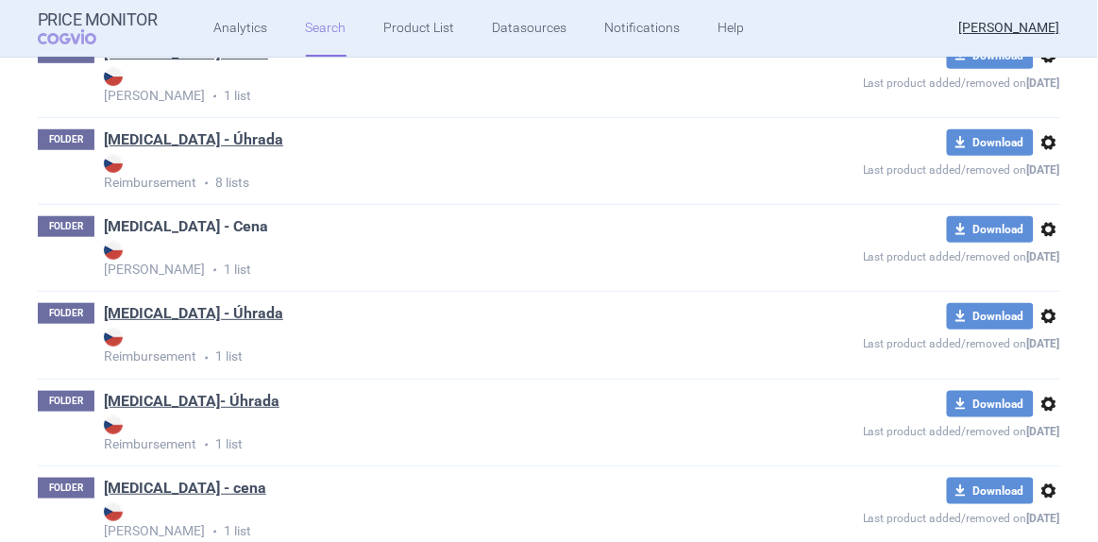
click at [197, 235] on link "[MEDICAL_DATA] - Cena" at bounding box center [186, 226] width 164 height 21
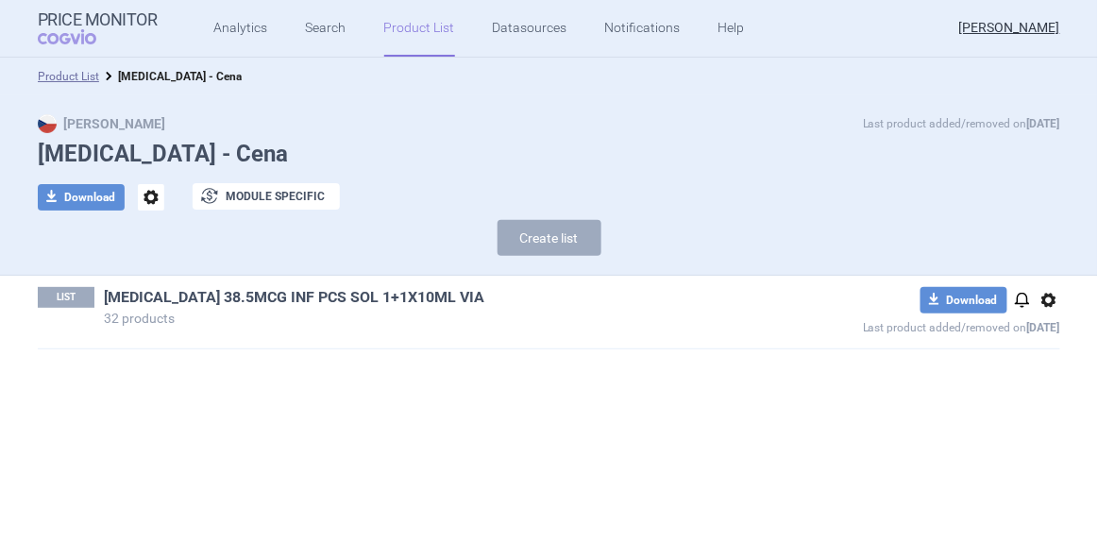
click at [260, 299] on link "[MEDICAL_DATA] 38.5MCG INF PCS SOL 1+1X10ML VIA" at bounding box center [294, 297] width 381 height 21
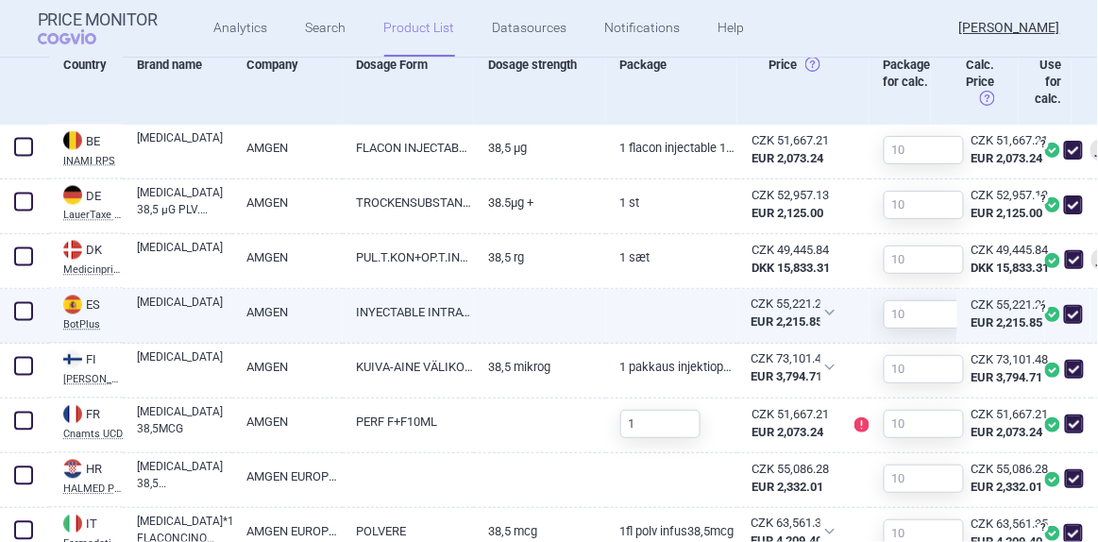
scroll to position [686, 0]
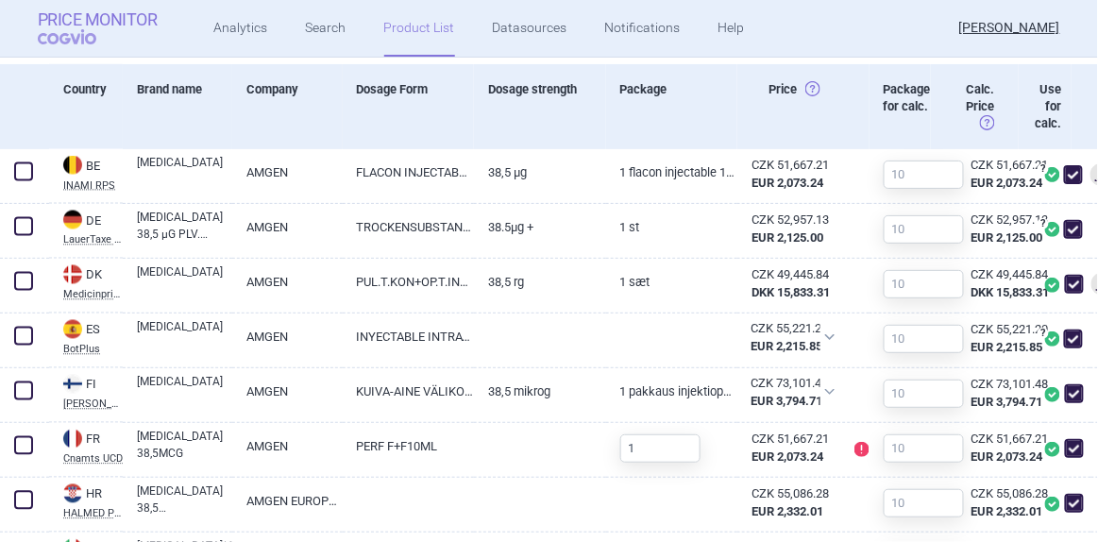
click at [90, 26] on strong "Price Monitor" at bounding box center [98, 19] width 120 height 19
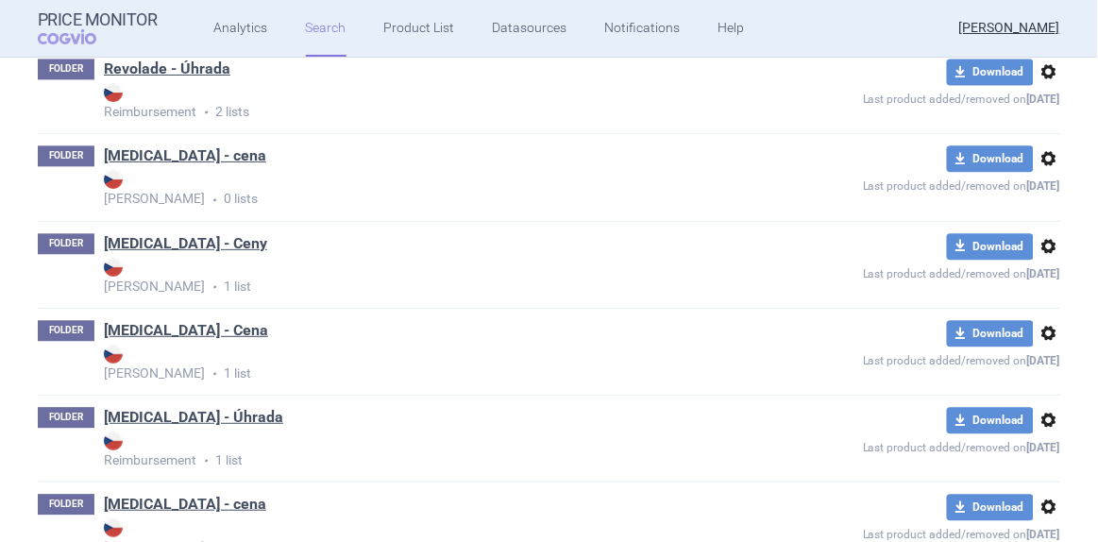
scroll to position [2932, 0]
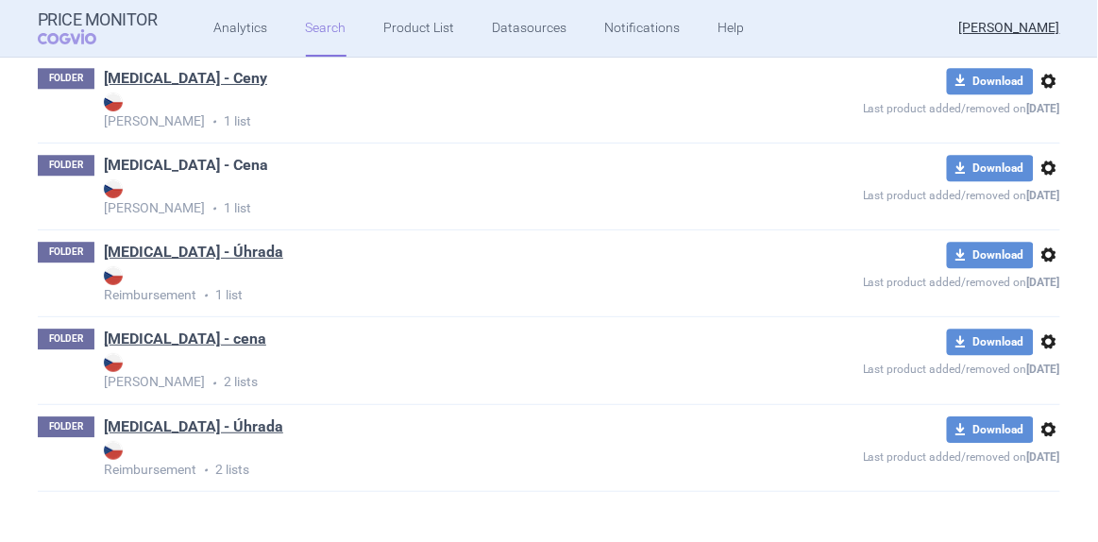
click at [161, 160] on link "[MEDICAL_DATA] - Cena" at bounding box center [186, 165] width 164 height 21
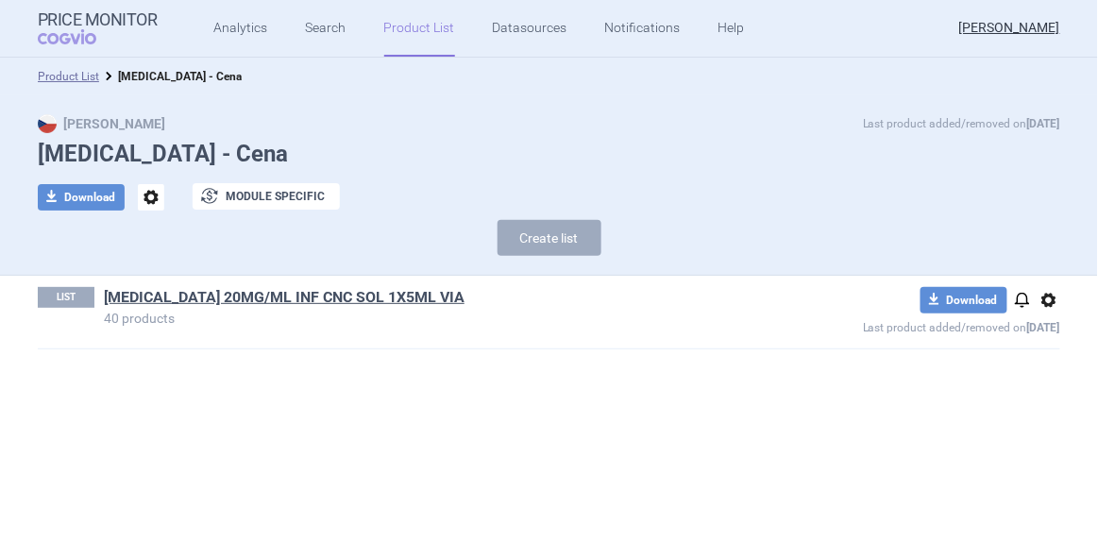
click at [209, 304] on link "[MEDICAL_DATA] 20MG/ML INF CNC SOL 1X5ML VIA" at bounding box center [284, 297] width 361 height 21
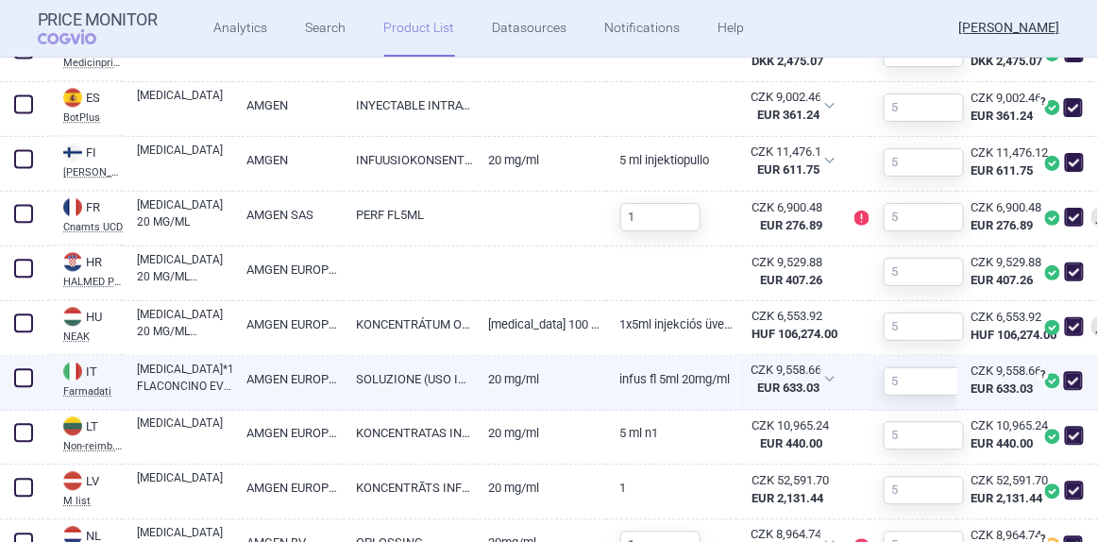
scroll to position [943, 0]
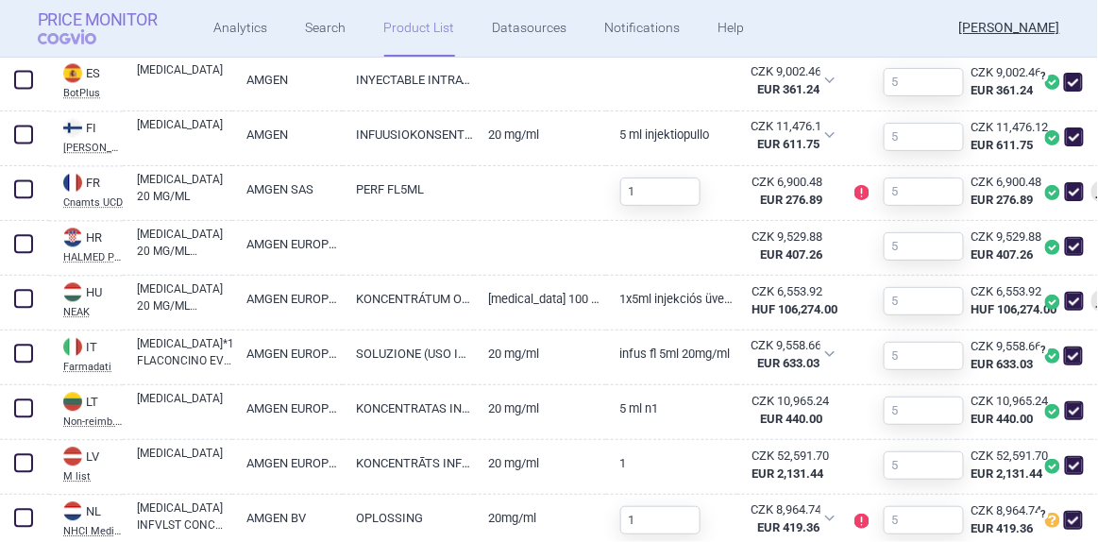
click at [92, 34] on span "COGVIO" at bounding box center [80, 36] width 85 height 15
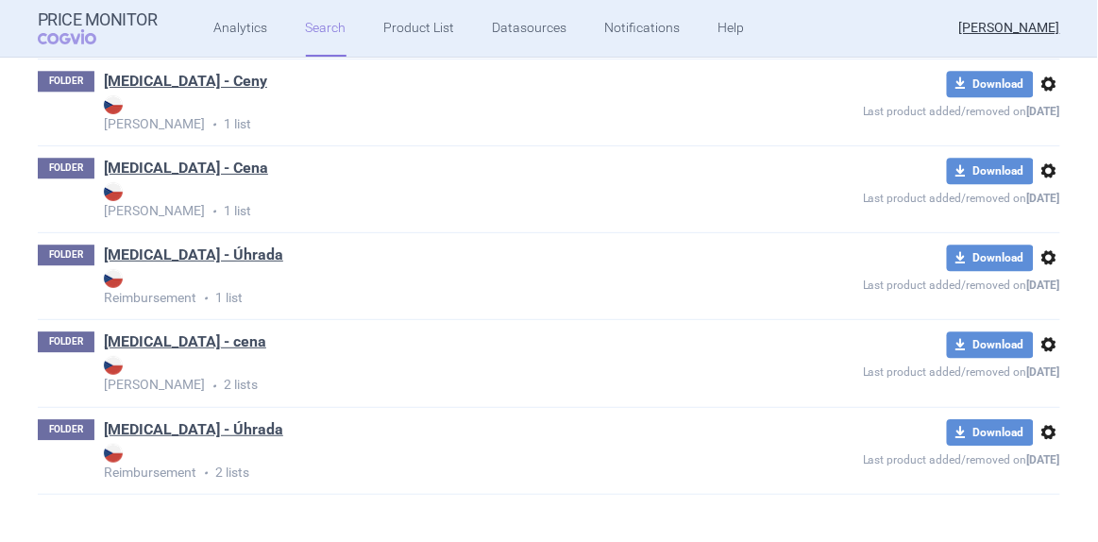
scroll to position [2932, 0]
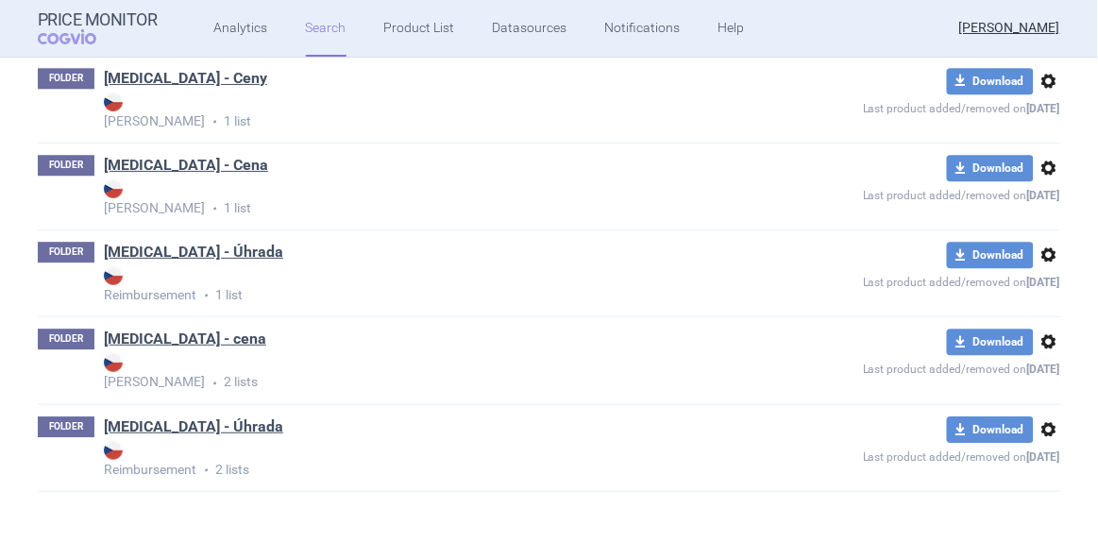
click at [168, 334] on link "[MEDICAL_DATA] - cena" at bounding box center [185, 339] width 162 height 21
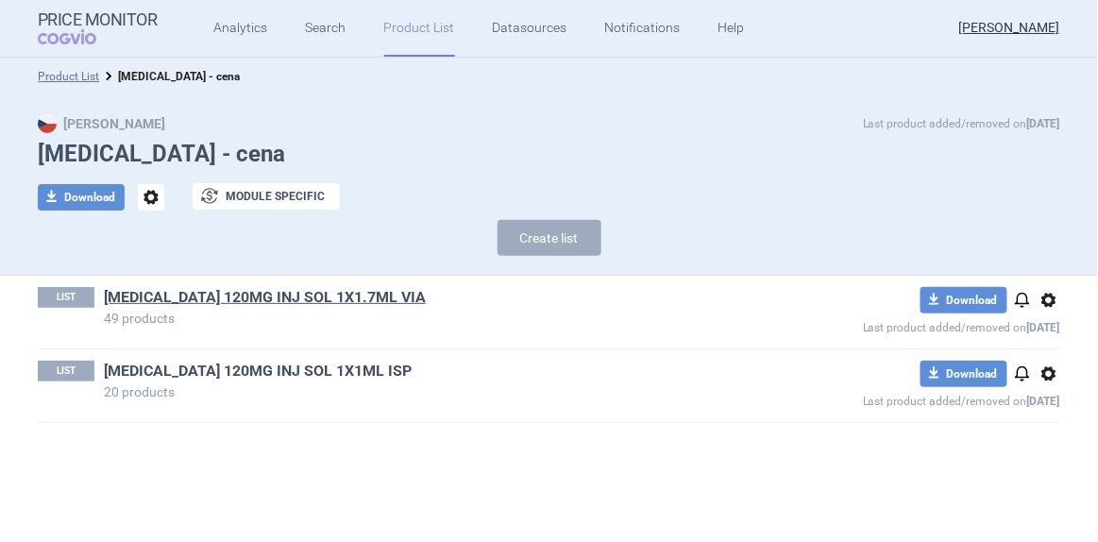
click at [226, 367] on link "[MEDICAL_DATA] 120MG INJ SOL 1X1ML ISP" at bounding box center [258, 371] width 308 height 21
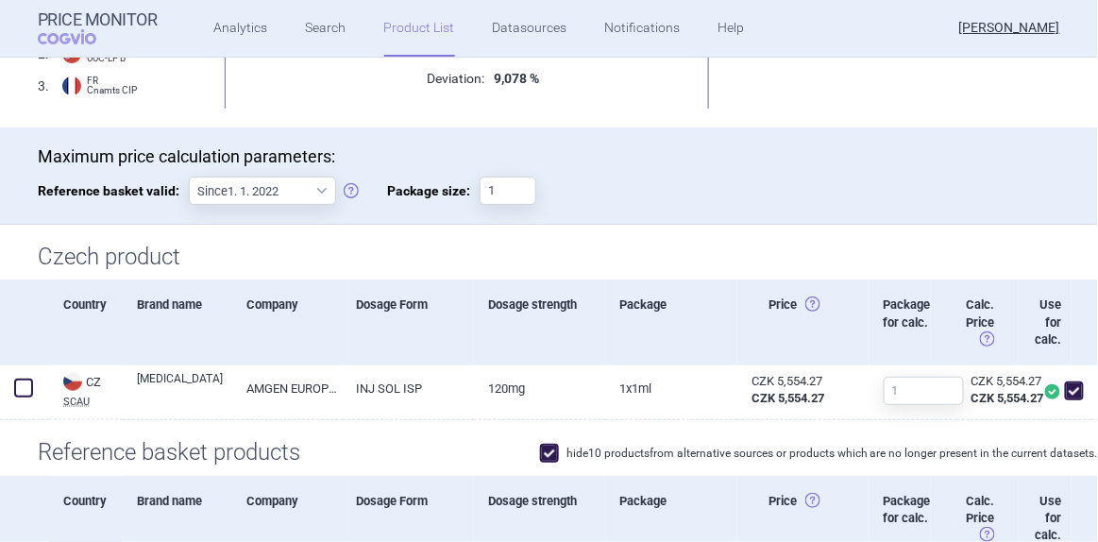
scroll to position [257, 0]
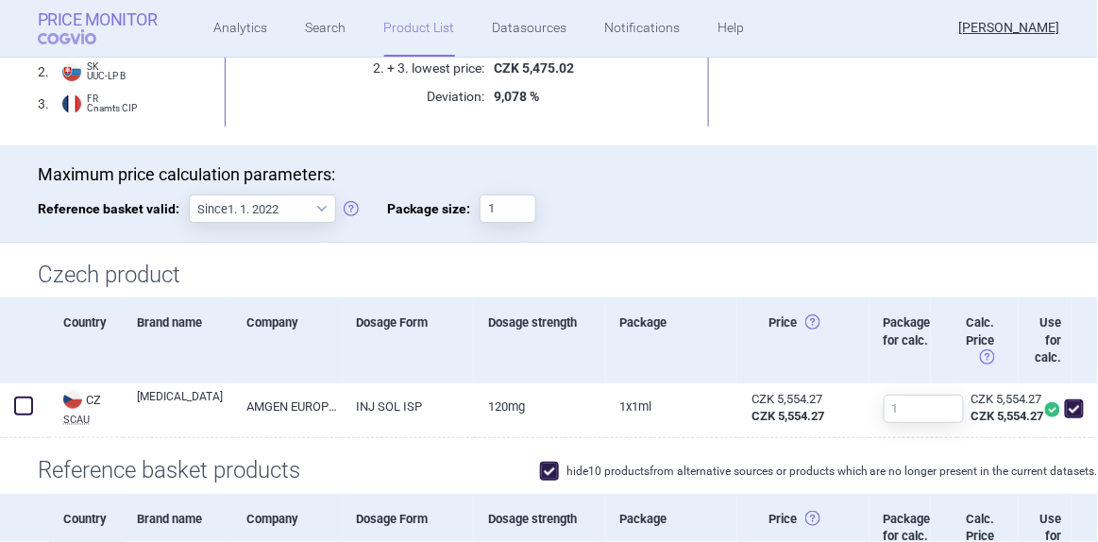
click at [67, 42] on span "COGVIO" at bounding box center [80, 36] width 85 height 15
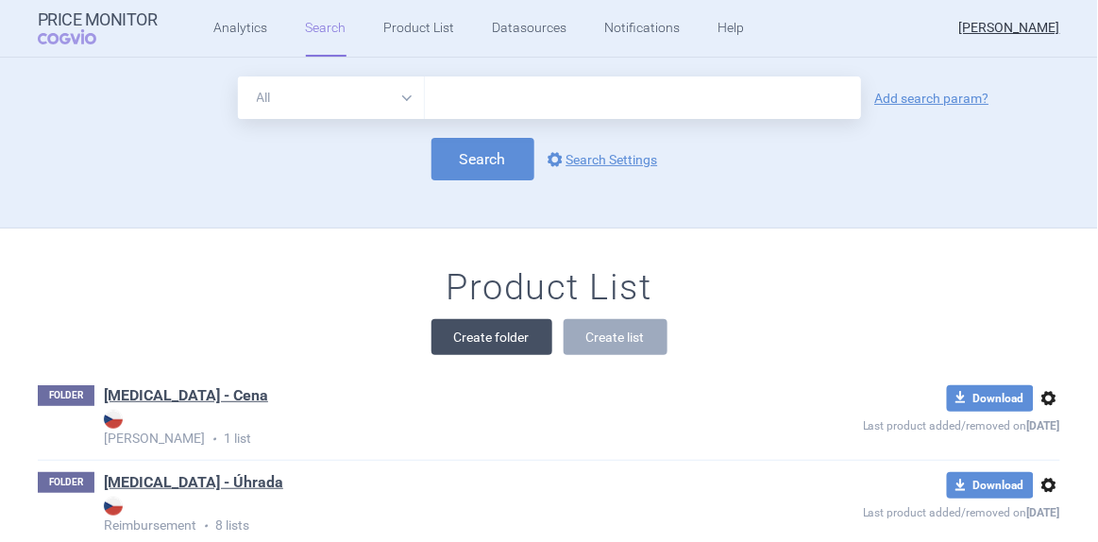
click at [508, 331] on button "Create folder" at bounding box center [491, 337] width 121 height 36
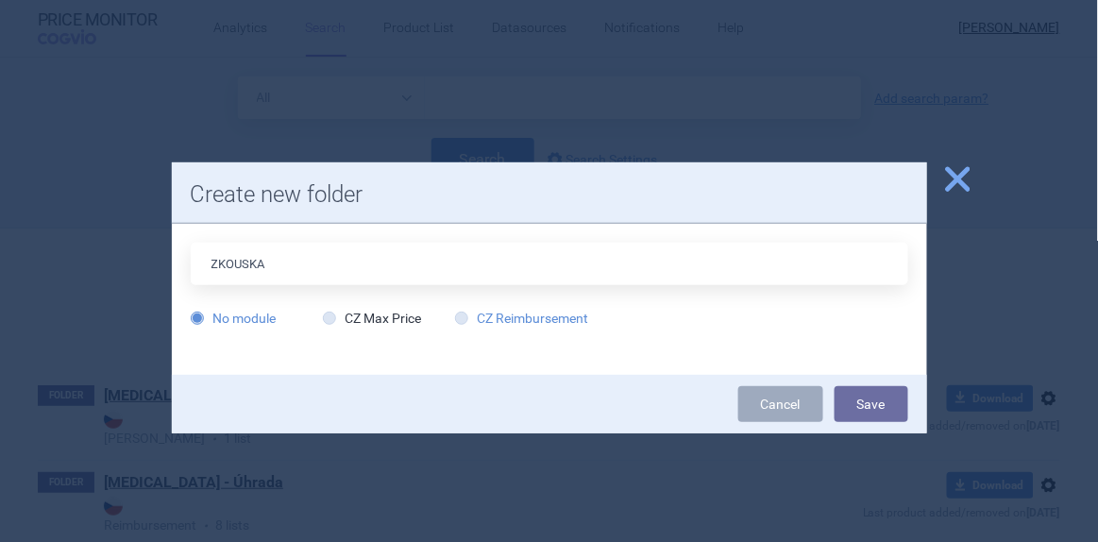
type input "ZKOUSKA"
click at [567, 317] on label "CZ Reimbursement" at bounding box center [522, 318] width 134 height 19
click at [475, 317] on input "CZ Reimbursement" at bounding box center [465, 319] width 19 height 19
radio input "true"
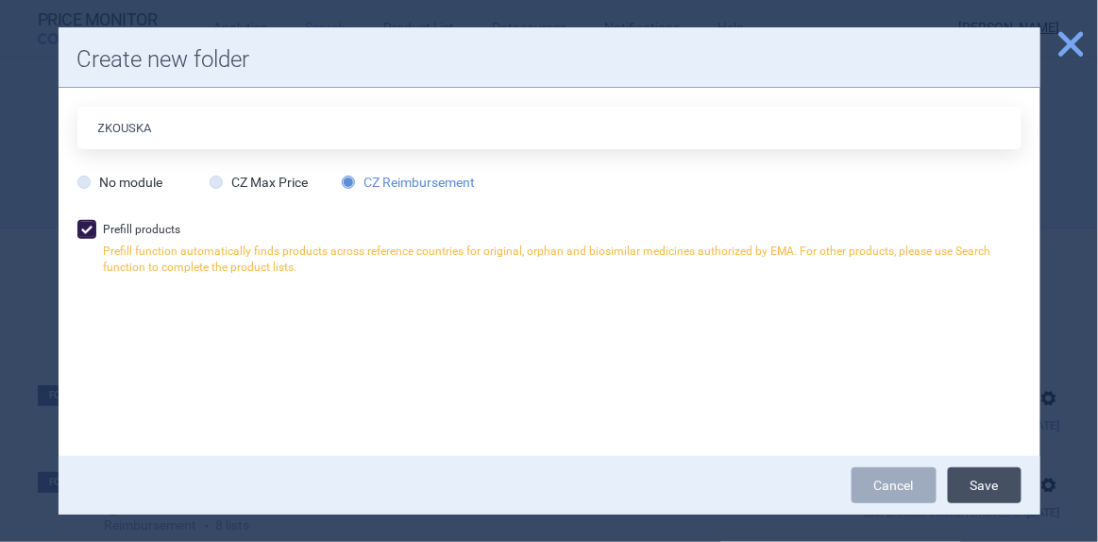
click at [982, 485] on button "Save" at bounding box center [985, 485] width 74 height 36
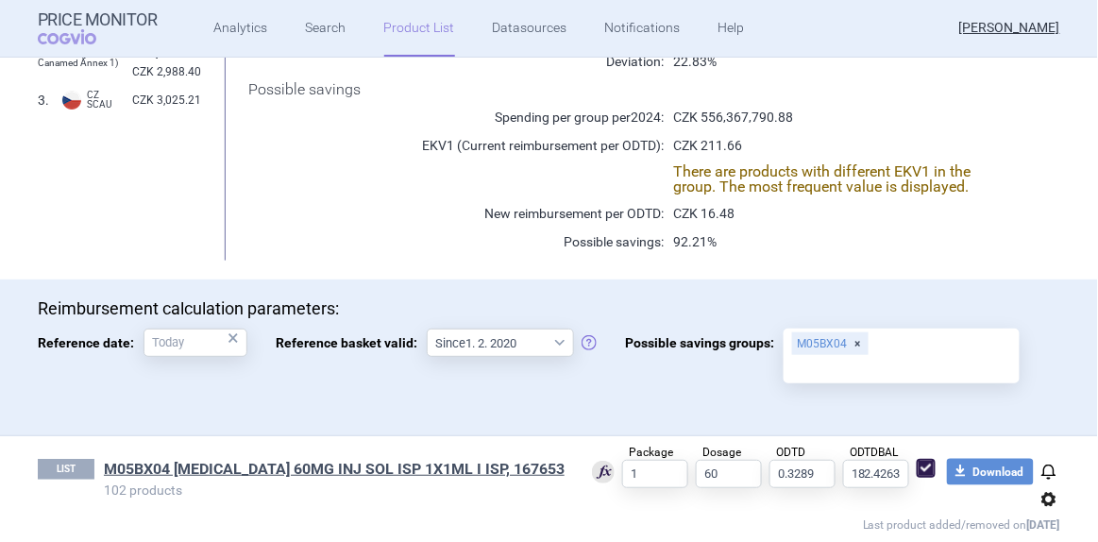
scroll to position [463, 0]
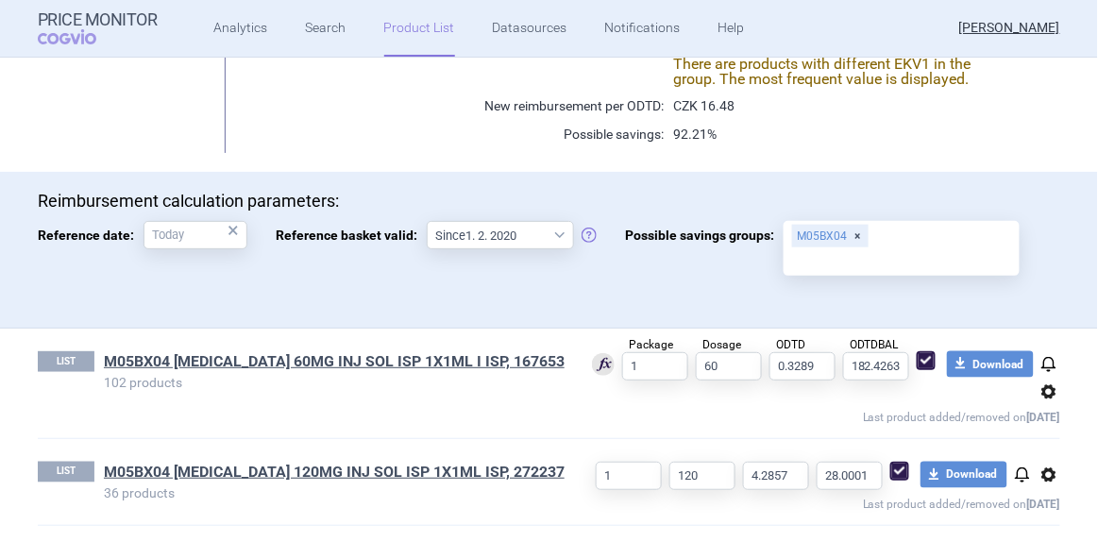
click at [1038, 394] on span "options" at bounding box center [1049, 392] width 23 height 23
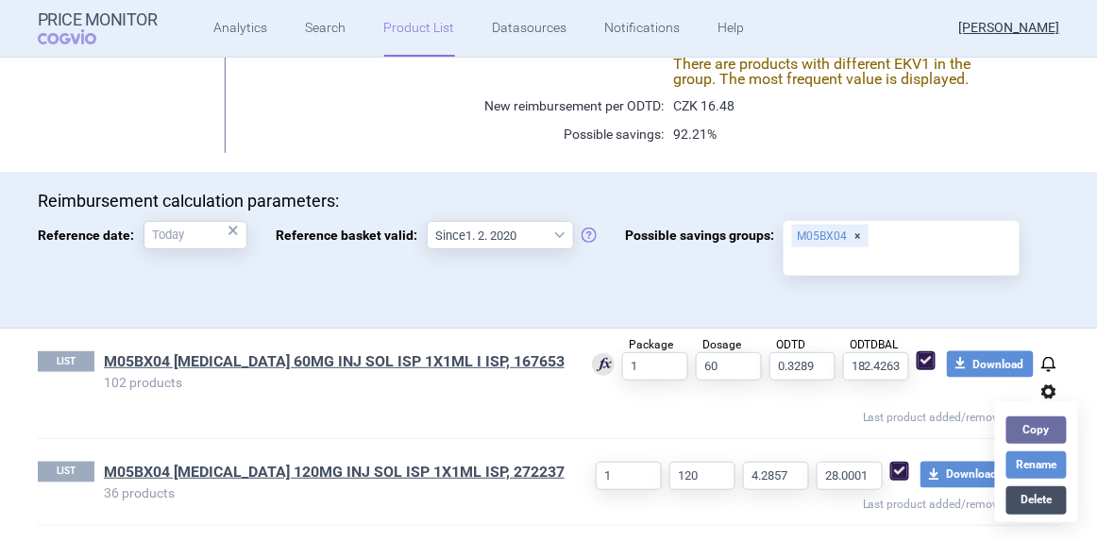
click at [1040, 497] on button "Delete" at bounding box center [1036, 499] width 60 height 27
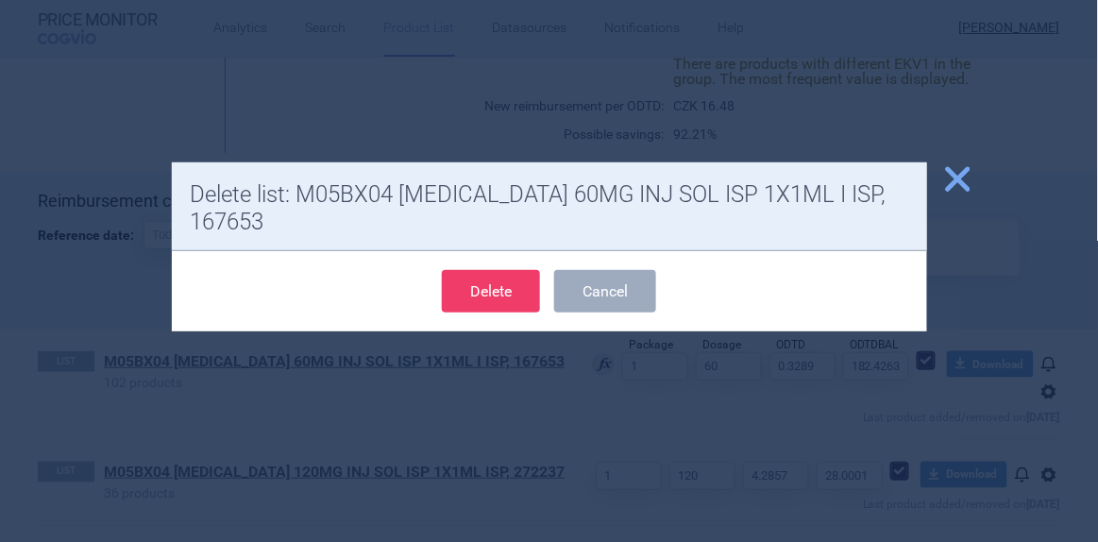
click at [501, 270] on button "Delete" at bounding box center [491, 291] width 98 height 42
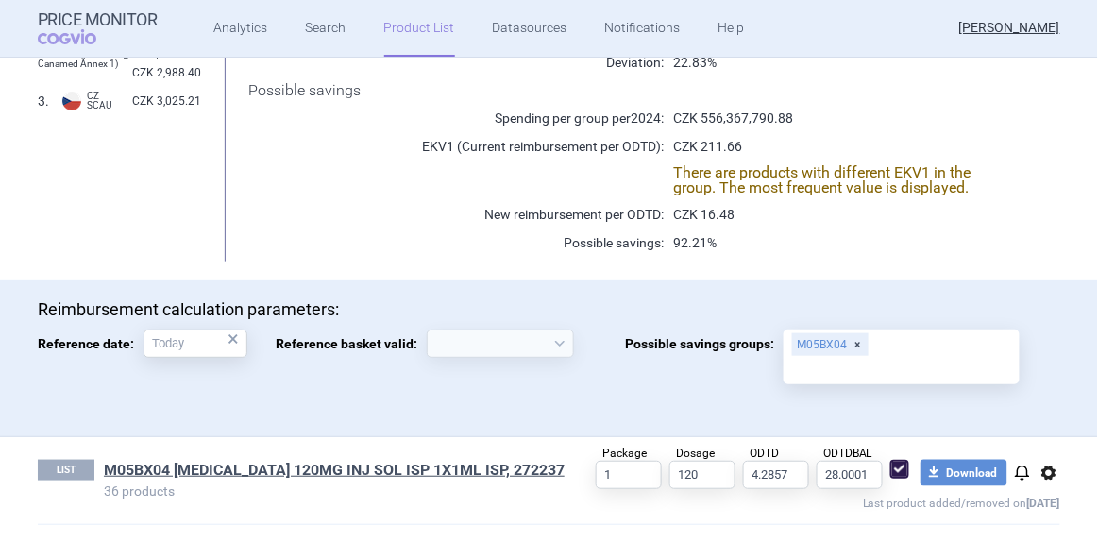
select select "[DATE]"
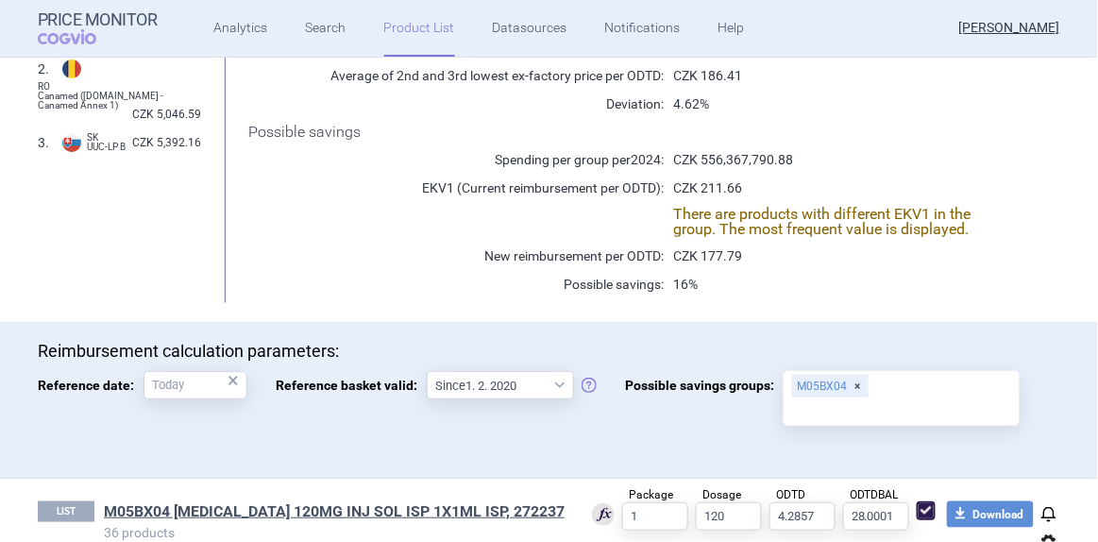
scroll to position [377, 0]
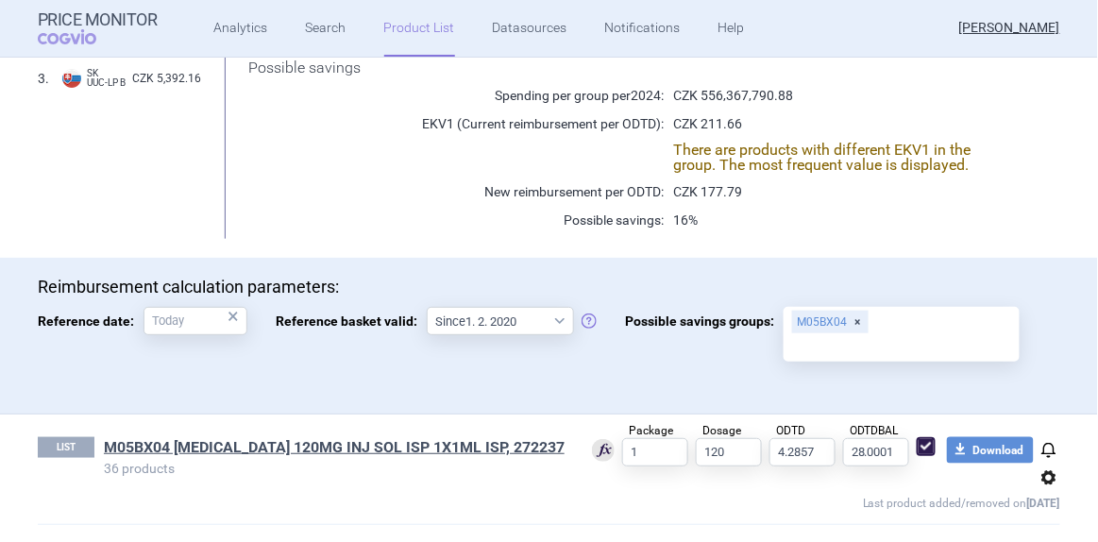
click at [1038, 474] on span "options" at bounding box center [1049, 477] width 23 height 23
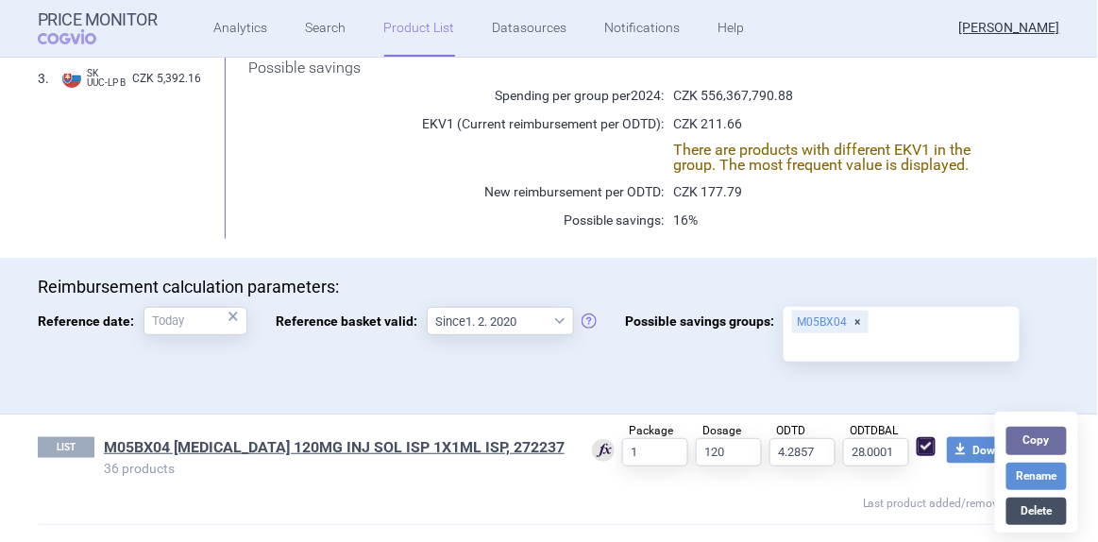
click at [1026, 513] on button "Delete" at bounding box center [1036, 511] width 60 height 27
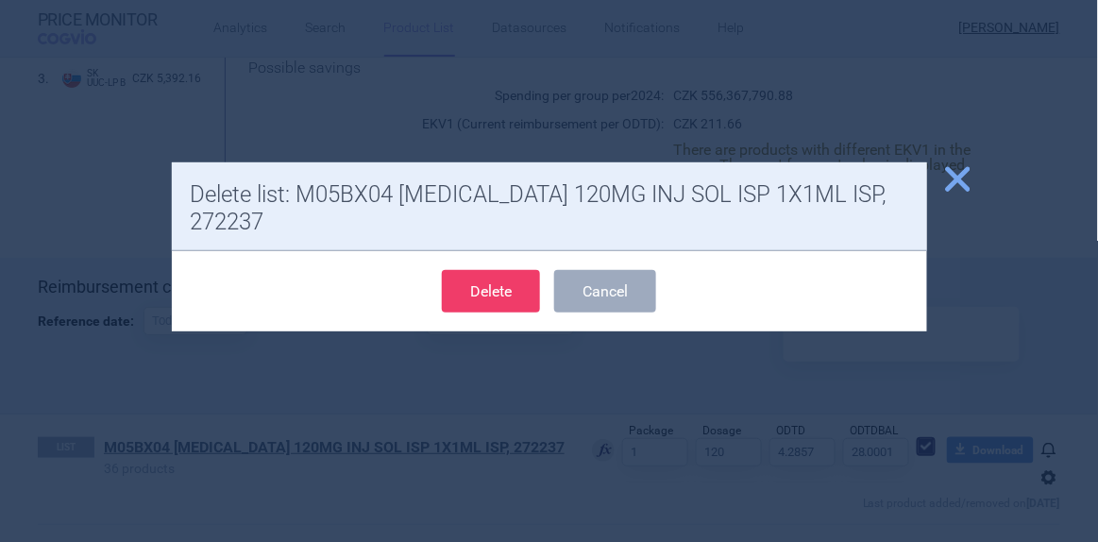
click at [484, 270] on button "Delete" at bounding box center [491, 291] width 98 height 42
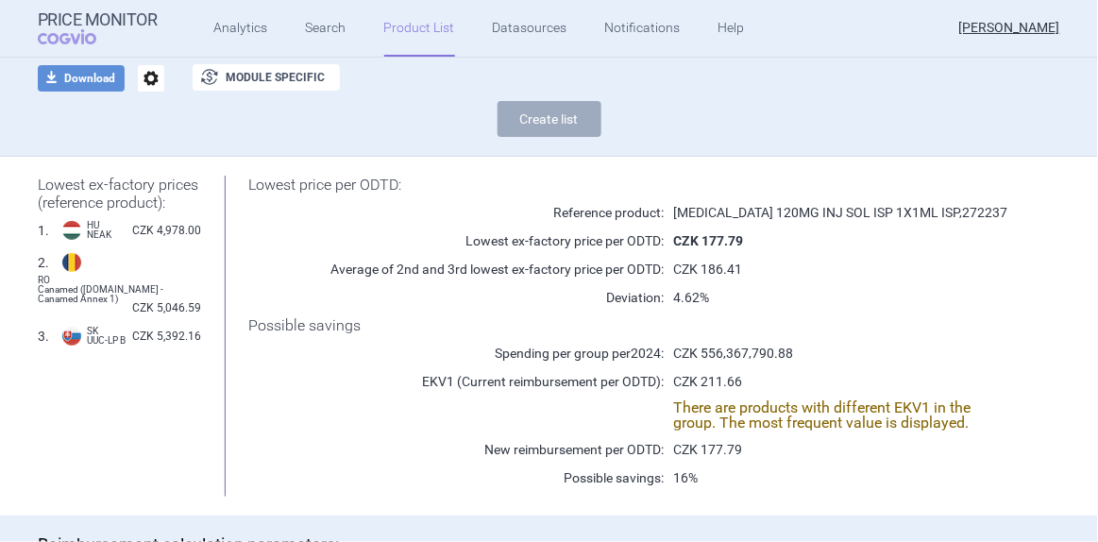
select select "[DATE]"
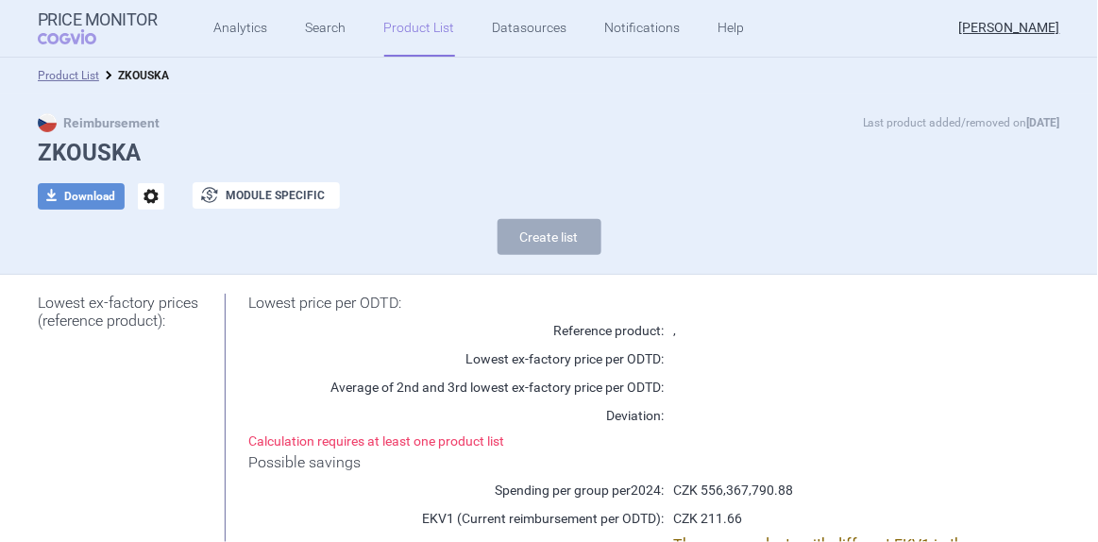
scroll to position [0, 0]
click at [82, 70] on link "Product List" at bounding box center [68, 76] width 61 height 13
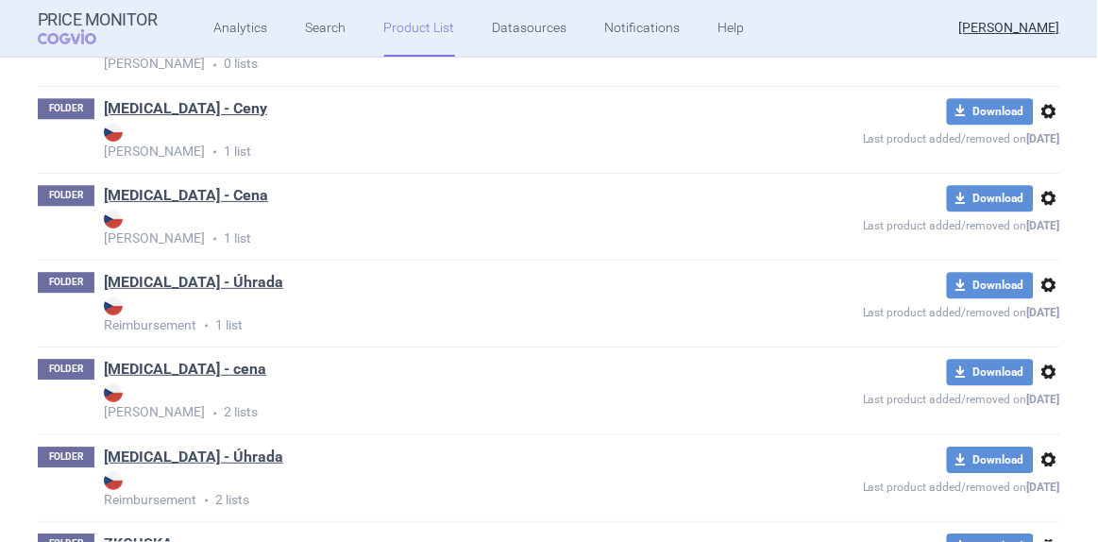
scroll to position [3019, 0]
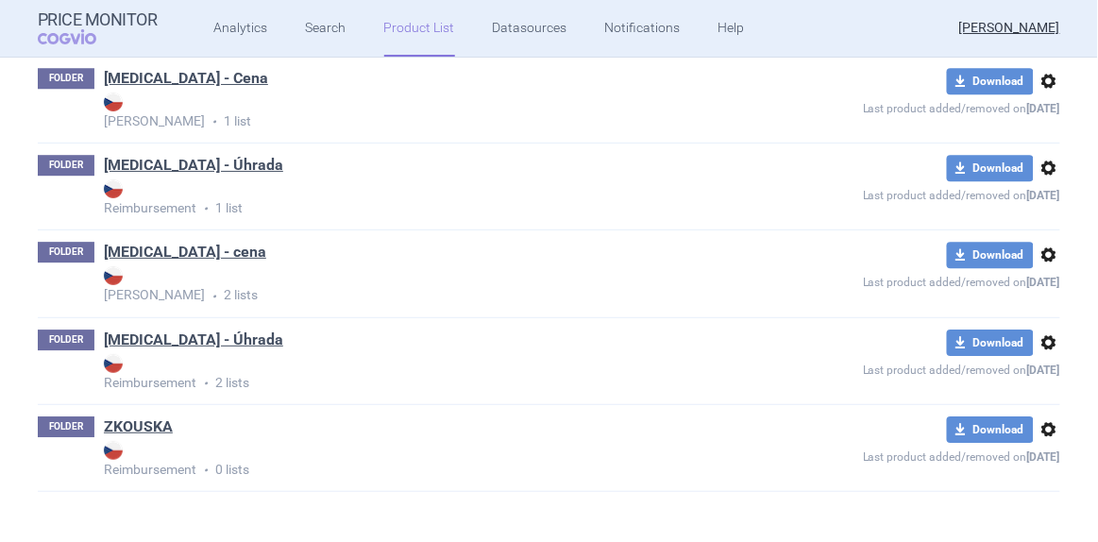
click at [1038, 420] on span "options" at bounding box center [1049, 429] width 23 height 23
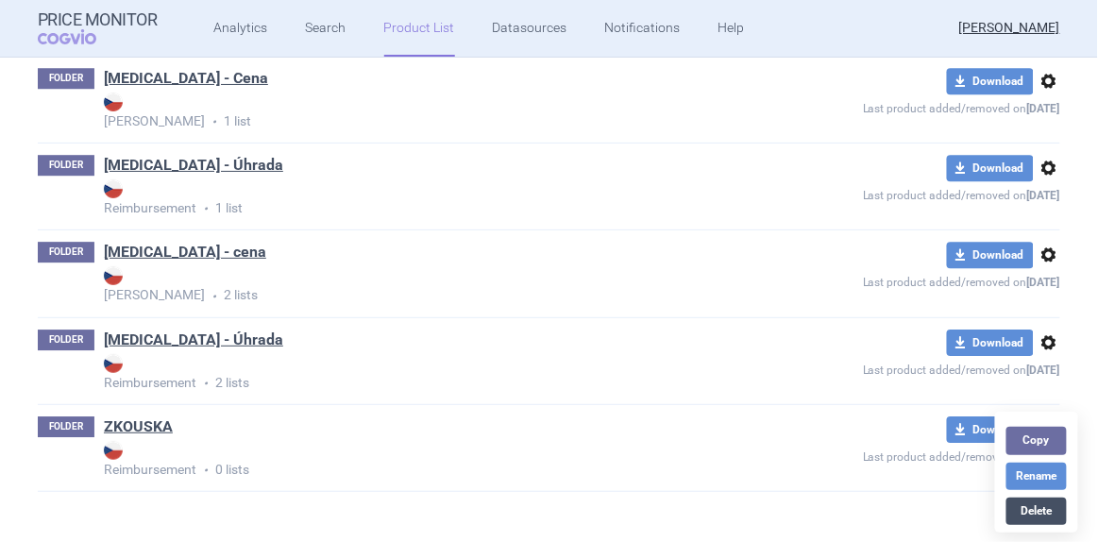
click at [1034, 510] on button "Delete" at bounding box center [1036, 511] width 60 height 27
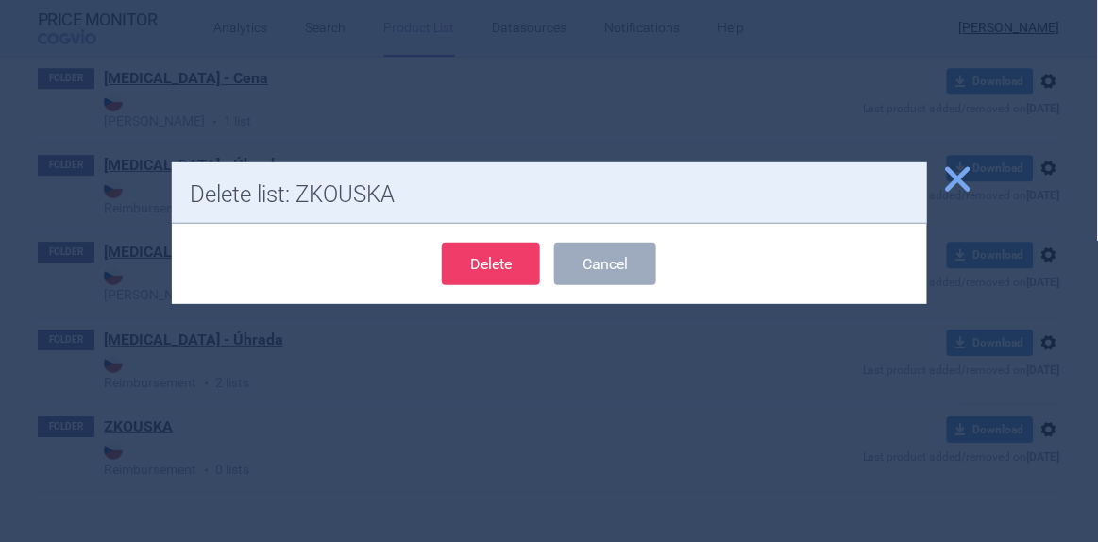
click at [524, 274] on button "Delete" at bounding box center [491, 264] width 98 height 42
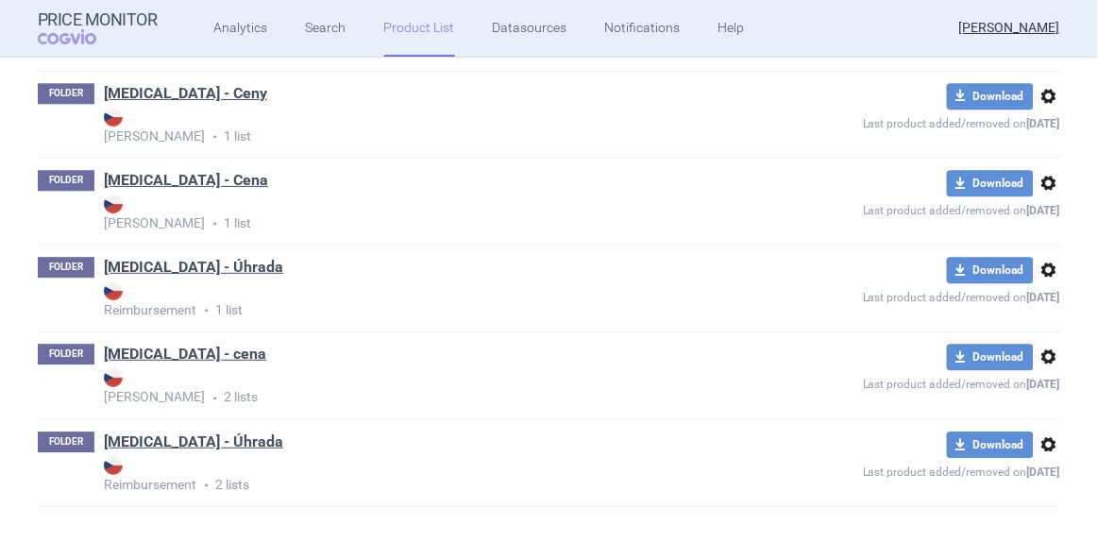
scroll to position [2932, 0]
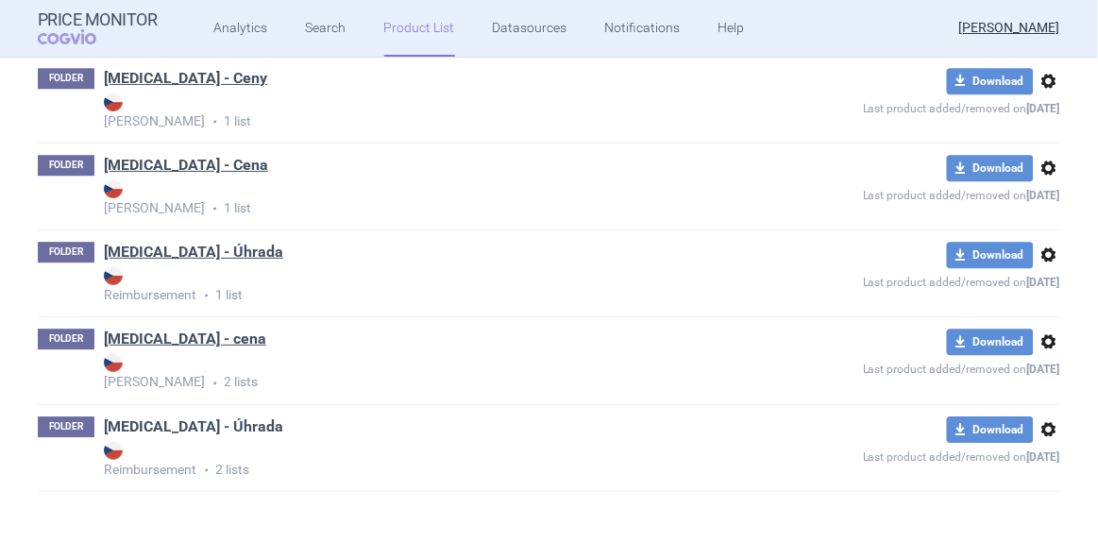
click at [182, 417] on link "[MEDICAL_DATA] - Úhrada" at bounding box center [193, 426] width 179 height 21
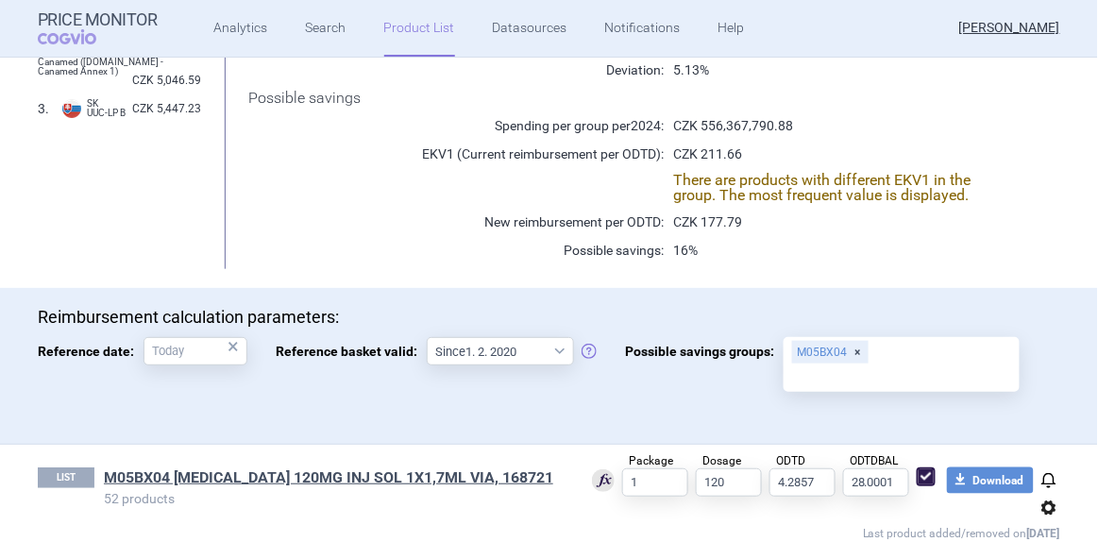
scroll to position [429, 0]
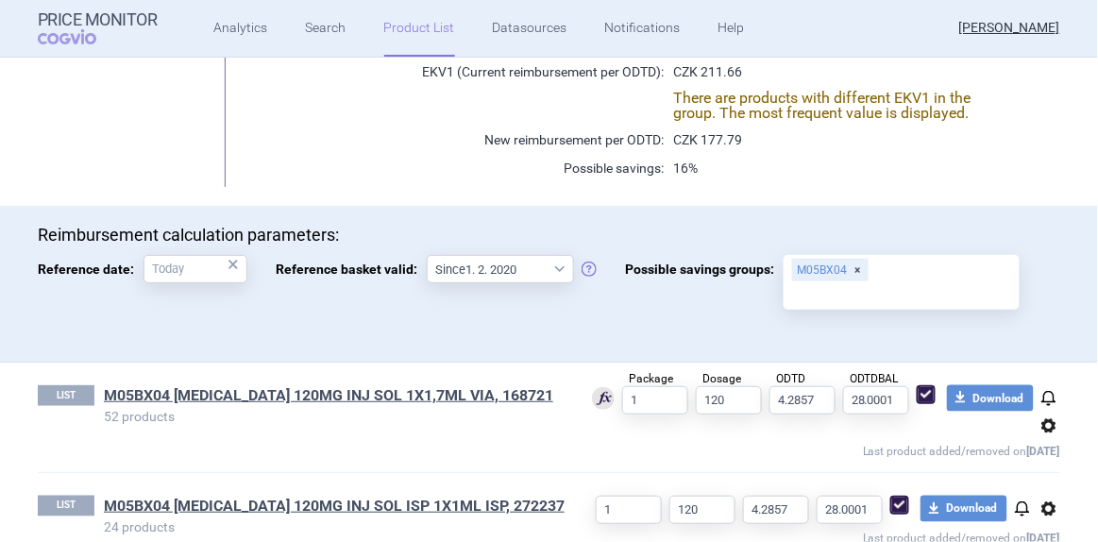
click at [1038, 429] on span "options" at bounding box center [1049, 425] width 23 height 23
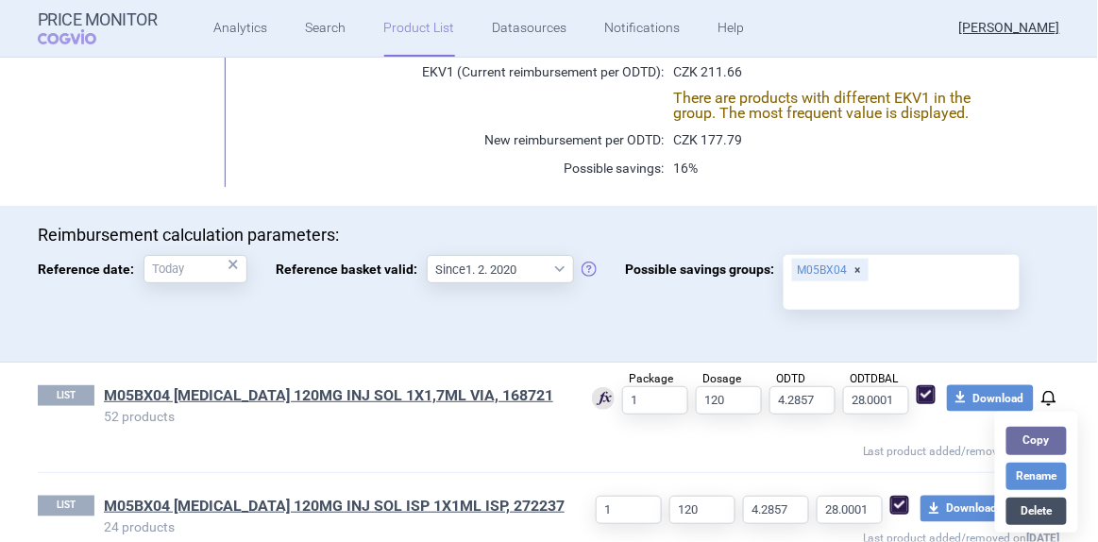
click at [1026, 501] on button "Delete" at bounding box center [1036, 511] width 60 height 27
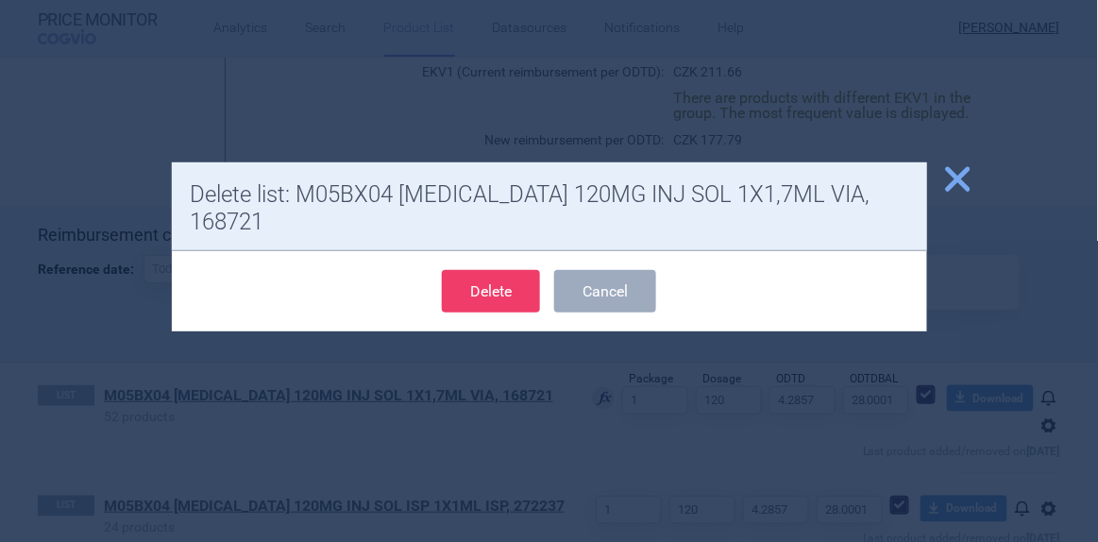
click at [530, 272] on button "Delete" at bounding box center [491, 291] width 98 height 42
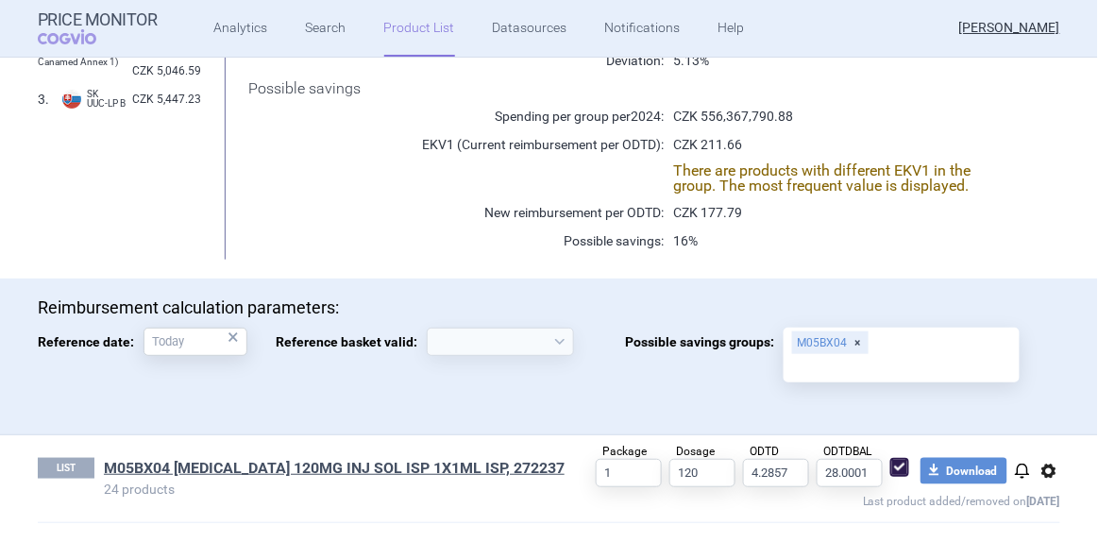
scroll to position [353, 0]
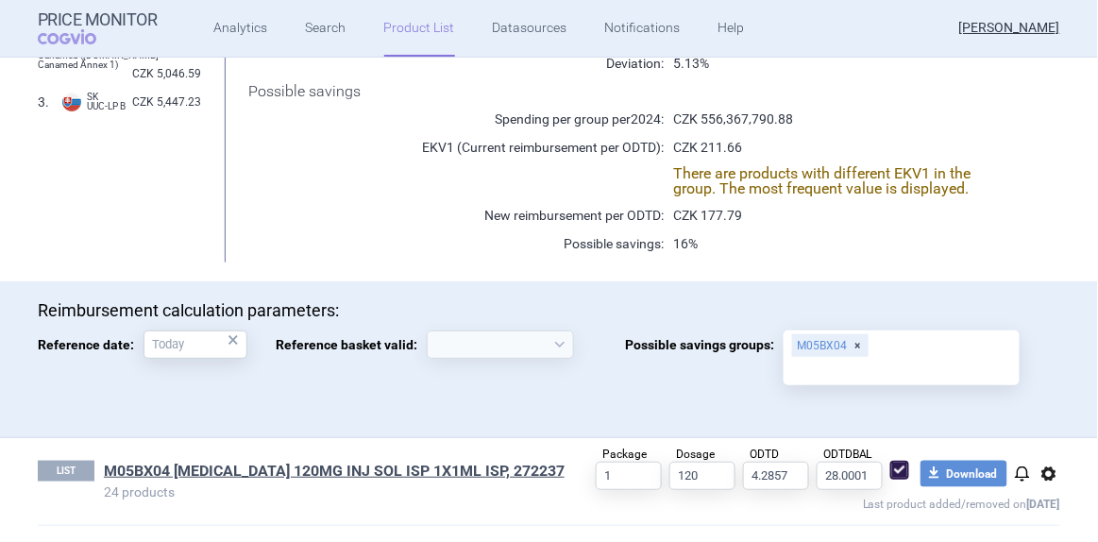
select select "[DATE]"
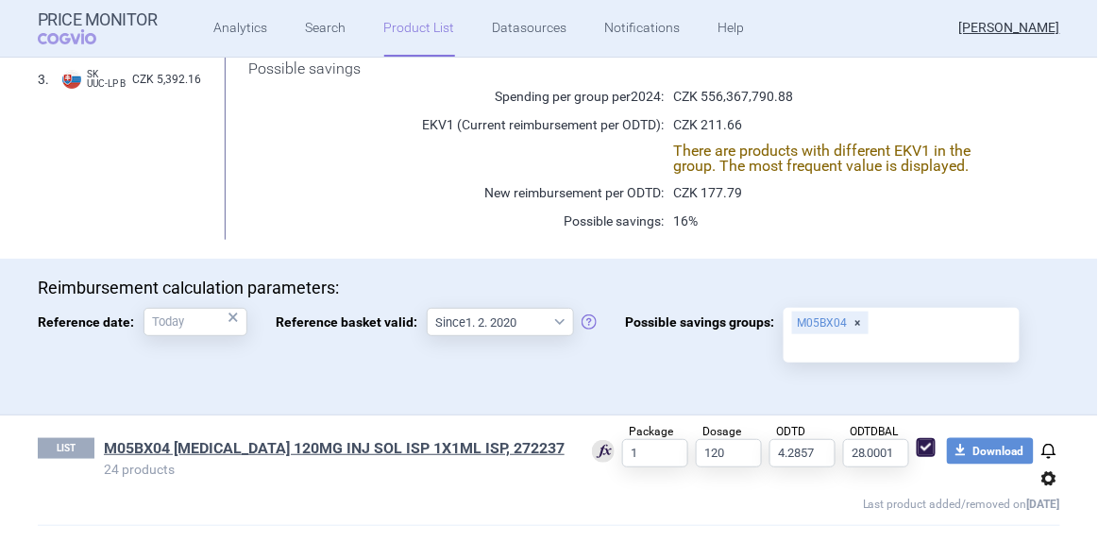
scroll to position [377, 0]
click at [414, 450] on link "M05BX04 [MEDICAL_DATA] 120MG INJ SOL ISP 1X1ML ISP, 272237" at bounding box center [334, 447] width 461 height 21
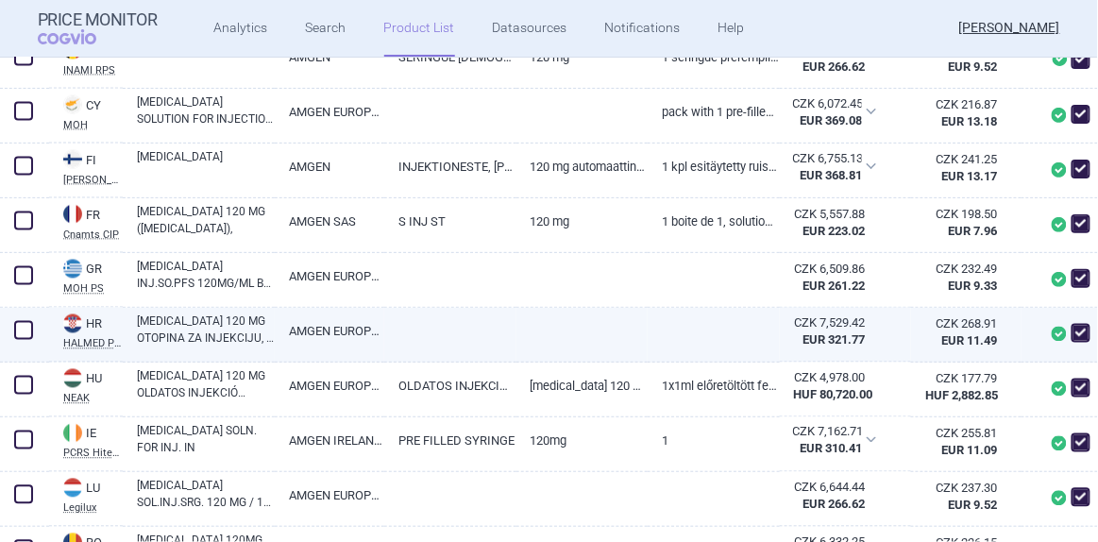
scroll to position [686, 0]
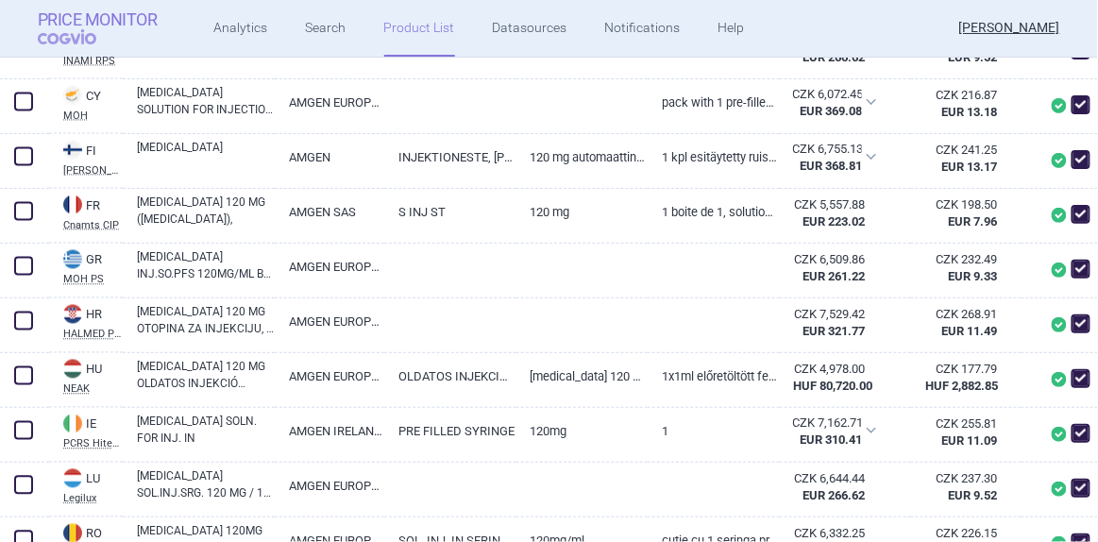
click at [110, 13] on strong "Price Monitor" at bounding box center [98, 19] width 120 height 19
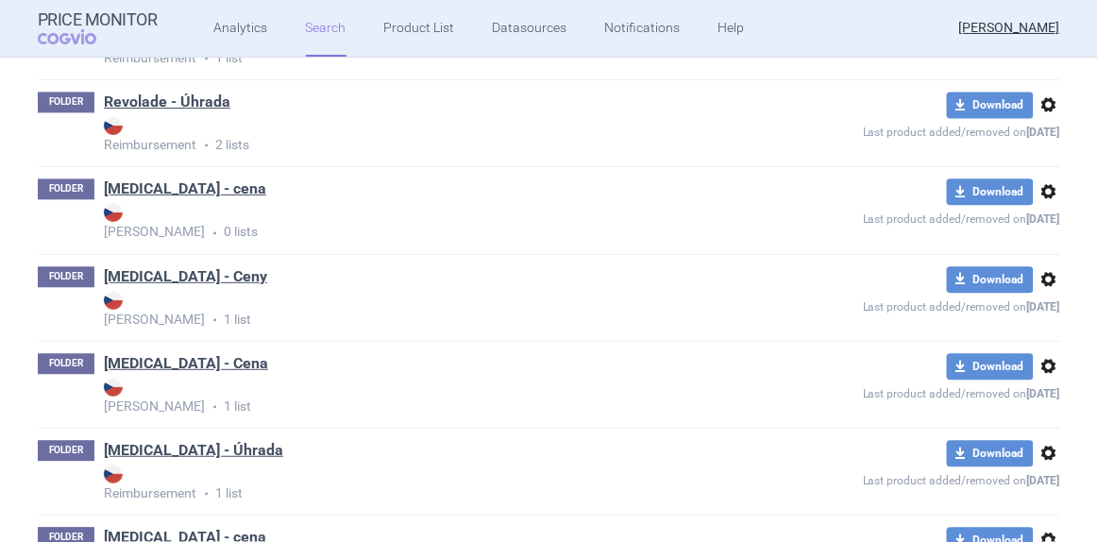
scroll to position [2932, 0]
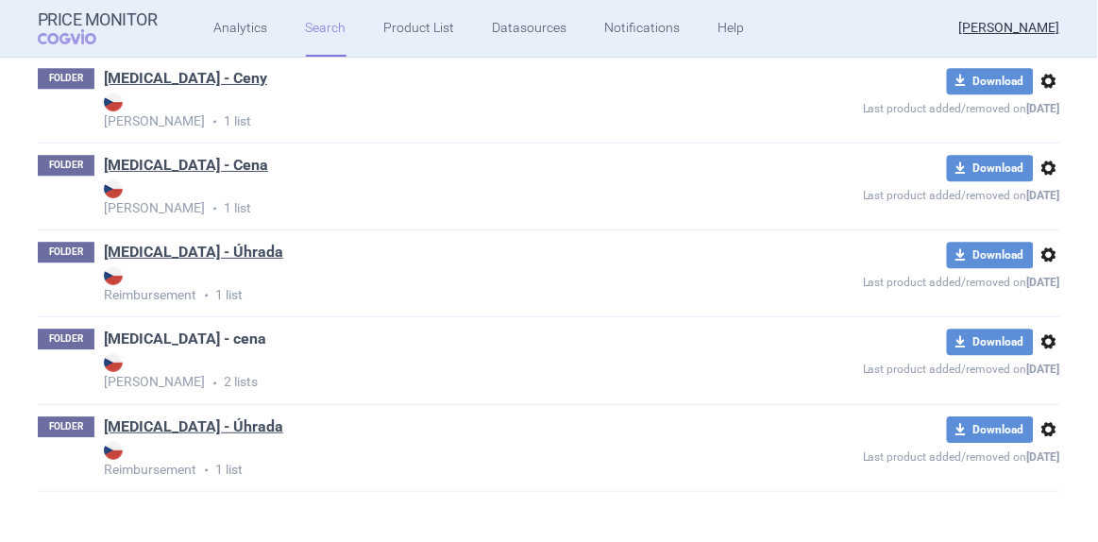
click at [168, 334] on link "[MEDICAL_DATA] - cena" at bounding box center [185, 339] width 162 height 21
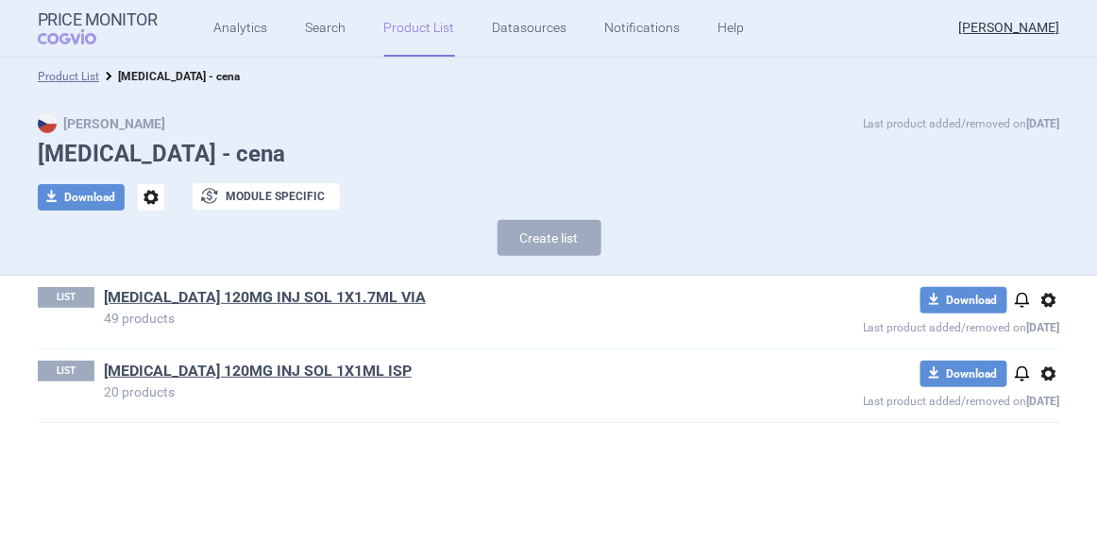
click at [1056, 301] on span "options" at bounding box center [1049, 300] width 23 height 23
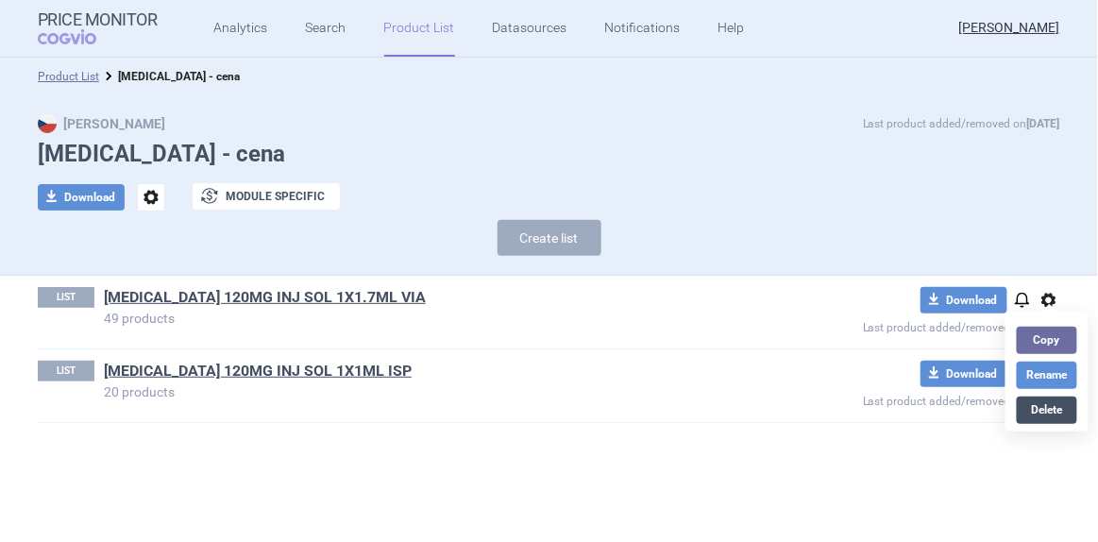
click at [1057, 402] on button "Delete" at bounding box center [1047, 410] width 60 height 27
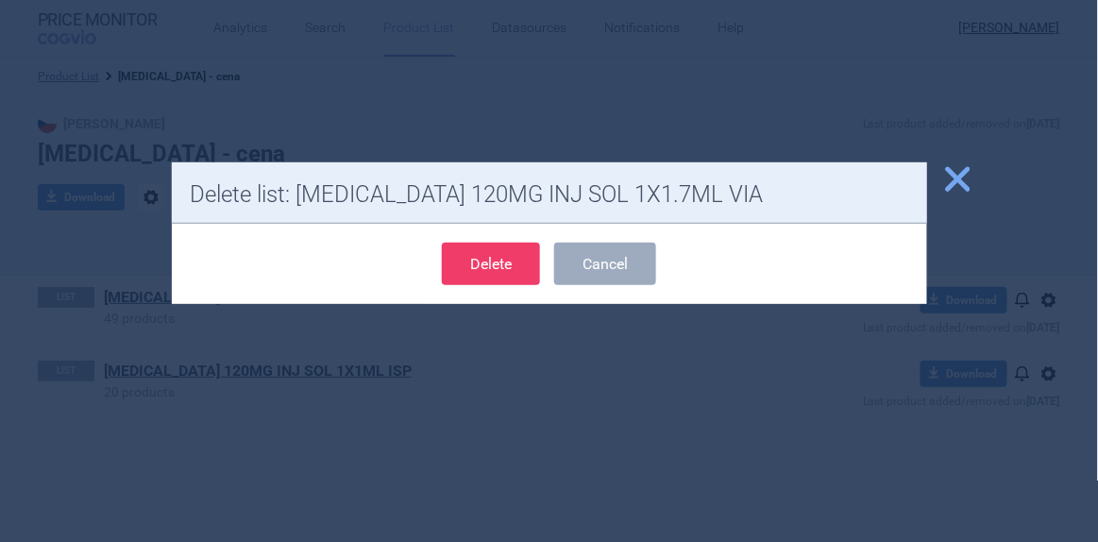
click at [468, 256] on button "Delete" at bounding box center [491, 264] width 98 height 42
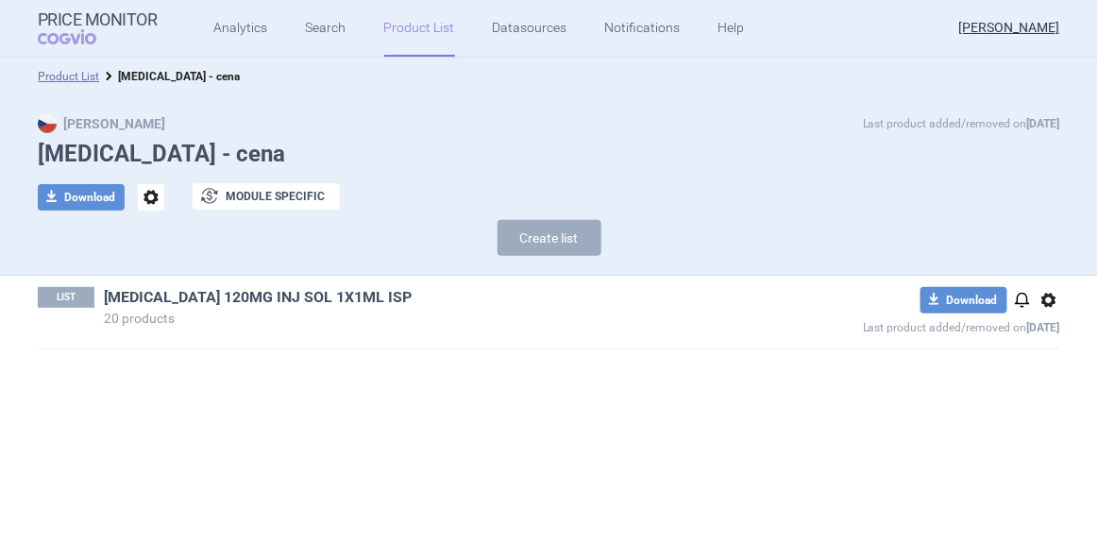
click at [298, 293] on link "[MEDICAL_DATA] 120MG INJ SOL 1X1ML ISP" at bounding box center [258, 297] width 308 height 21
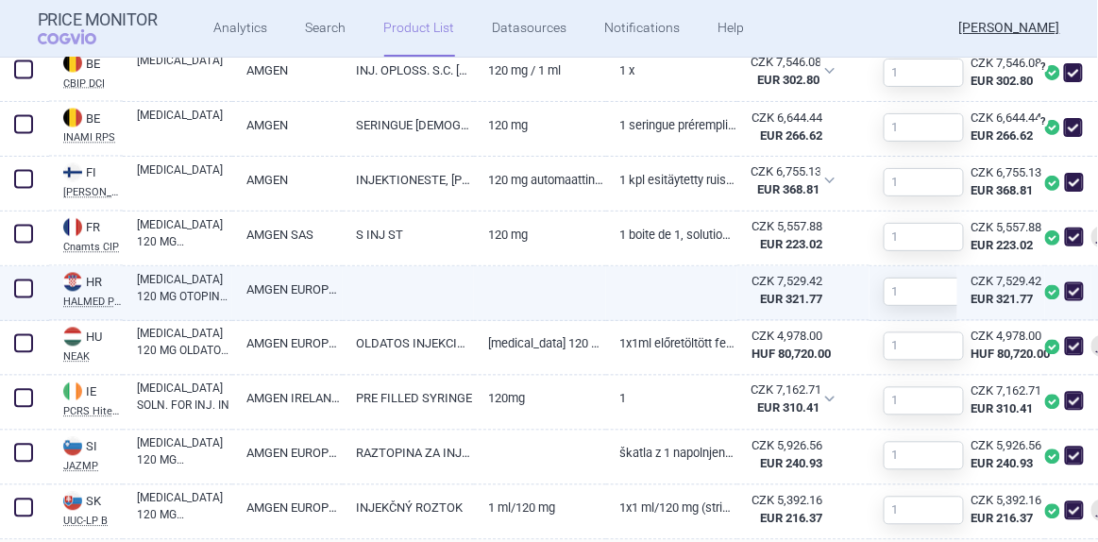
scroll to position [600, 0]
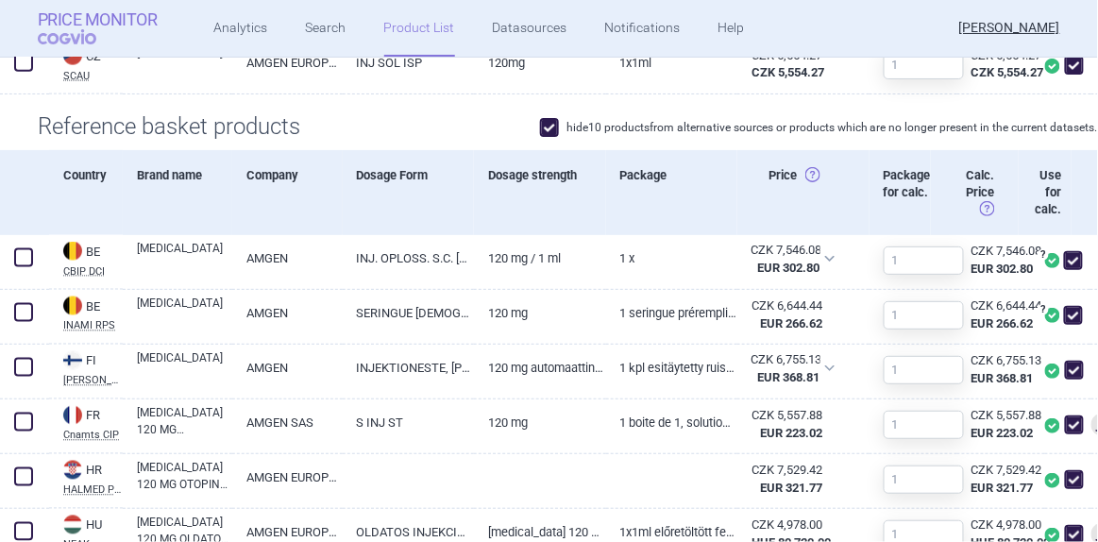
click at [75, 32] on span "COGVIO" at bounding box center [80, 36] width 85 height 15
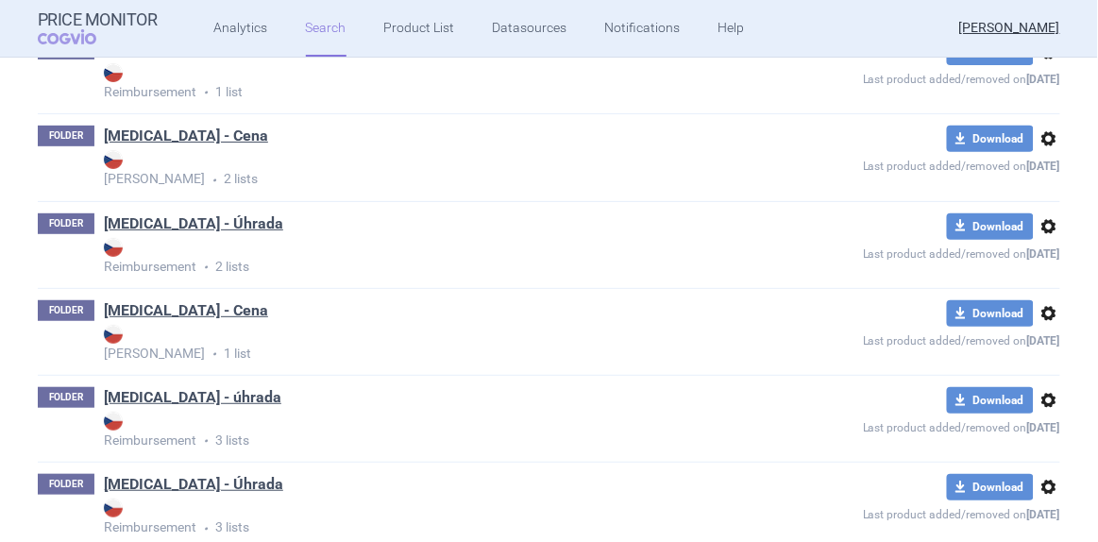
scroll to position [1887, 0]
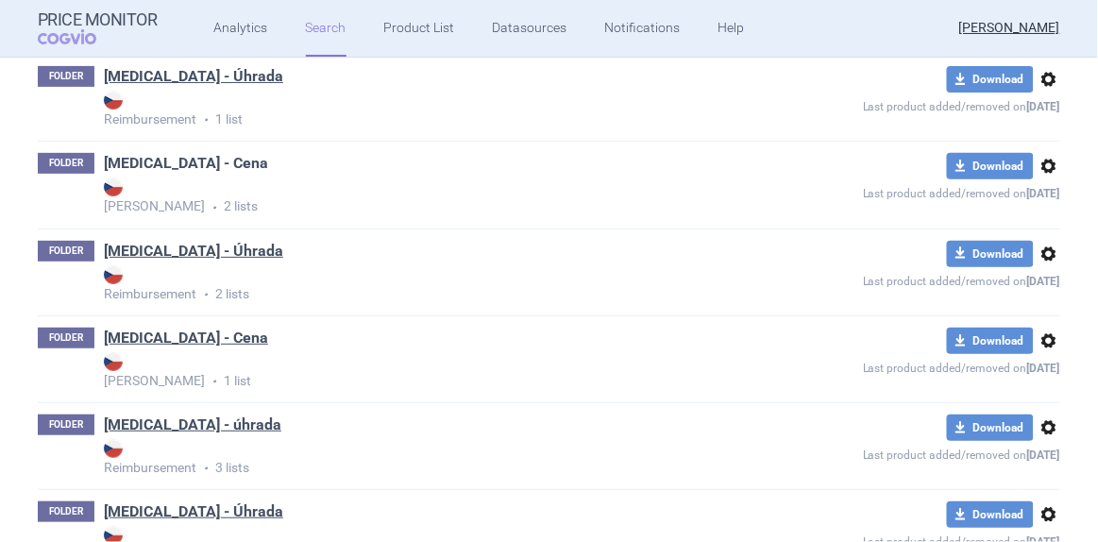
click at [160, 159] on link "[MEDICAL_DATA] - Cena" at bounding box center [186, 163] width 164 height 21
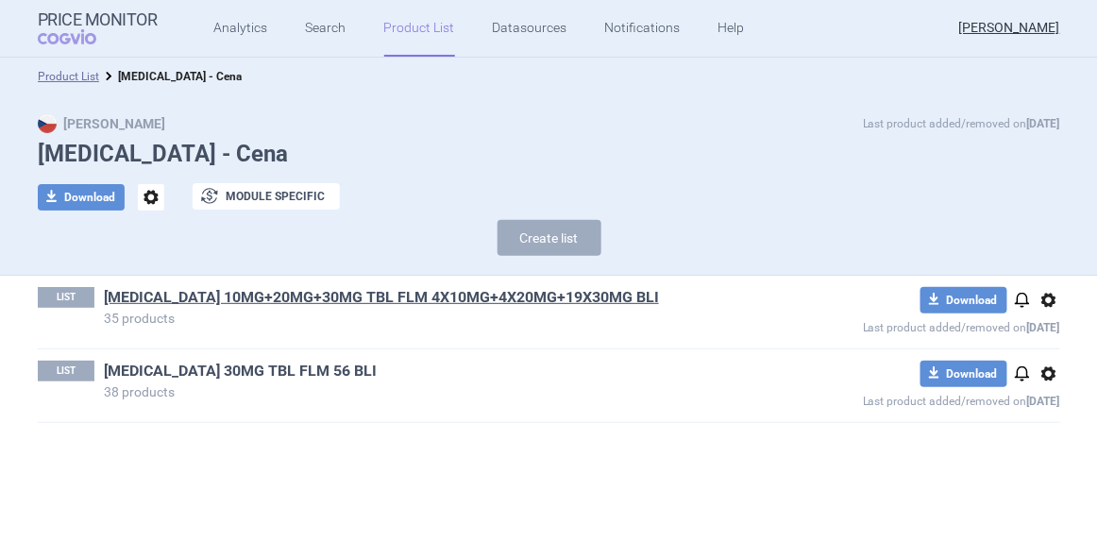
click at [241, 370] on link "[MEDICAL_DATA] 30MG TBL FLM 56 BLI" at bounding box center [240, 371] width 273 height 21
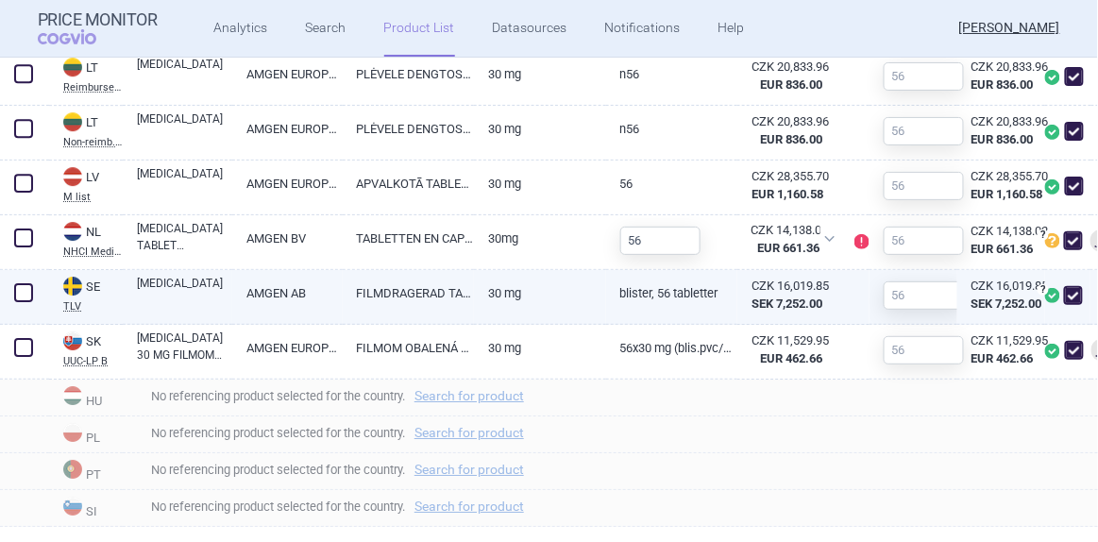
scroll to position [1350, 0]
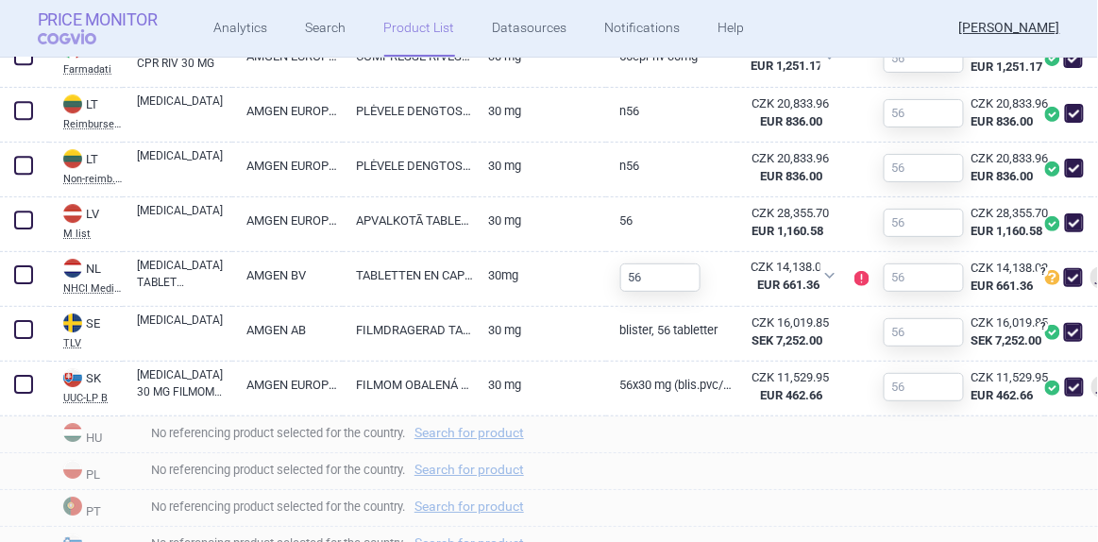
click at [91, 16] on strong "Price Monitor" at bounding box center [98, 19] width 120 height 19
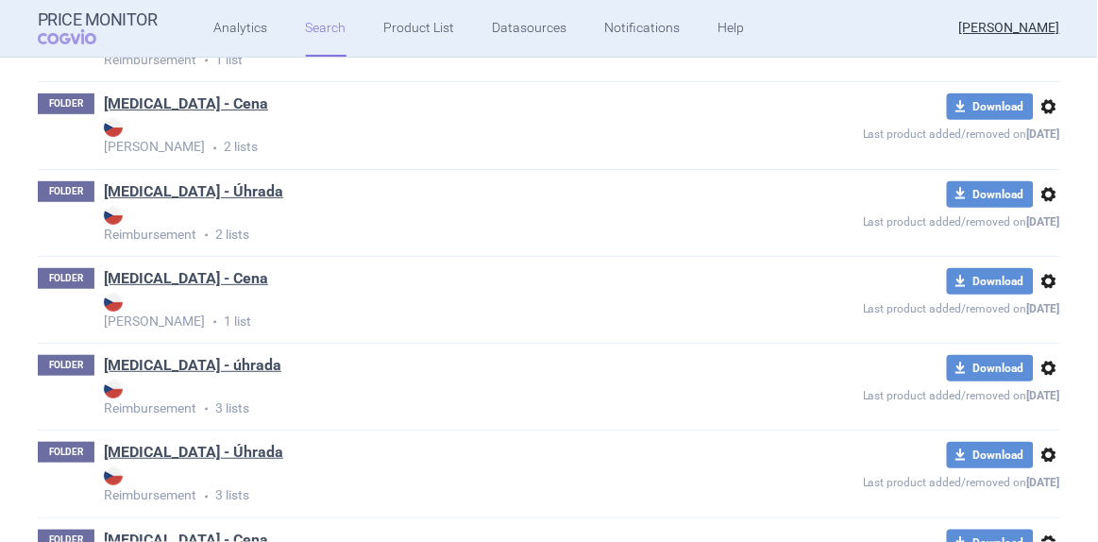
scroll to position [1973, 0]
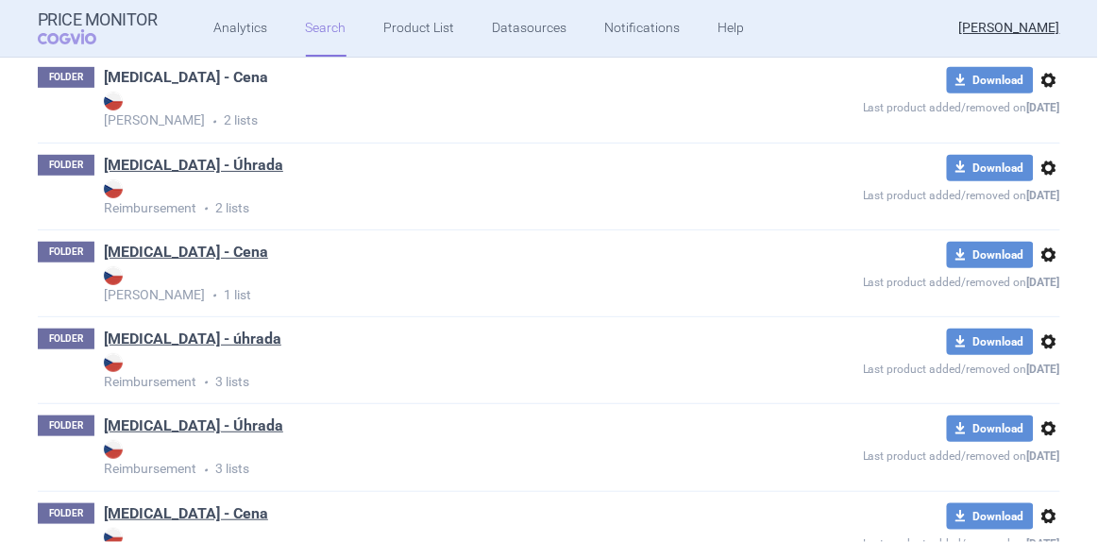
click at [190, 75] on link "[MEDICAL_DATA] - Cena" at bounding box center [186, 77] width 164 height 21
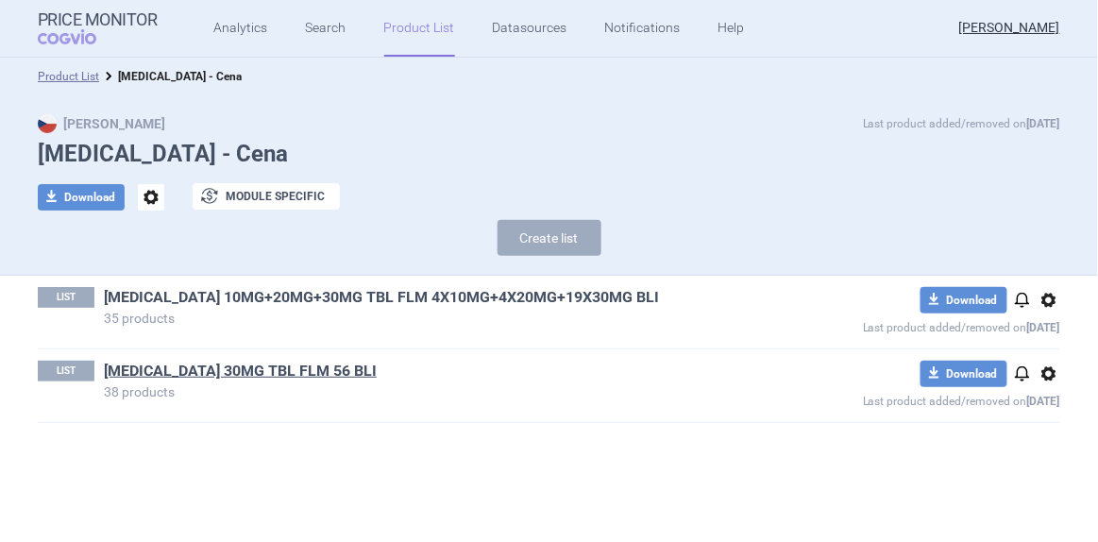
click at [302, 295] on link "[MEDICAL_DATA] 10MG+20MG+30MG TBL FLM 4X10MG+4X20MG+19X30MG BLI" at bounding box center [381, 297] width 555 height 21
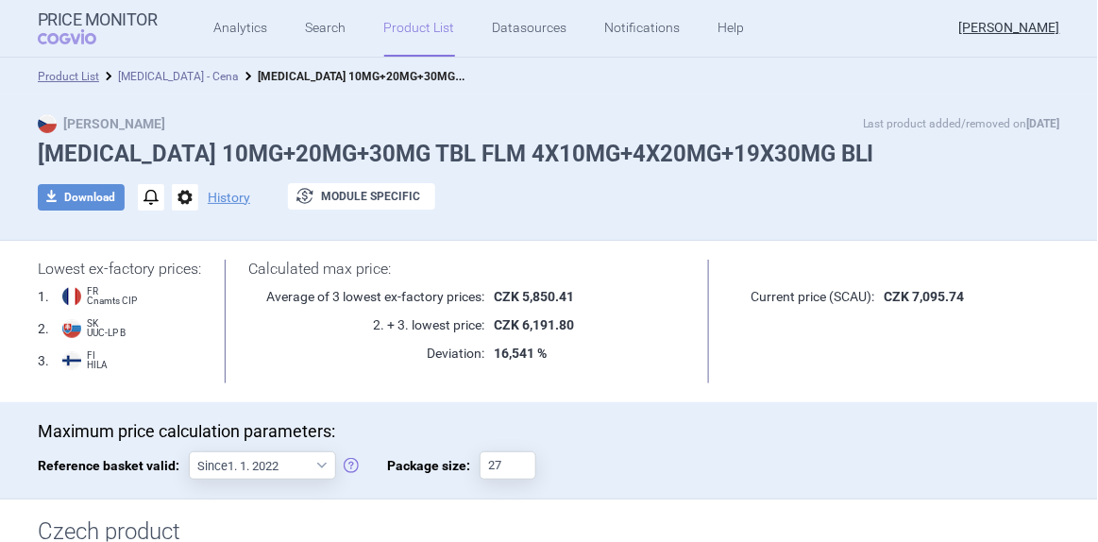
click at [169, 79] on link "[MEDICAL_DATA] - Cena" at bounding box center [178, 76] width 121 height 13
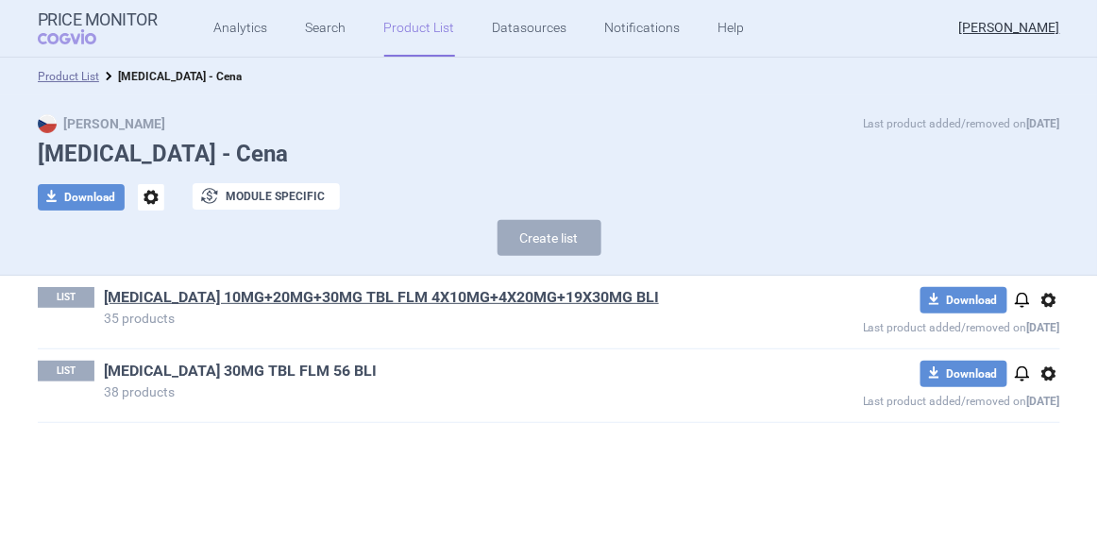
click at [262, 371] on link "[MEDICAL_DATA] 30MG TBL FLM 56 BLI" at bounding box center [240, 371] width 273 height 21
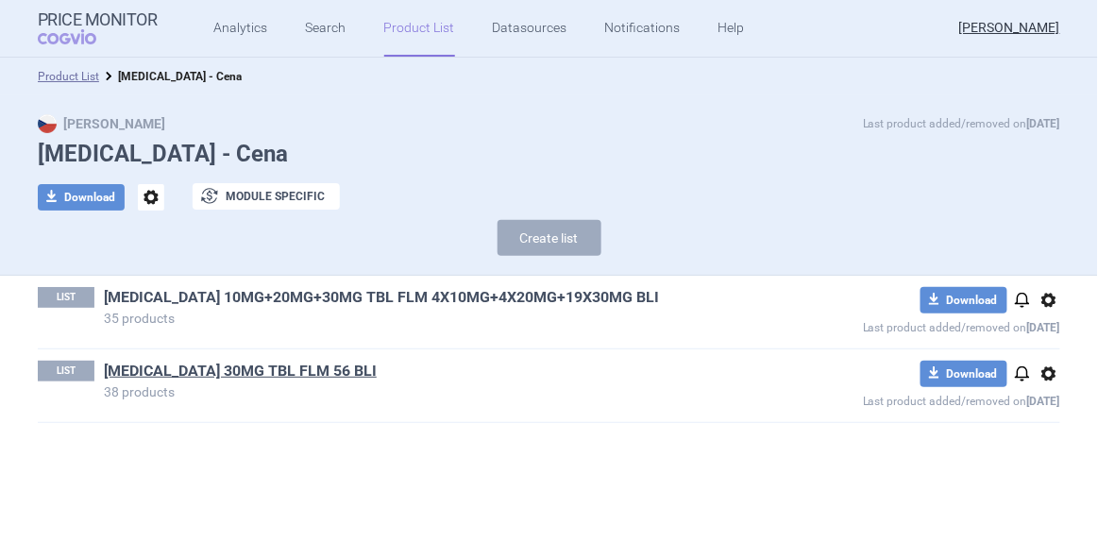
click at [214, 296] on link "[MEDICAL_DATA] 10MG+20MG+30MG TBL FLM 4X10MG+4X20MG+19X30MG BLI" at bounding box center [381, 297] width 555 height 21
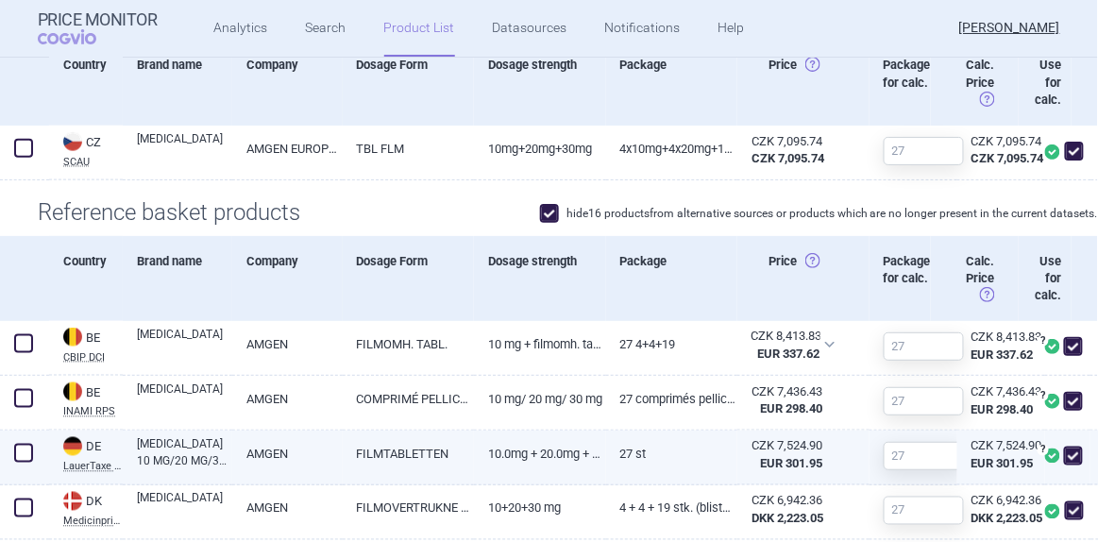
scroll to position [600, 0]
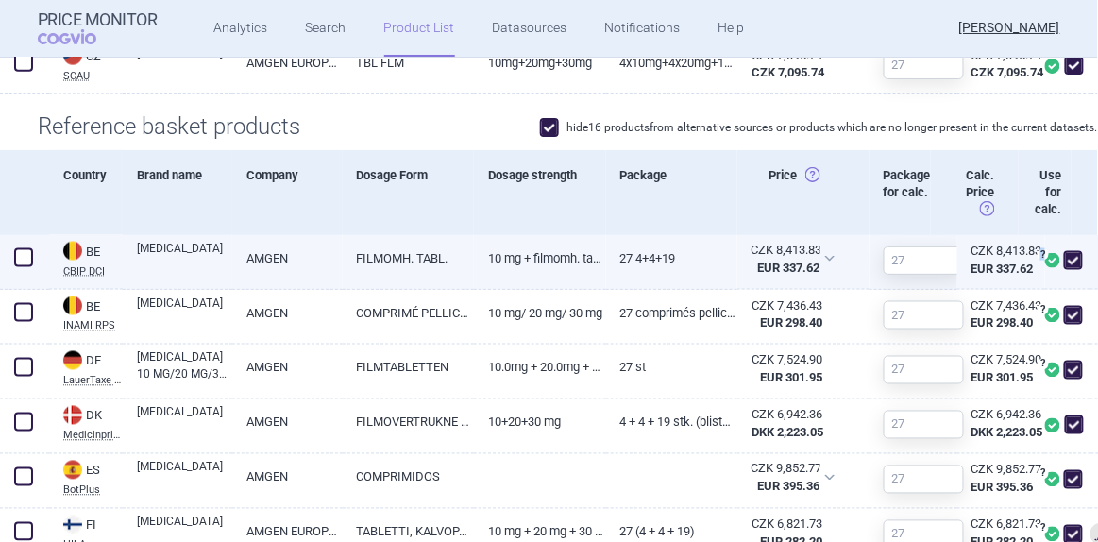
drag, startPoint x: 1029, startPoint y: 266, endPoint x: 1048, endPoint y: 296, distance: 35.6
click at [1048, 290] on div "? Ceny uvedené v hranatých závorkách se v cenové referenci neuplatní. Poznámky …" at bounding box center [1067, 262] width 45 height 55
click at [1045, 290] on div "? Ceny uvedené v hranatých závorkách se v cenové referenci neuplatní. Poznámky …" at bounding box center [1067, 262] width 45 height 55
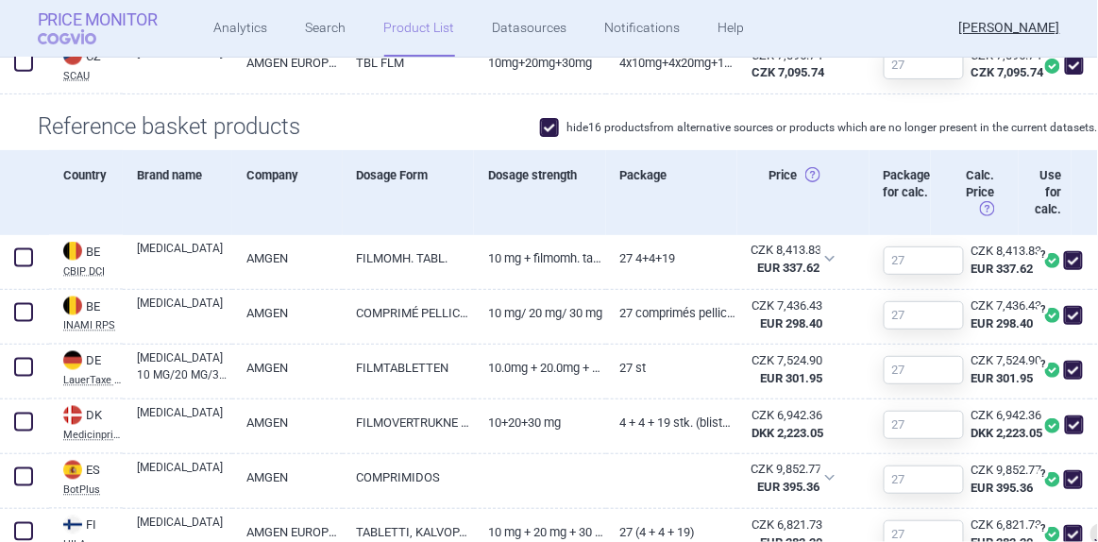
click at [92, 33] on span "COGVIO" at bounding box center [80, 36] width 85 height 15
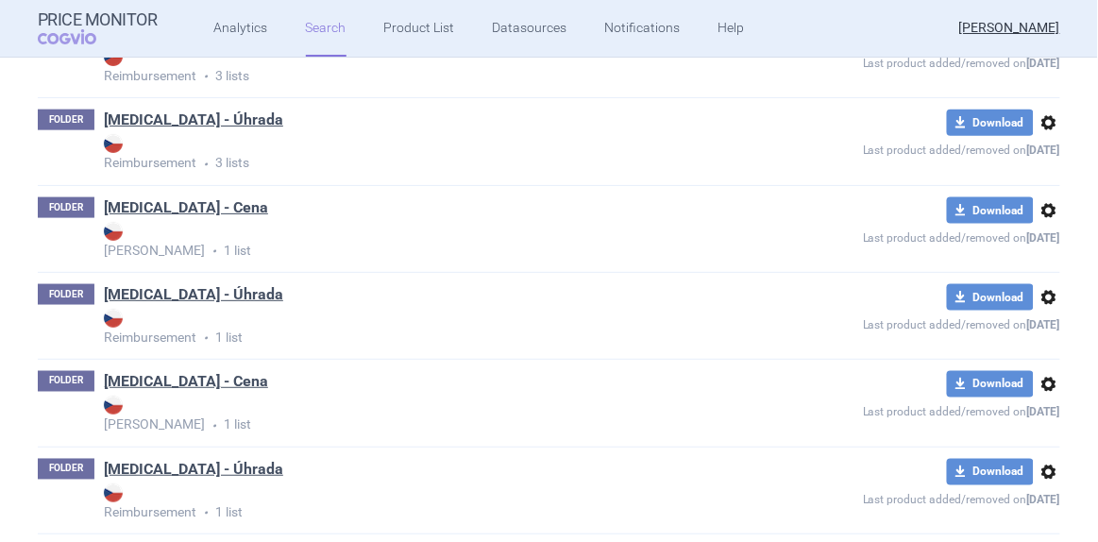
scroll to position [2317, 0]
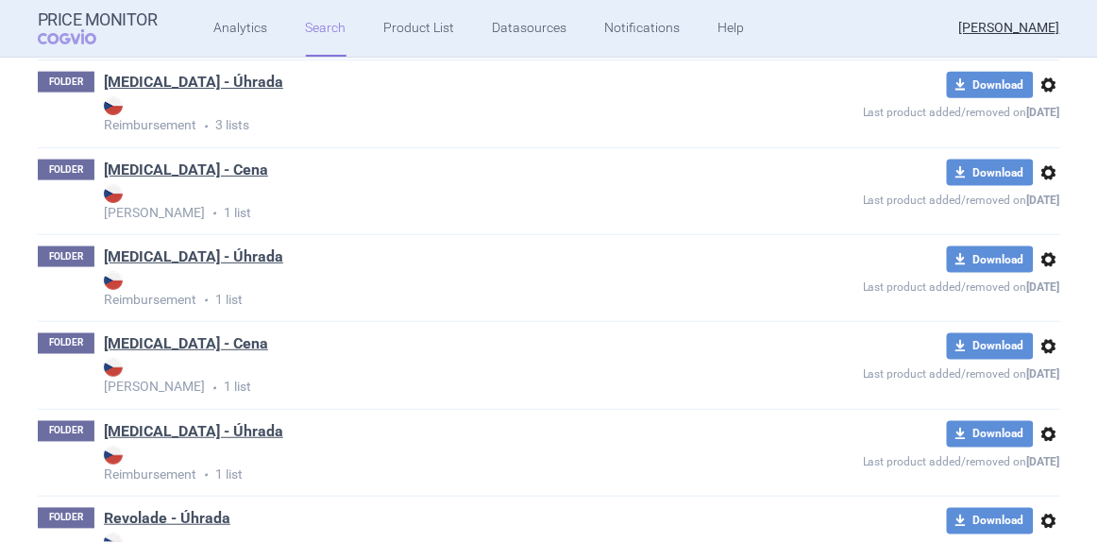
drag, startPoint x: 181, startPoint y: 335, endPoint x: 184, endPoint y: 346, distance: 10.8
click at [181, 336] on link "[MEDICAL_DATA] - Cena" at bounding box center [186, 343] width 164 height 21
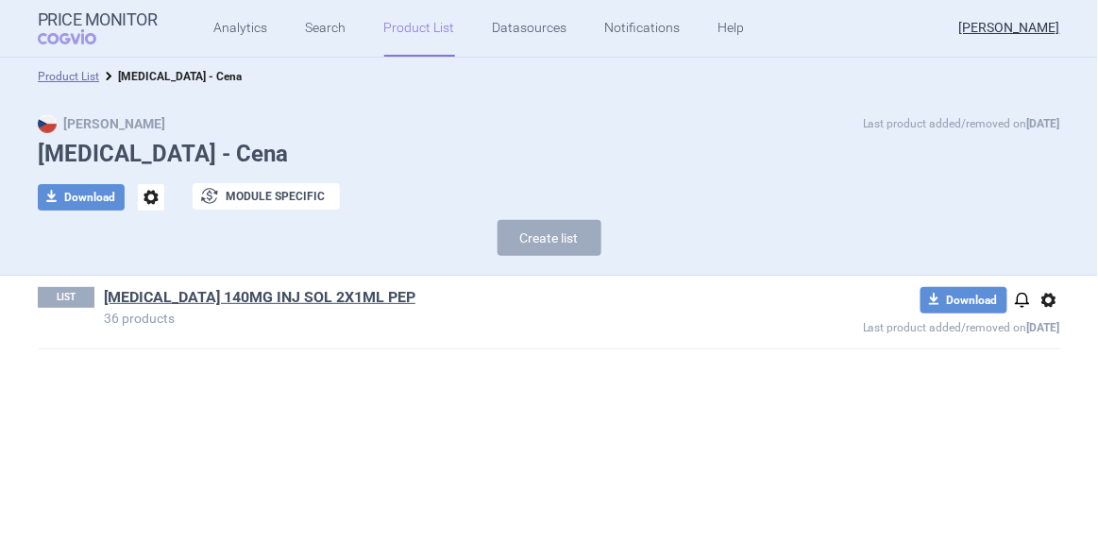
click at [181, 301] on link "[MEDICAL_DATA] 140MG INJ SOL 2X1ML PEP" at bounding box center [260, 297] width 312 height 21
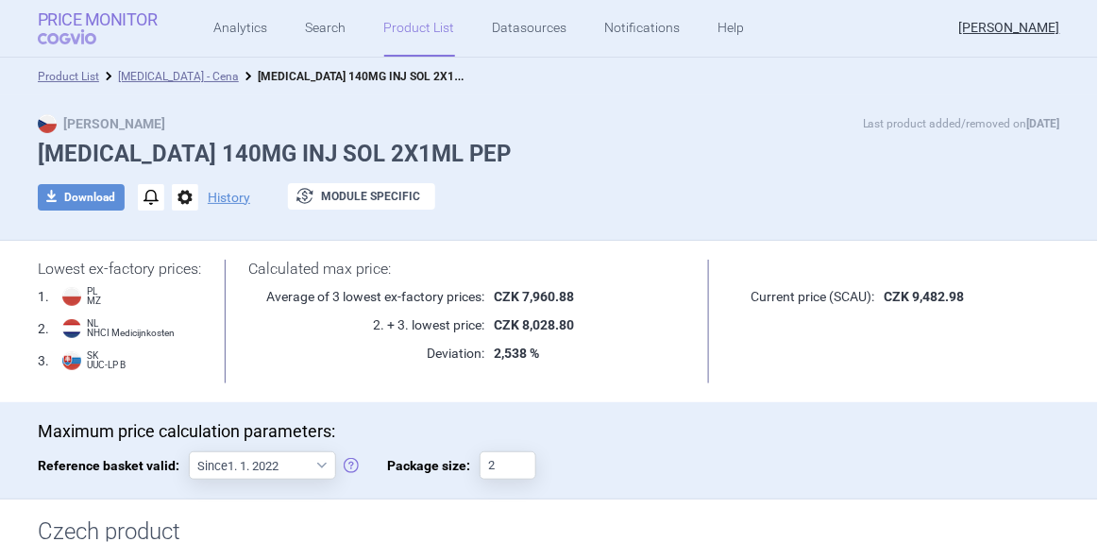
click at [66, 40] on span "COGVIO" at bounding box center [80, 36] width 85 height 15
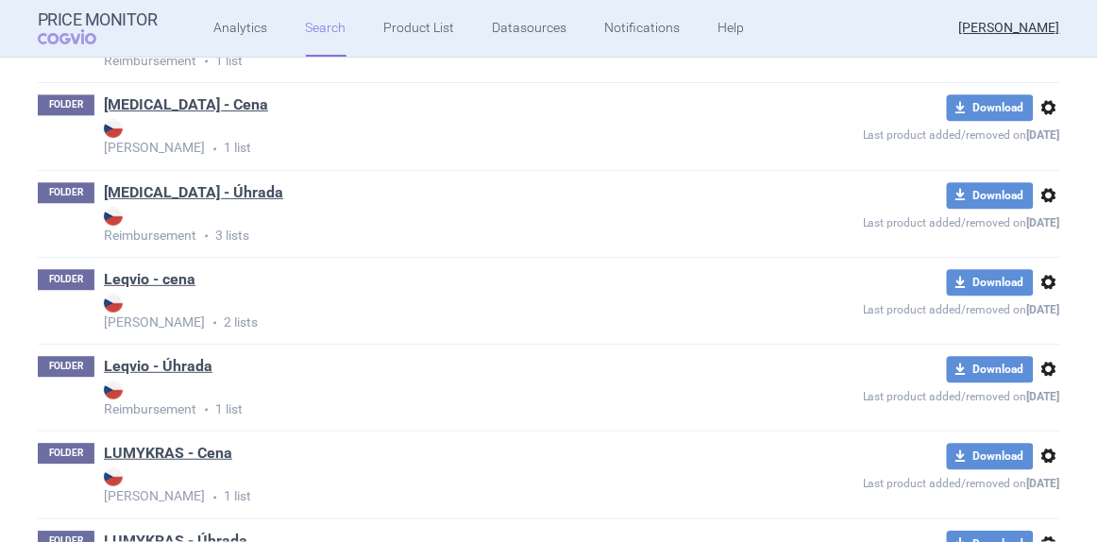
scroll to position [1115, 0]
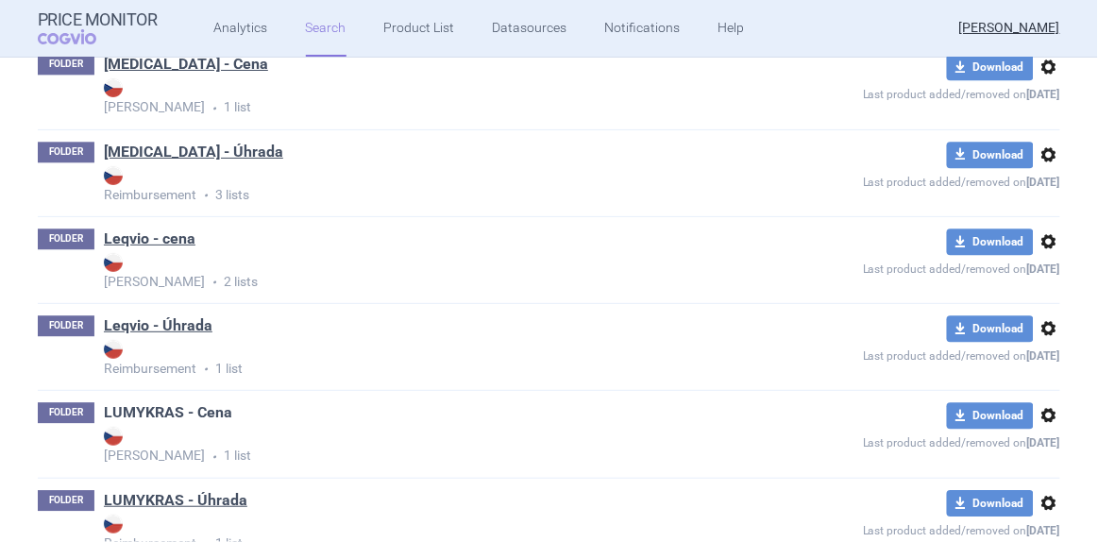
click at [178, 410] on link "LUMYKRAS - Cena" at bounding box center [168, 412] width 128 height 21
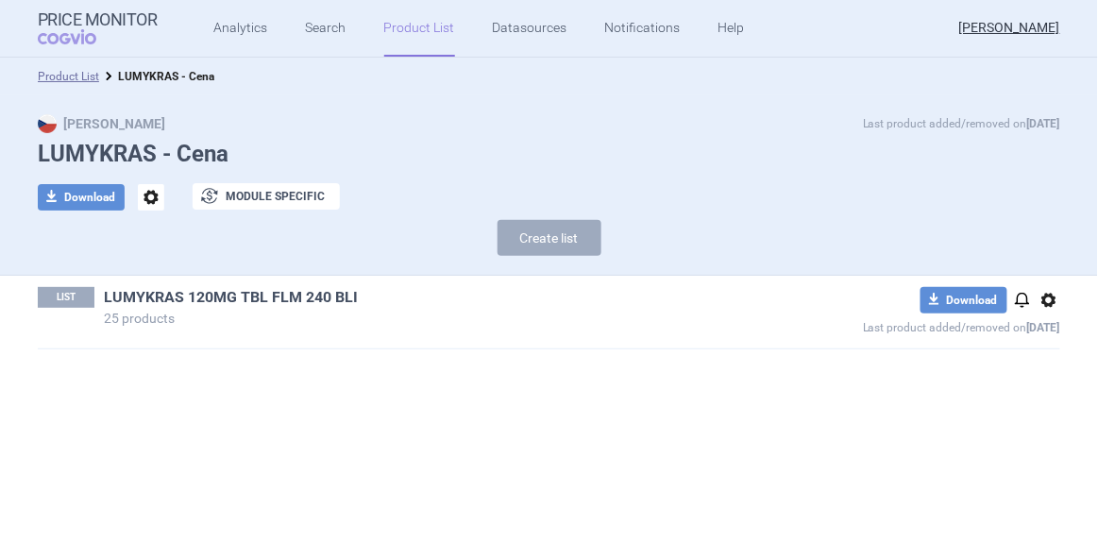
click at [268, 298] on link "LUMYKRAS 120MG TBL FLM 240 BLI" at bounding box center [231, 297] width 254 height 21
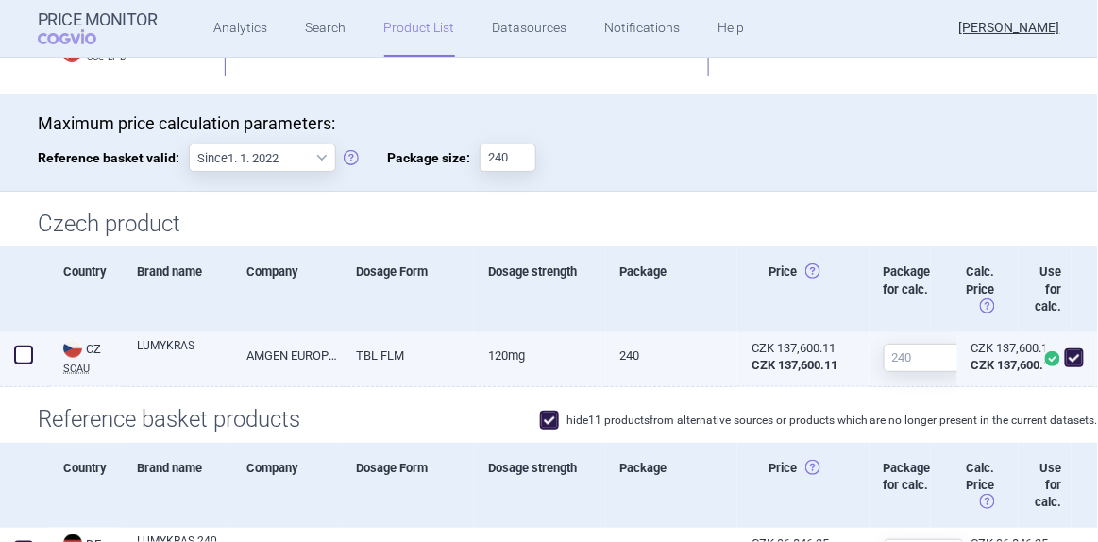
scroll to position [343, 0]
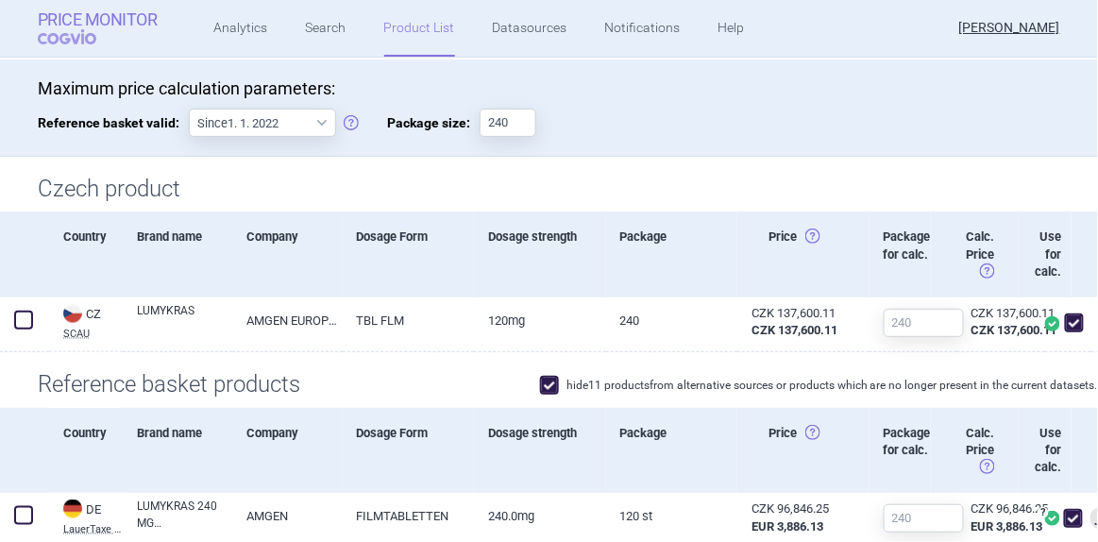
click at [78, 24] on strong "Price Monitor" at bounding box center [98, 19] width 120 height 19
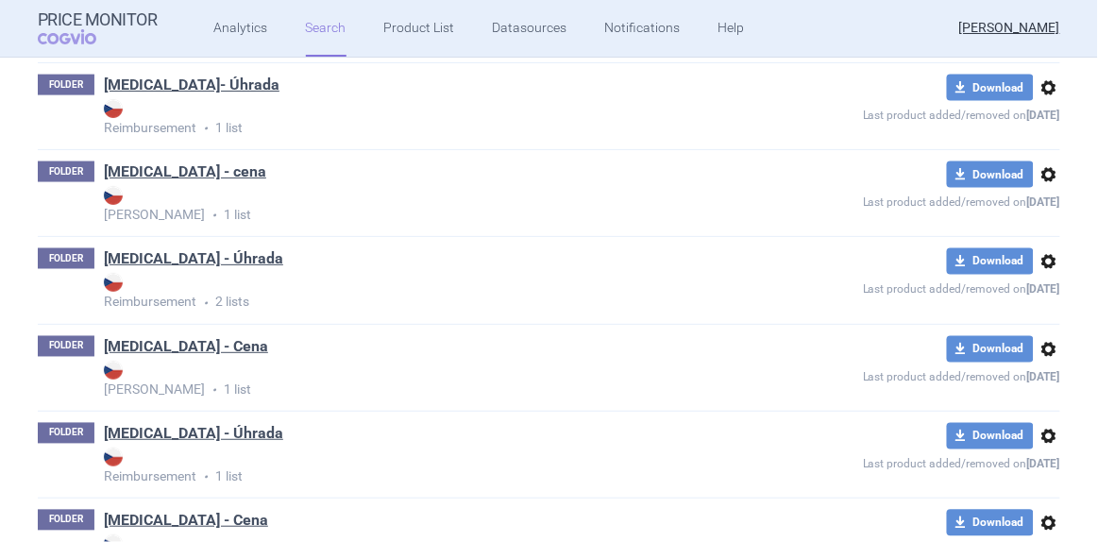
scroll to position [686, 0]
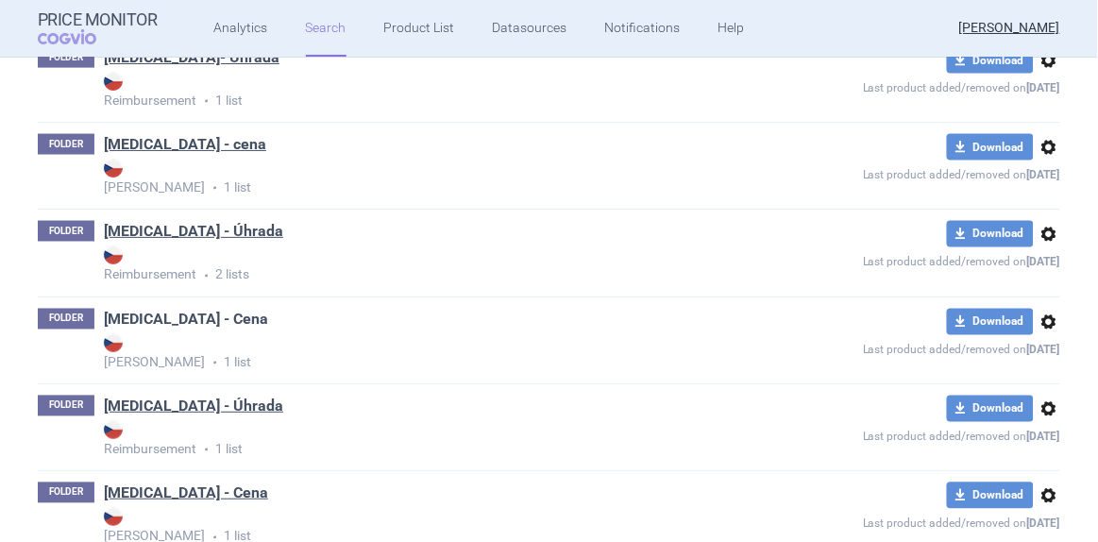
click at [161, 323] on link "[MEDICAL_DATA] - Cena" at bounding box center [186, 319] width 164 height 21
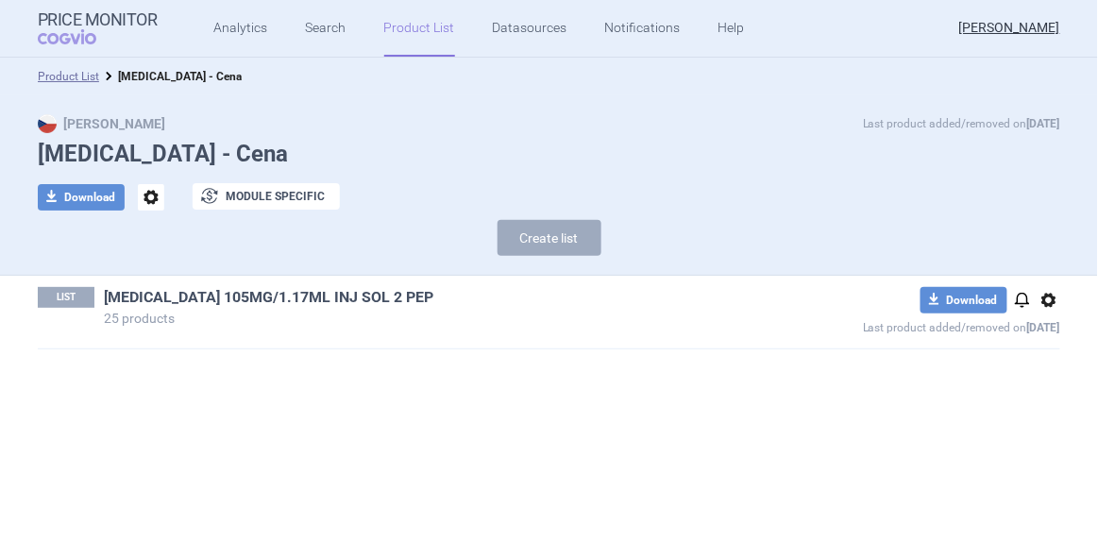
click at [195, 290] on link "[MEDICAL_DATA] 105MG/1.17ML INJ SOL 2 PEP" at bounding box center [269, 297] width 330 height 21
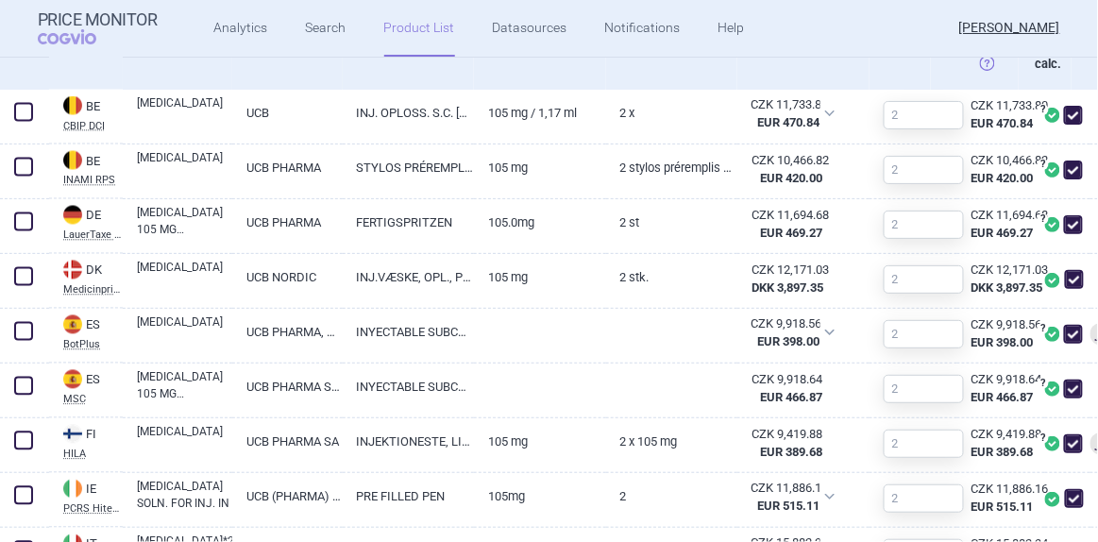
scroll to position [772, 0]
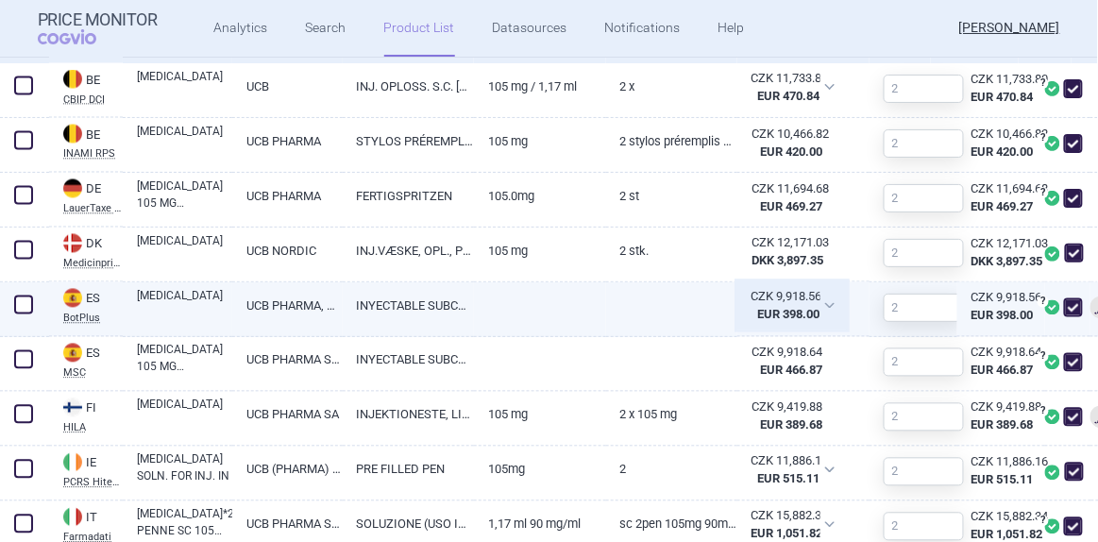
click at [826, 323] on div "CZK 9,918.56 EUR 398.00" at bounding box center [792, 305] width 110 height 47
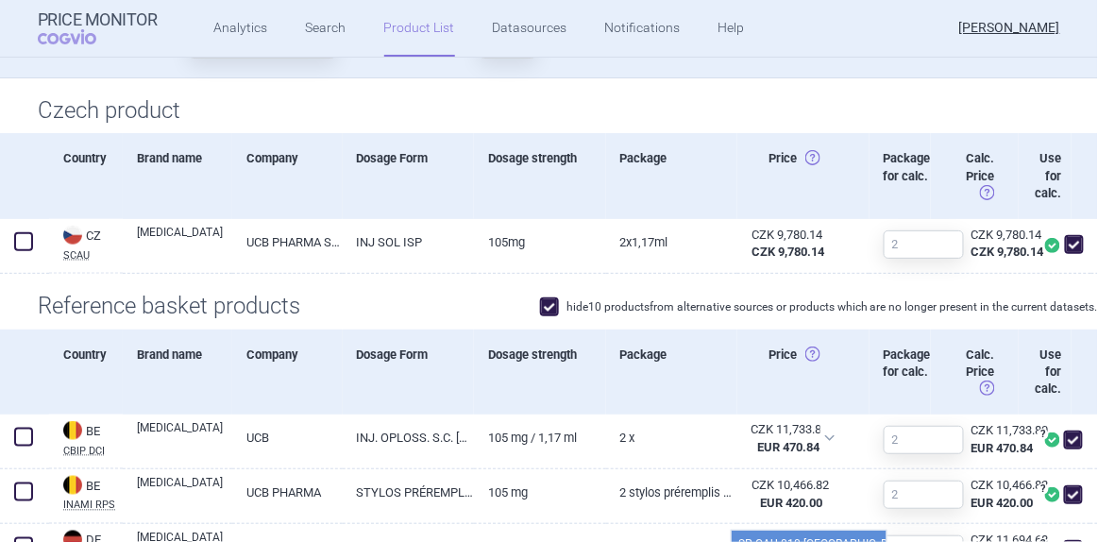
scroll to position [429, 0]
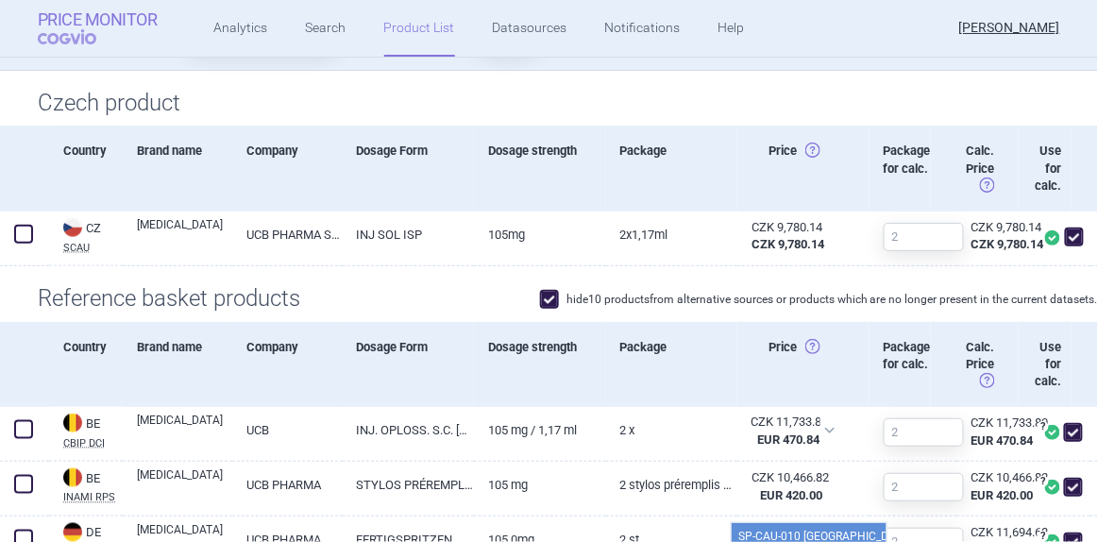
click at [78, 32] on span "COGVIO" at bounding box center [80, 36] width 85 height 15
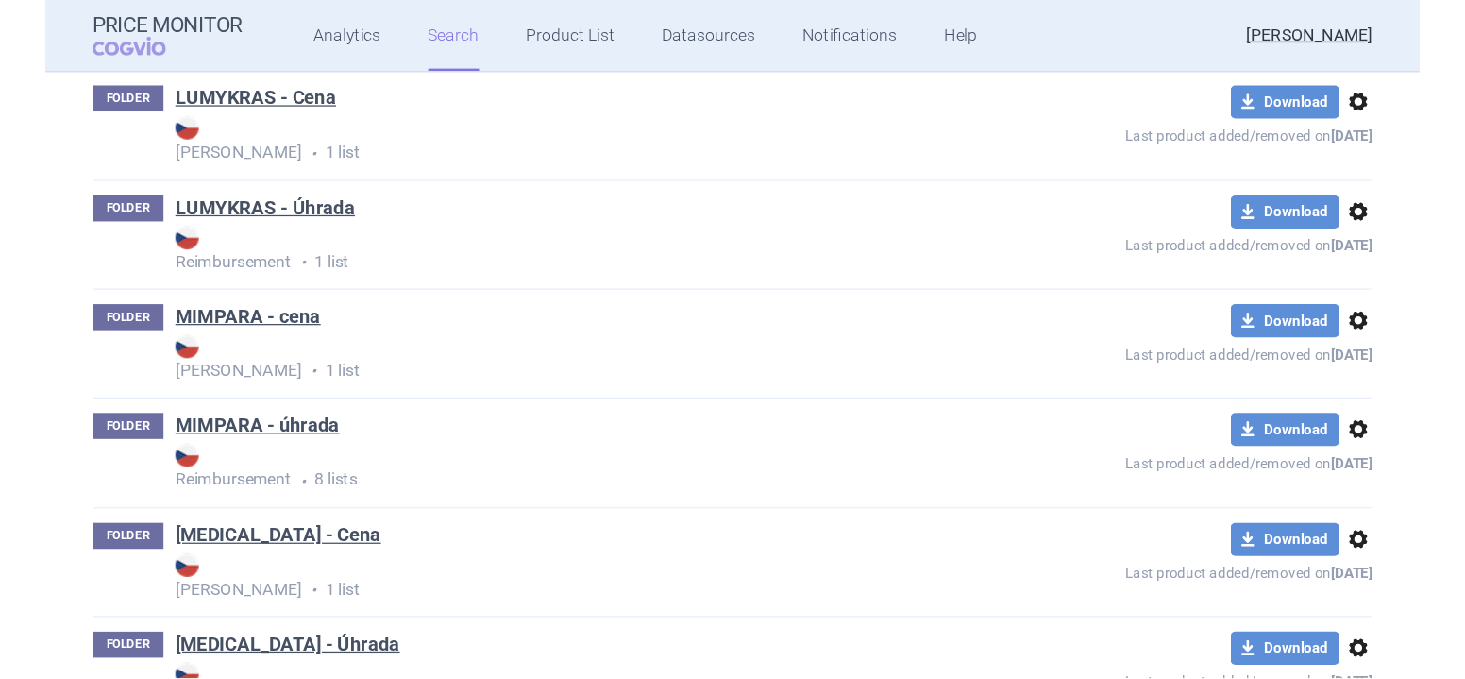
scroll to position [1545, 0]
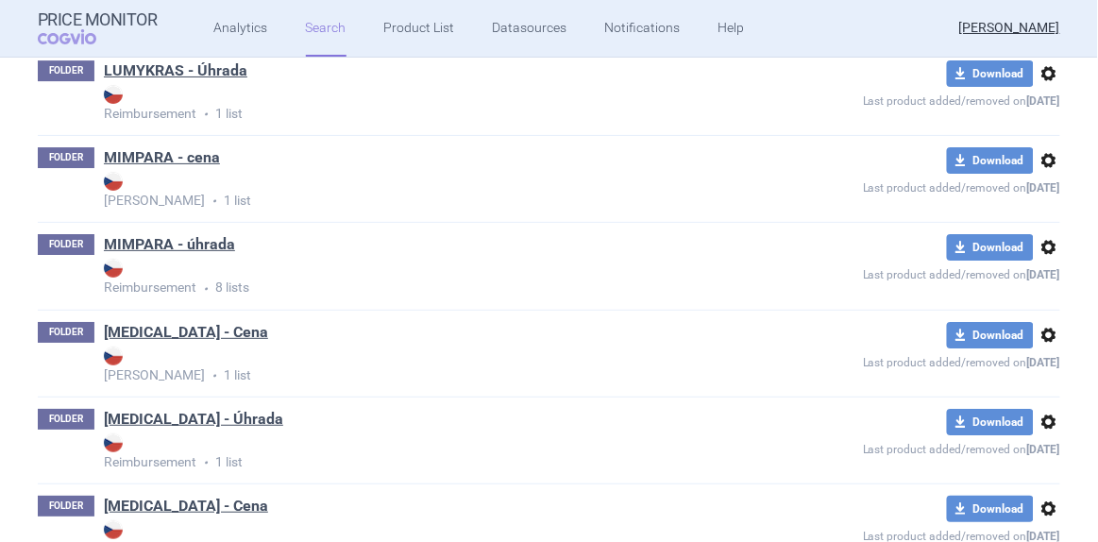
click at [182, 332] on link "[MEDICAL_DATA] - Cena" at bounding box center [186, 332] width 164 height 21
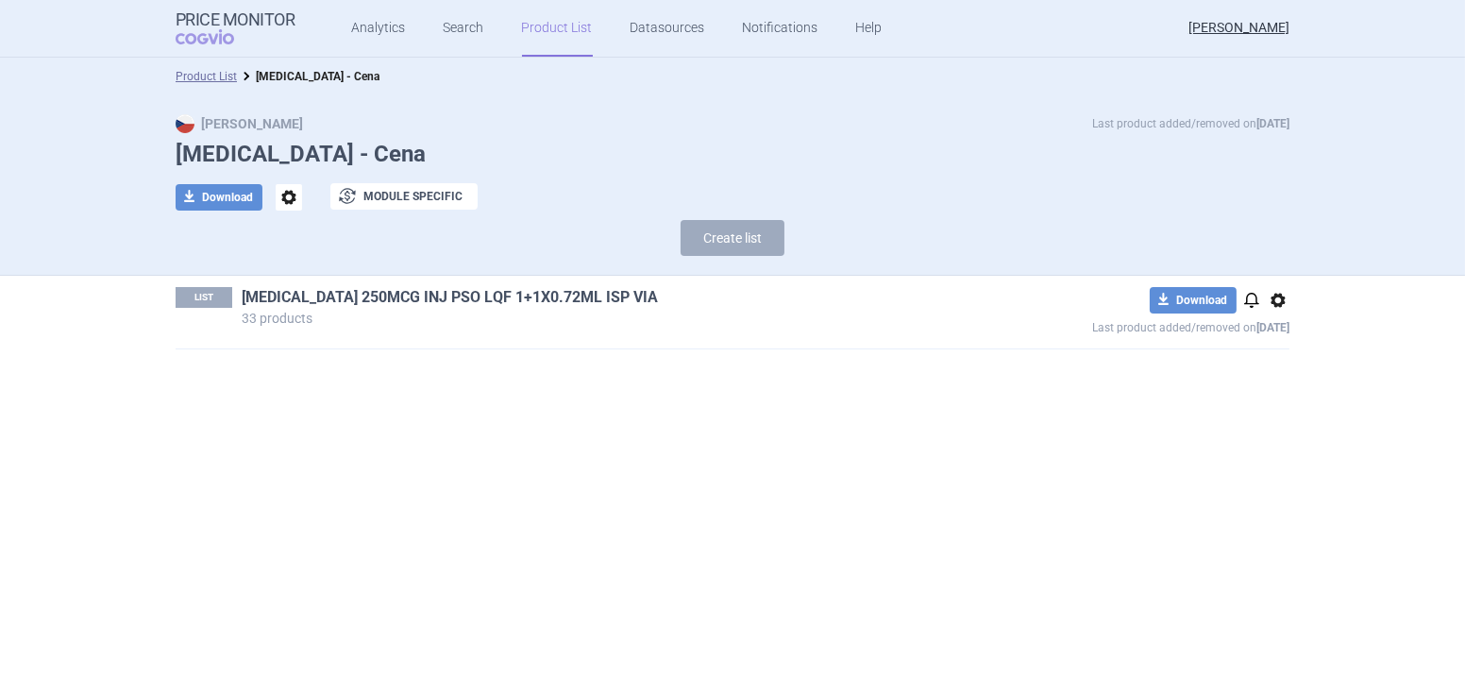
click at [426, 291] on link "[MEDICAL_DATA] 250MCG INJ PSO LQF 1+1X0.72ML ISP VIA" at bounding box center [450, 297] width 416 height 21
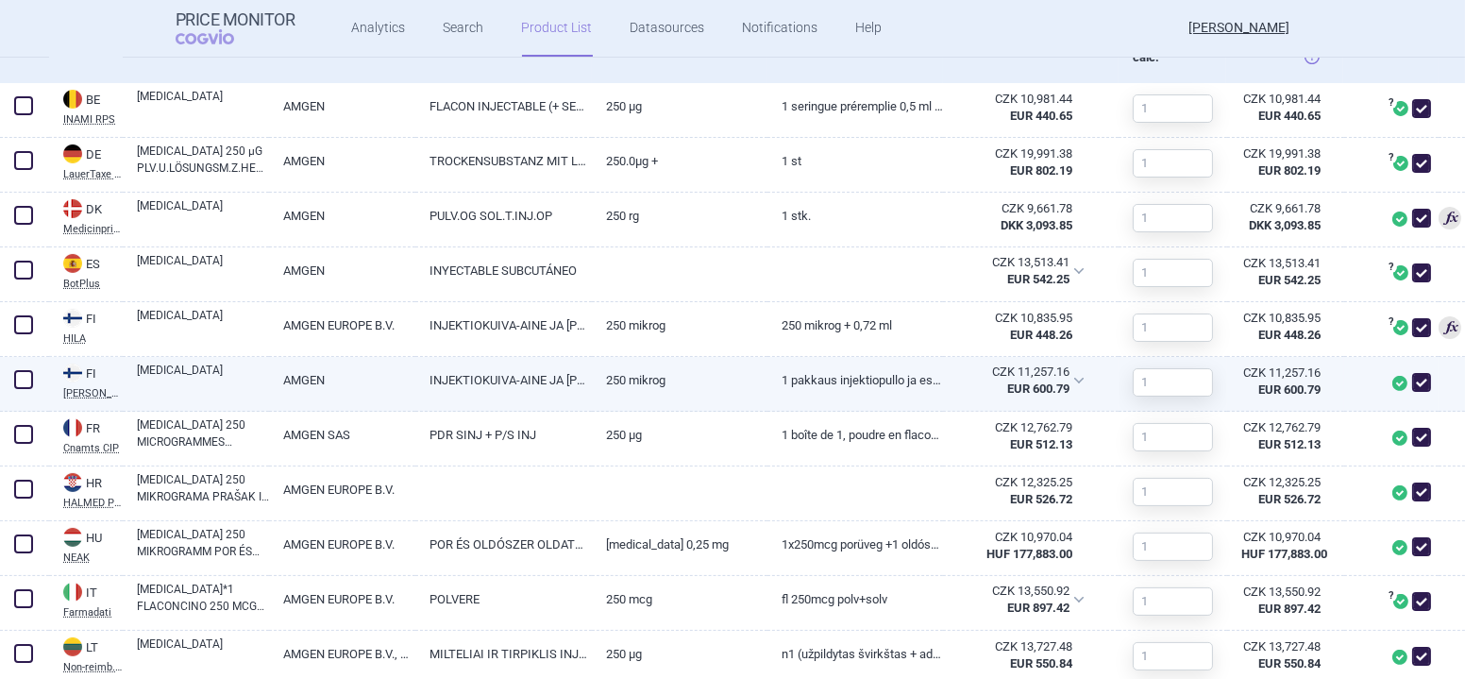
scroll to position [686, 0]
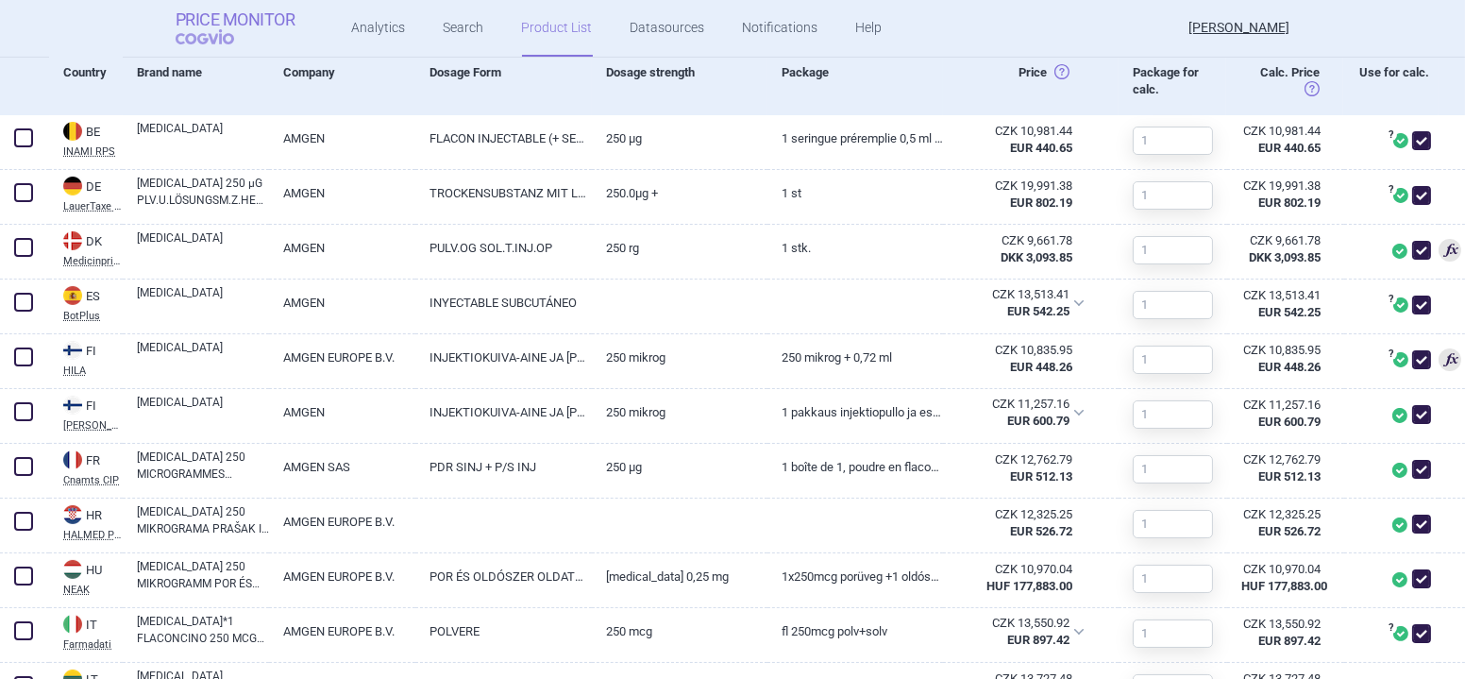
click at [198, 36] on span "COGVIO" at bounding box center [218, 36] width 85 height 15
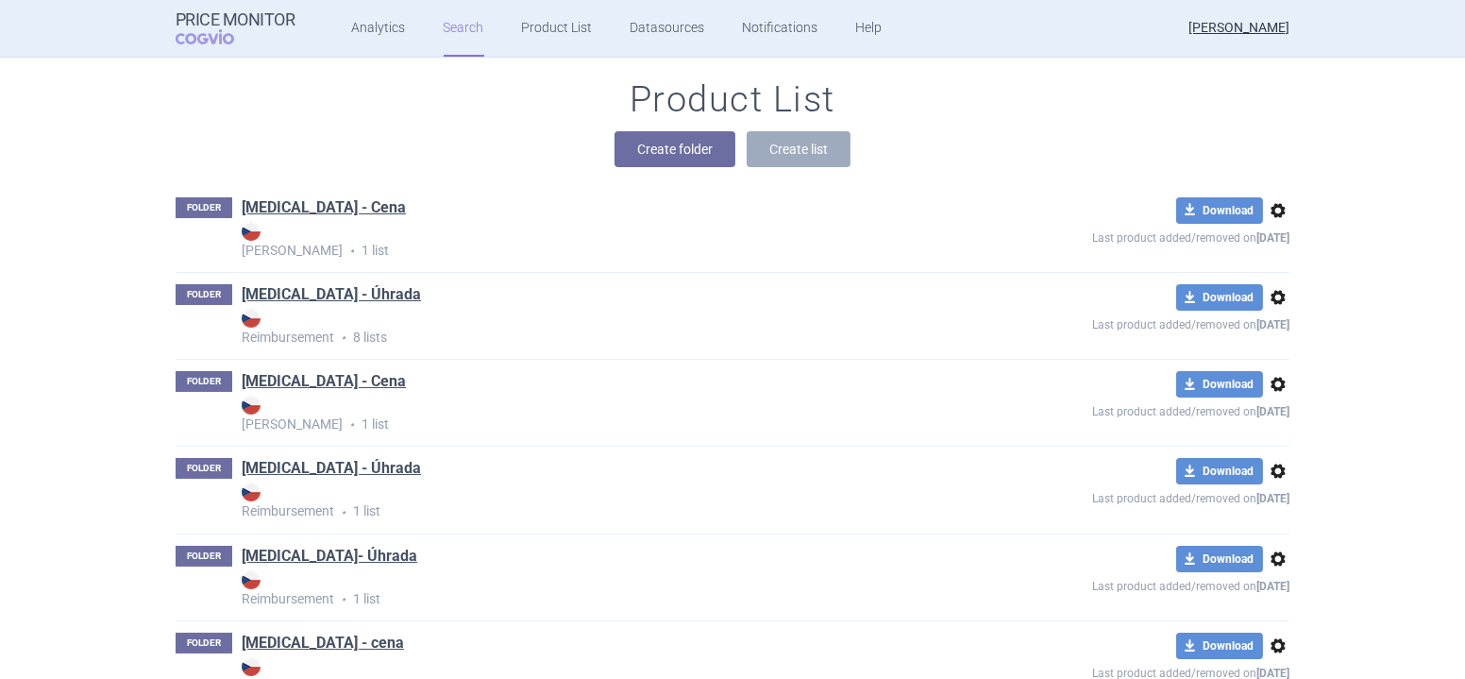
scroll to position [343, 0]
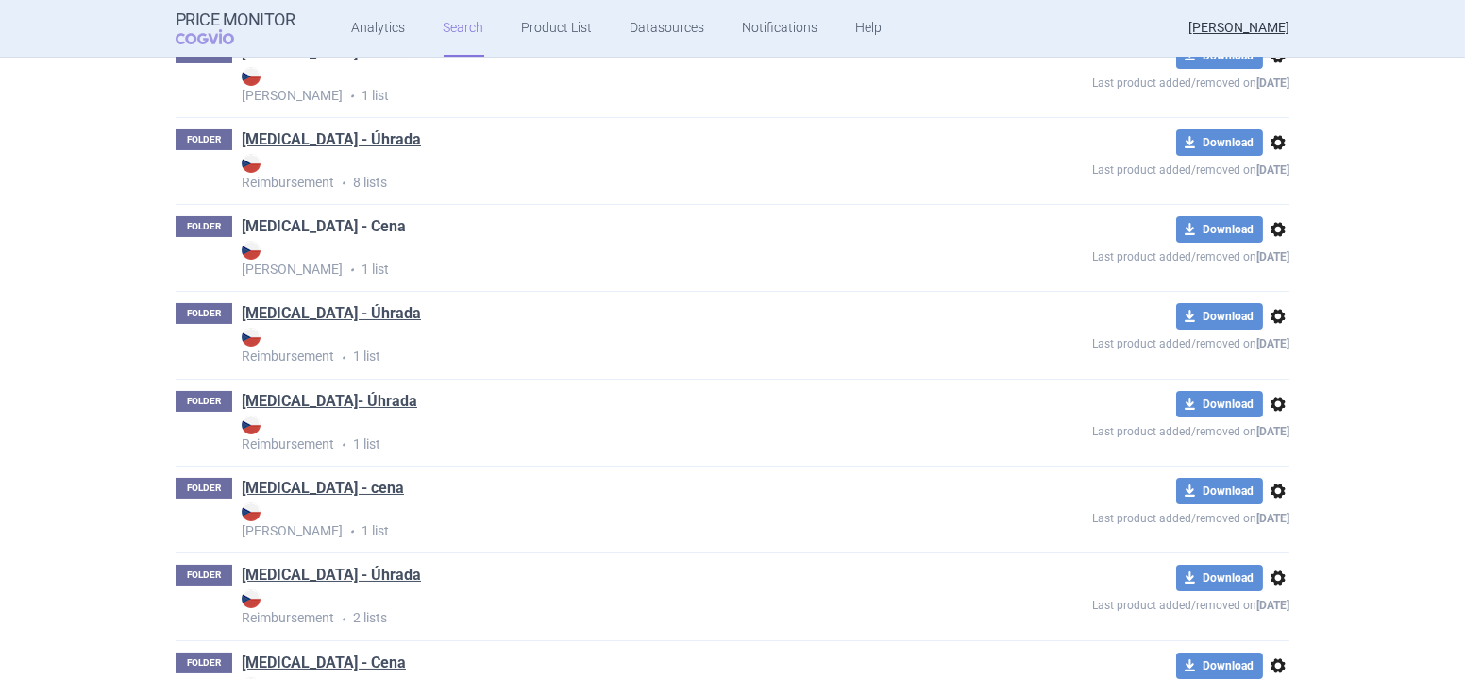
click at [255, 221] on link "[MEDICAL_DATA] - Cena" at bounding box center [324, 226] width 164 height 21
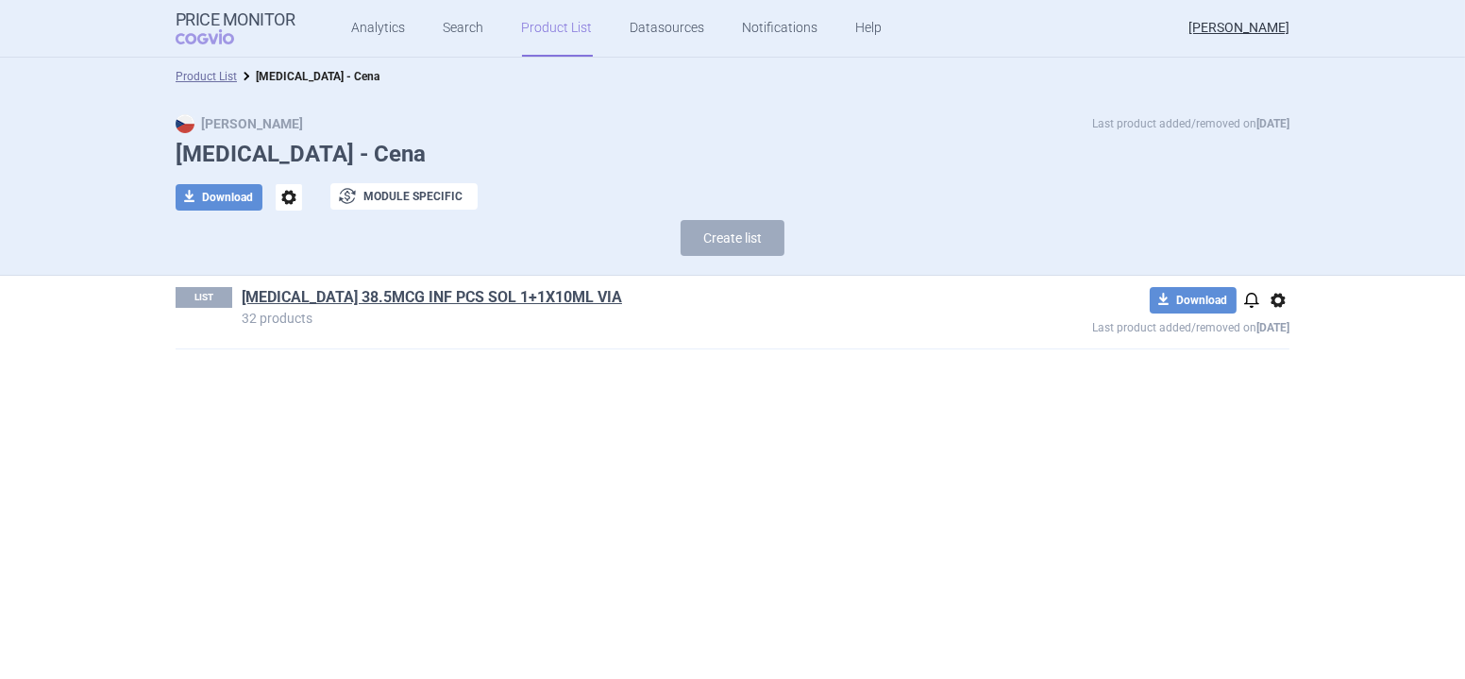
click at [458, 295] on link "[MEDICAL_DATA] 38.5MCG INF PCS SOL 1+1X10ML VIA" at bounding box center [432, 297] width 381 height 21
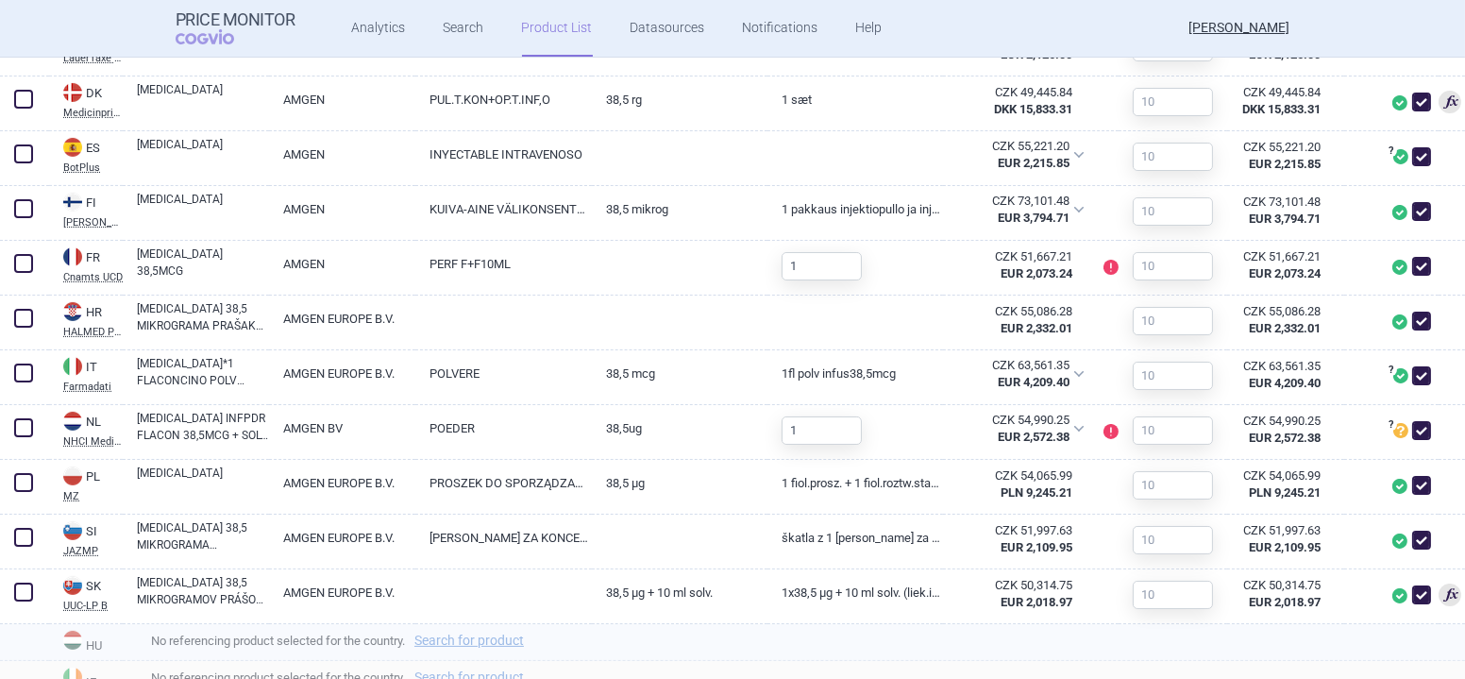
scroll to position [772, 0]
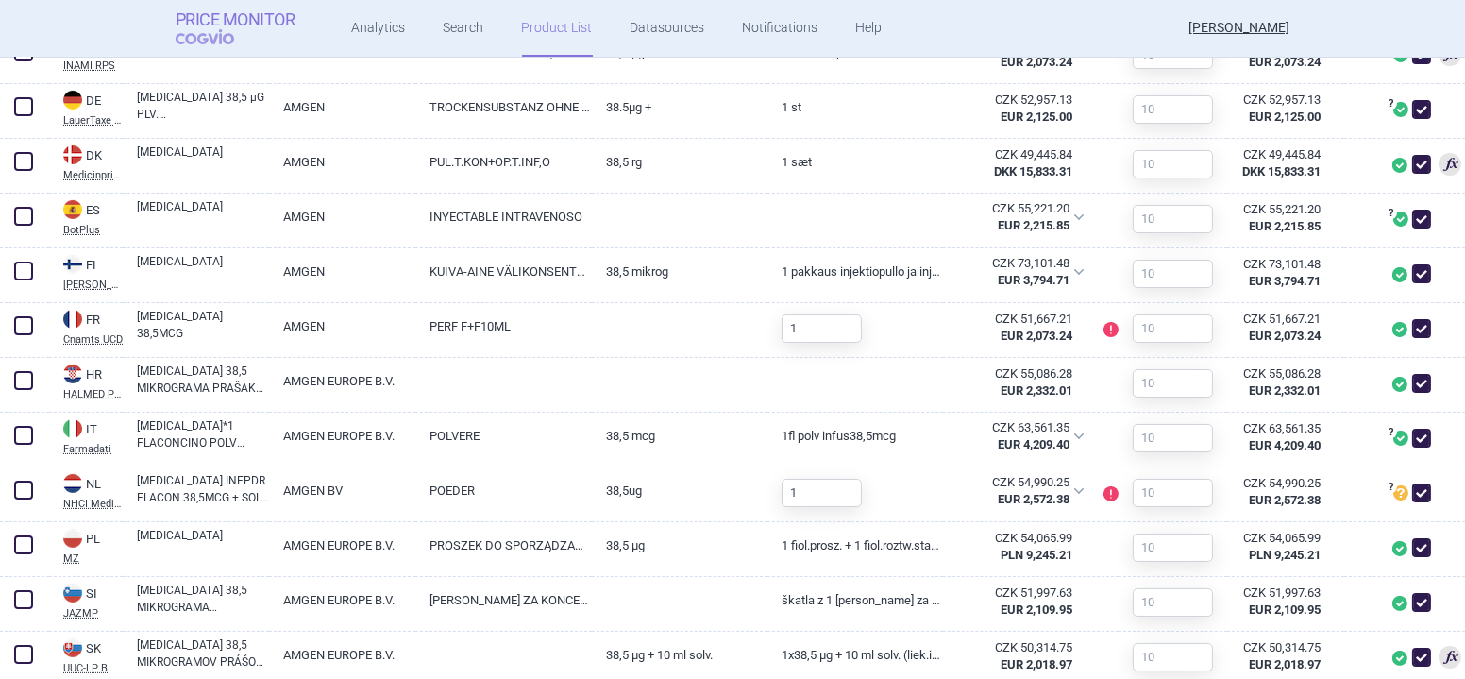
click at [211, 35] on span "COGVIO" at bounding box center [218, 36] width 85 height 15
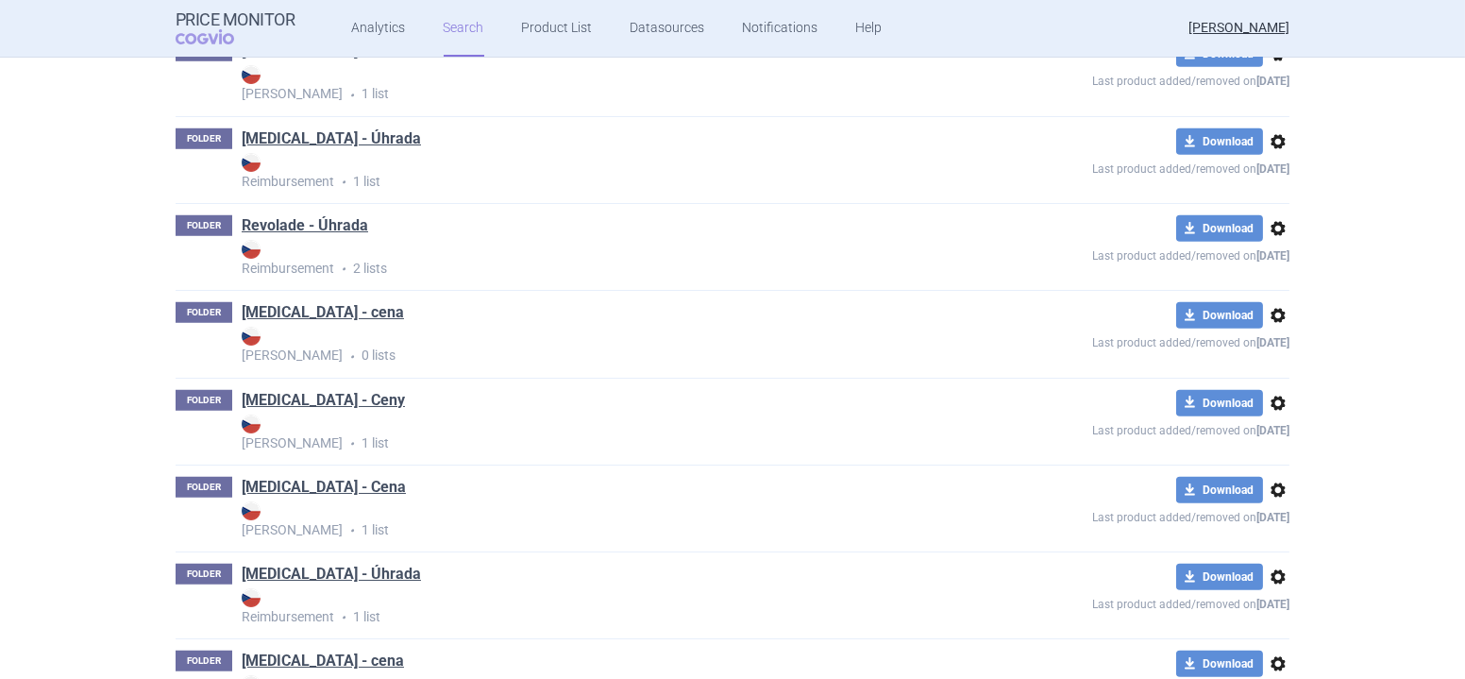
scroll to position [2794, 0]
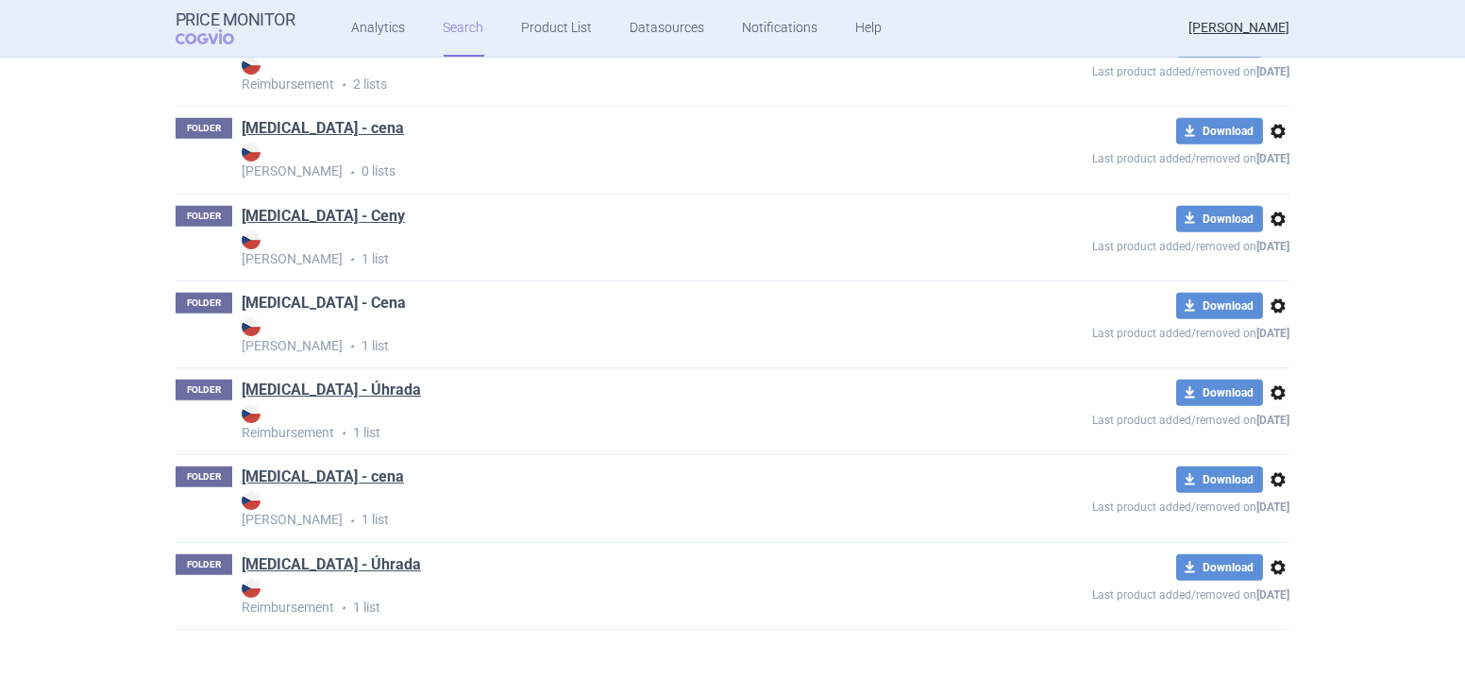
click at [319, 299] on link "[MEDICAL_DATA] - Cena" at bounding box center [324, 303] width 164 height 21
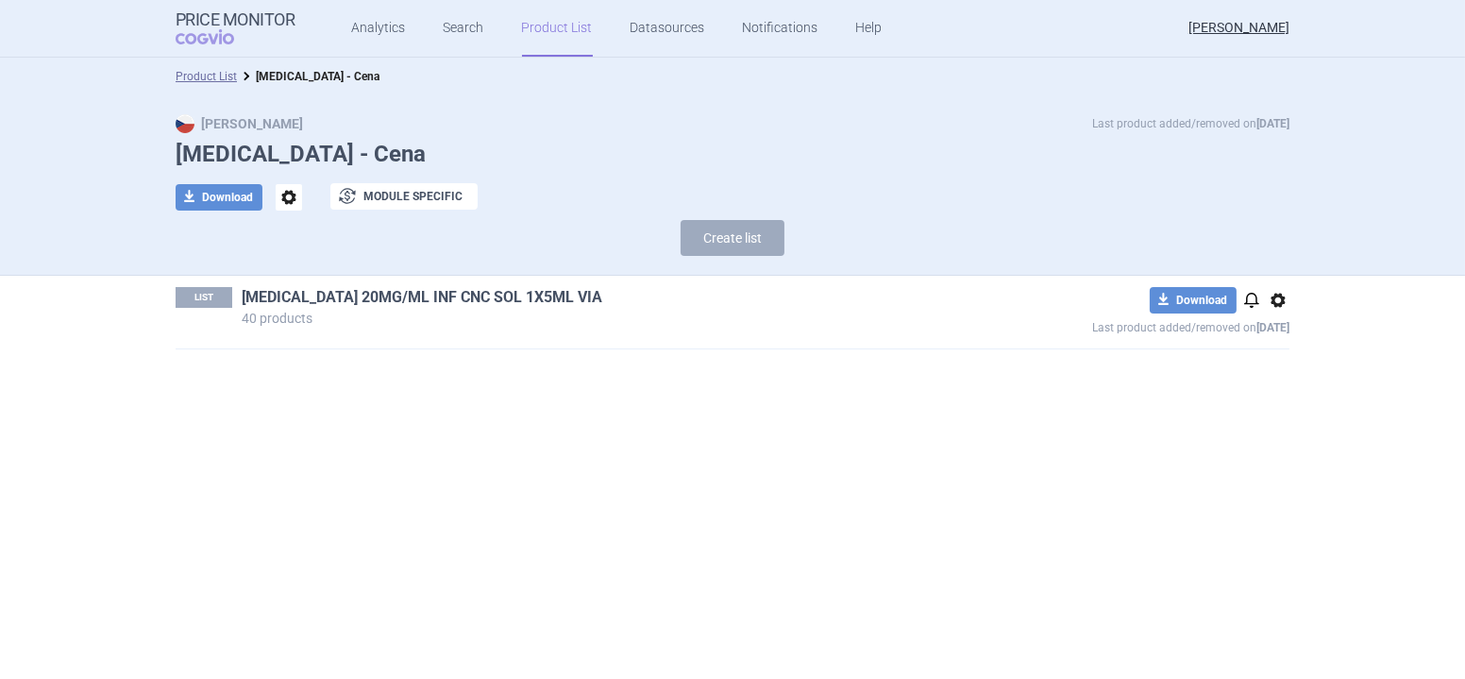
click at [441, 296] on link "[MEDICAL_DATA] 20MG/ML INF CNC SOL 1X5ML VIA" at bounding box center [422, 297] width 361 height 21
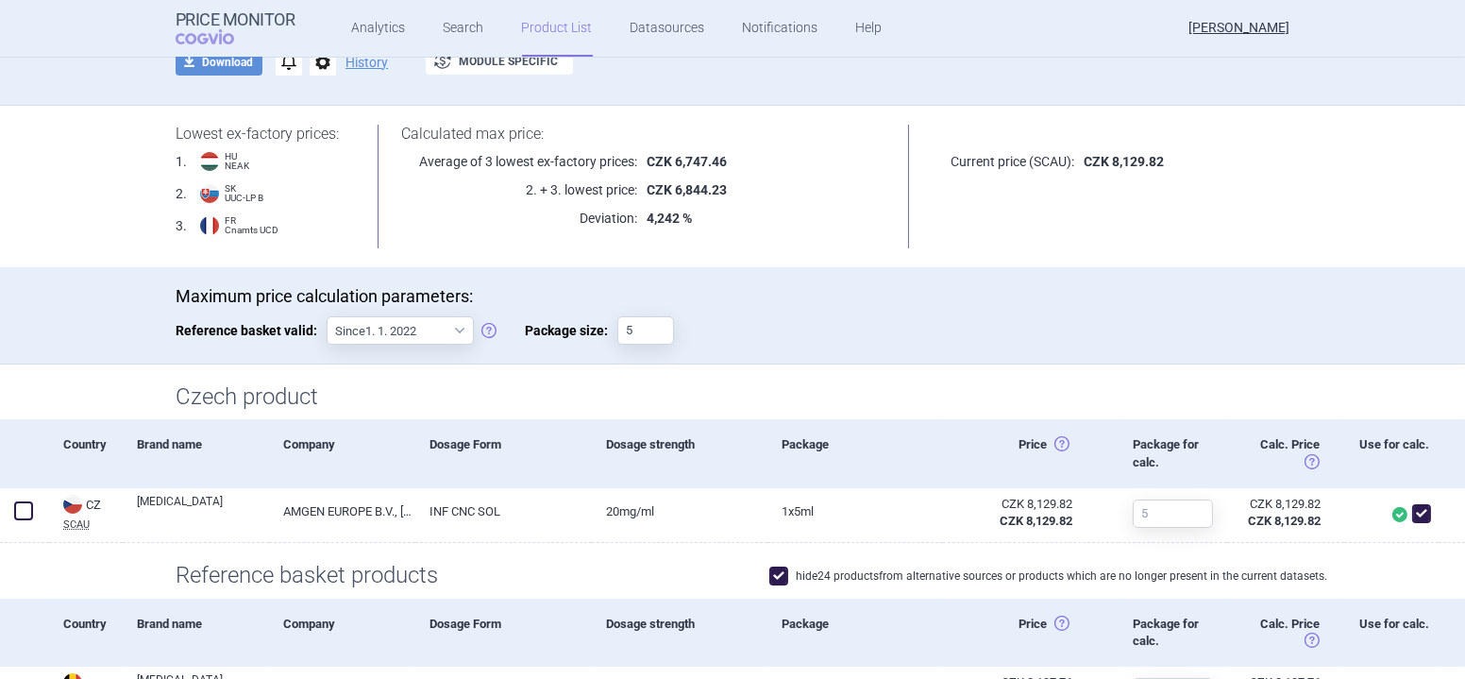
scroll to position [515, 0]
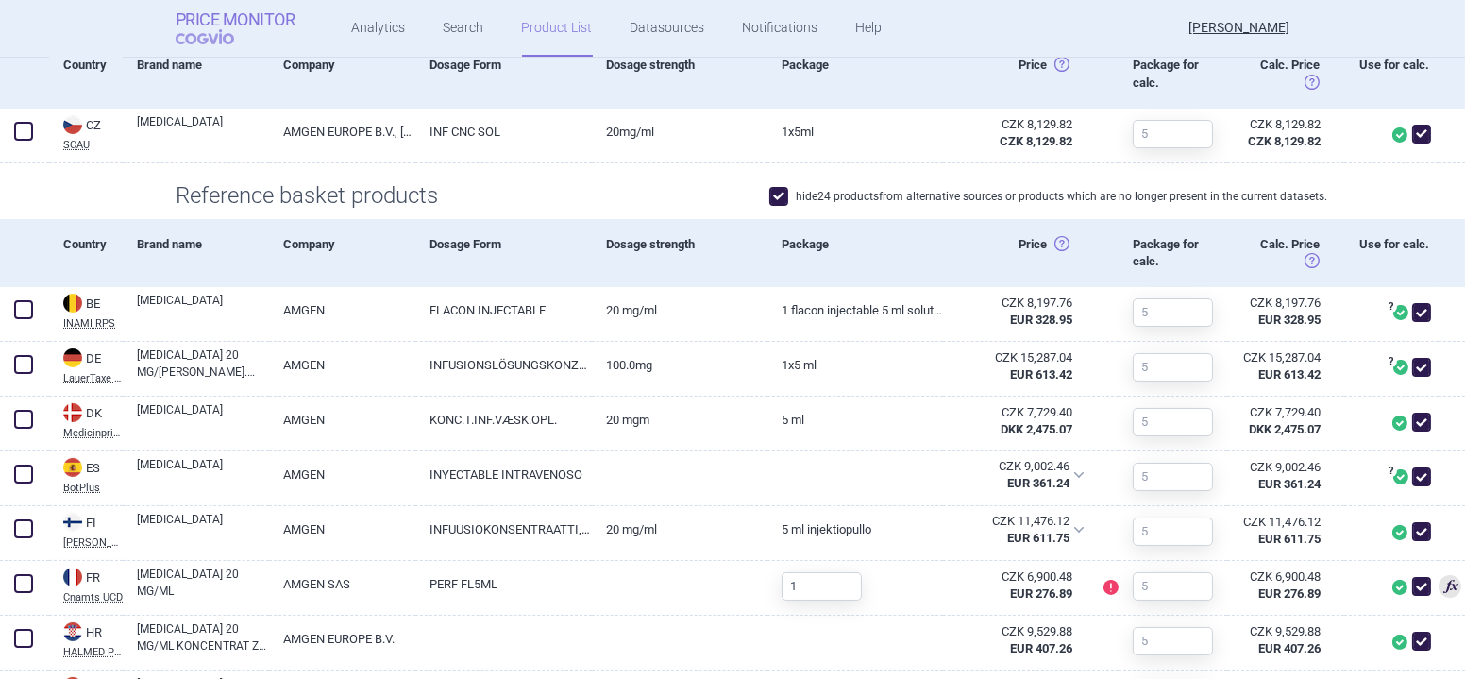
click at [206, 42] on span "COGVIO" at bounding box center [218, 36] width 85 height 15
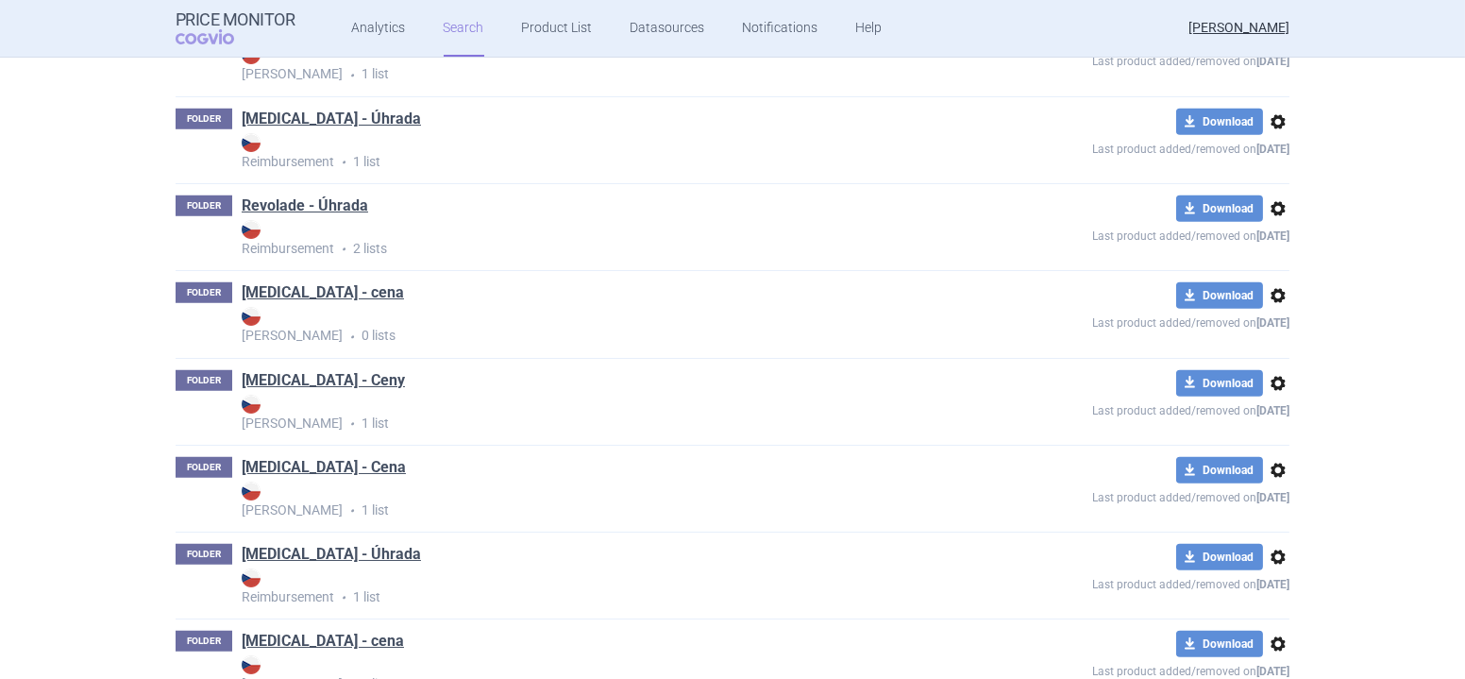
scroll to position [2747, 0]
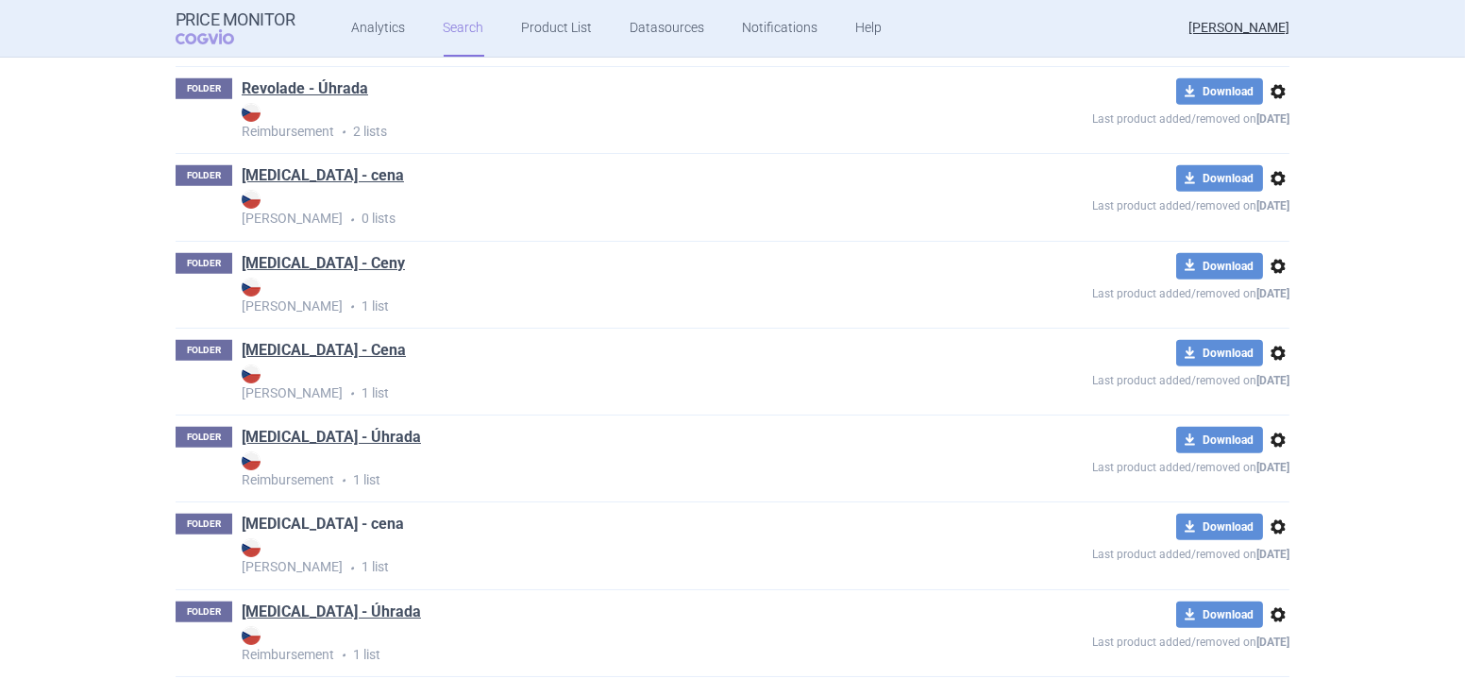
click at [301, 516] on link "[MEDICAL_DATA] - cena" at bounding box center [323, 524] width 162 height 21
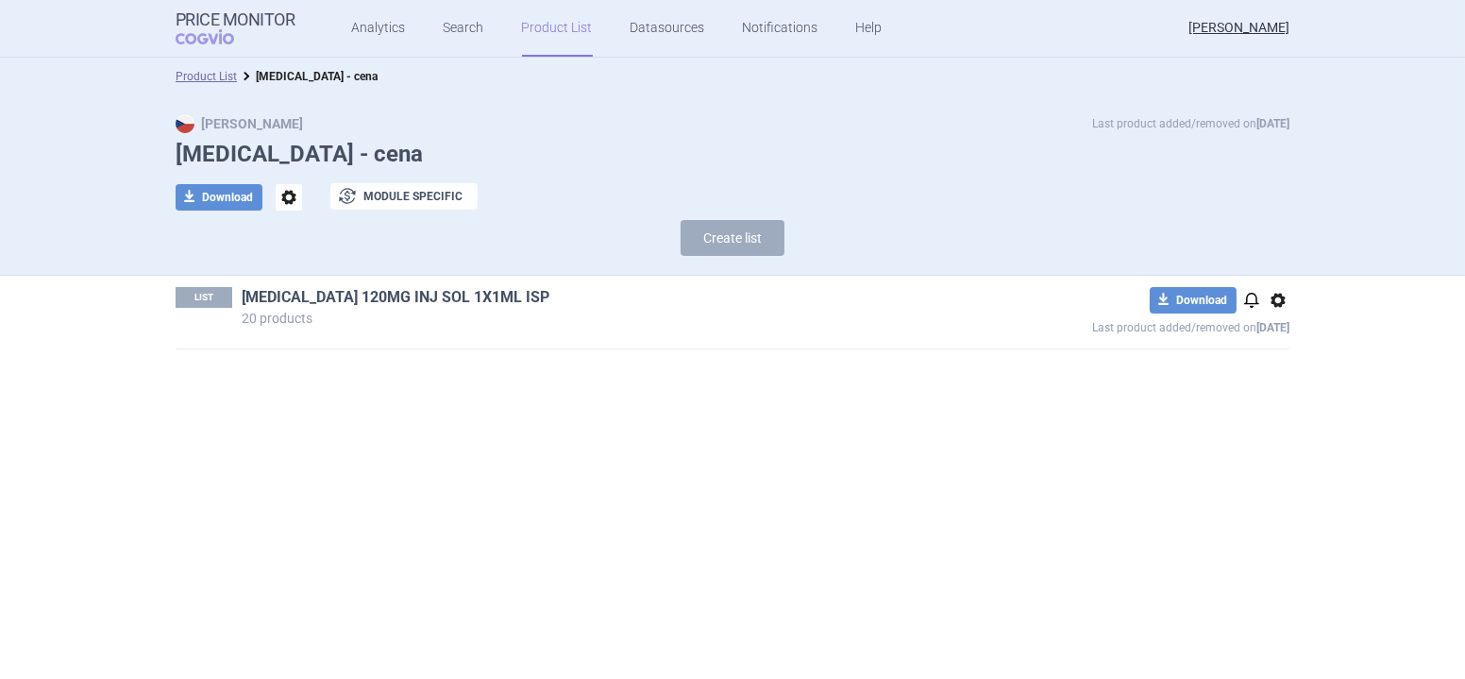
click at [415, 287] on link "[MEDICAL_DATA] 120MG INJ SOL 1X1ML ISP" at bounding box center [396, 297] width 308 height 21
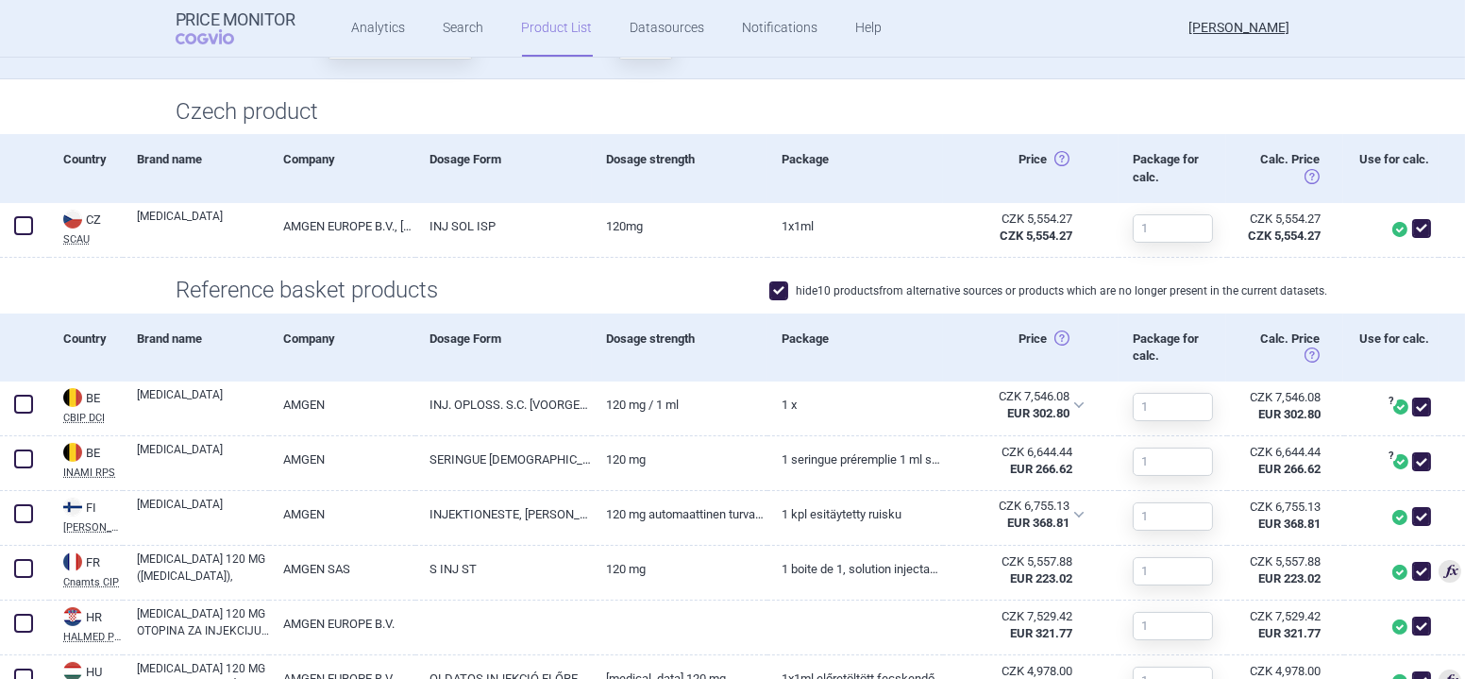
scroll to position [343, 0]
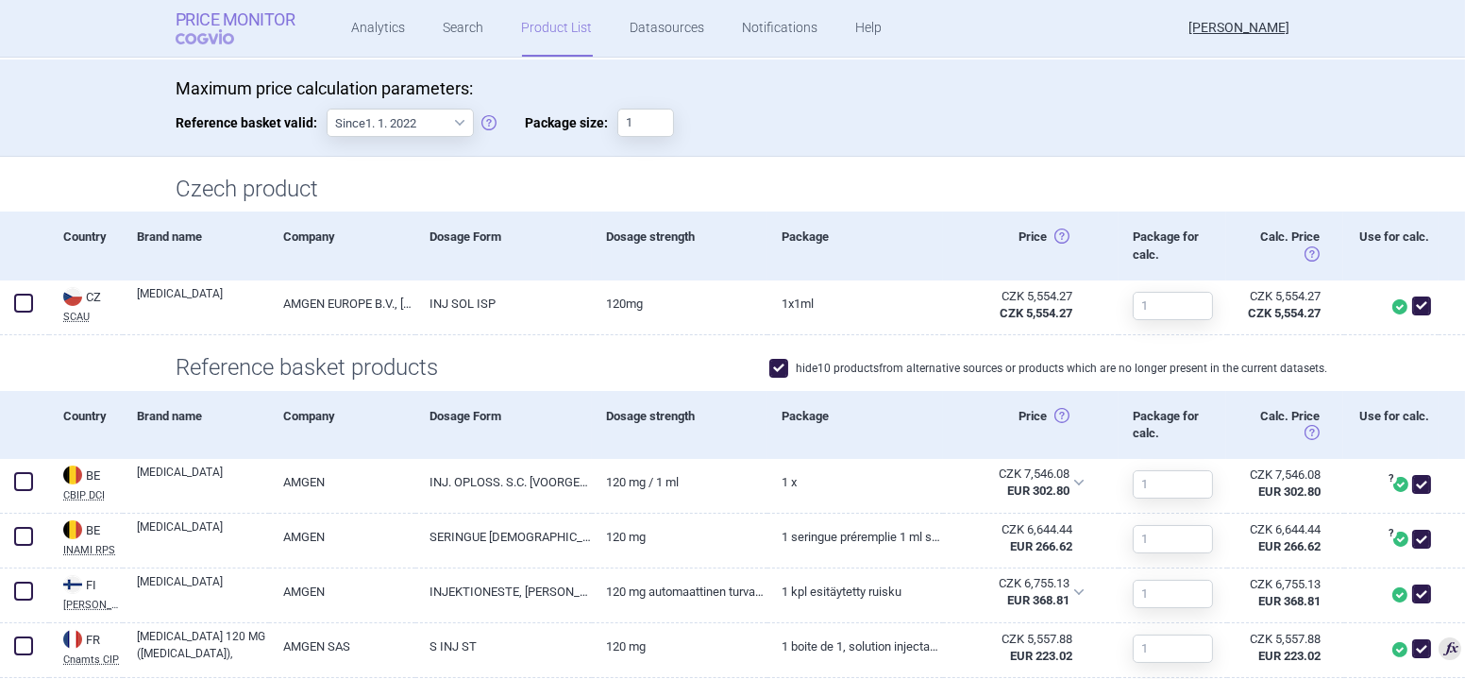
click at [193, 34] on span "COGVIO" at bounding box center [218, 36] width 85 height 15
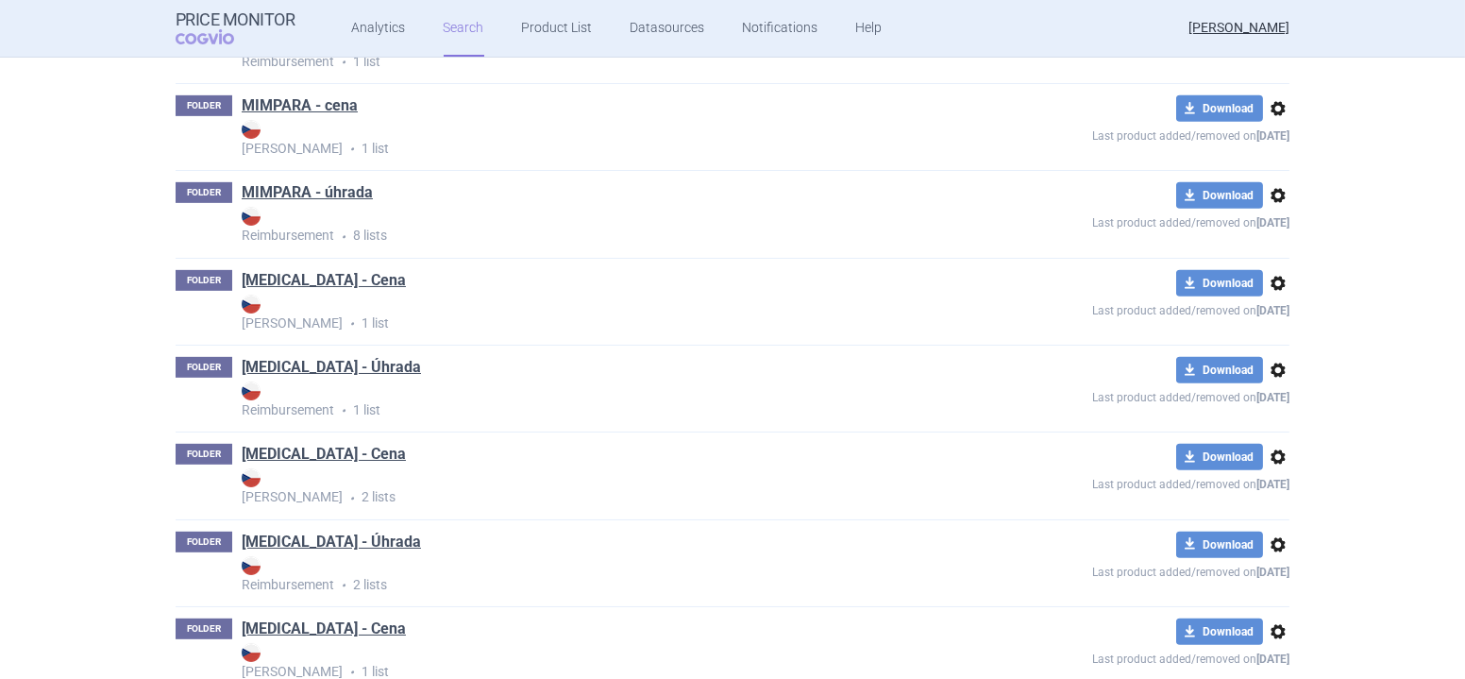
scroll to position [1802, 0]
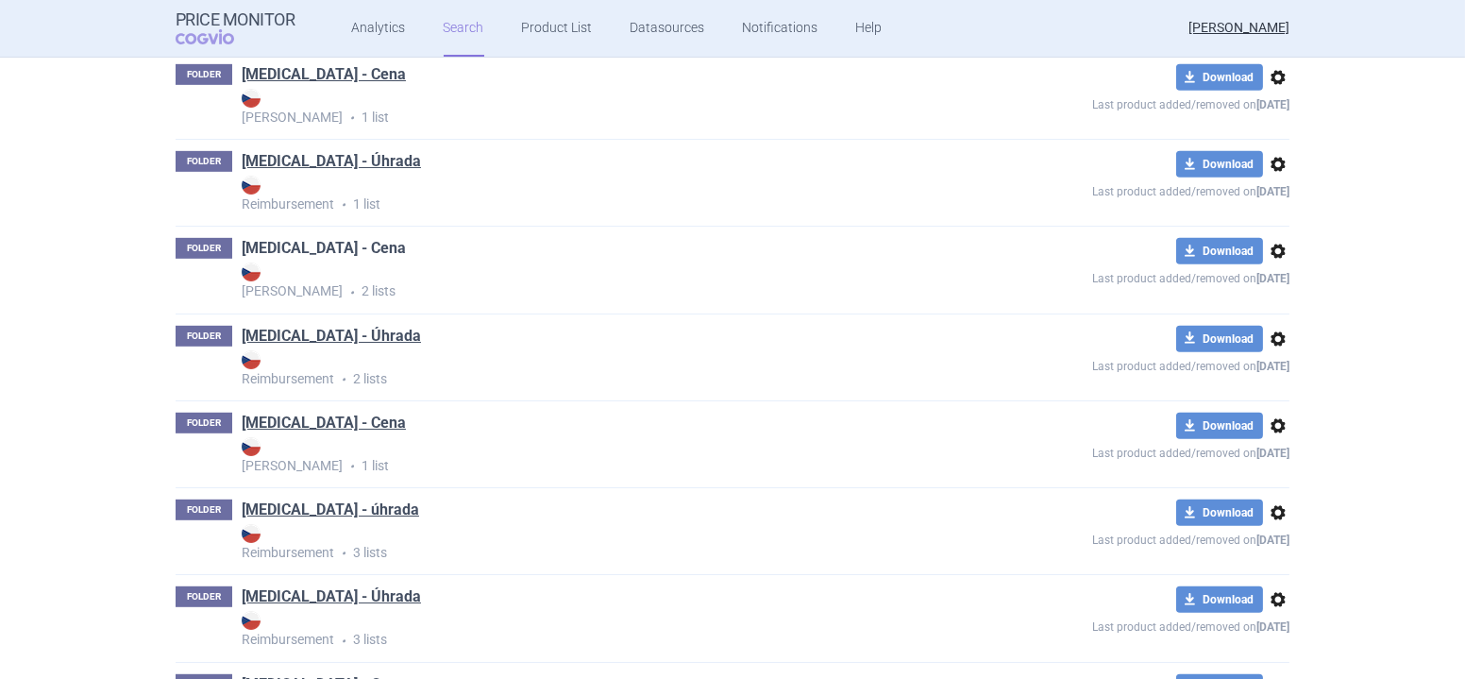
click at [279, 249] on link "[MEDICAL_DATA] - Cena" at bounding box center [324, 248] width 164 height 21
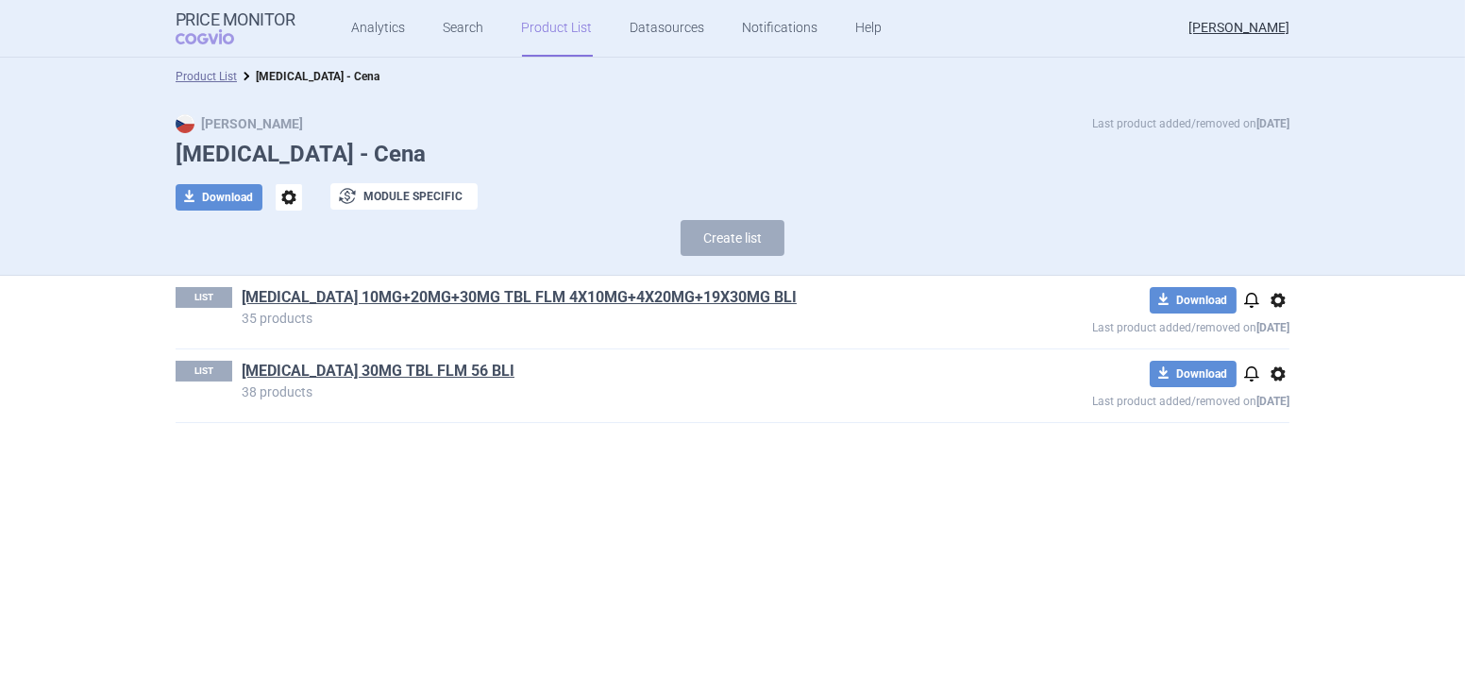
click at [357, 369] on link "[MEDICAL_DATA] 30MG TBL FLM 56 BLI" at bounding box center [378, 371] width 273 height 21
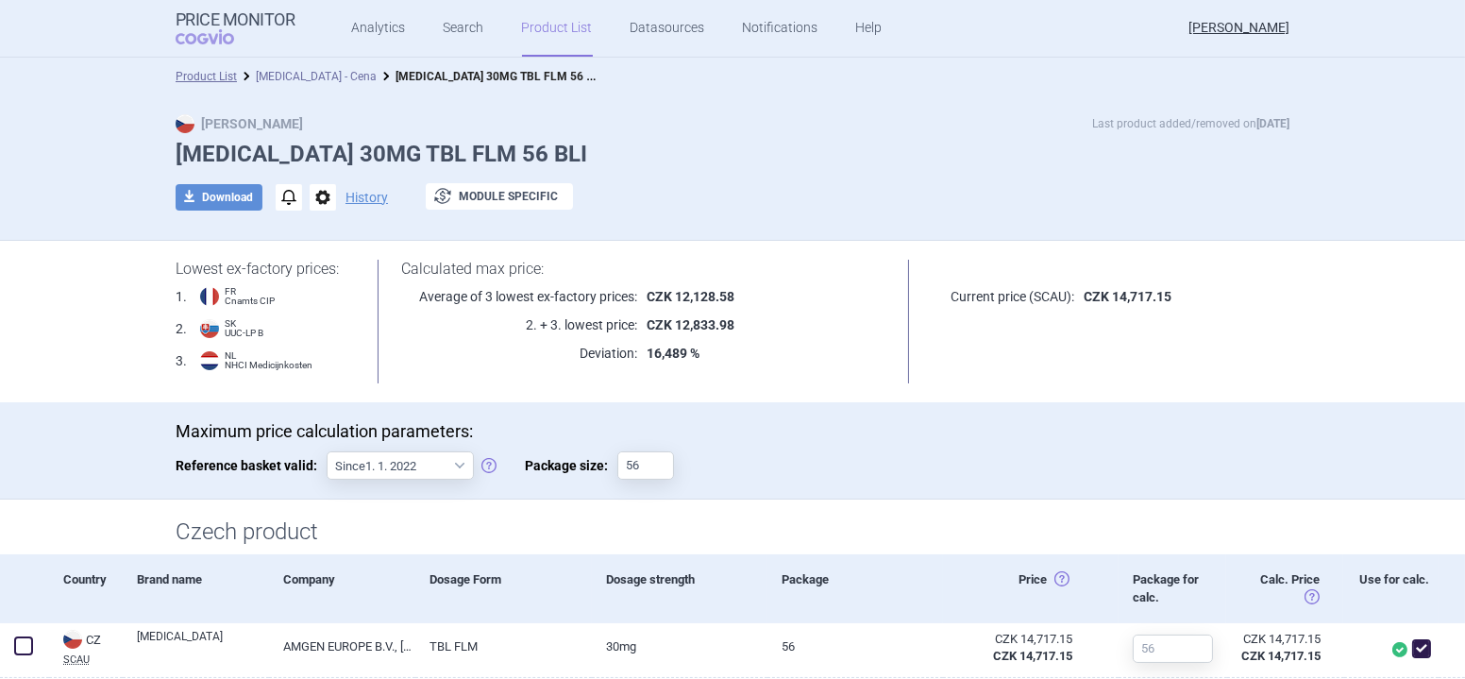
click at [295, 77] on link "[MEDICAL_DATA] - Cena" at bounding box center [316, 76] width 121 height 13
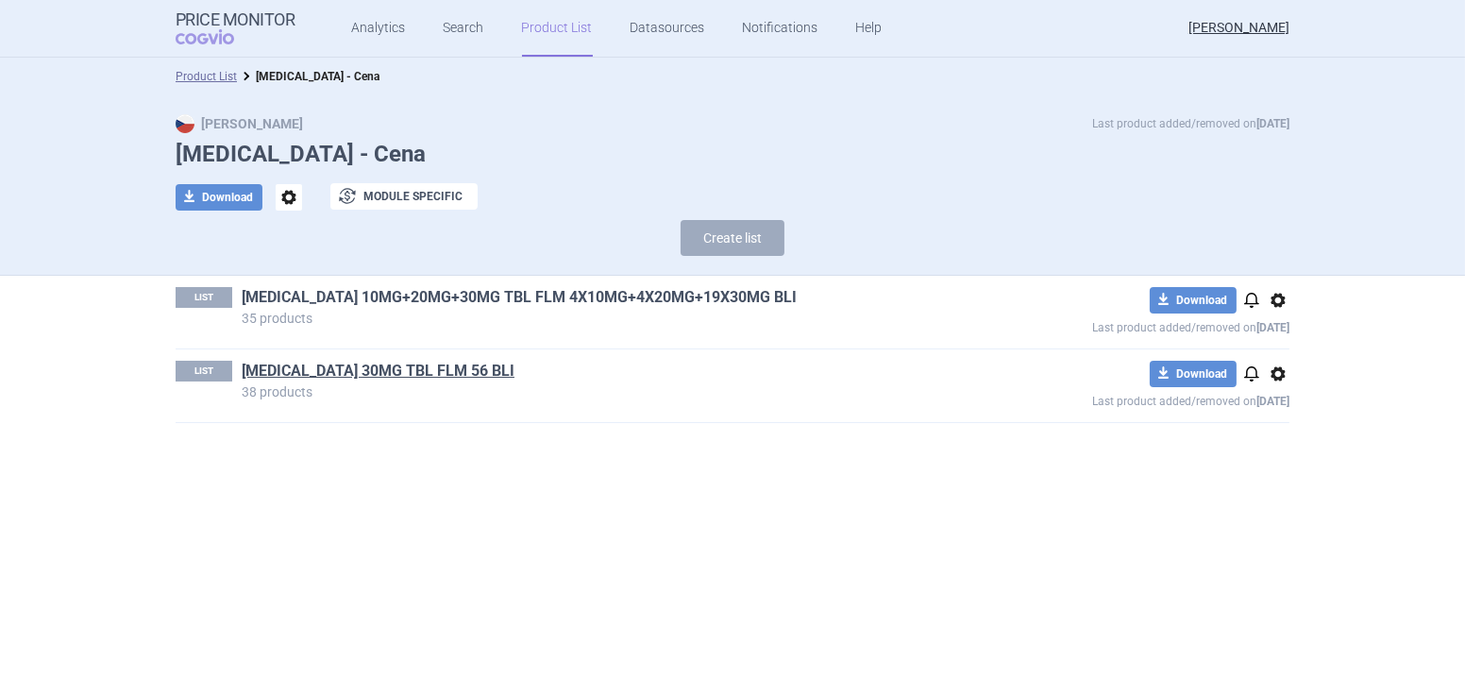
click at [448, 301] on link "[MEDICAL_DATA] 10MG+20MG+30MG TBL FLM 4X10MG+4X20MG+19X30MG BLI" at bounding box center [519, 297] width 555 height 21
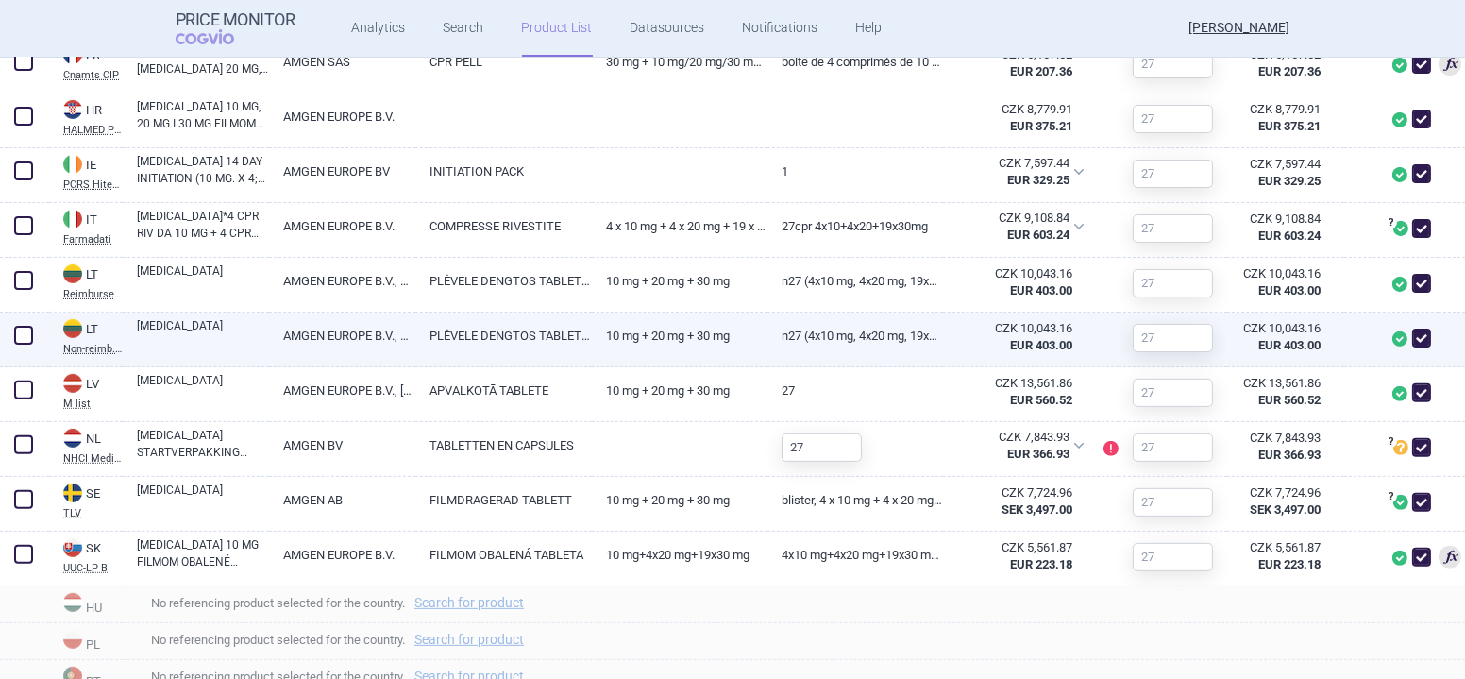
scroll to position [858, 0]
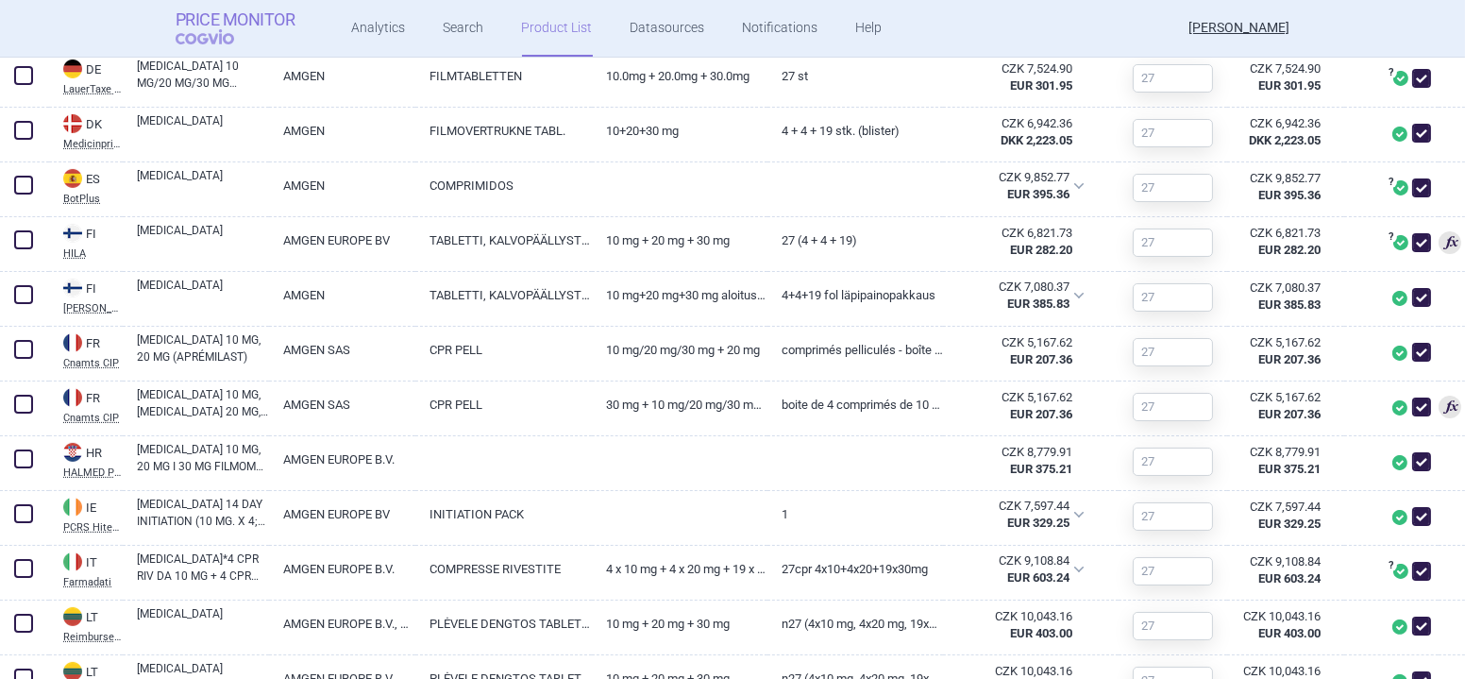
click at [200, 29] on span "COGVIO" at bounding box center [218, 36] width 85 height 15
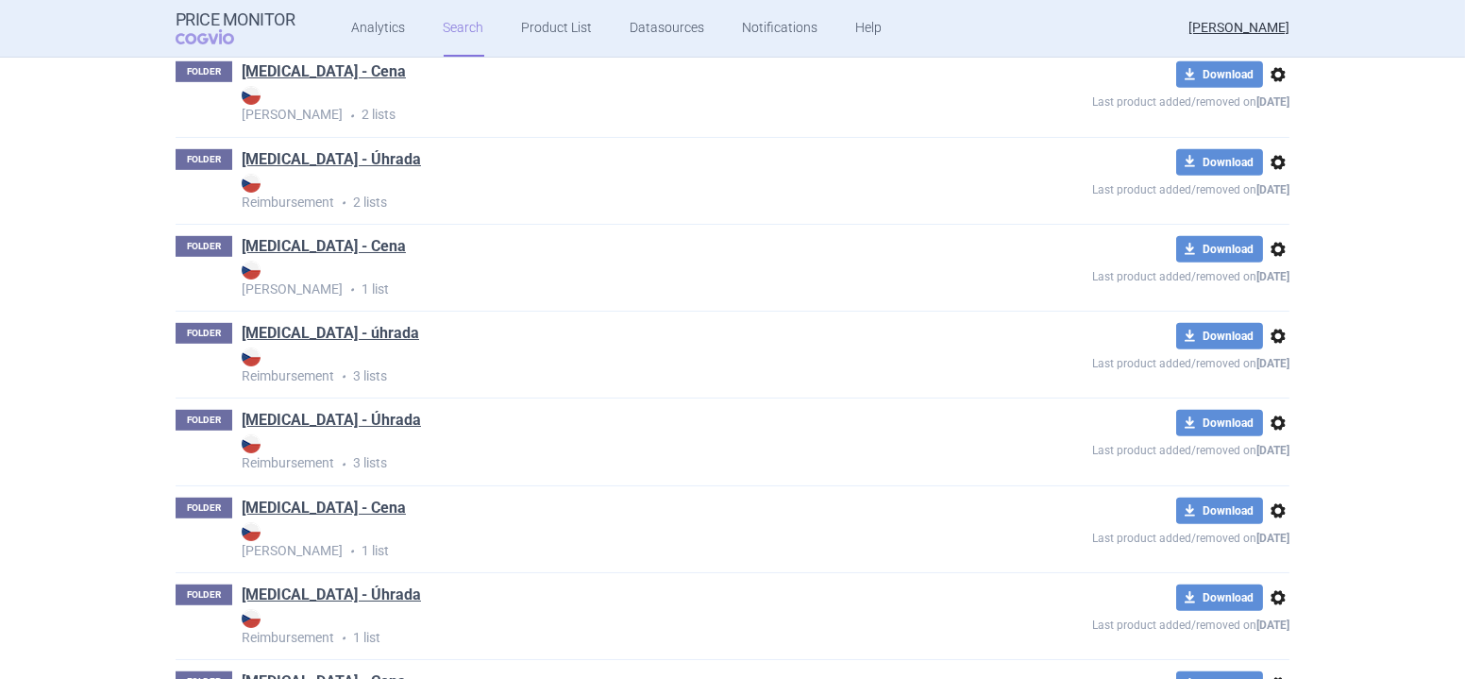
scroll to position [2145, 0]
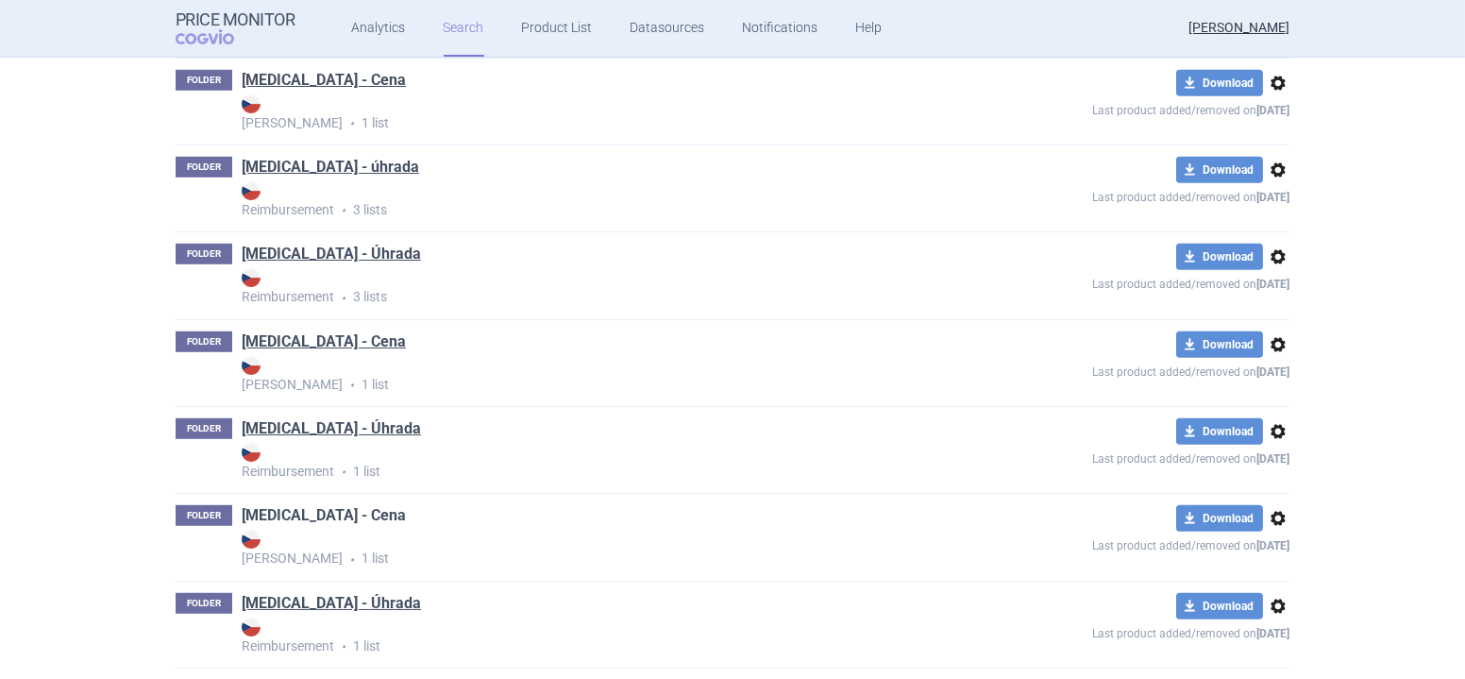
click at [306, 505] on link "[MEDICAL_DATA] - Cena" at bounding box center [324, 515] width 164 height 21
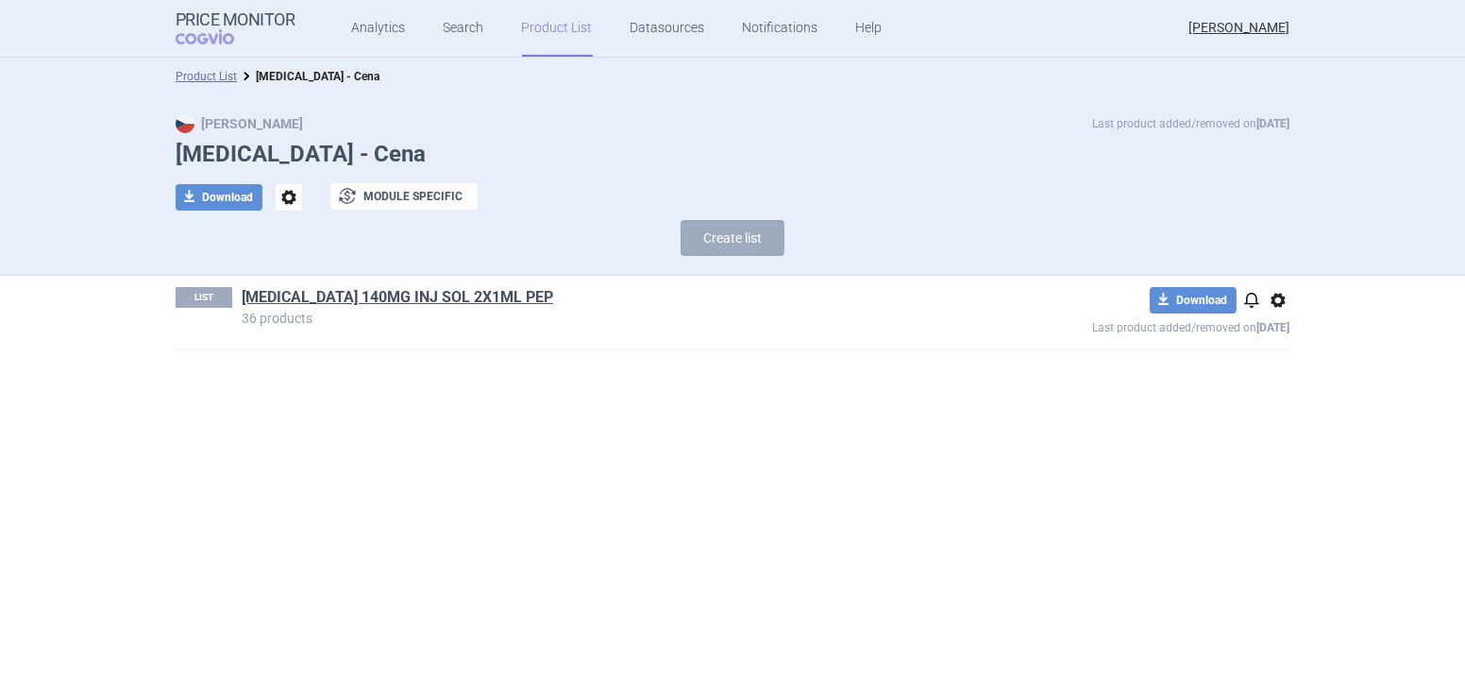
click at [420, 302] on link "[MEDICAL_DATA] 140MG INJ SOL 2X1ML PEP" at bounding box center [398, 297] width 312 height 21
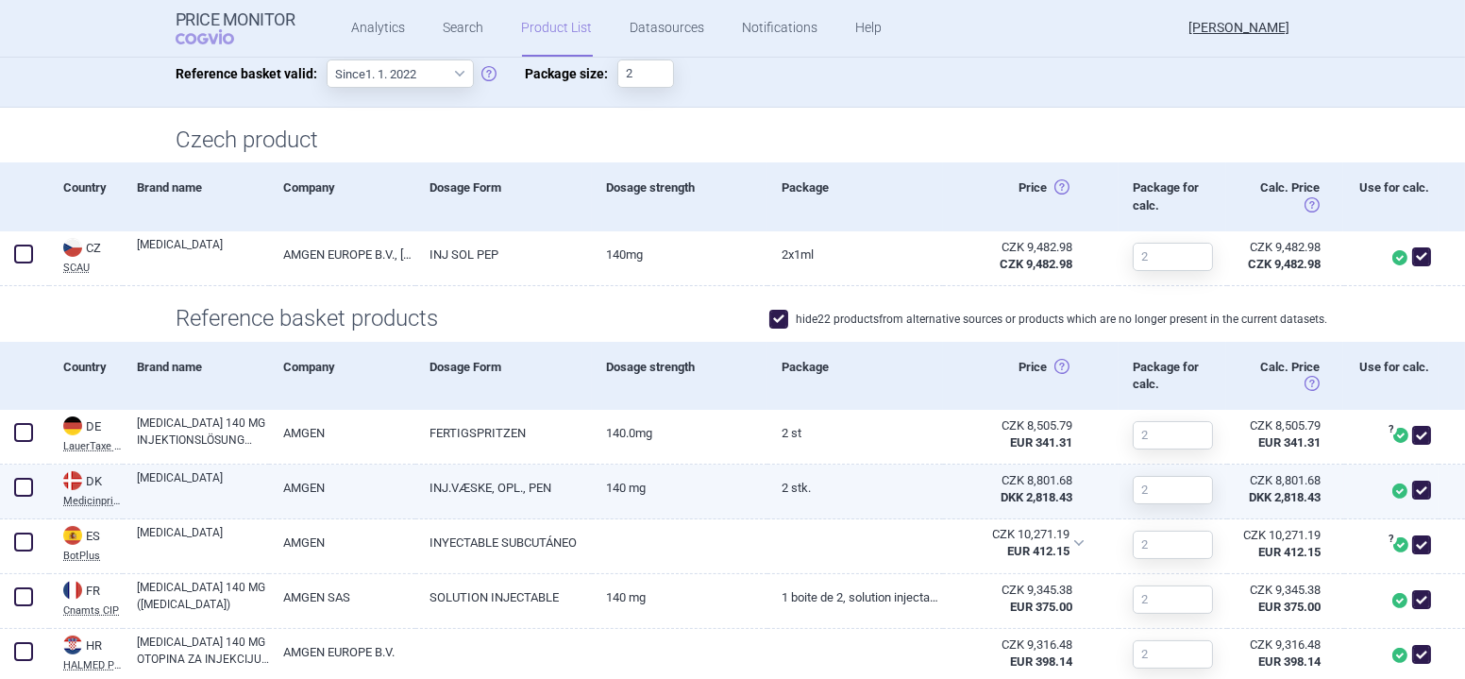
scroll to position [600, 0]
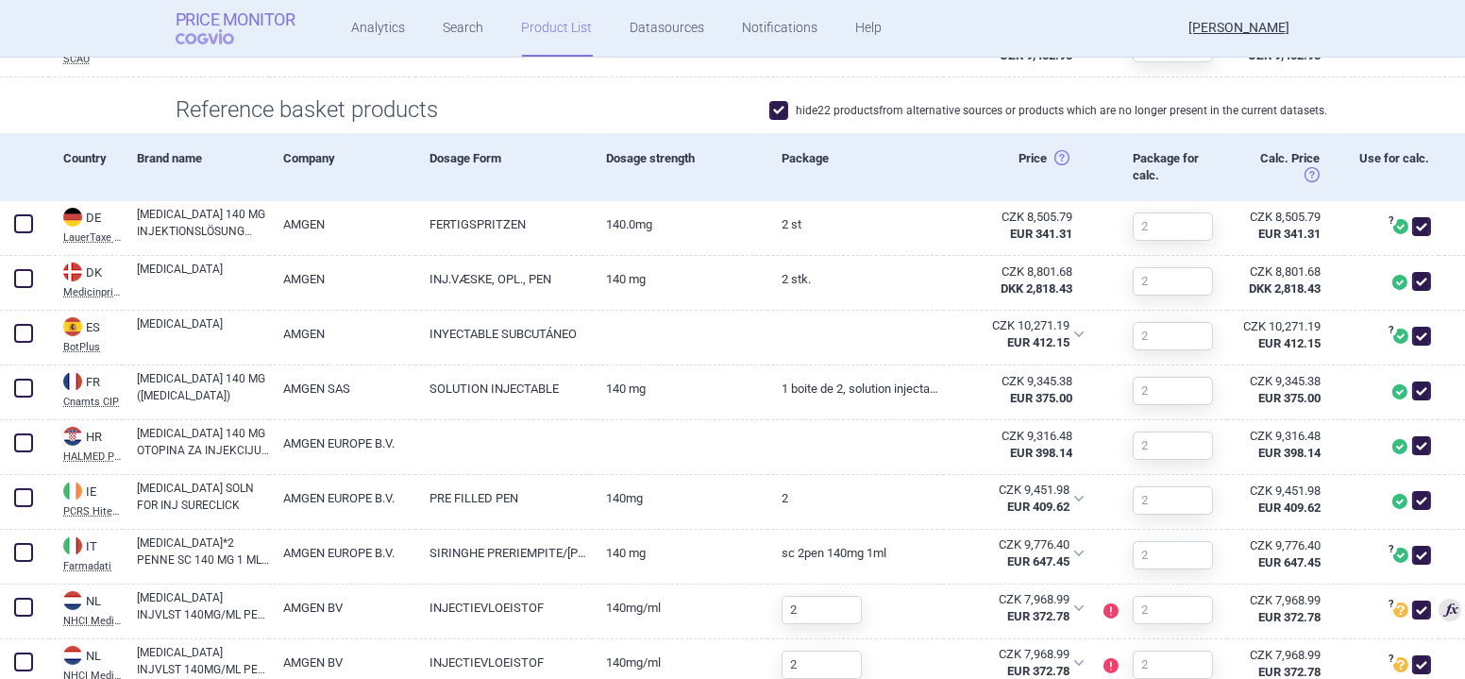
click at [207, 29] on span "COGVIO" at bounding box center [218, 36] width 85 height 15
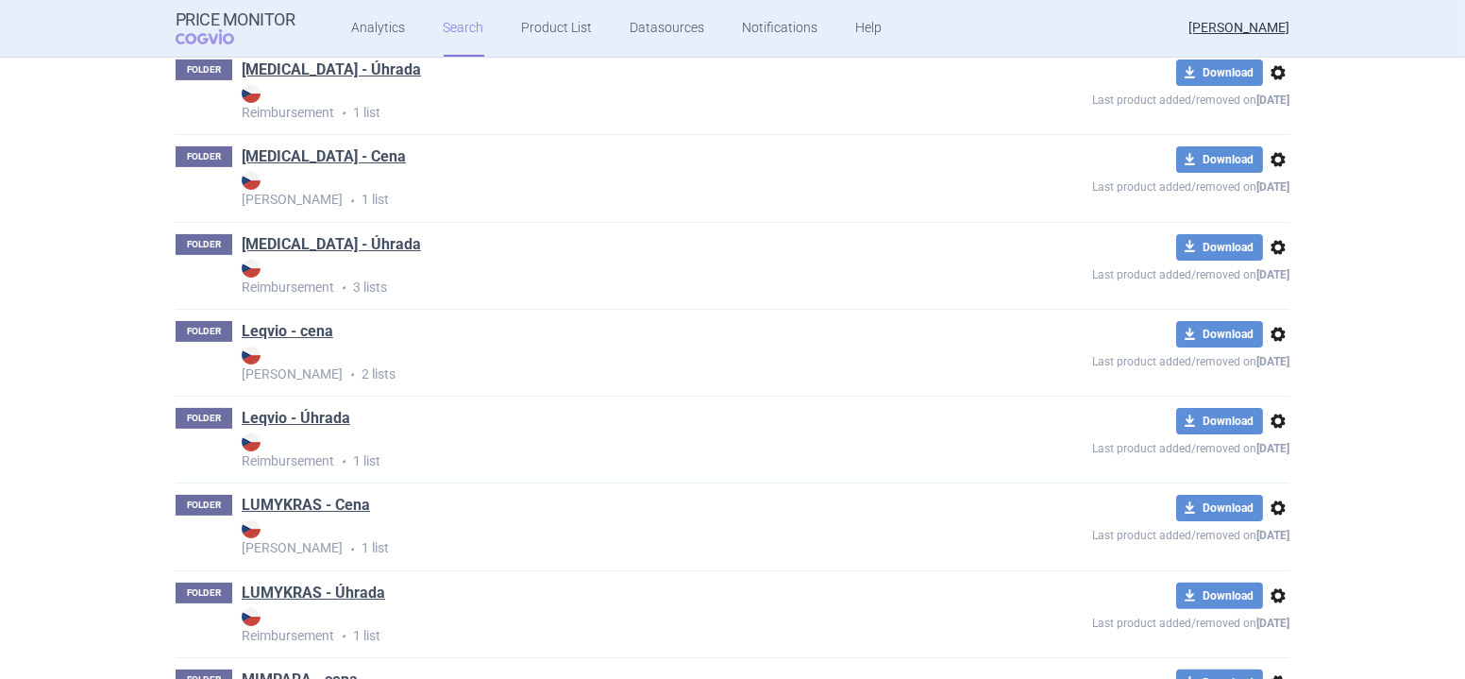
scroll to position [1029, 0]
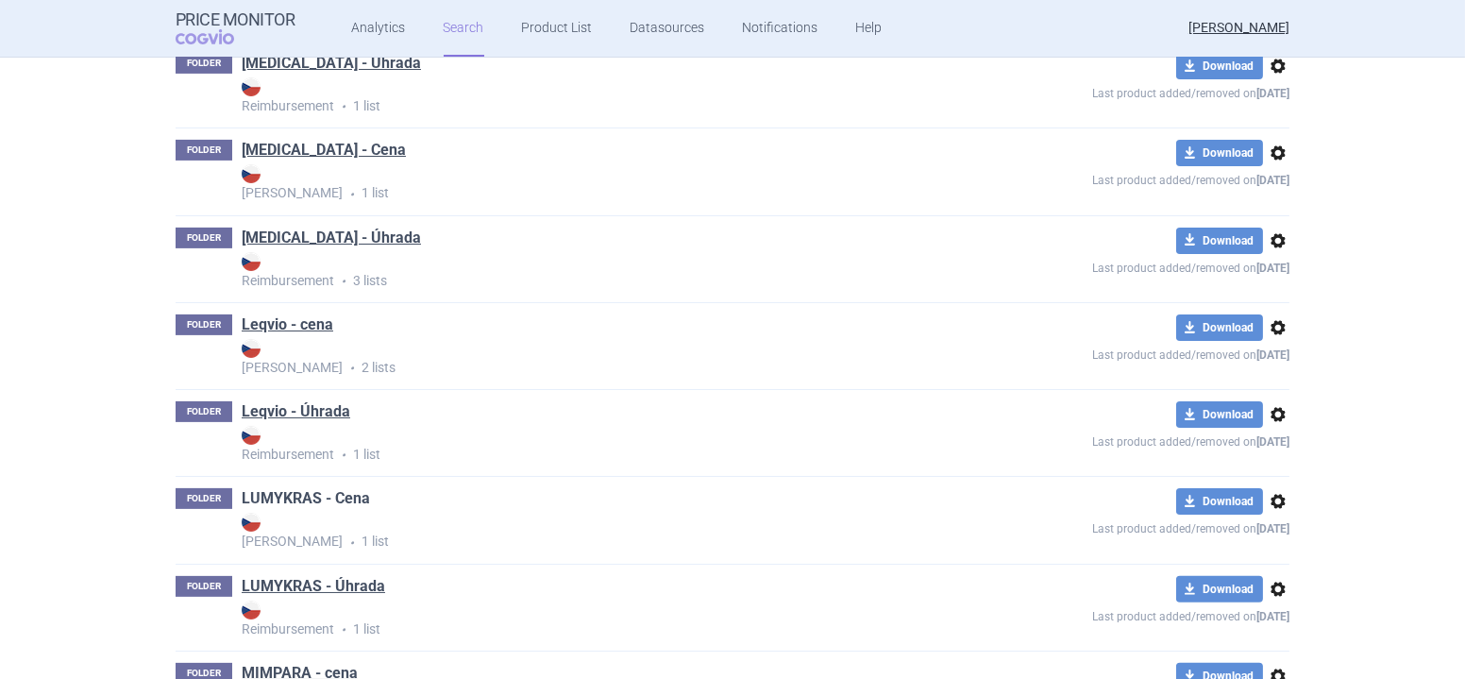
click at [326, 493] on link "LUMYKRAS - Cena" at bounding box center [306, 498] width 128 height 21
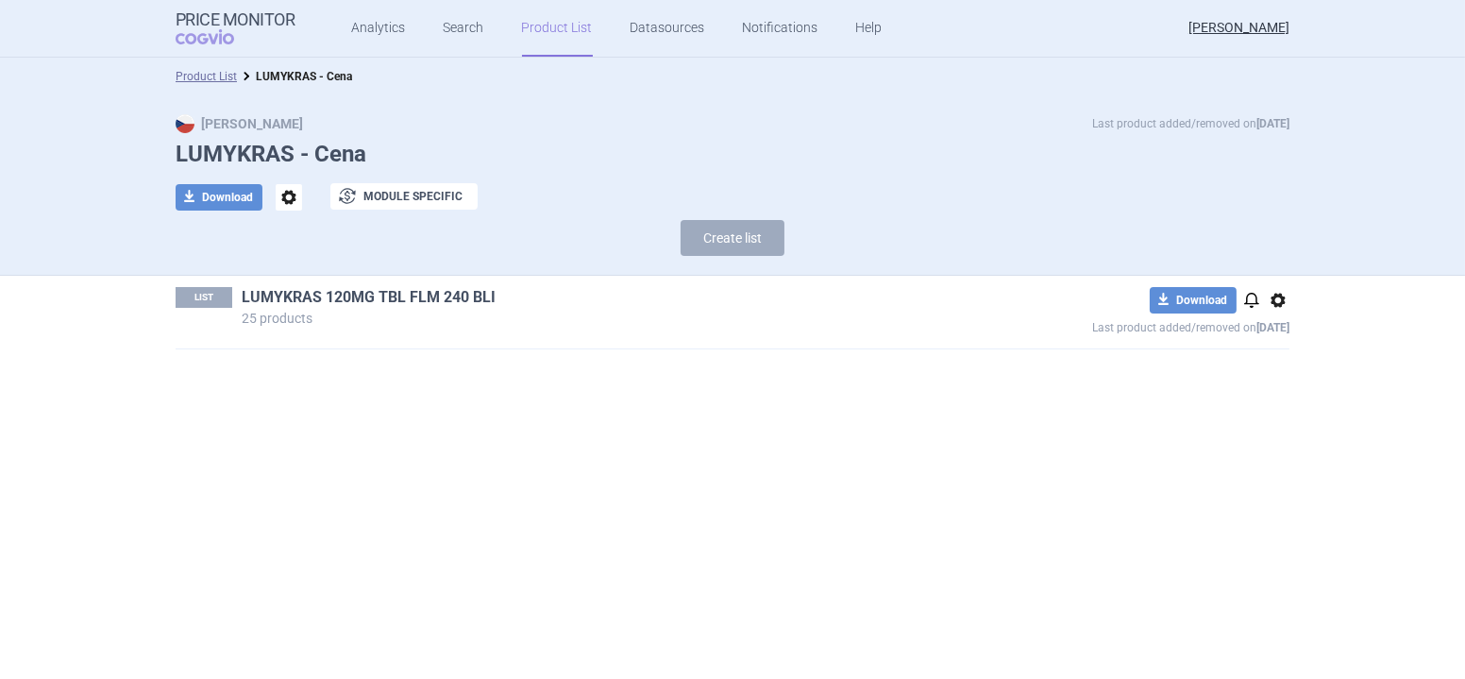
click at [399, 295] on link "LUMYKRAS 120MG TBL FLM 240 BLI" at bounding box center [369, 297] width 254 height 21
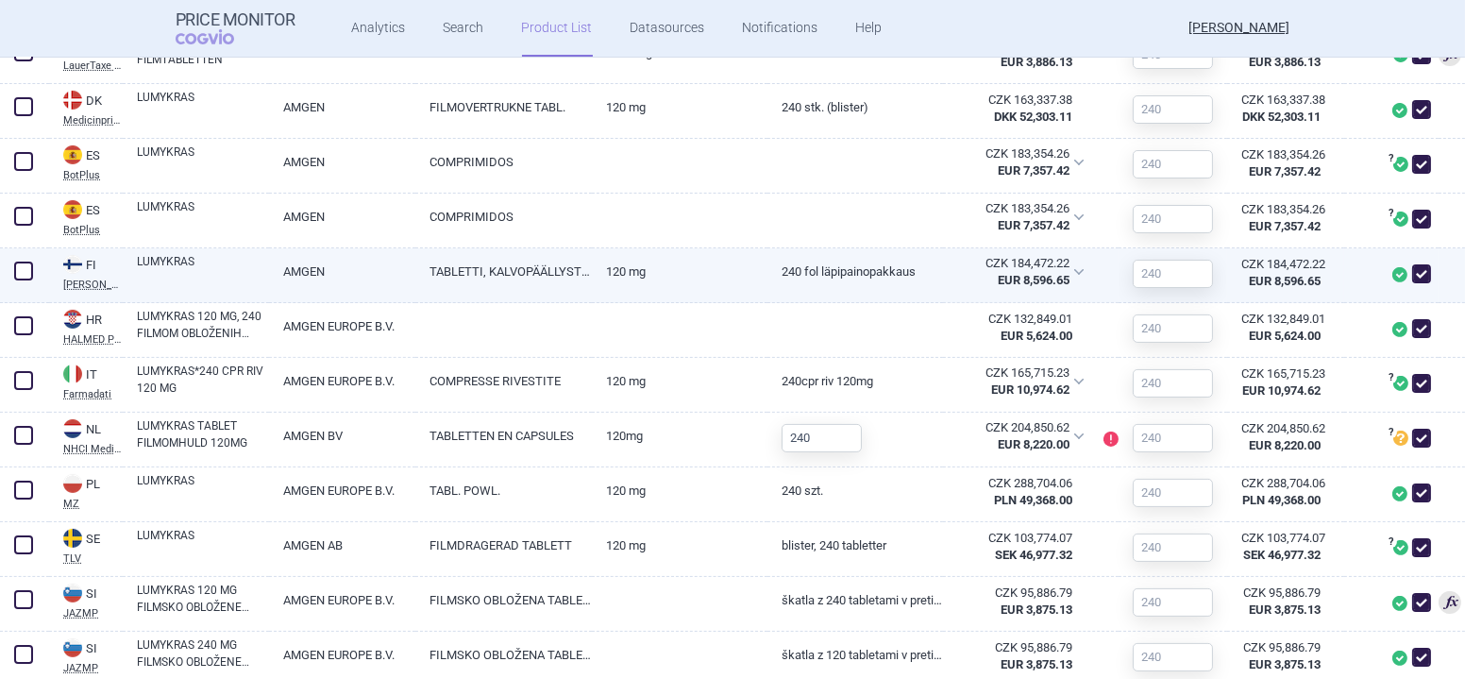
scroll to position [686, 0]
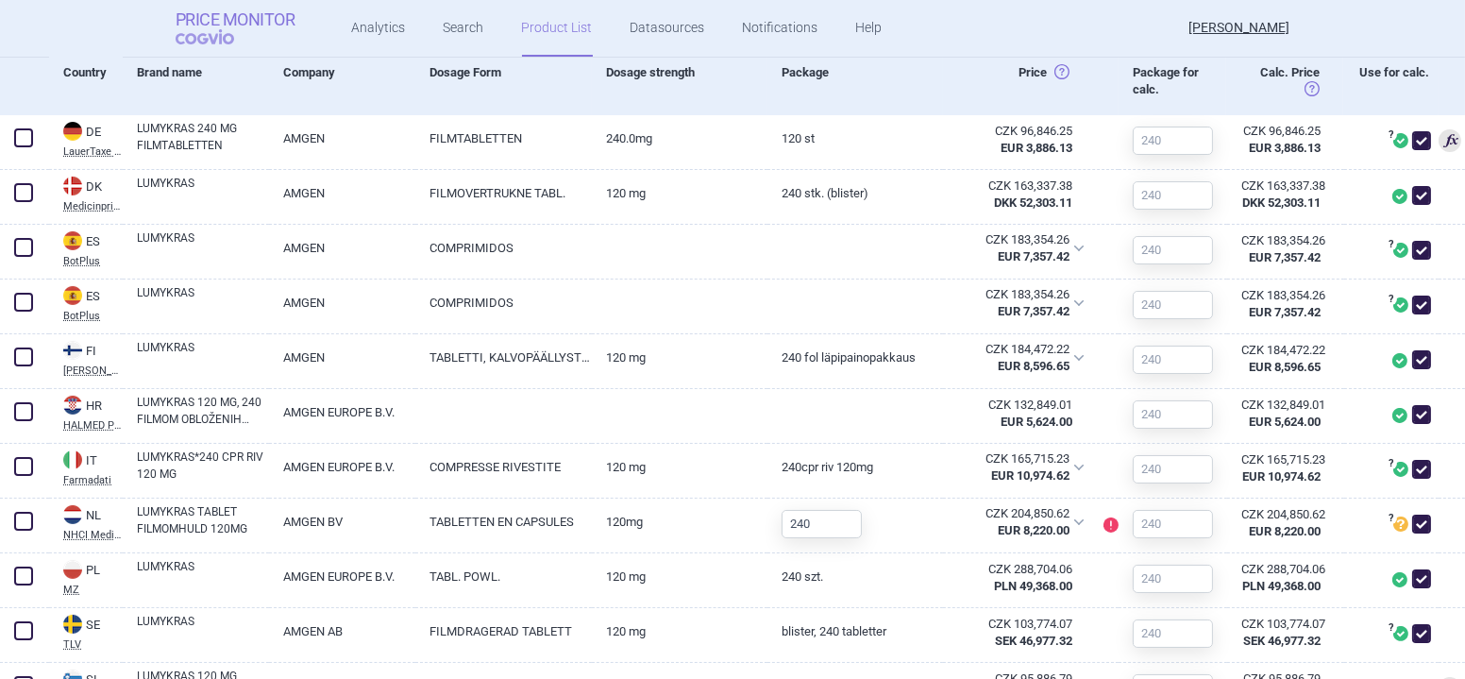
click at [211, 15] on strong "Price Monitor" at bounding box center [236, 19] width 120 height 19
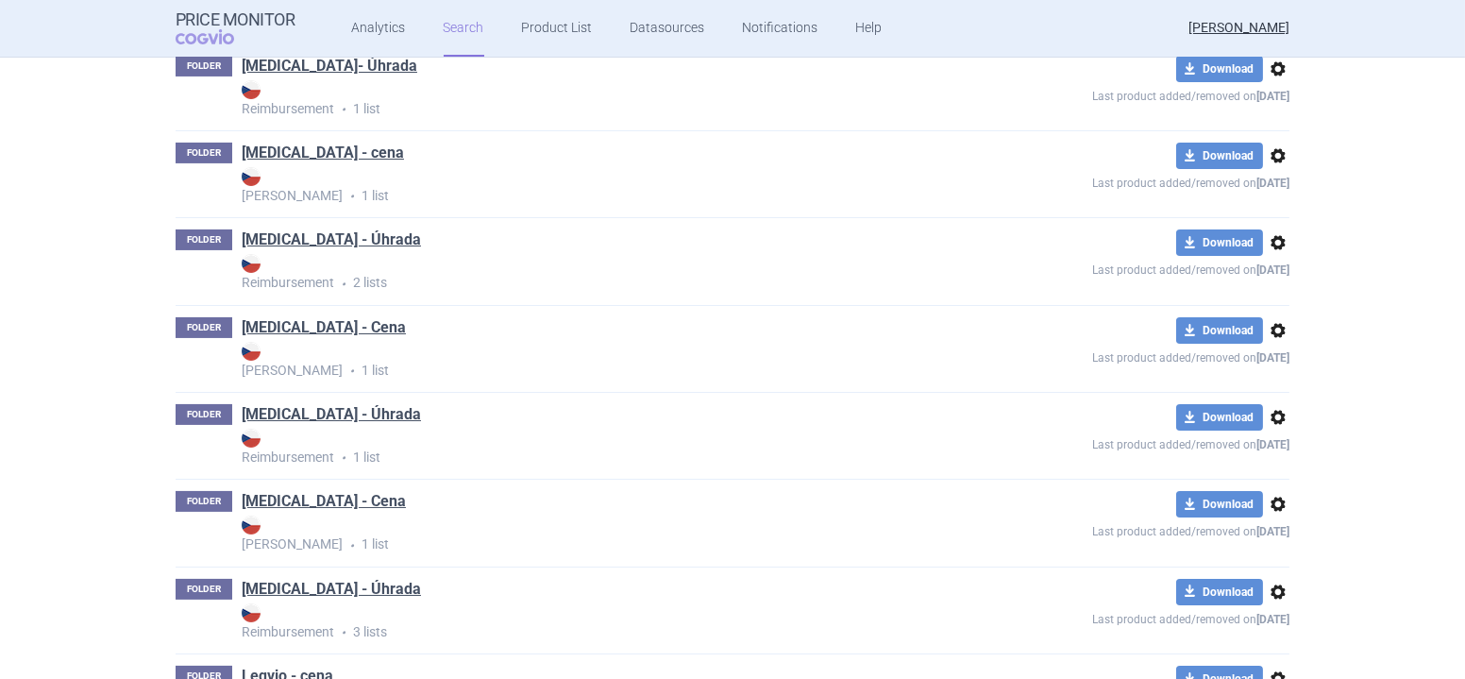
scroll to position [686, 0]
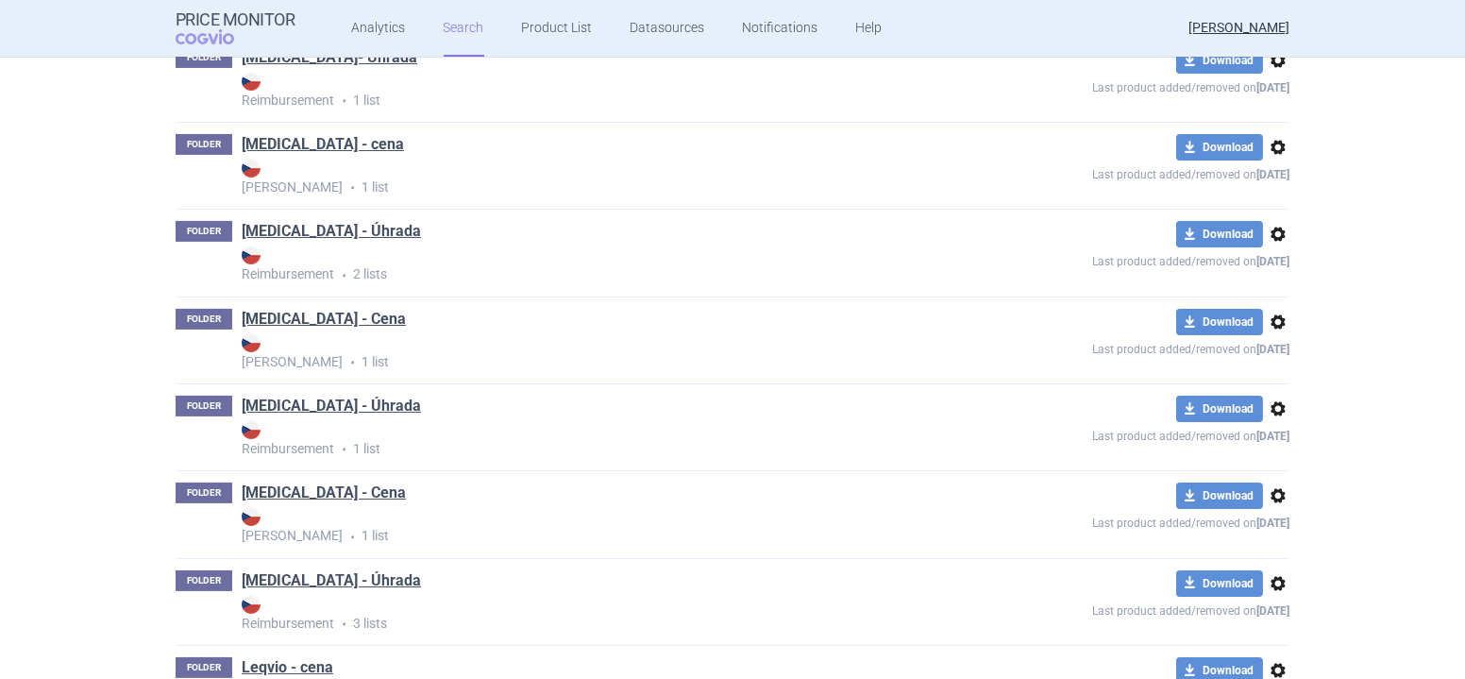
click at [312, 318] on link "[MEDICAL_DATA] - Cena" at bounding box center [324, 319] width 164 height 21
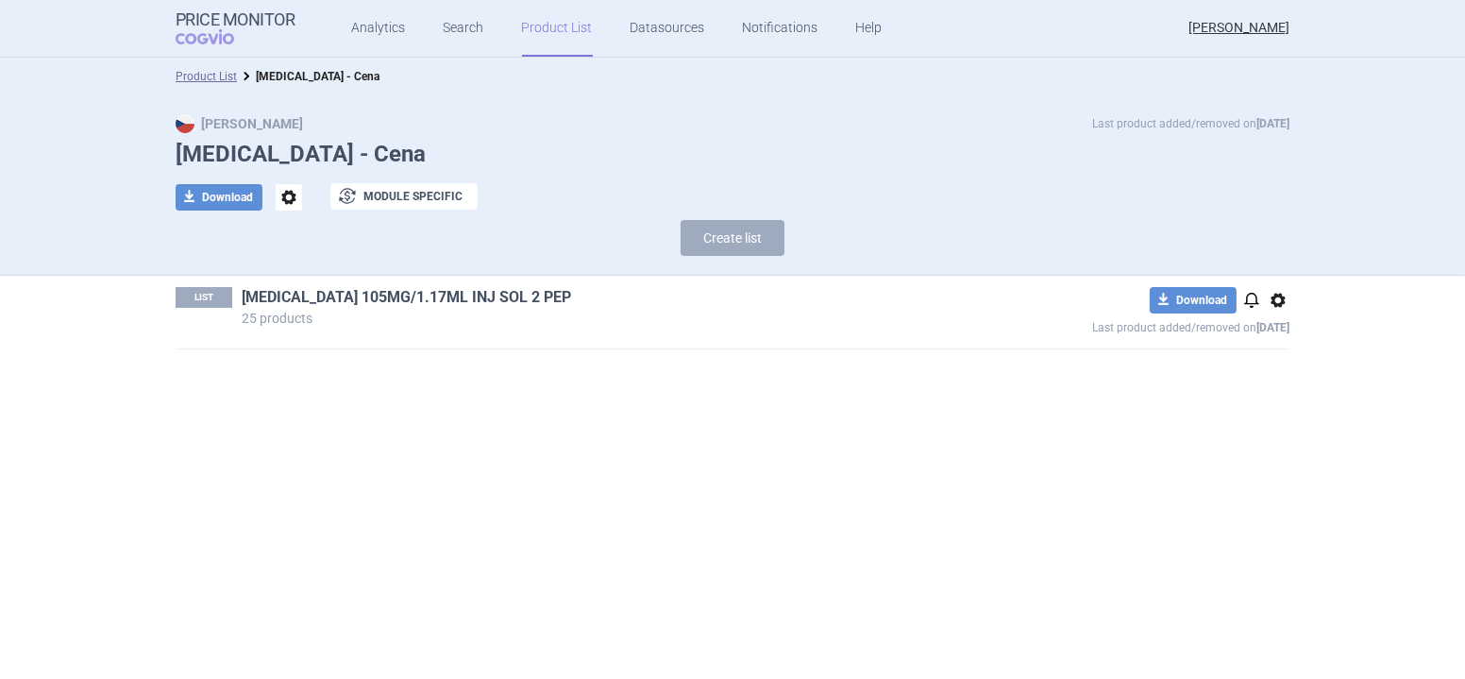
click at [373, 299] on link "[MEDICAL_DATA] 105MG/1.17ML INJ SOL 2 PEP" at bounding box center [407, 297] width 330 height 21
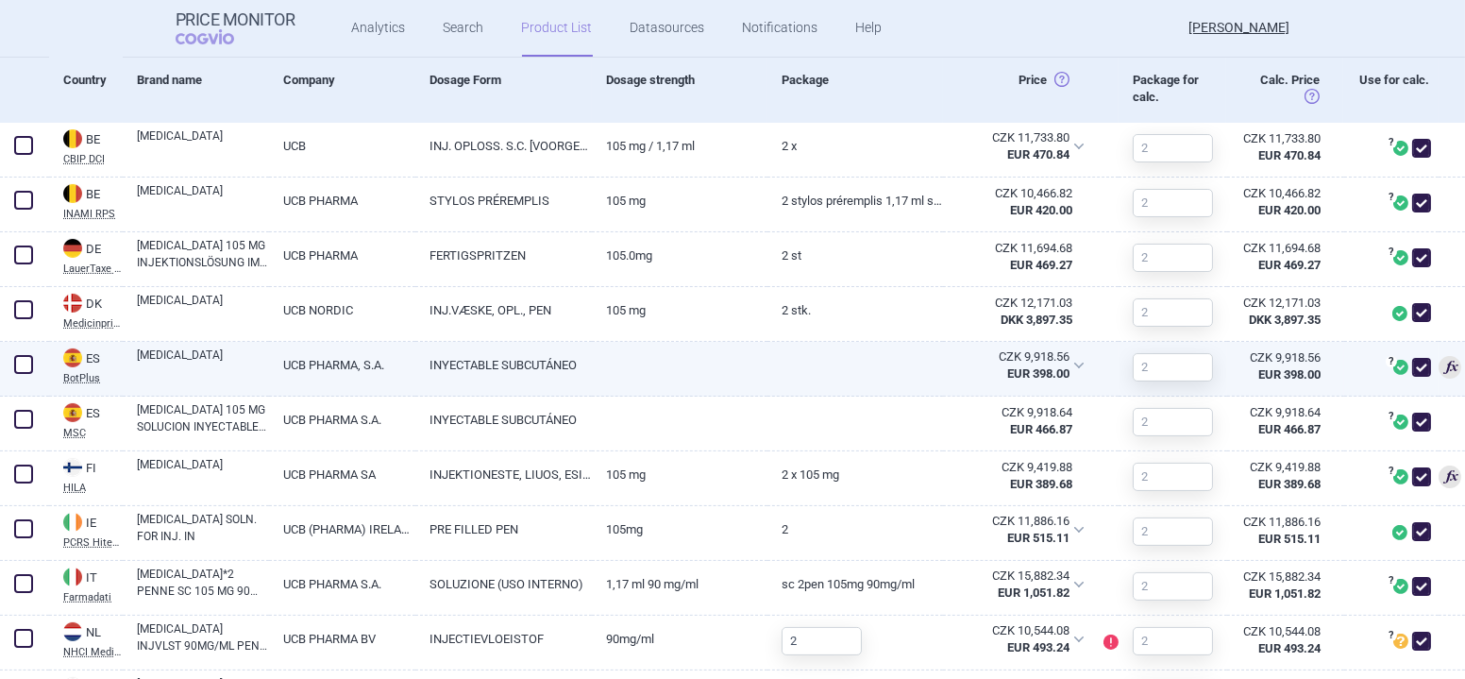
scroll to position [772, 0]
